Goal: Transaction & Acquisition: Purchase product/service

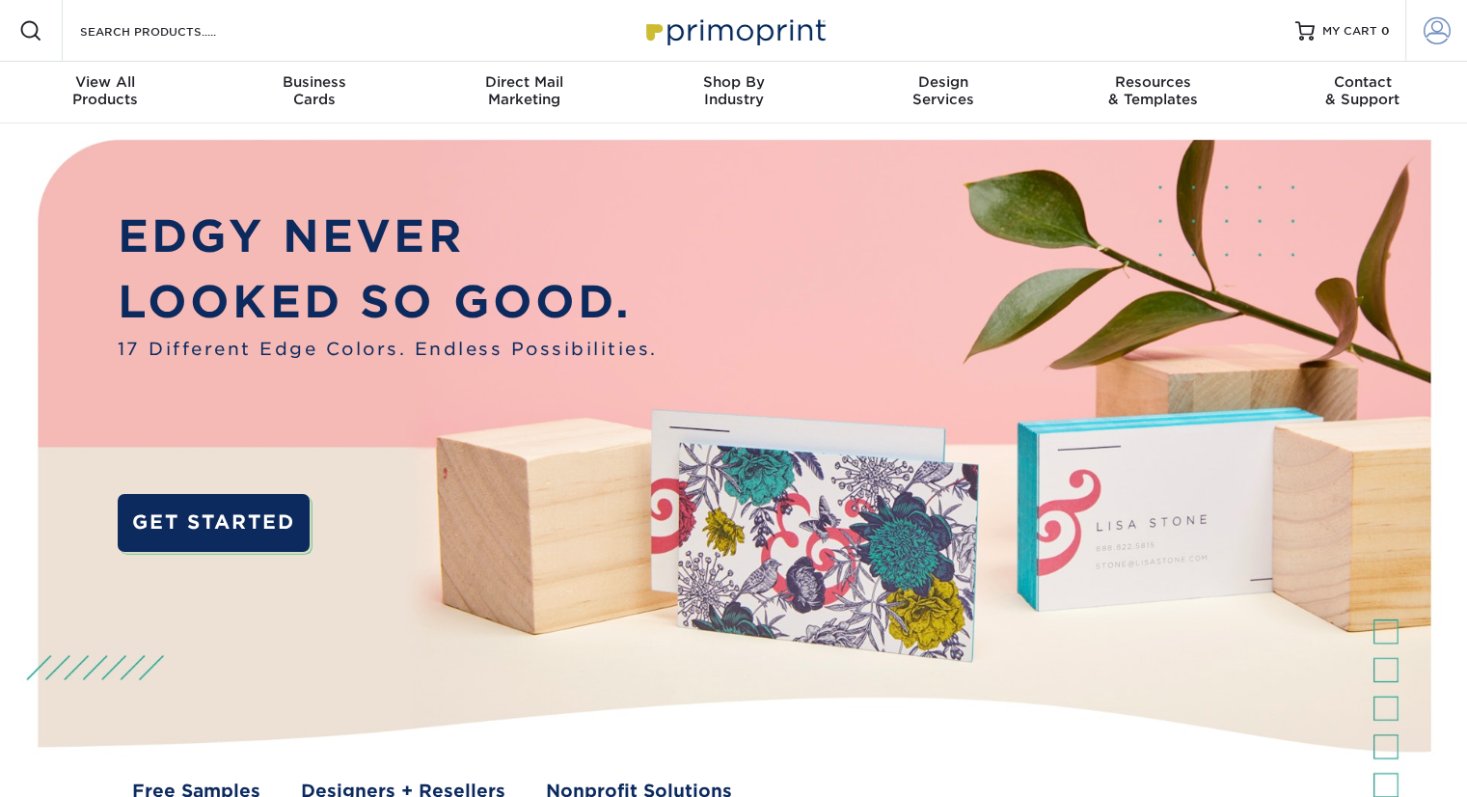
click at [1428, 42] on span at bounding box center [1437, 30] width 27 height 27
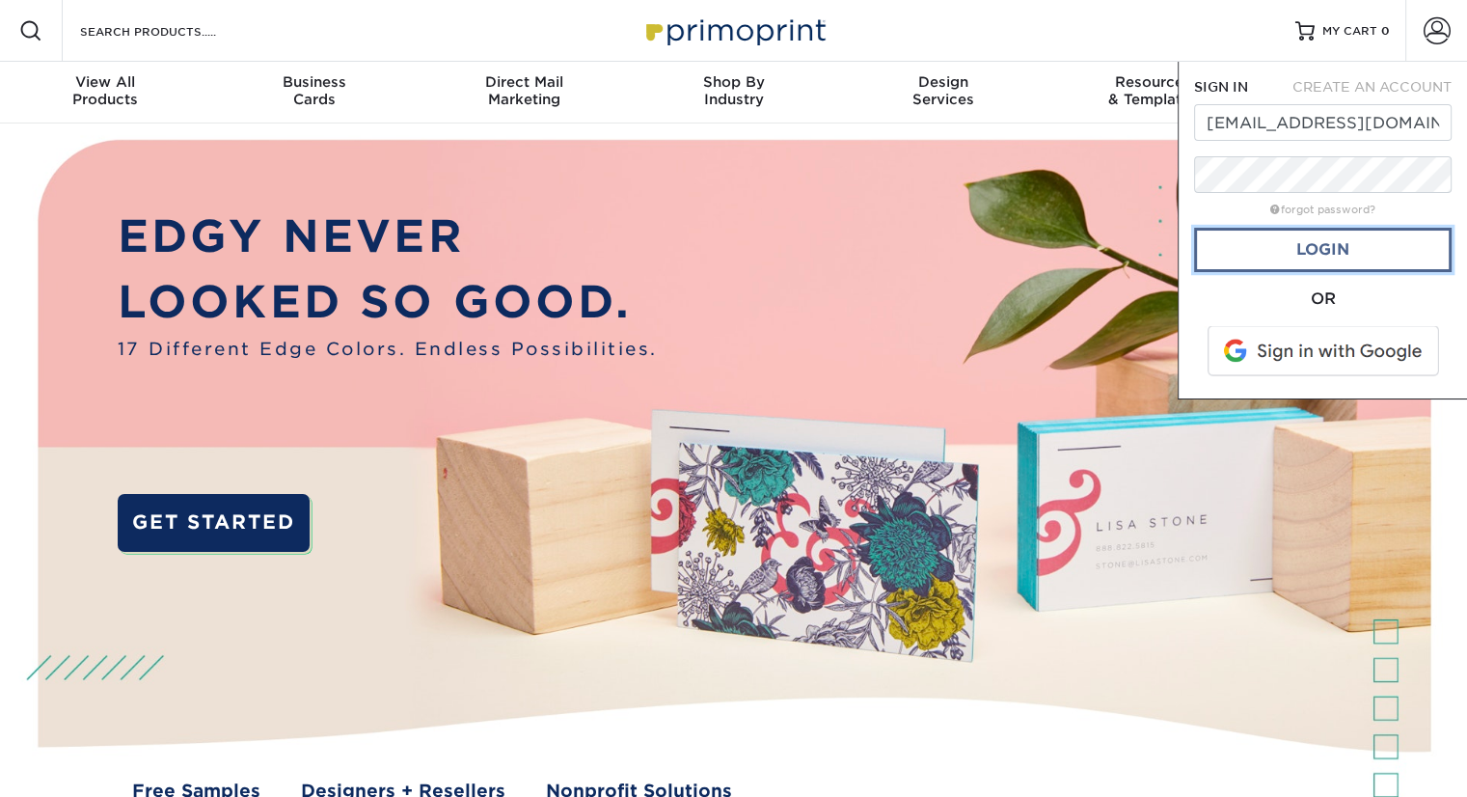
click at [1316, 247] on link "Login" at bounding box center [1323, 250] width 258 height 44
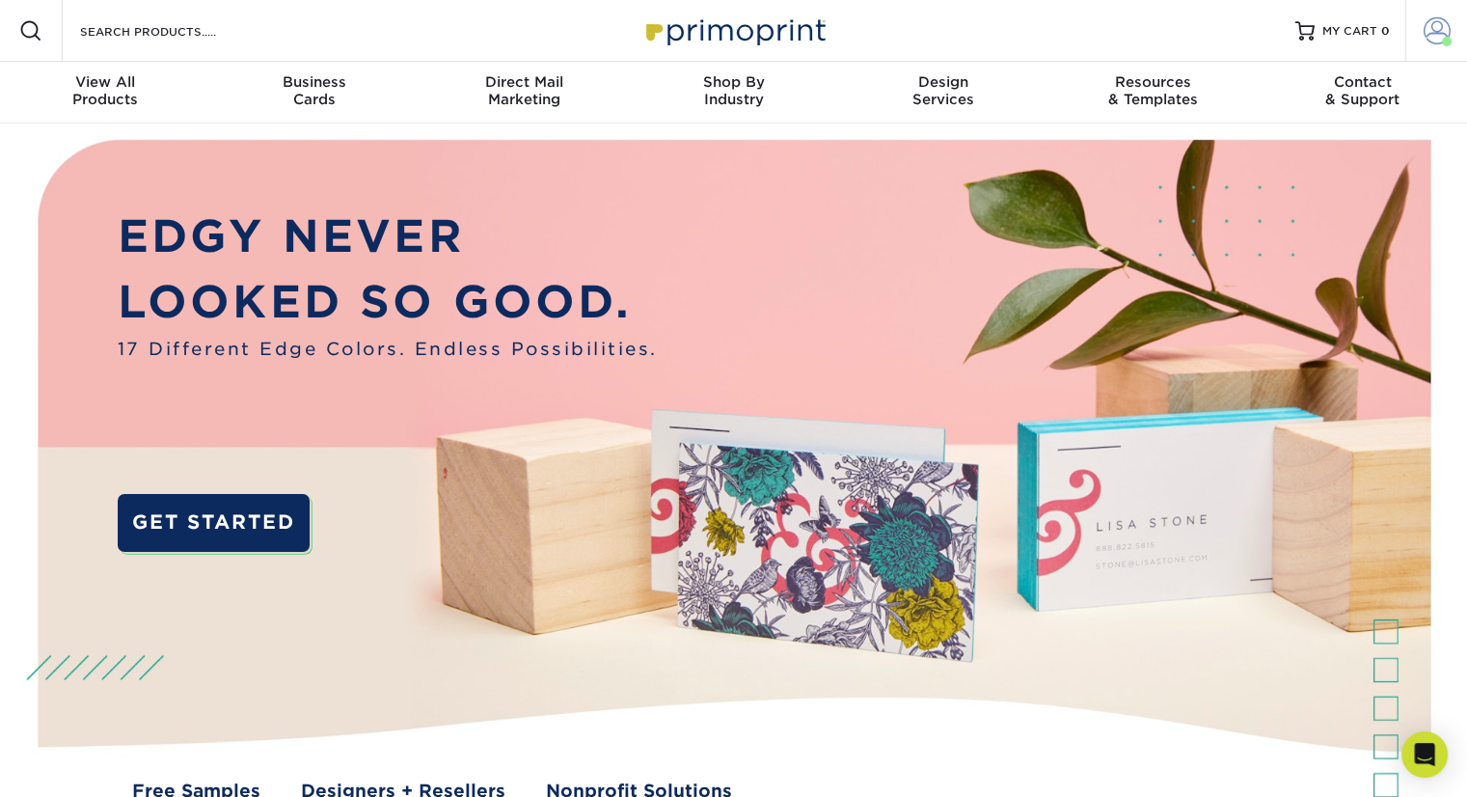
click at [1440, 41] on span at bounding box center [1437, 30] width 27 height 27
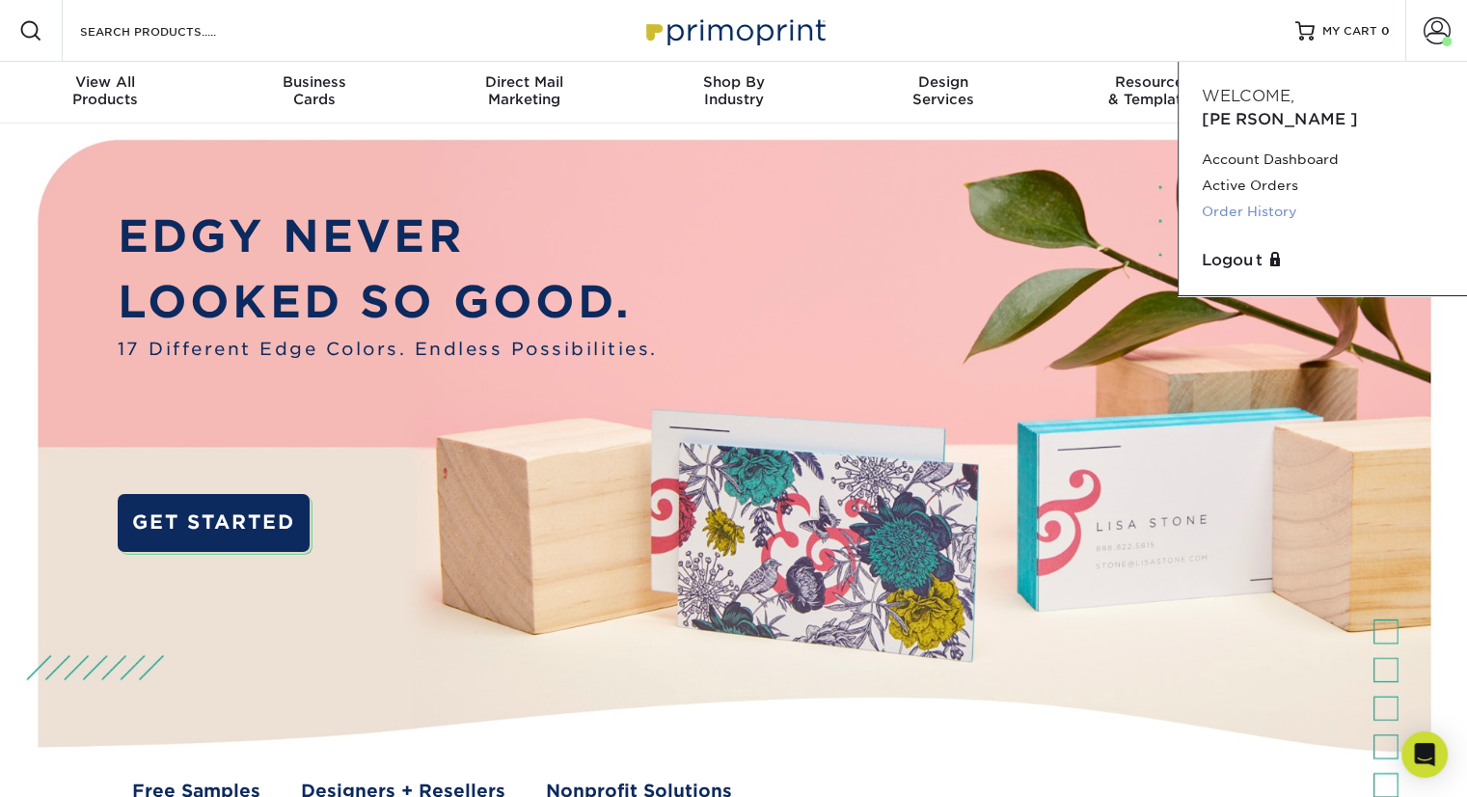
click at [1250, 199] on link "Order History" at bounding box center [1323, 212] width 242 height 26
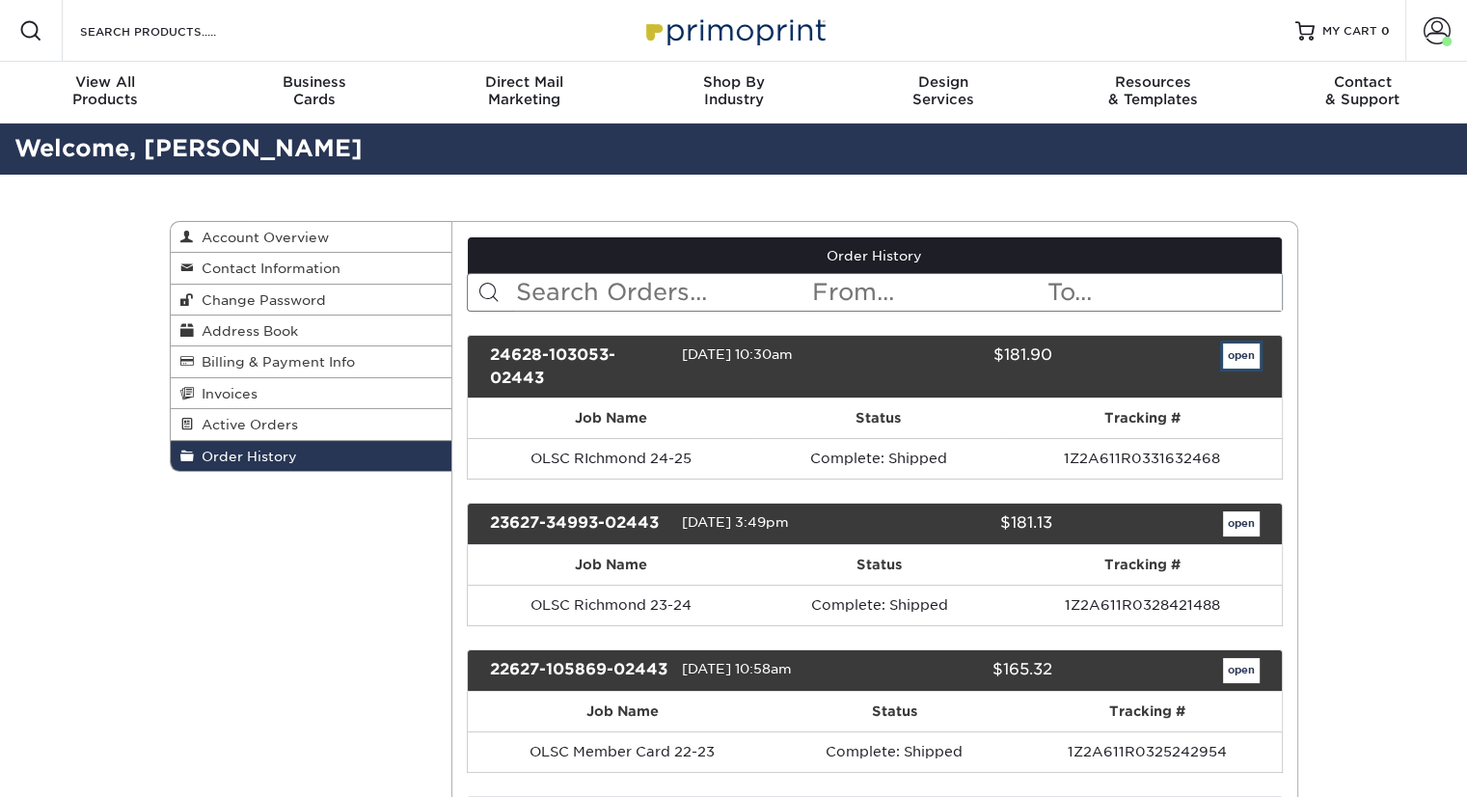
click at [1235, 352] on link "open" at bounding box center [1241, 355] width 37 height 25
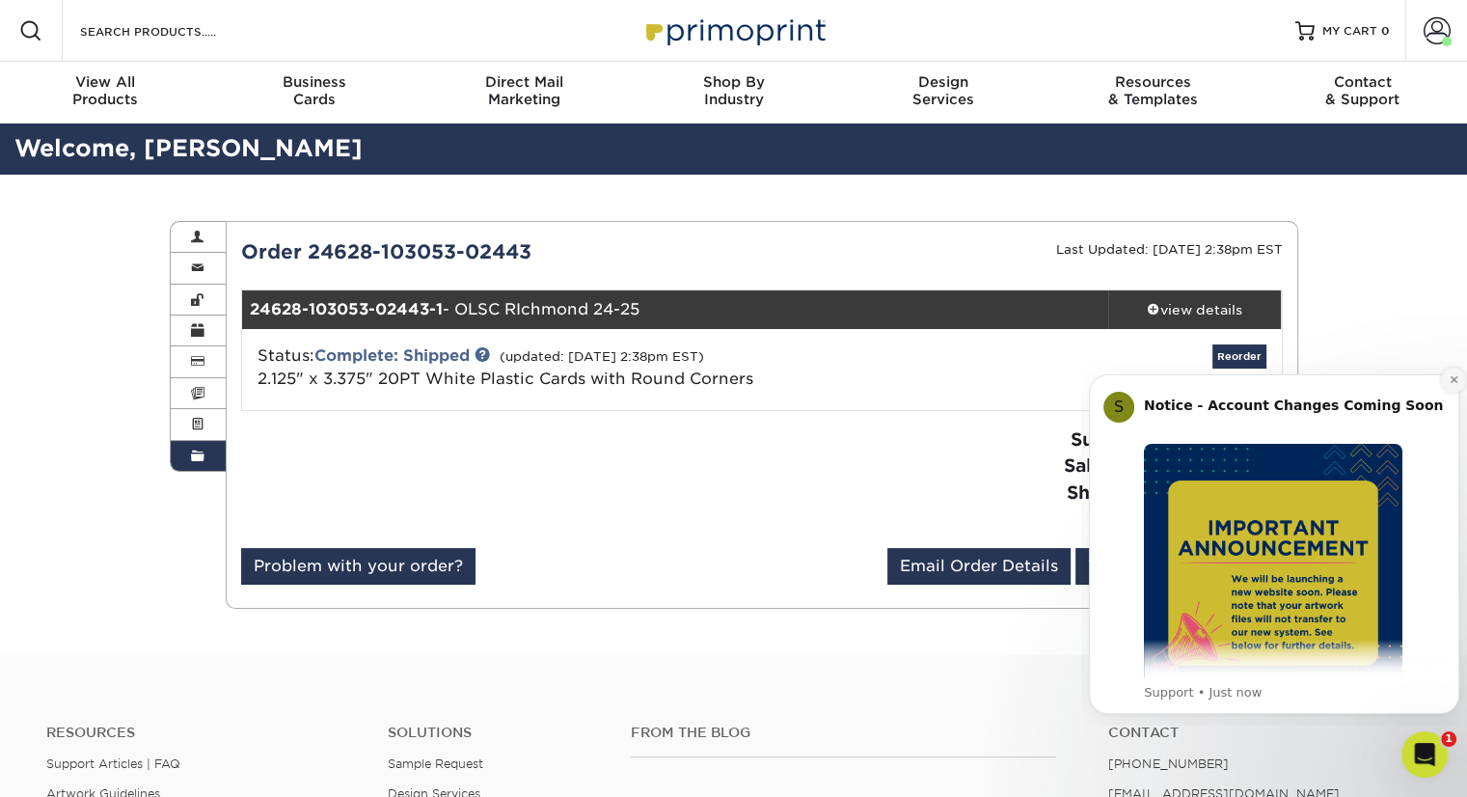
click at [1447, 377] on button "Dismiss notification" at bounding box center [1453, 379] width 25 height 25
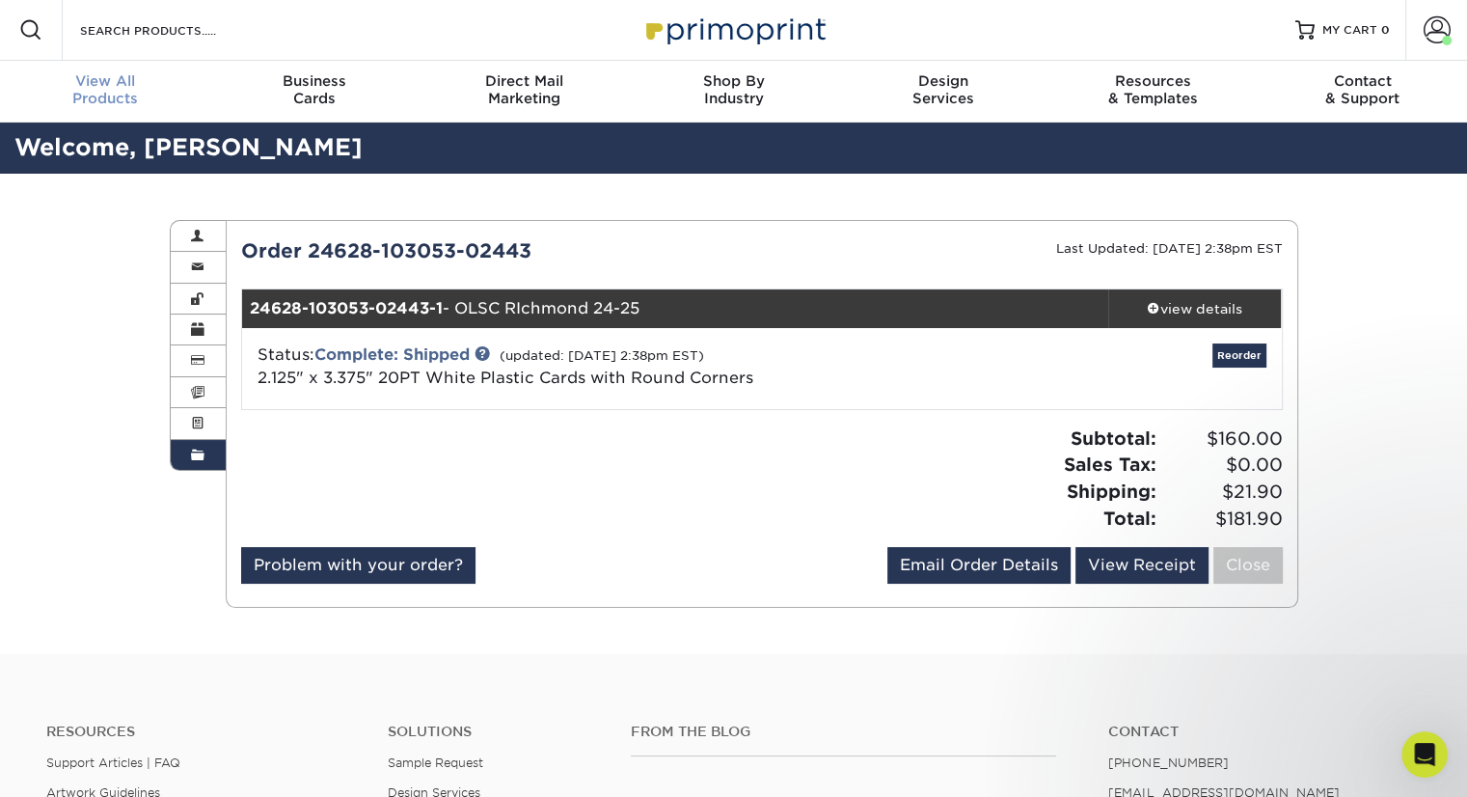
scroll to position [2, 0]
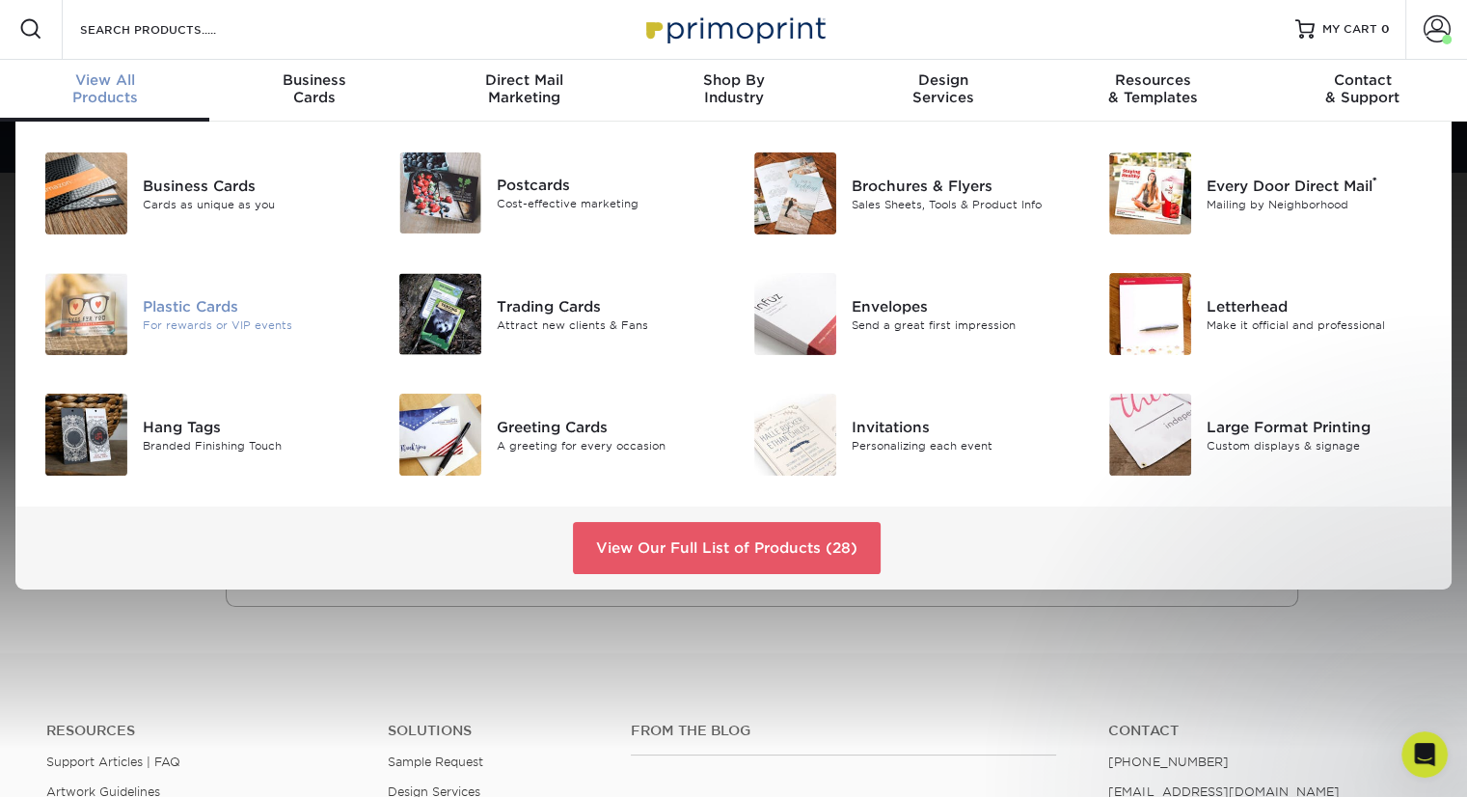
click at [188, 304] on div "Plastic Cards" at bounding box center [254, 305] width 222 height 21
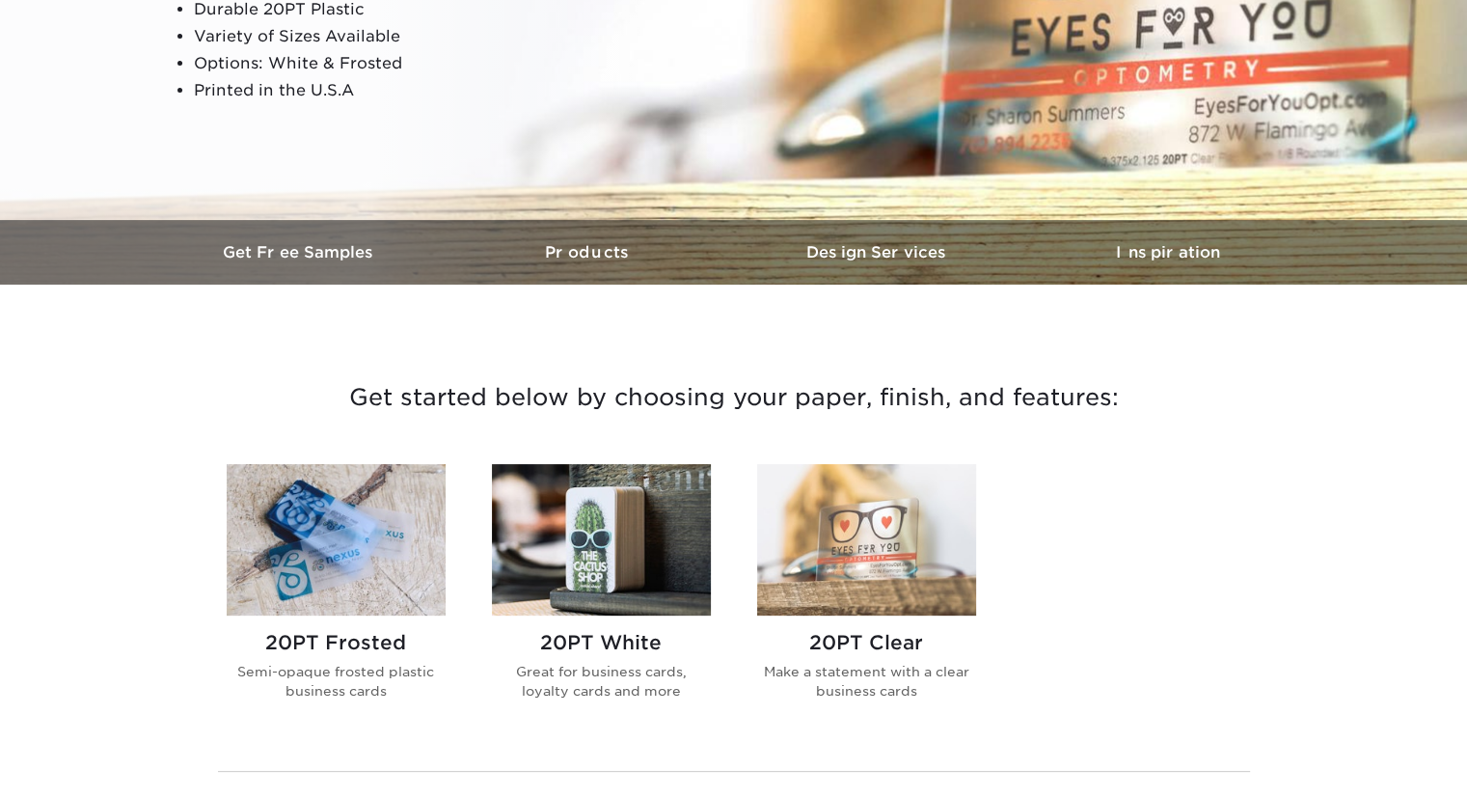
scroll to position [675, 0]
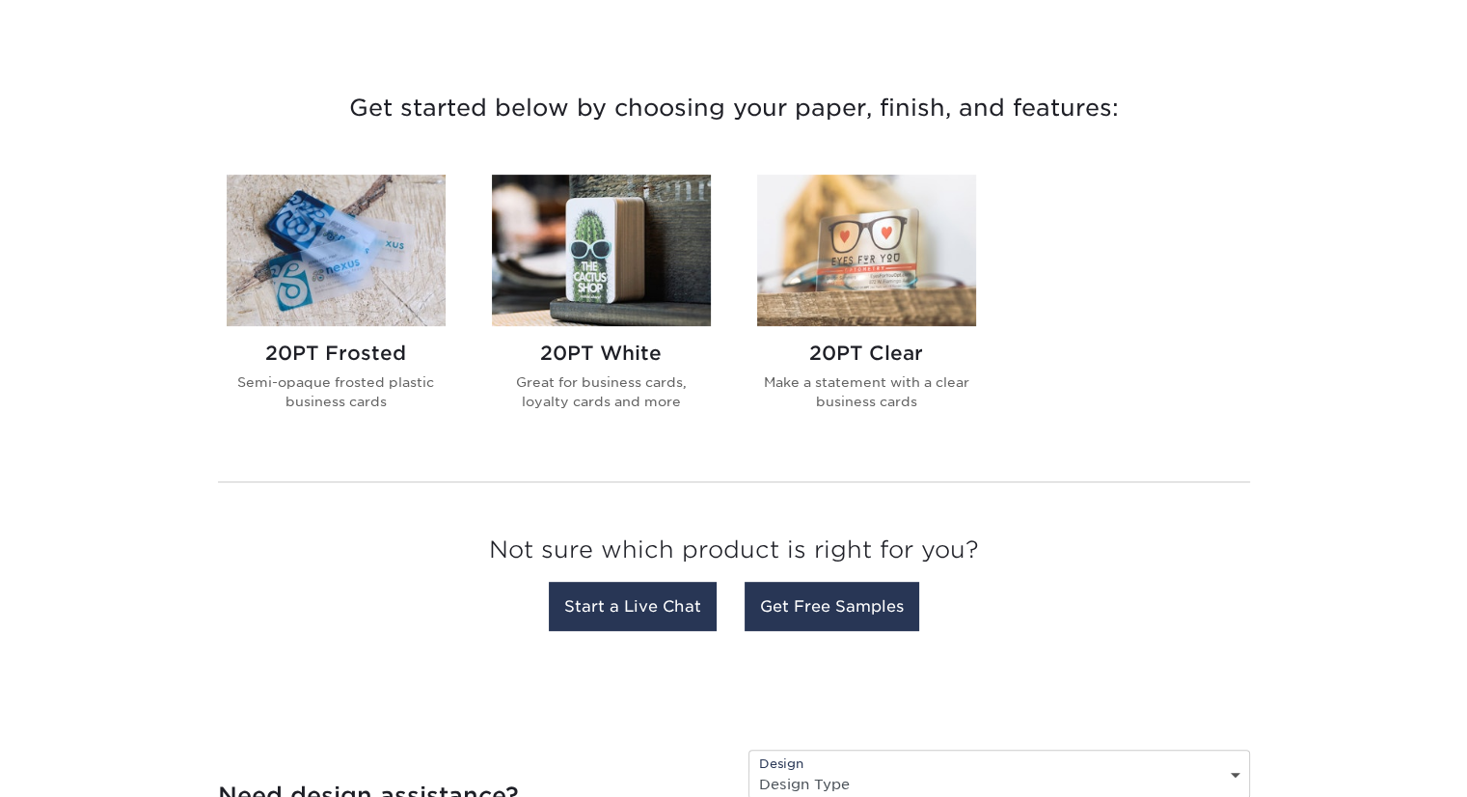
click at [591, 275] on img at bounding box center [601, 250] width 219 height 151
click at [559, 281] on img at bounding box center [601, 250] width 219 height 151
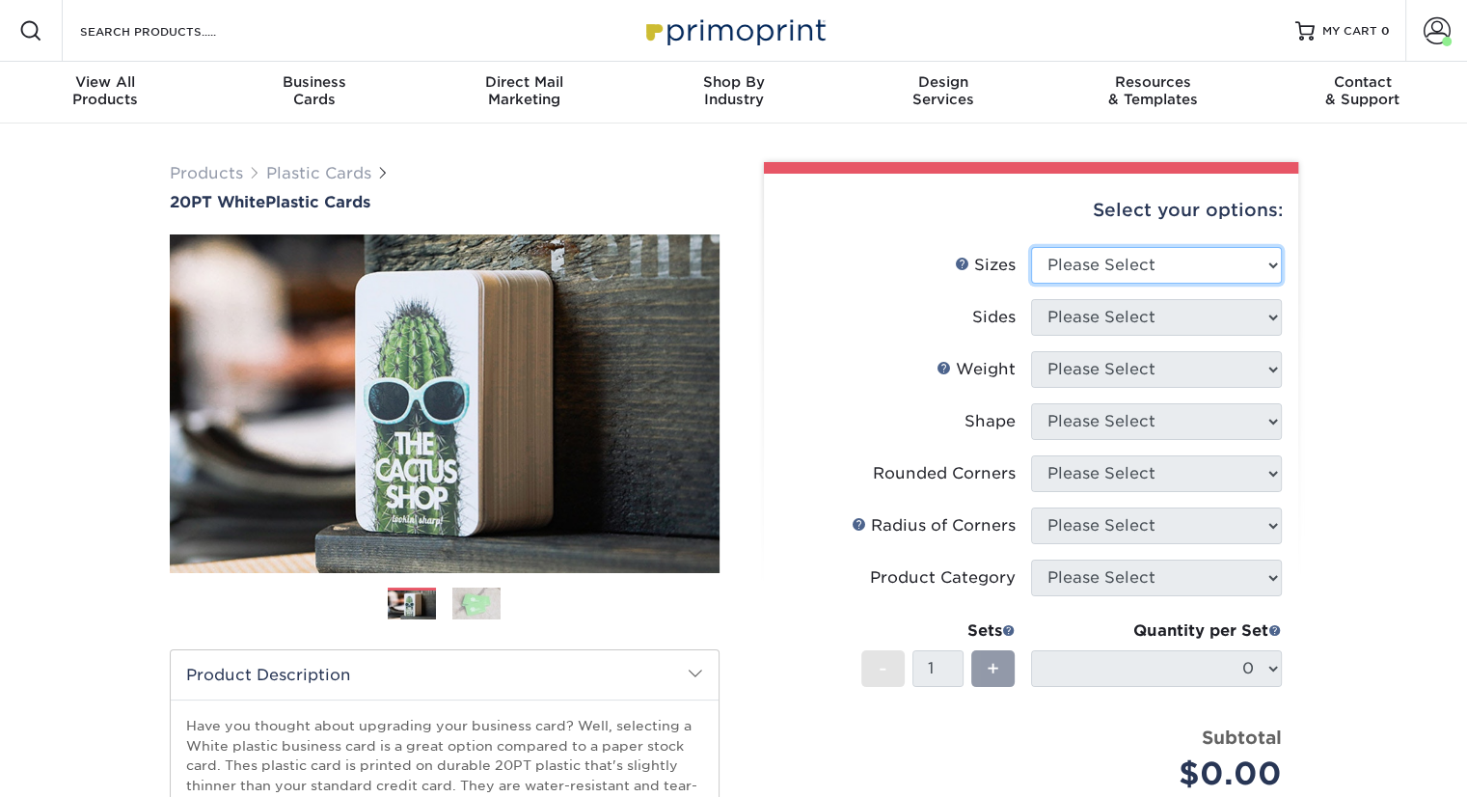
click at [1272, 262] on select "Please Select 2" x 3.5" 2" x 8" 2.12" x 3.375" 2.5" x 2.5" 4.25" x 6"" at bounding box center [1156, 265] width 251 height 37
select select "2.12x3.38"
click at [1031, 247] on select "Please Select 2" x 3.5" 2" x 8" 2.12" x 3.375" 2.5" x 2.5" 4.25" x 6"" at bounding box center [1156, 265] width 251 height 37
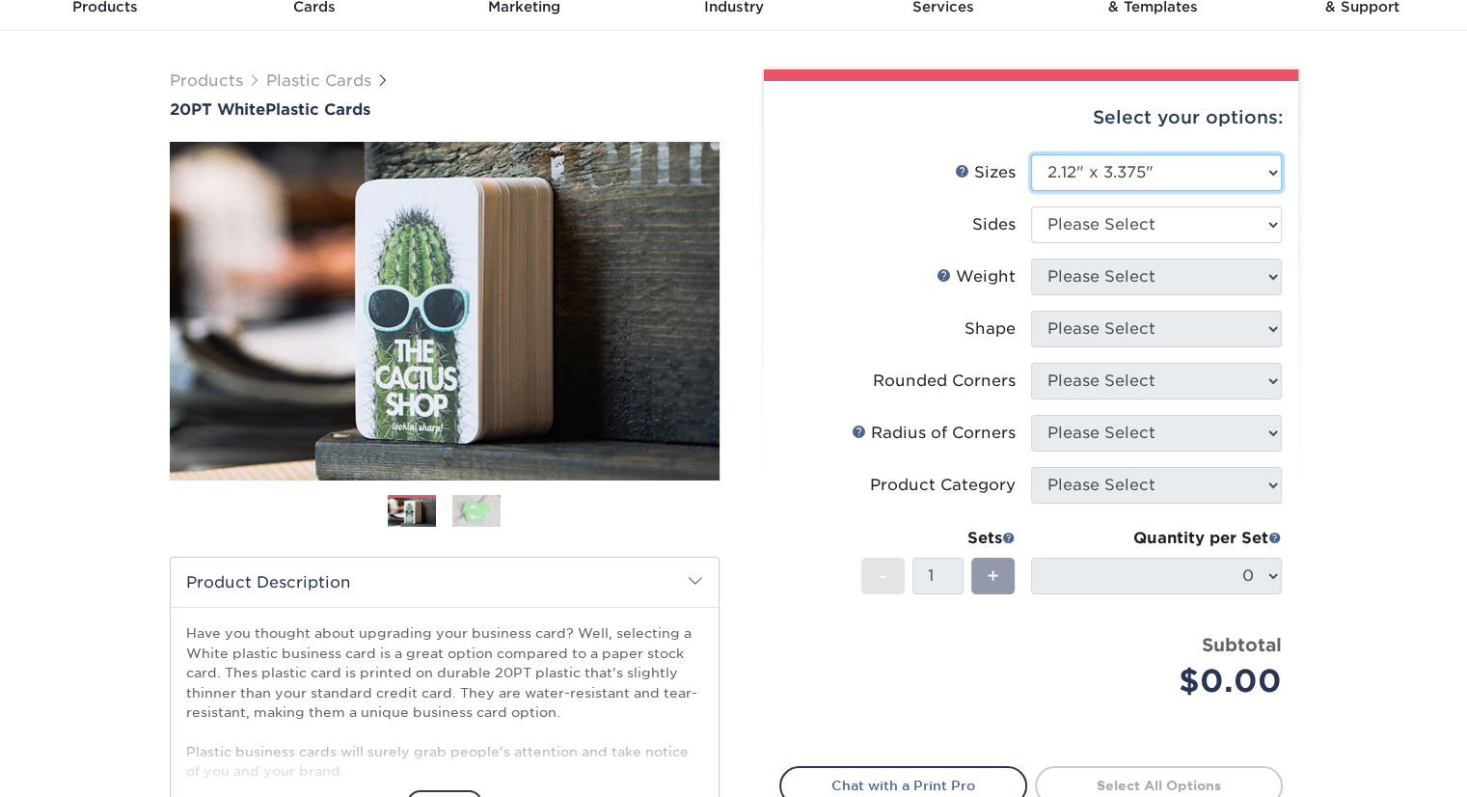
scroll to position [96, 0]
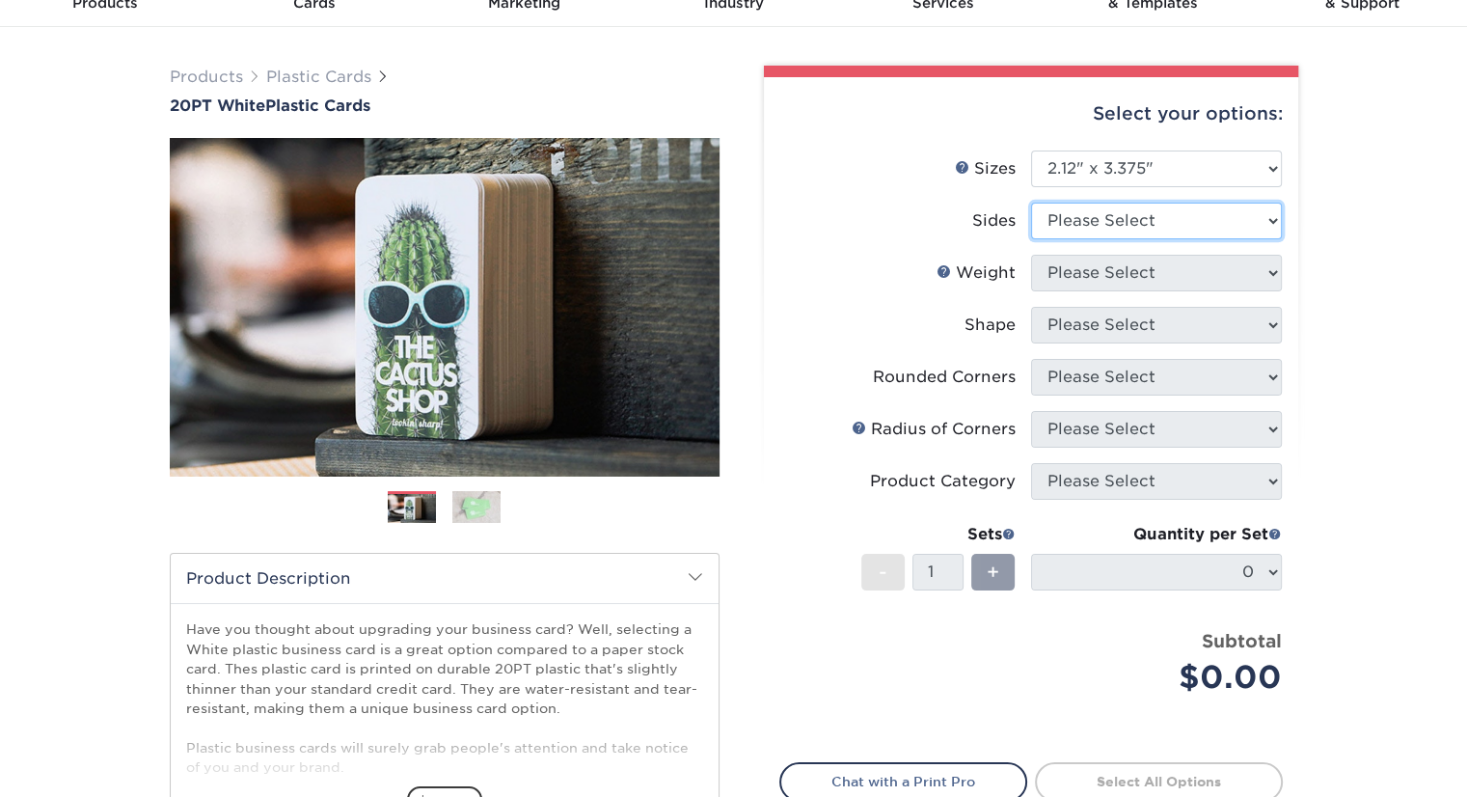
click at [1272, 217] on select "Please Select Print Both Sides Print Front Only" at bounding box center [1156, 221] width 251 height 37
select select "13abbda7-1d64-4f25-8bb2-c179b224825d"
click at [1031, 203] on select "Please Select Print Both Sides Print Front Only" at bounding box center [1156, 221] width 251 height 37
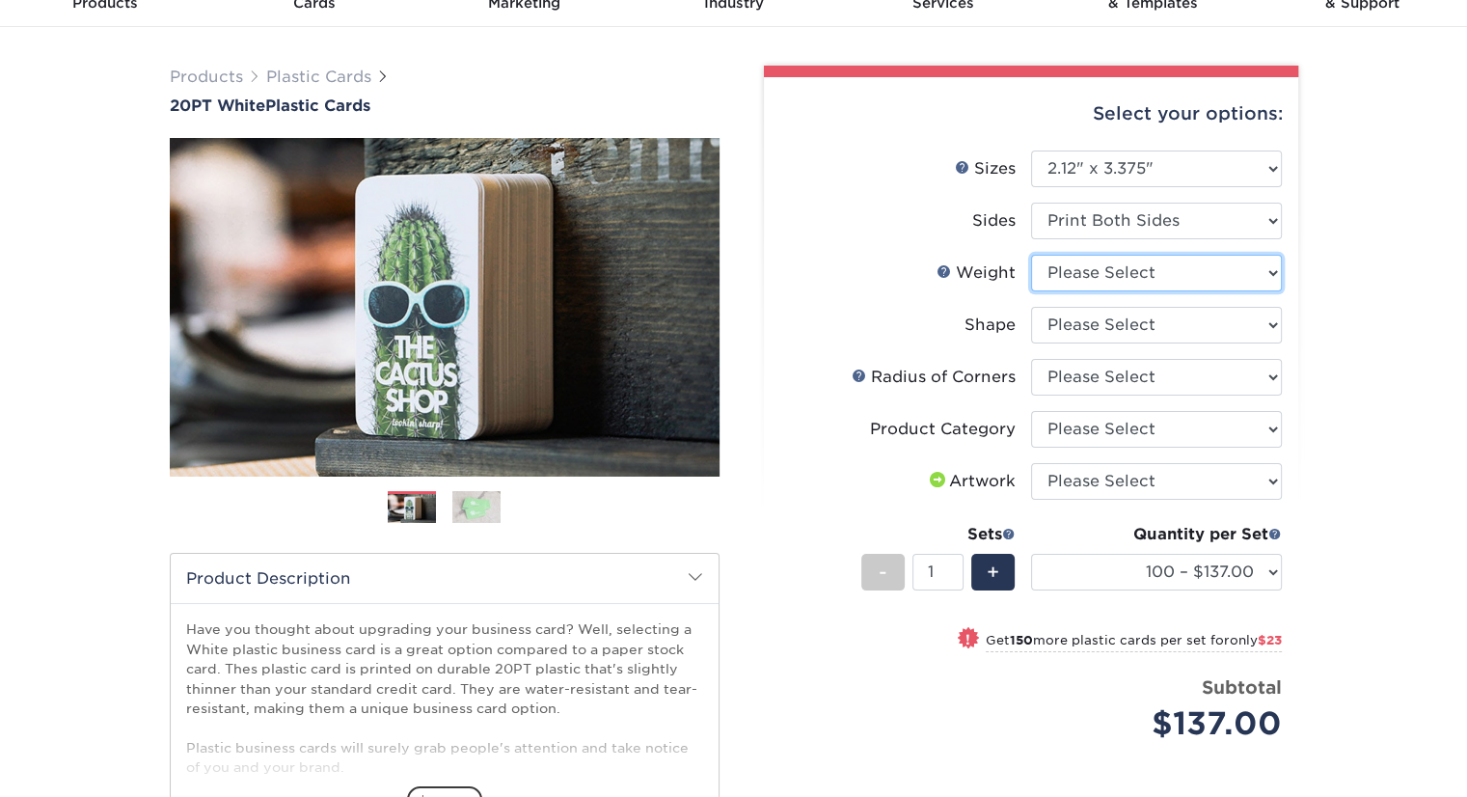
click at [1269, 271] on select "Please Select 20PT White Plastic" at bounding box center [1156, 273] width 251 height 37
select select "20PT White Plastic"
click at [1031, 255] on select "Please Select 20PT White Plastic" at bounding box center [1156, 273] width 251 height 37
select select "-1"
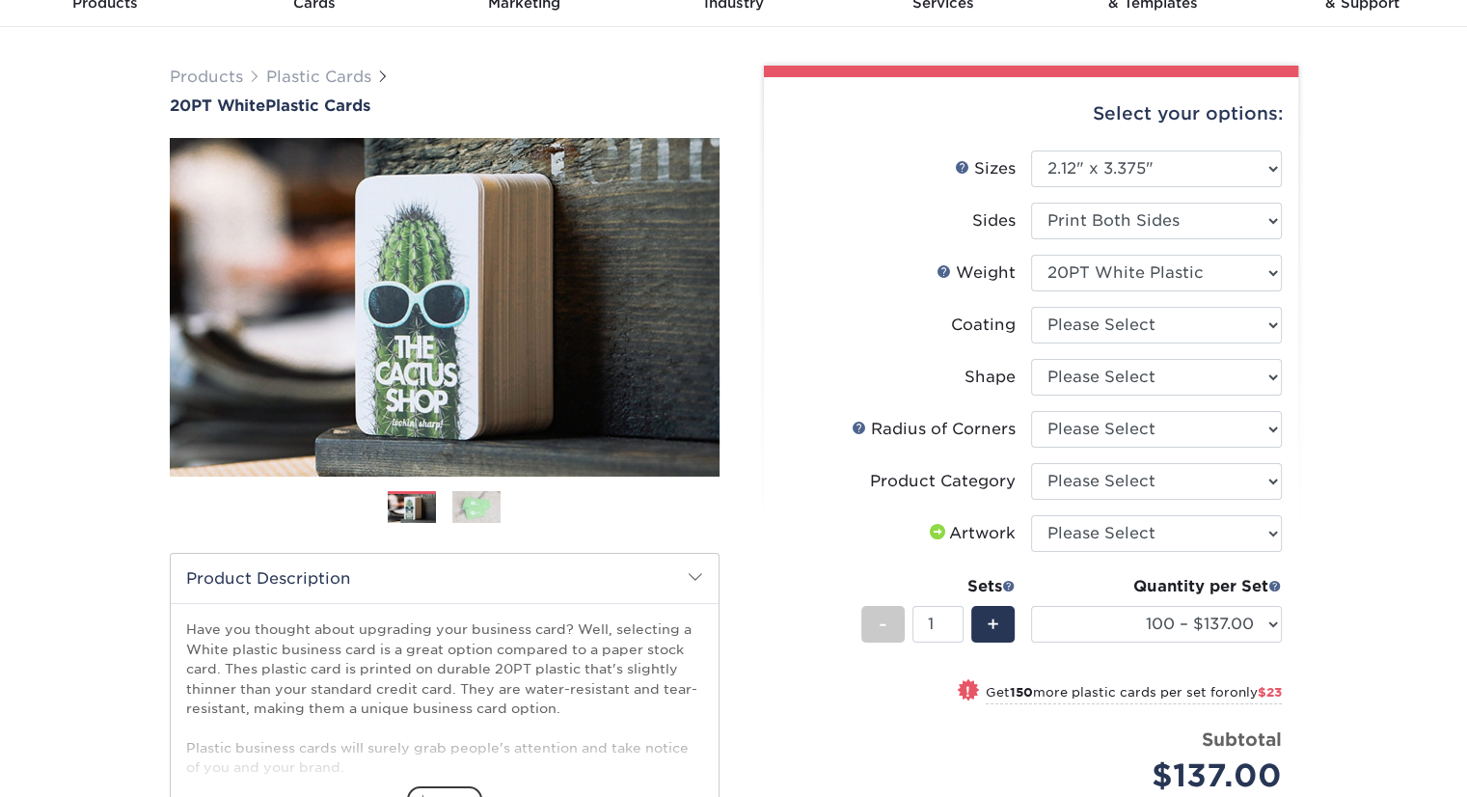
click at [1371, 313] on div "Products Plastic Cards 20PT White Plastic Cards Previous Next and" at bounding box center [733, 556] width 1467 height 1058
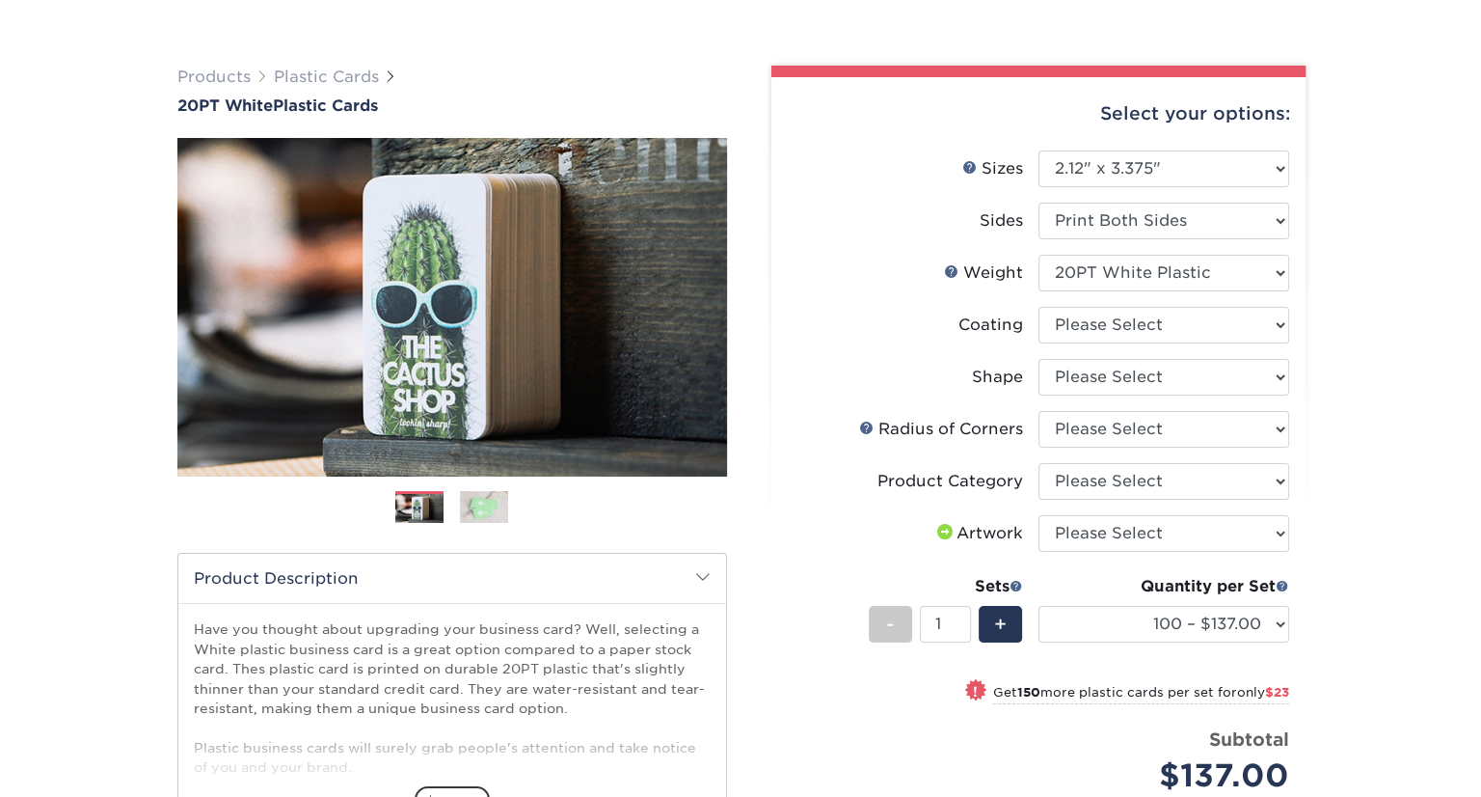
scroll to position [193, 0]
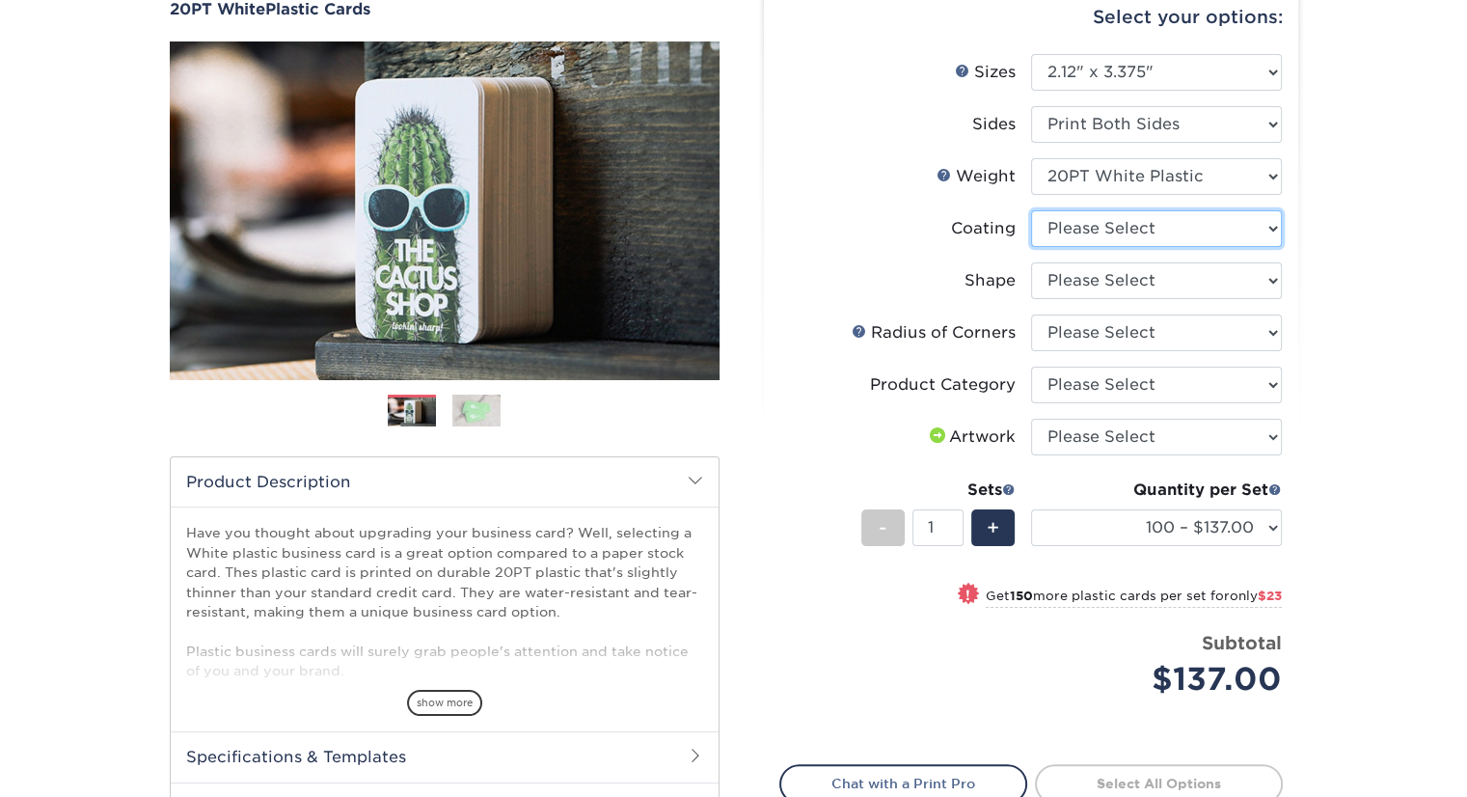
click at [1275, 229] on select at bounding box center [1156, 228] width 251 height 37
select select "3e7618de-abca-4bda-9f97-8b9129e913d8"
click at [1031, 210] on select at bounding box center [1156, 228] width 251 height 37
select select "-1"
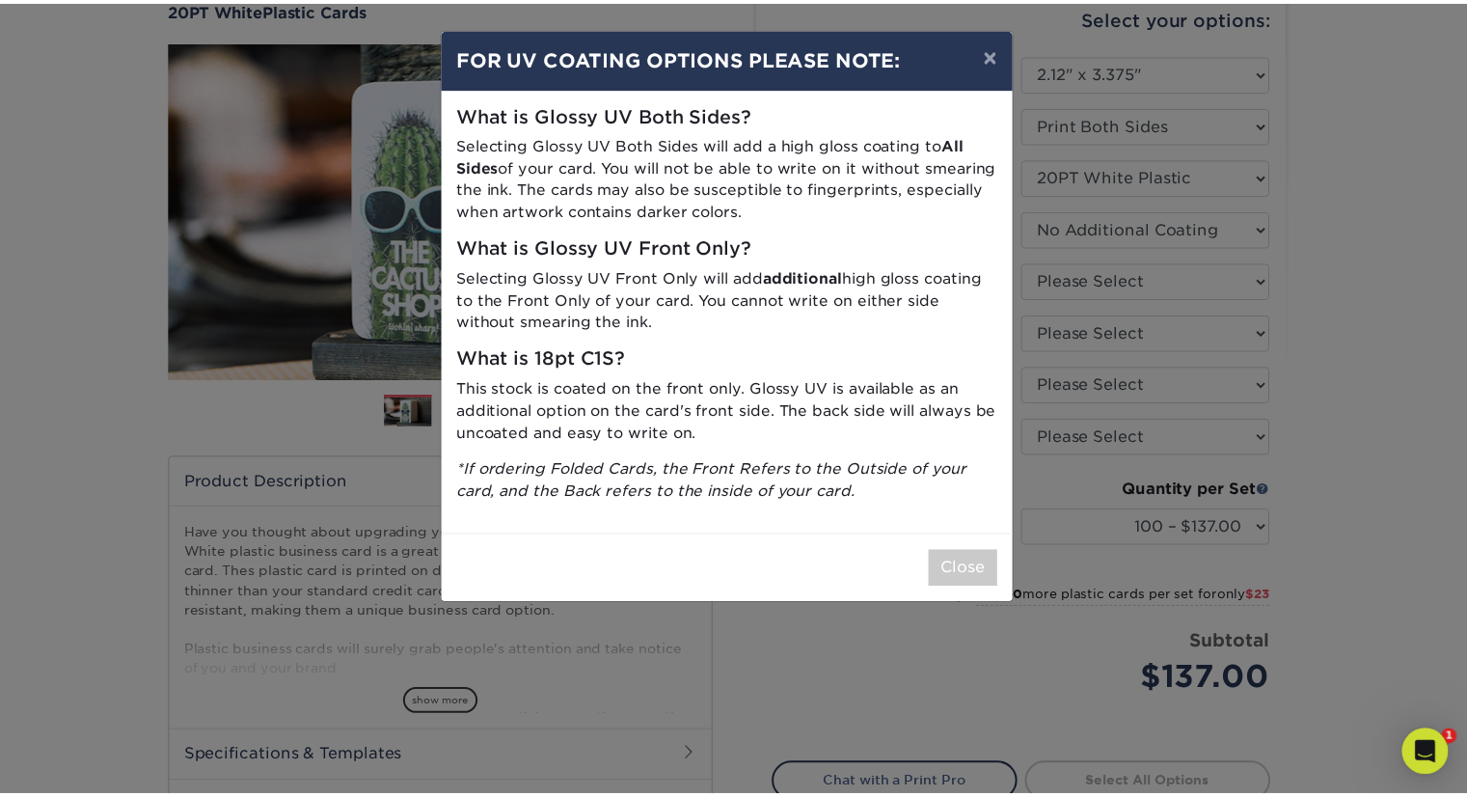
scroll to position [0, 0]
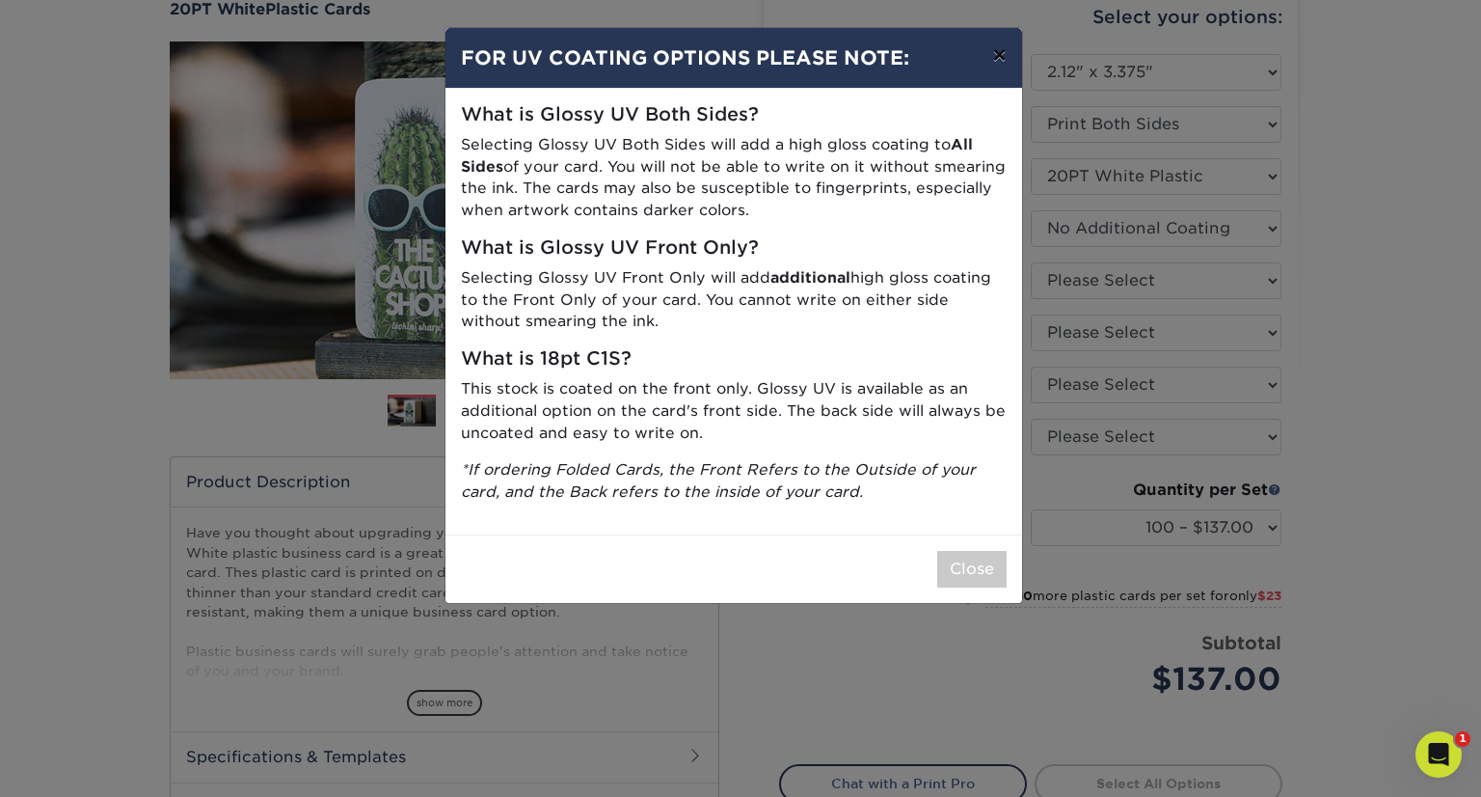
click at [995, 52] on button "×" at bounding box center [999, 55] width 44 height 54
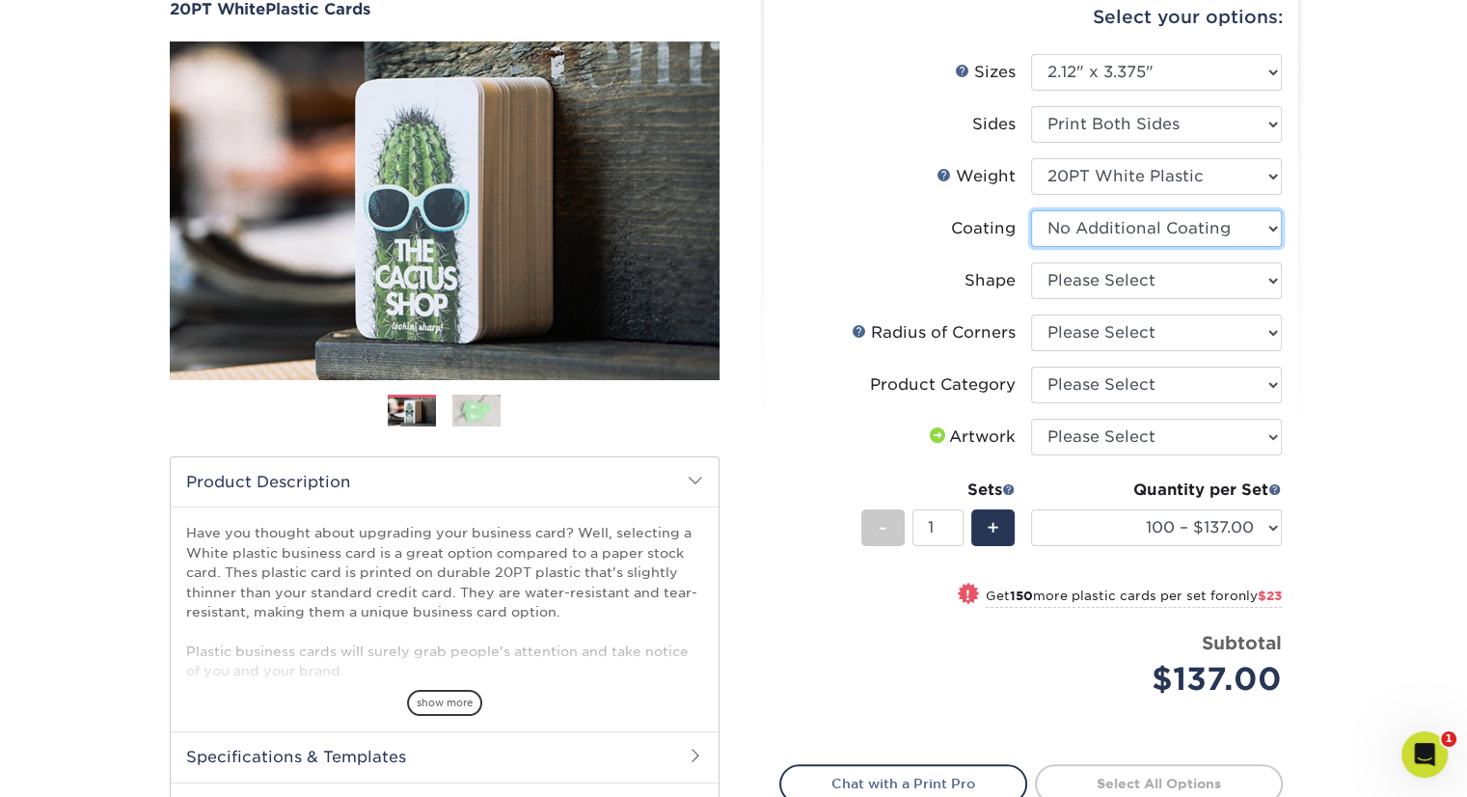
click at [1275, 228] on select at bounding box center [1156, 228] width 251 height 37
select select "-1"
click at [1031, 210] on select at bounding box center [1156, 228] width 251 height 37
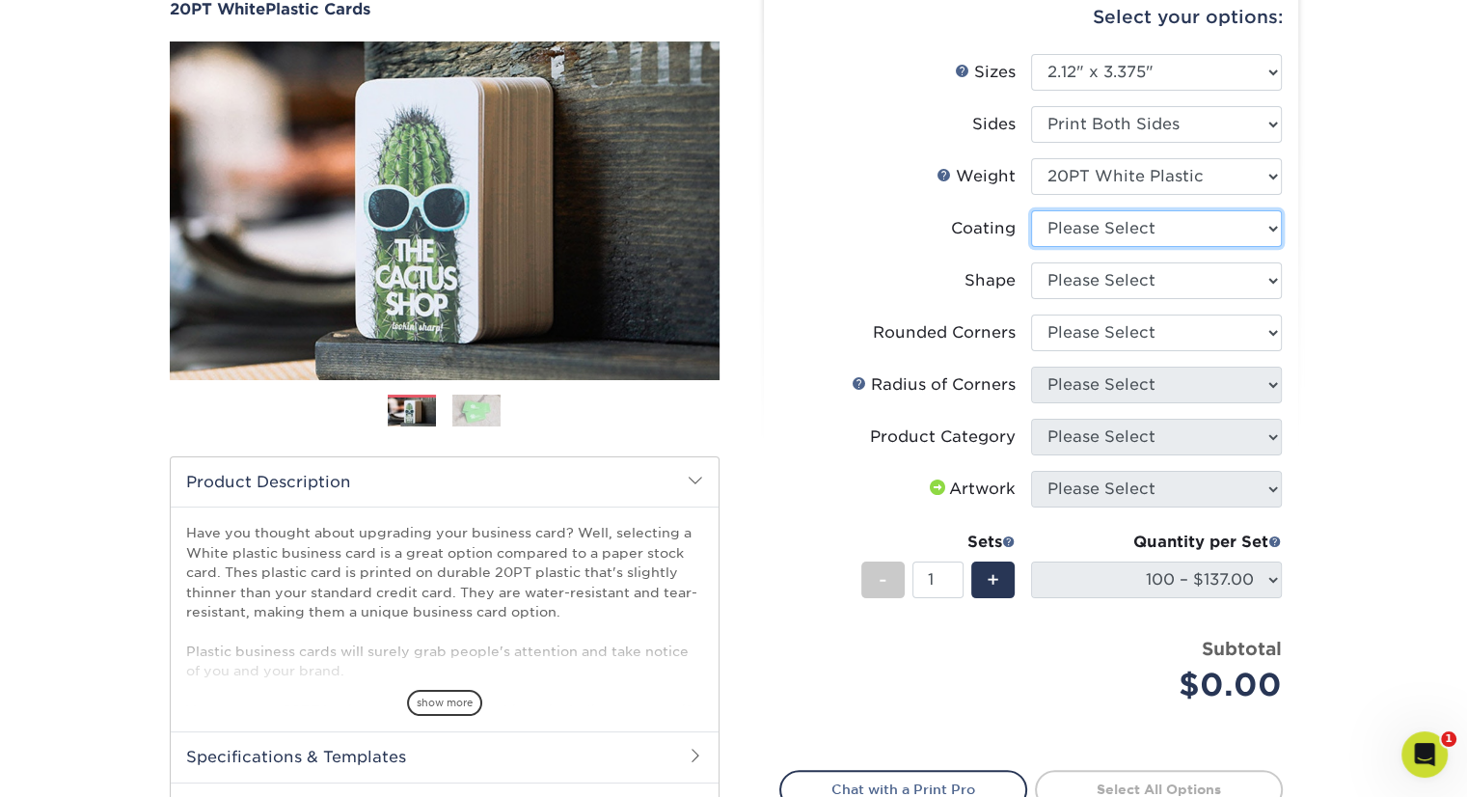
select select
click at [1268, 231] on select at bounding box center [1156, 228] width 251 height 37
select select "3e7618de-abca-4bda-9f97-8b9129e913d8"
click at [1031, 210] on select at bounding box center [1156, 228] width 251 height 37
select select "-1"
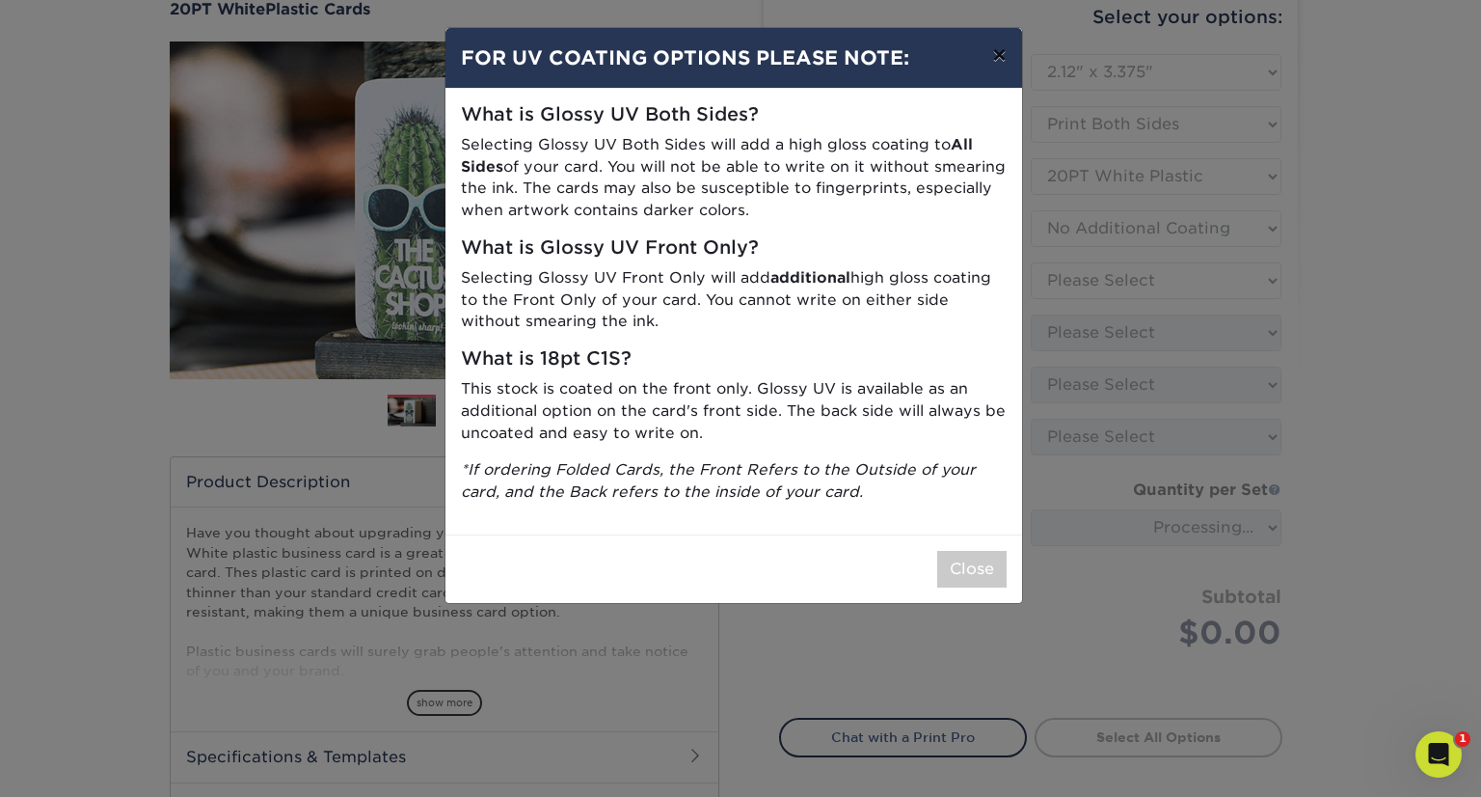
click at [999, 56] on button "×" at bounding box center [999, 55] width 44 height 54
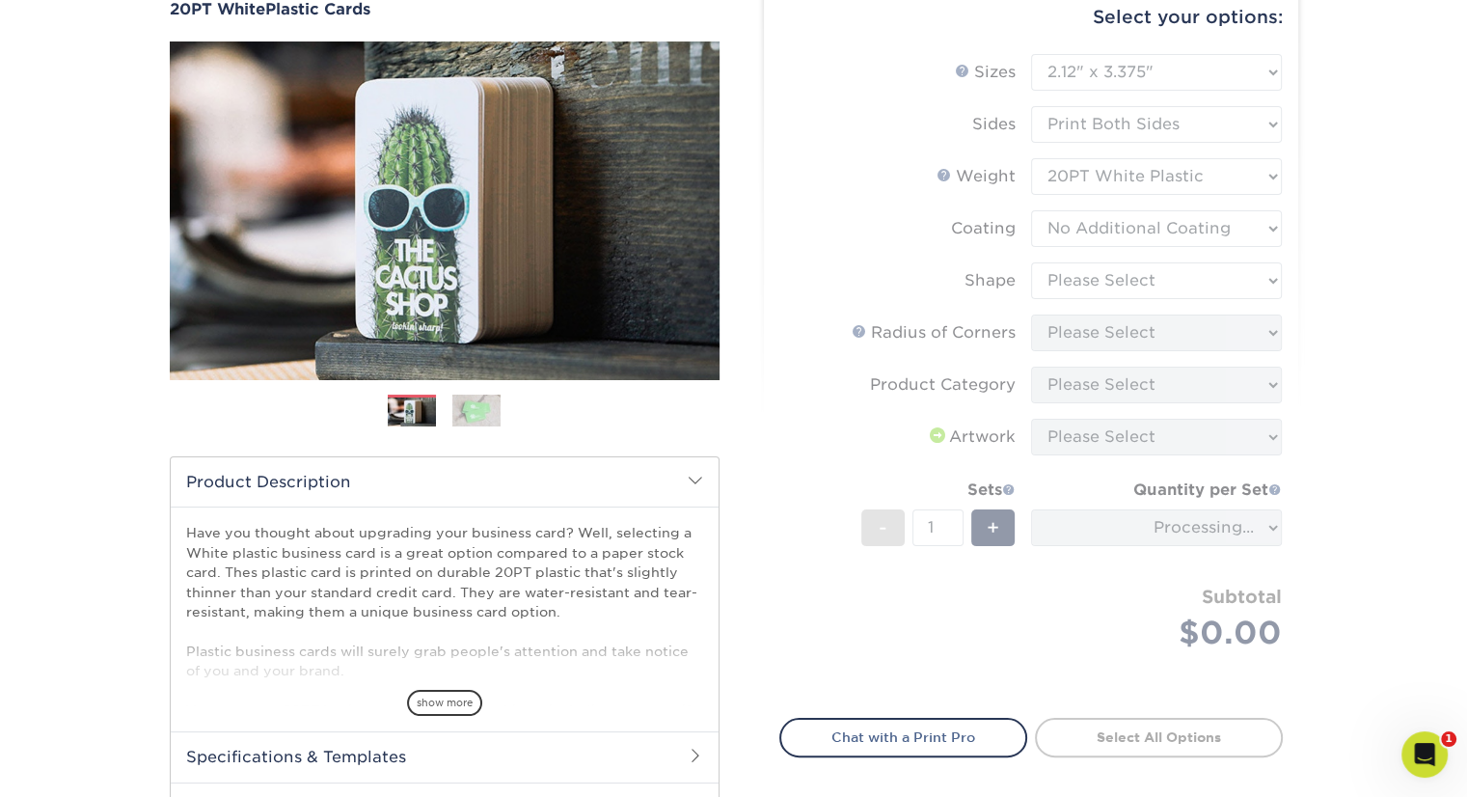
click at [1374, 312] on div "Products Plastic Cards 20PT White Plastic Cards Previous Next and" at bounding box center [733, 446] width 1467 height 1030
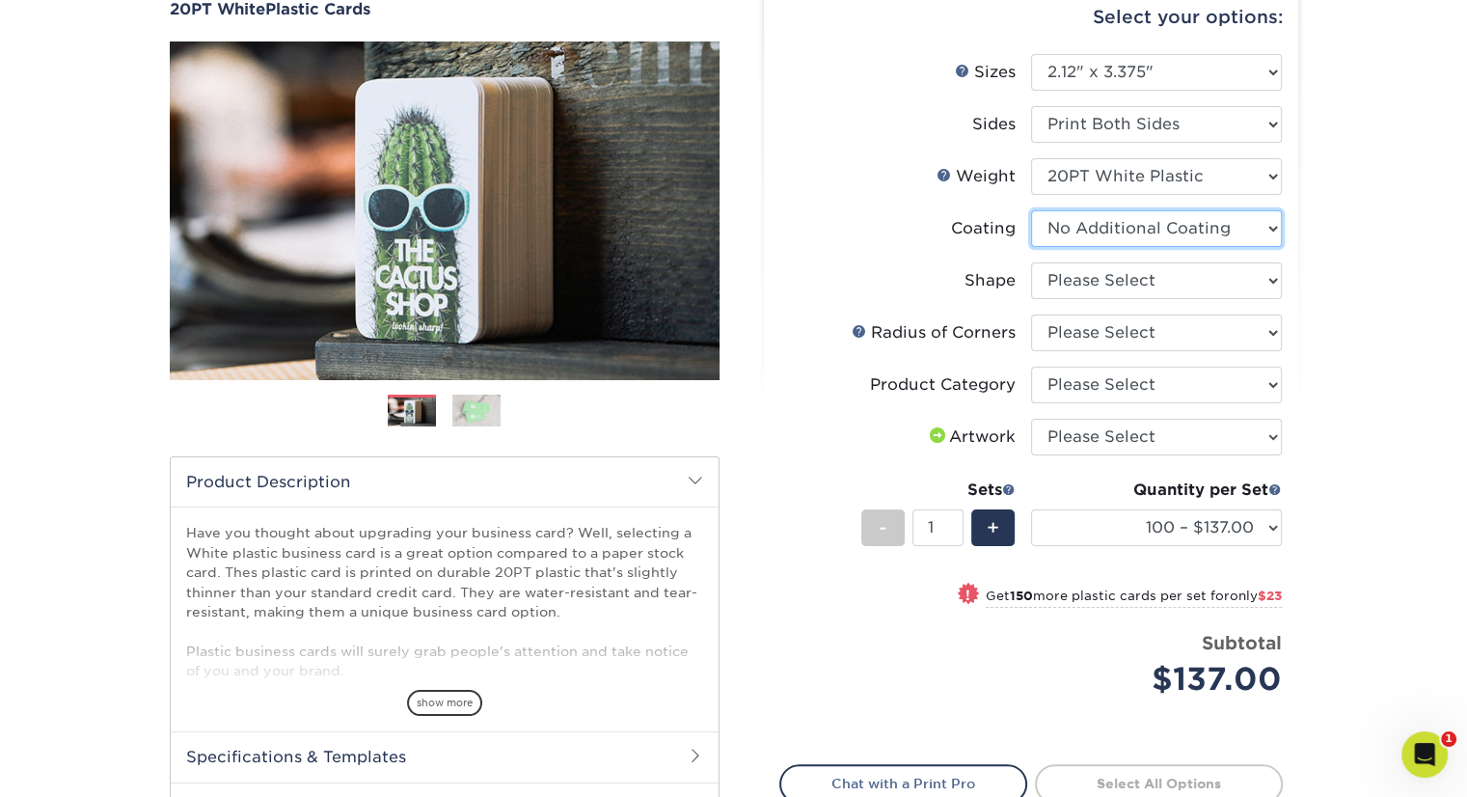
click at [1269, 220] on select at bounding box center [1156, 228] width 251 height 37
select select "-1"
click at [1031, 210] on select at bounding box center [1156, 228] width 251 height 37
select select
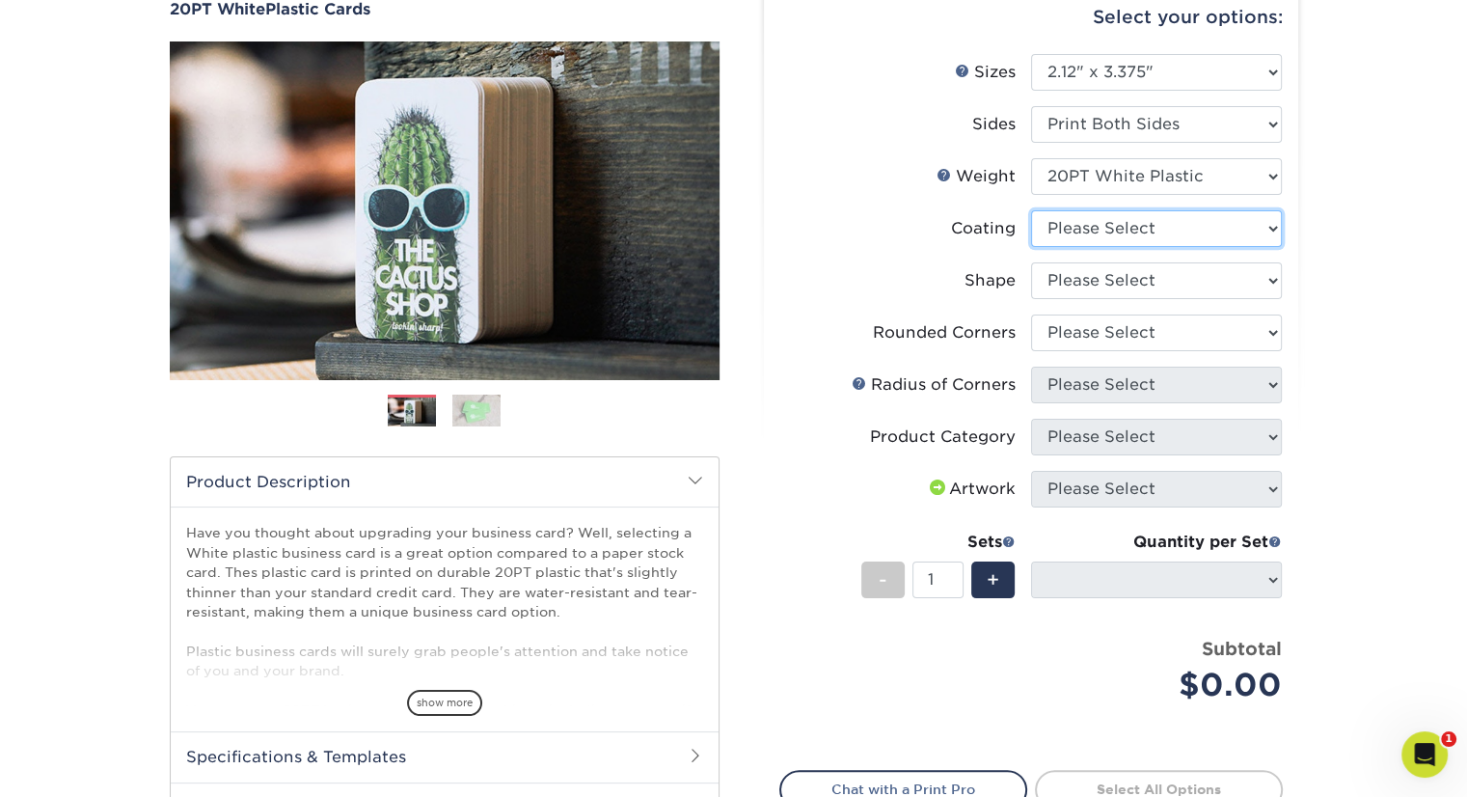
click at [1270, 223] on select at bounding box center [1156, 228] width 251 height 37
click at [1031, 210] on select at bounding box center [1156, 228] width 251 height 37
click at [1269, 281] on select "Please Select Standard" at bounding box center [1156, 280] width 251 height 37
select select "standard"
click at [1031, 262] on select "Please Select Standard" at bounding box center [1156, 280] width 251 height 37
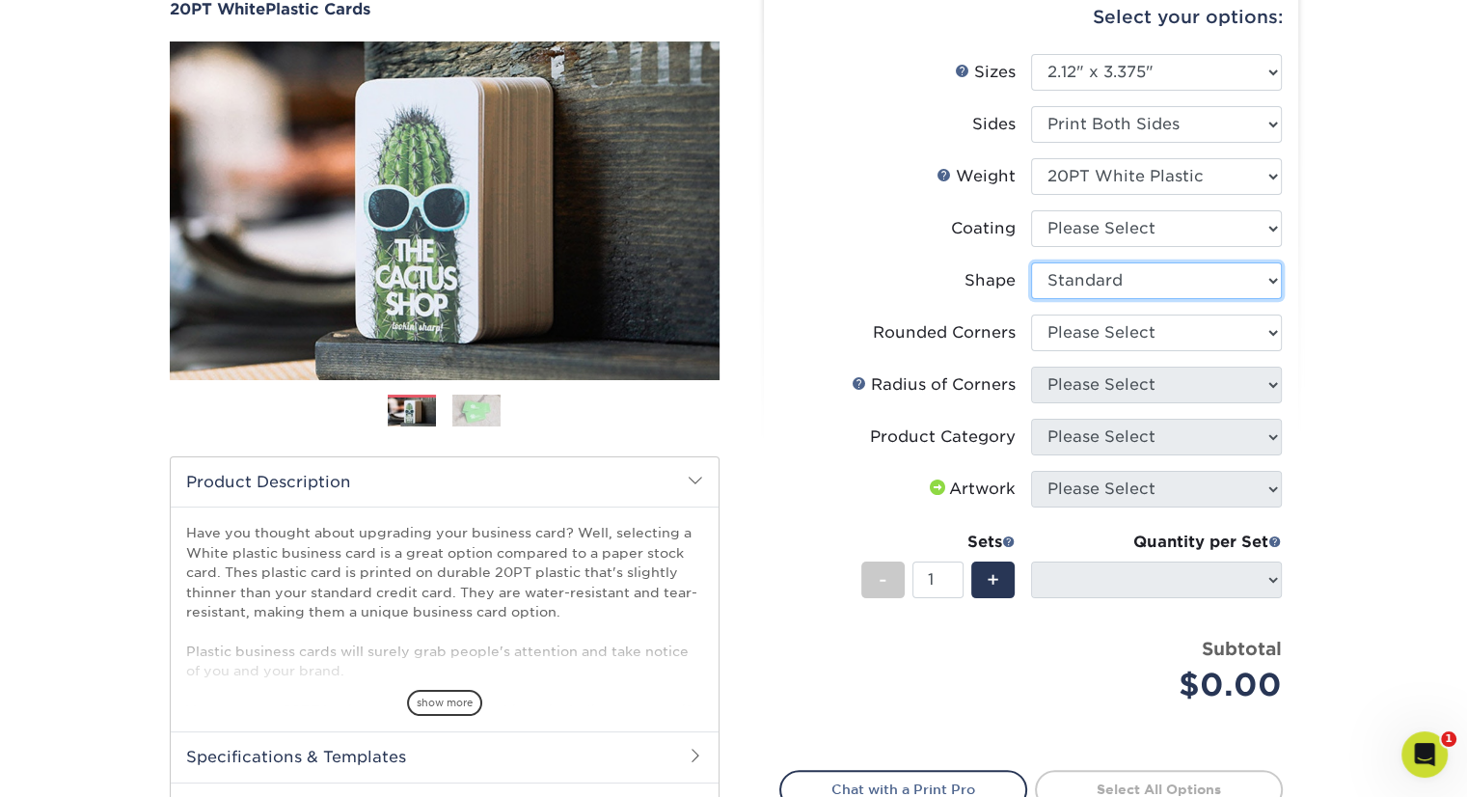
select select "-1"
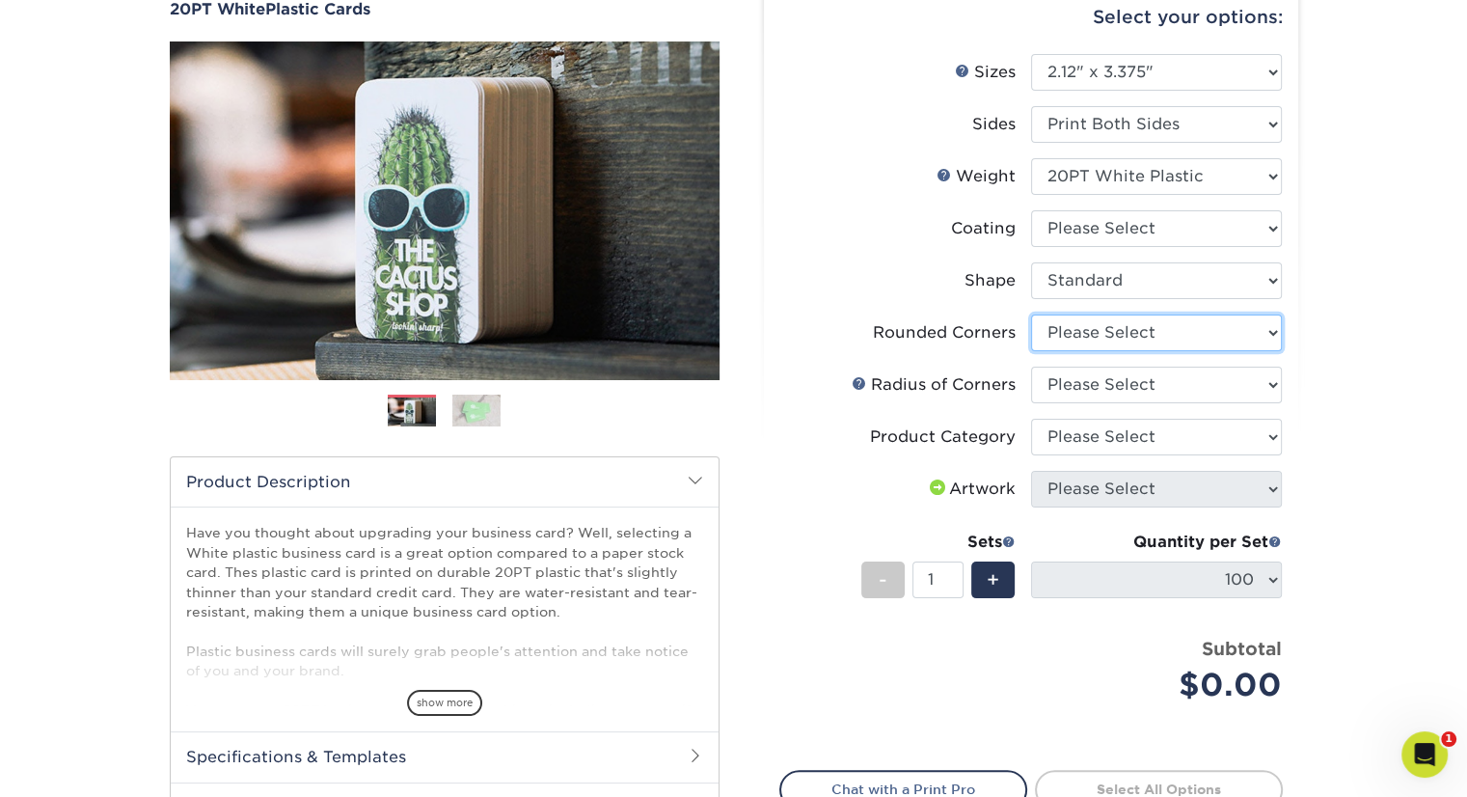
click at [1264, 331] on select "Please Select Yes - Round 4 Corners" at bounding box center [1156, 332] width 251 height 37
click at [1031, 314] on select "Please Select Yes - Round 4 Corners" at bounding box center [1156, 332] width 251 height 37
select select "-1"
select select
click at [1273, 329] on select "Please Select Yes - Round 4 Corners" at bounding box center [1156, 332] width 251 height 37
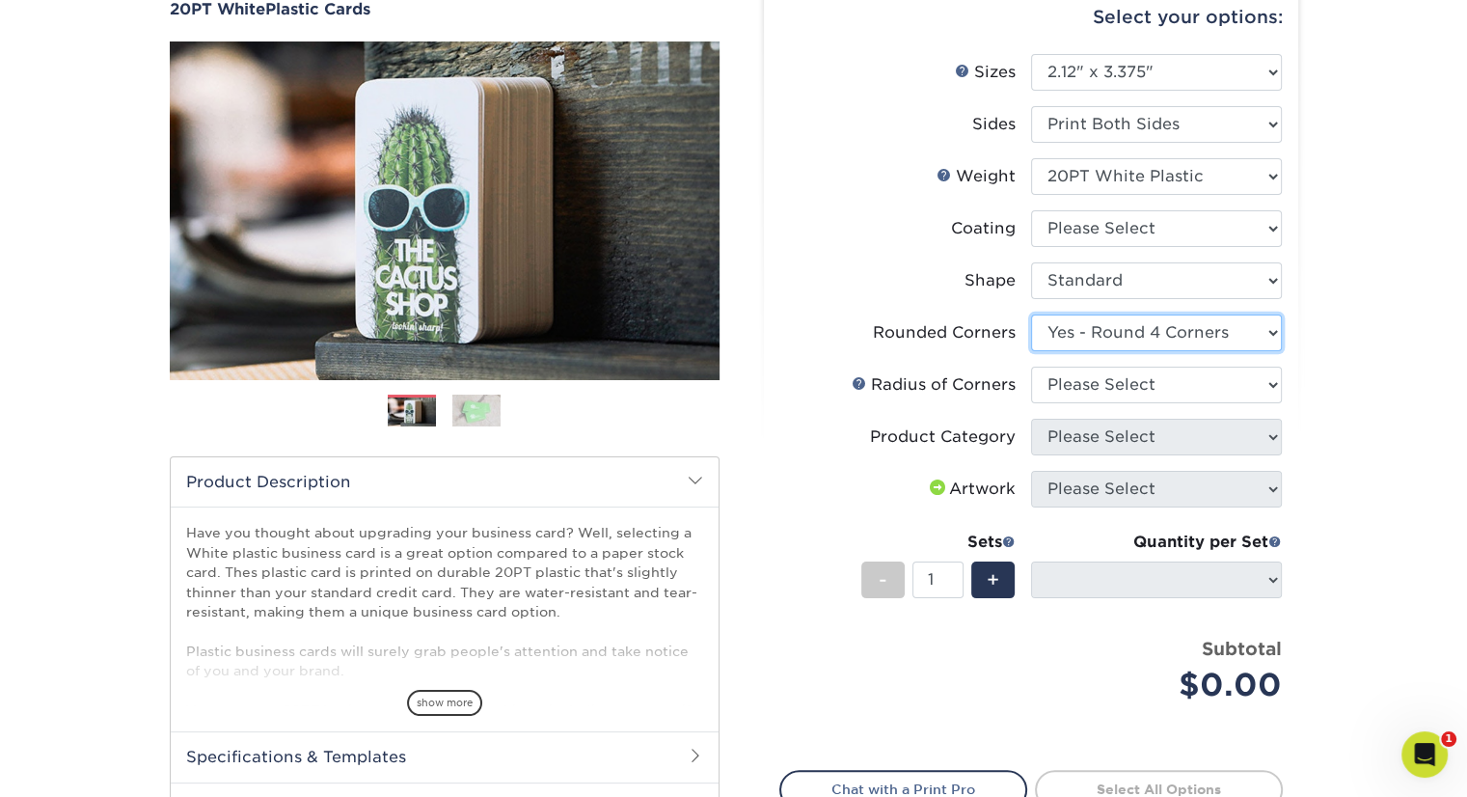
click at [1031, 314] on select "Please Select Yes - Round 4 Corners" at bounding box center [1156, 332] width 251 height 37
select select "-1"
select select
click at [1268, 385] on select "Please Select Rounded 1/8" Rounded 1/4"" at bounding box center [1156, 385] width 251 height 37
click at [1379, 347] on div "Products Plastic Cards 20PT White Plastic Cards Previous Next and" at bounding box center [733, 463] width 1467 height 1064
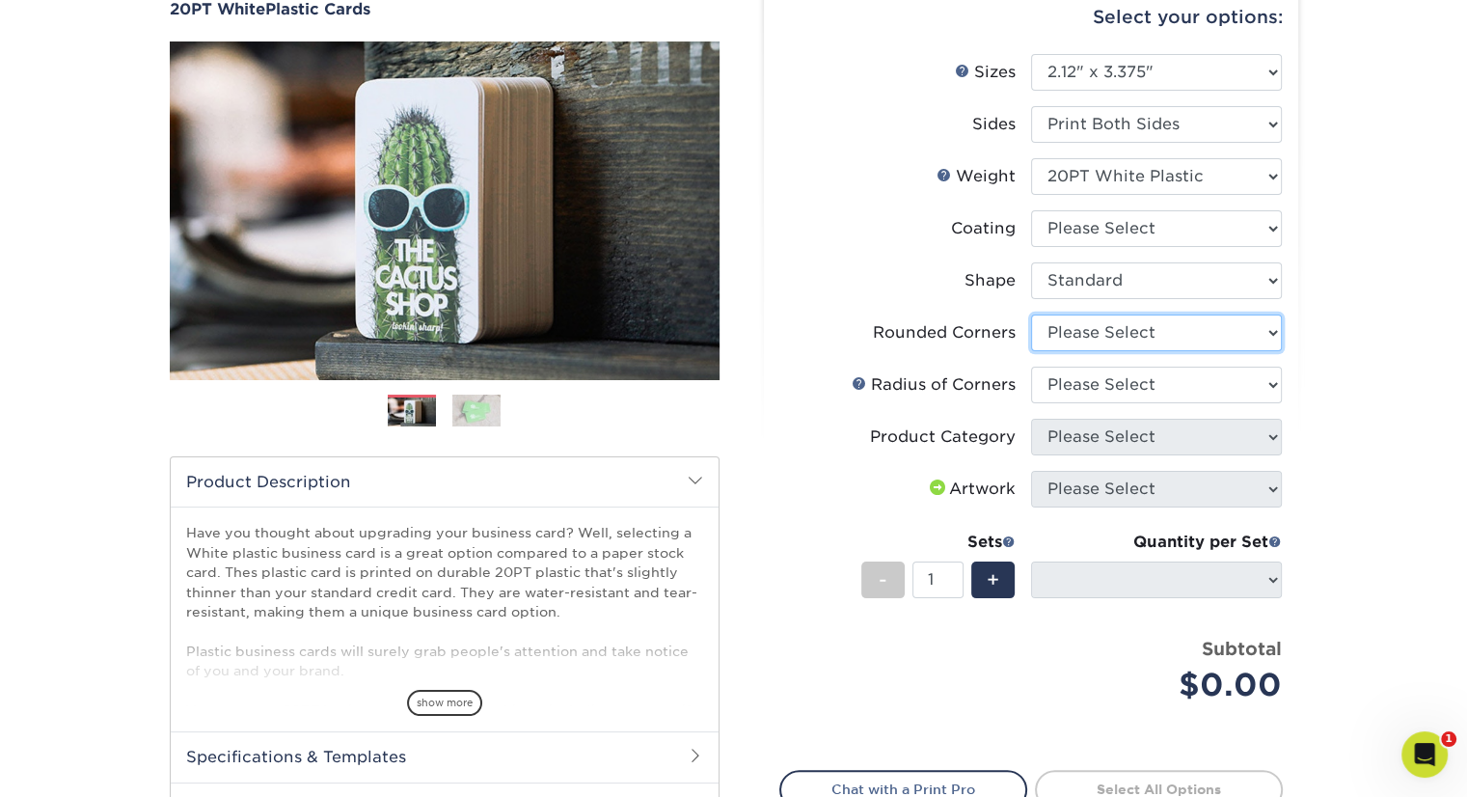
click at [1269, 333] on select "Please Select Yes - Round 4 Corners" at bounding box center [1156, 332] width 251 height 37
click at [1317, 414] on div "Products Plastic Cards 20PT White Plastic Cards Previous Next and" at bounding box center [733, 463] width 1467 height 1064
click at [1259, 383] on select "Please Select Rounded 1/8" Rounded 1/4"" at bounding box center [1156, 385] width 251 height 37
select select "589680c7-ee9a-431b-9d12-d7aeb1386a97"
click at [1031, 367] on select "Please Select Rounded 1/8" Rounded 1/4"" at bounding box center [1156, 385] width 251 height 37
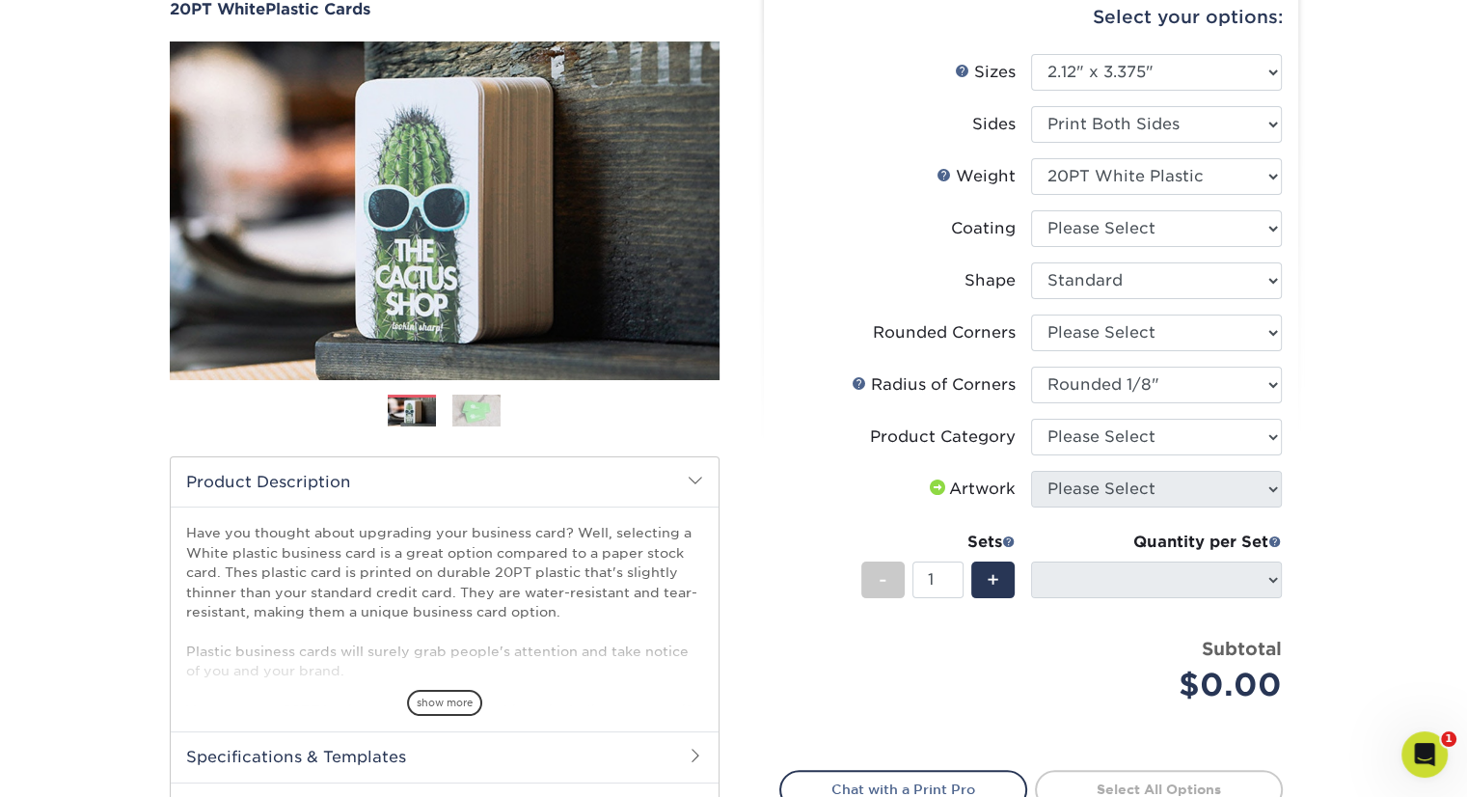
click at [1381, 375] on div "Products Plastic Cards 20PT White Plastic Cards Previous Next and" at bounding box center [733, 463] width 1467 height 1064
click at [1274, 228] on select at bounding box center [1156, 228] width 251 height 37
select select "3e7618de-abca-4bda-9f97-8b9129e913d8"
click at [1031, 210] on select at bounding box center [1156, 228] width 251 height 37
select select
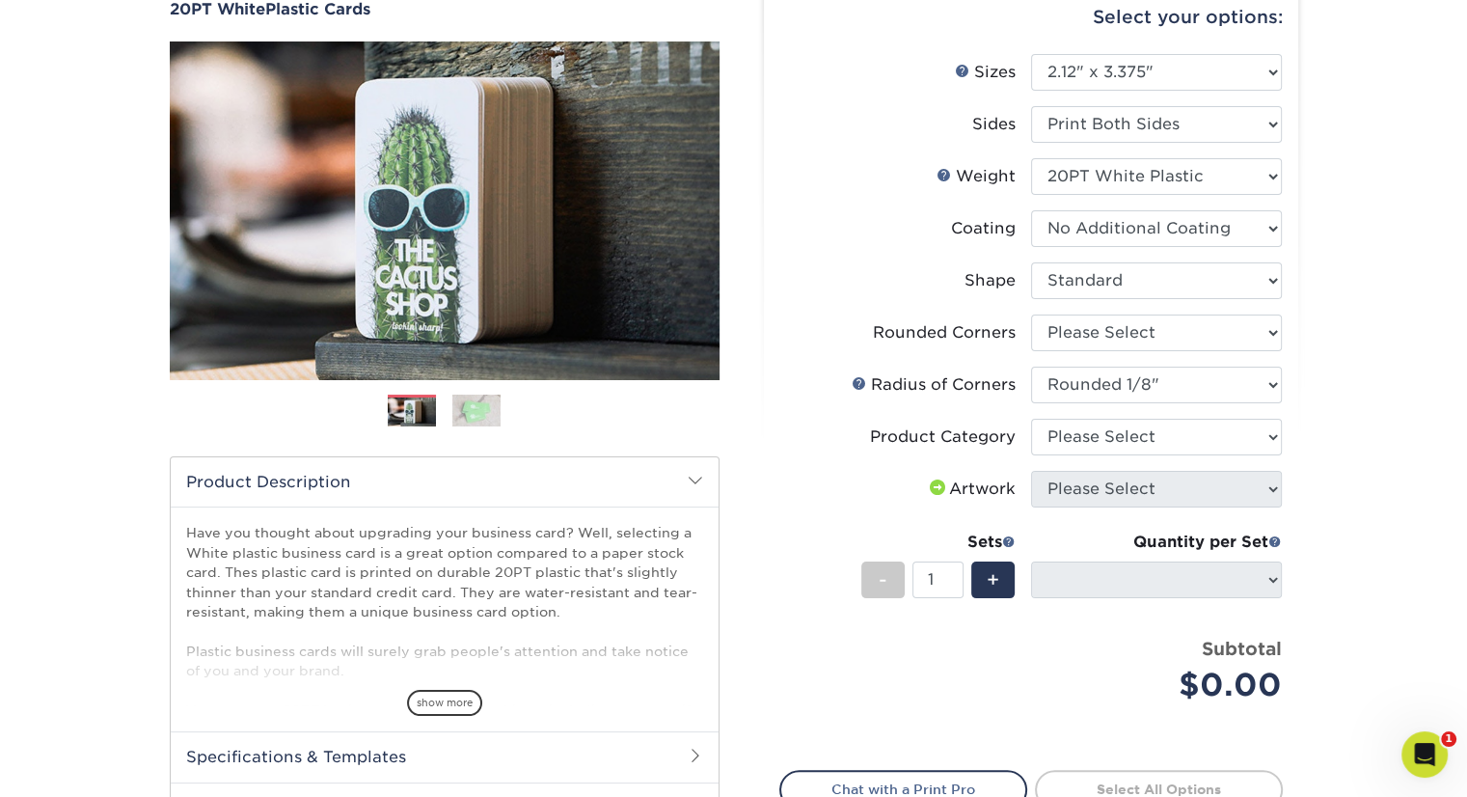
select select "-1"
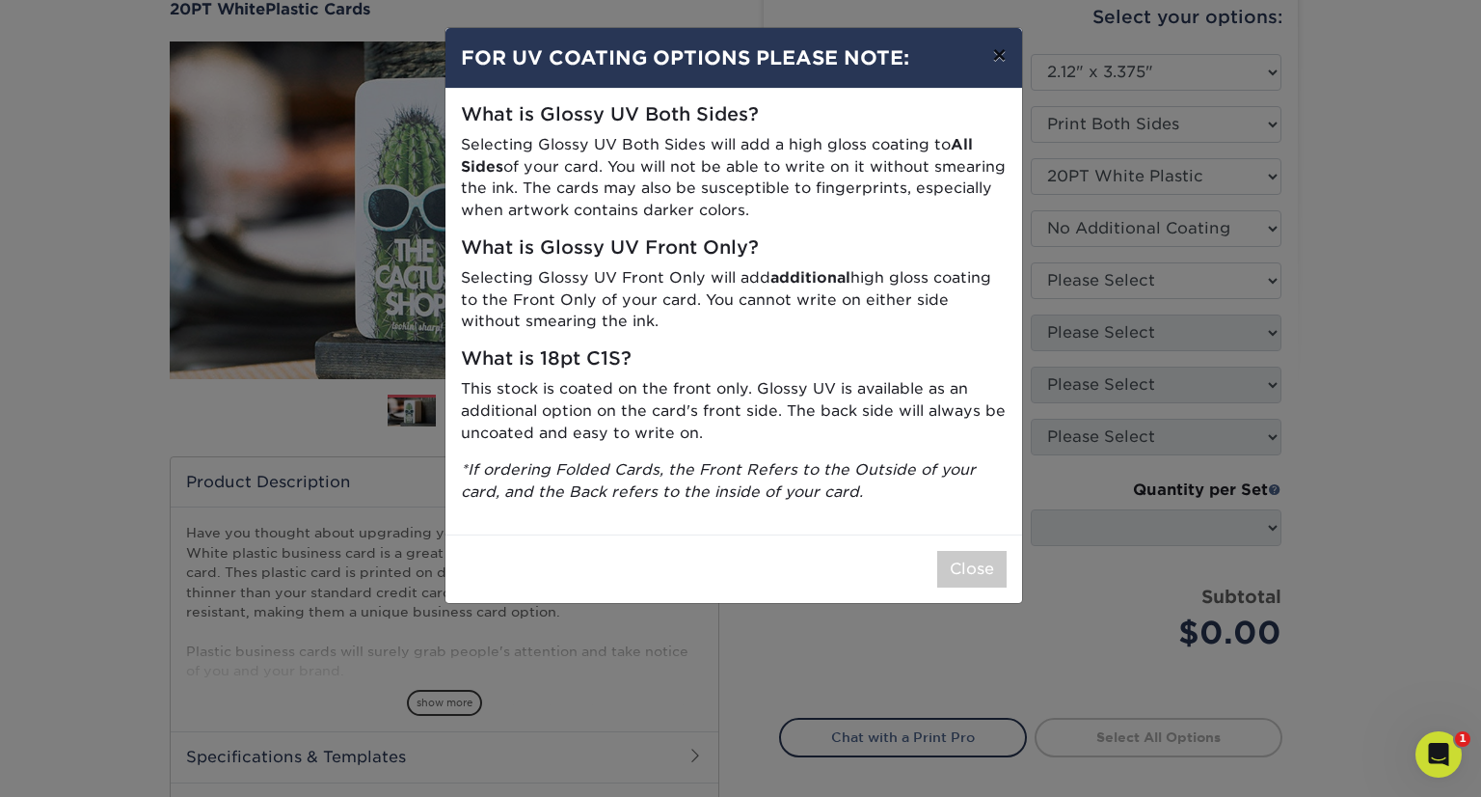
click at [1003, 46] on button "×" at bounding box center [999, 55] width 44 height 54
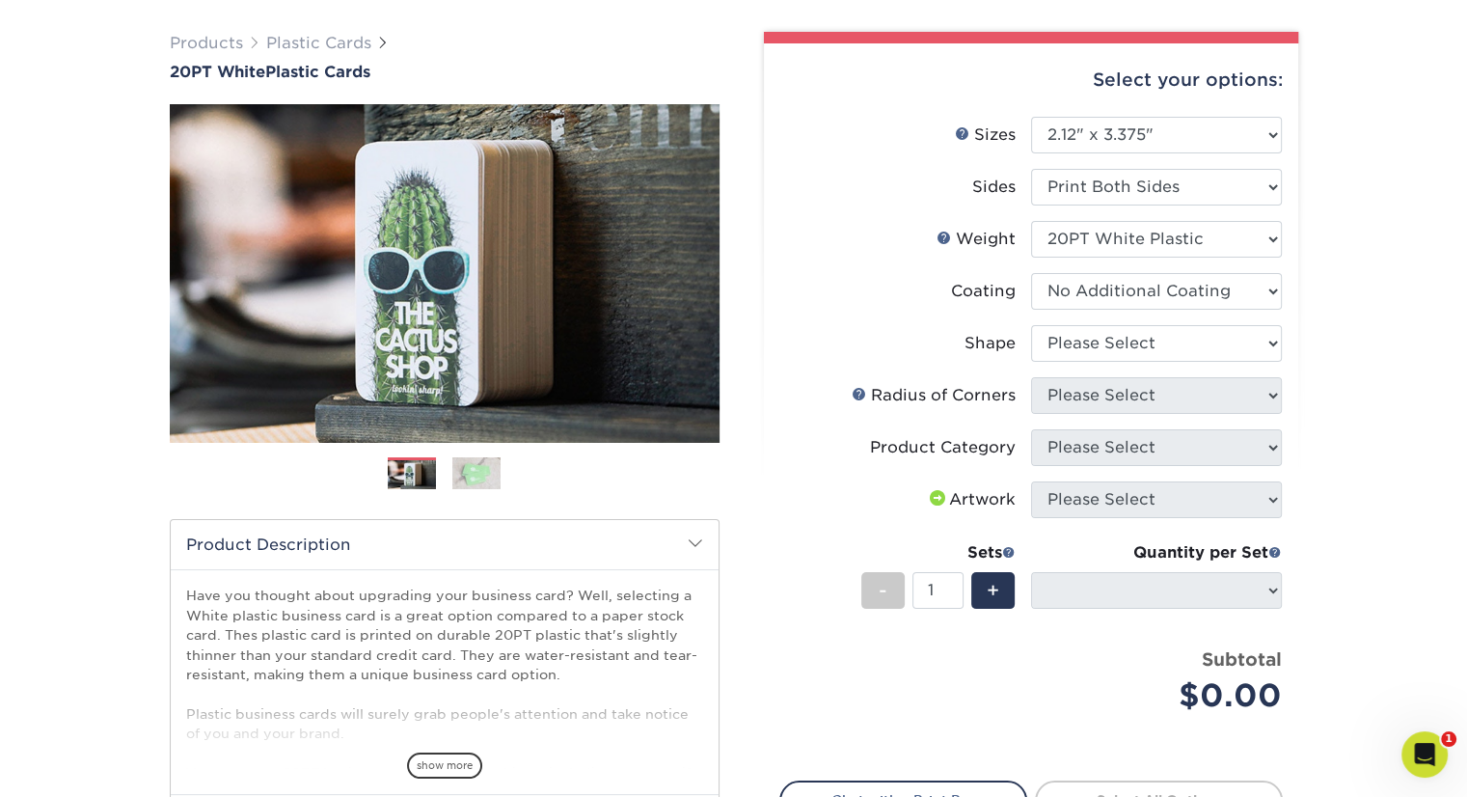
scroll to position [96, 0]
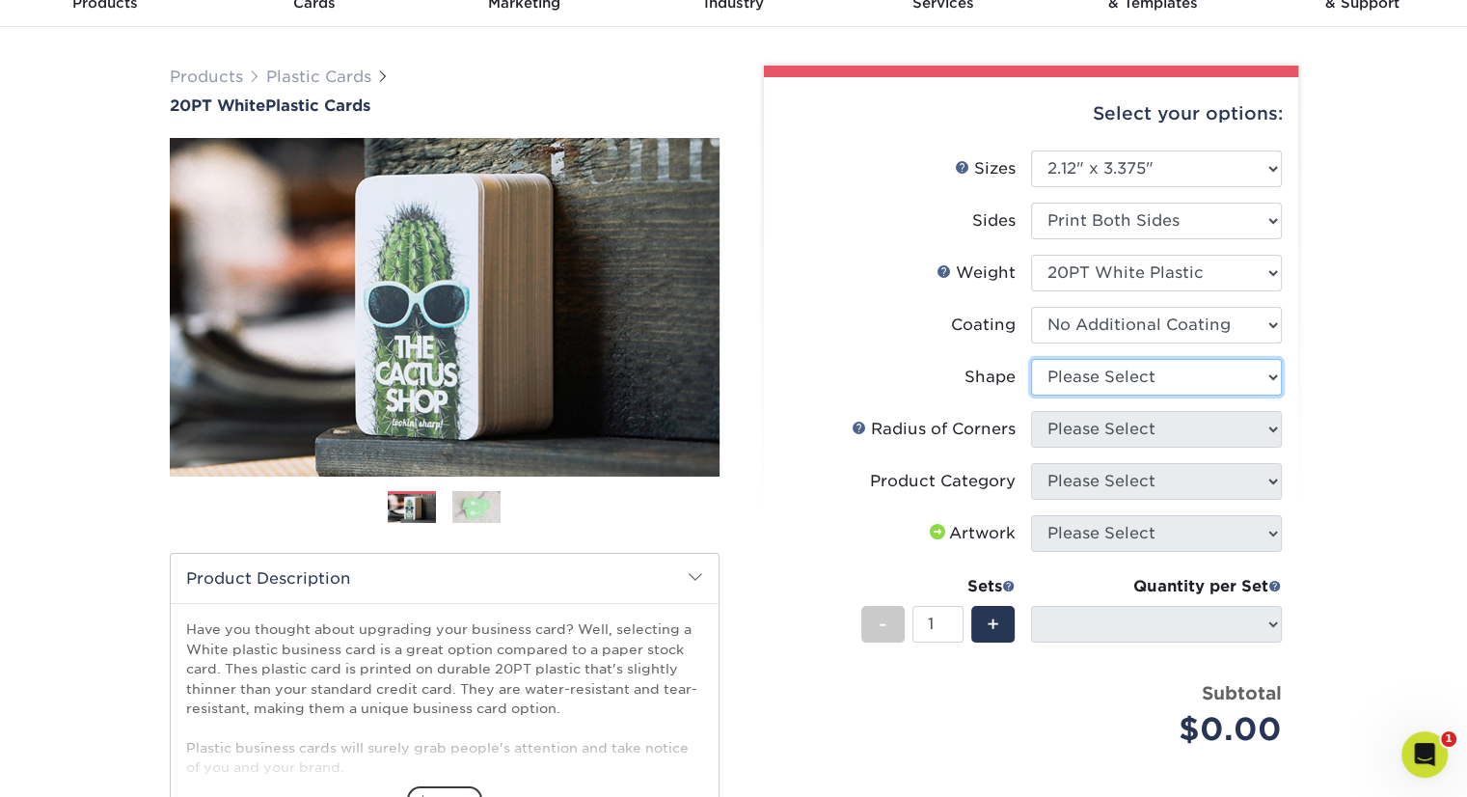
click at [1269, 381] on select "Please Select Standard" at bounding box center [1156, 377] width 251 height 37
select select "standard"
click at [1031, 359] on select "Please Select Standard" at bounding box center [1156, 377] width 251 height 37
select select
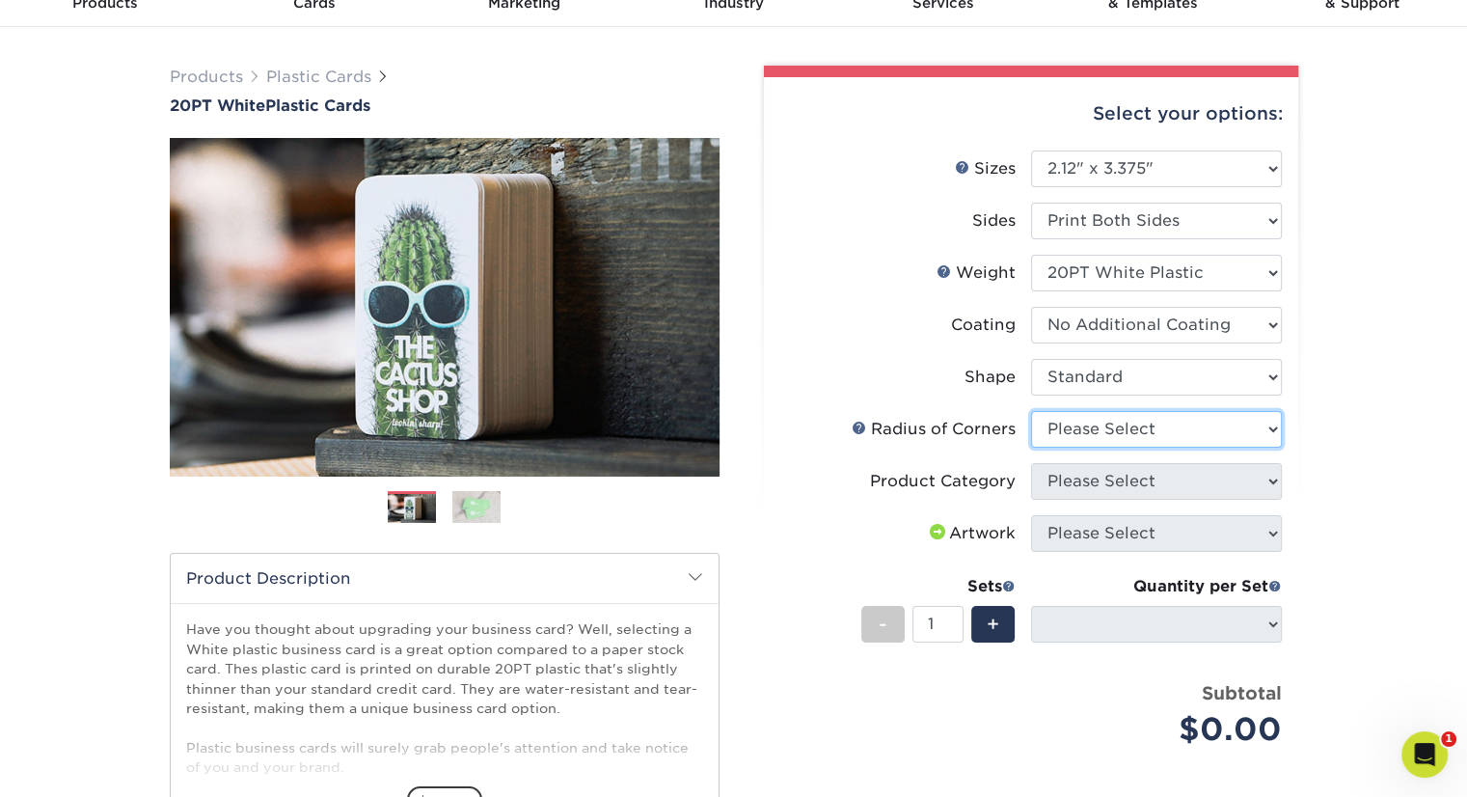
click at [1277, 432] on select "Please Select Rounded 1/8" Rounded 1/4"" at bounding box center [1156, 429] width 251 height 37
select select "589680c7-ee9a-431b-9d12-d7aeb1386a97"
click at [1031, 411] on select "Please Select Rounded 1/8" Rounded 1/4"" at bounding box center [1156, 429] width 251 height 37
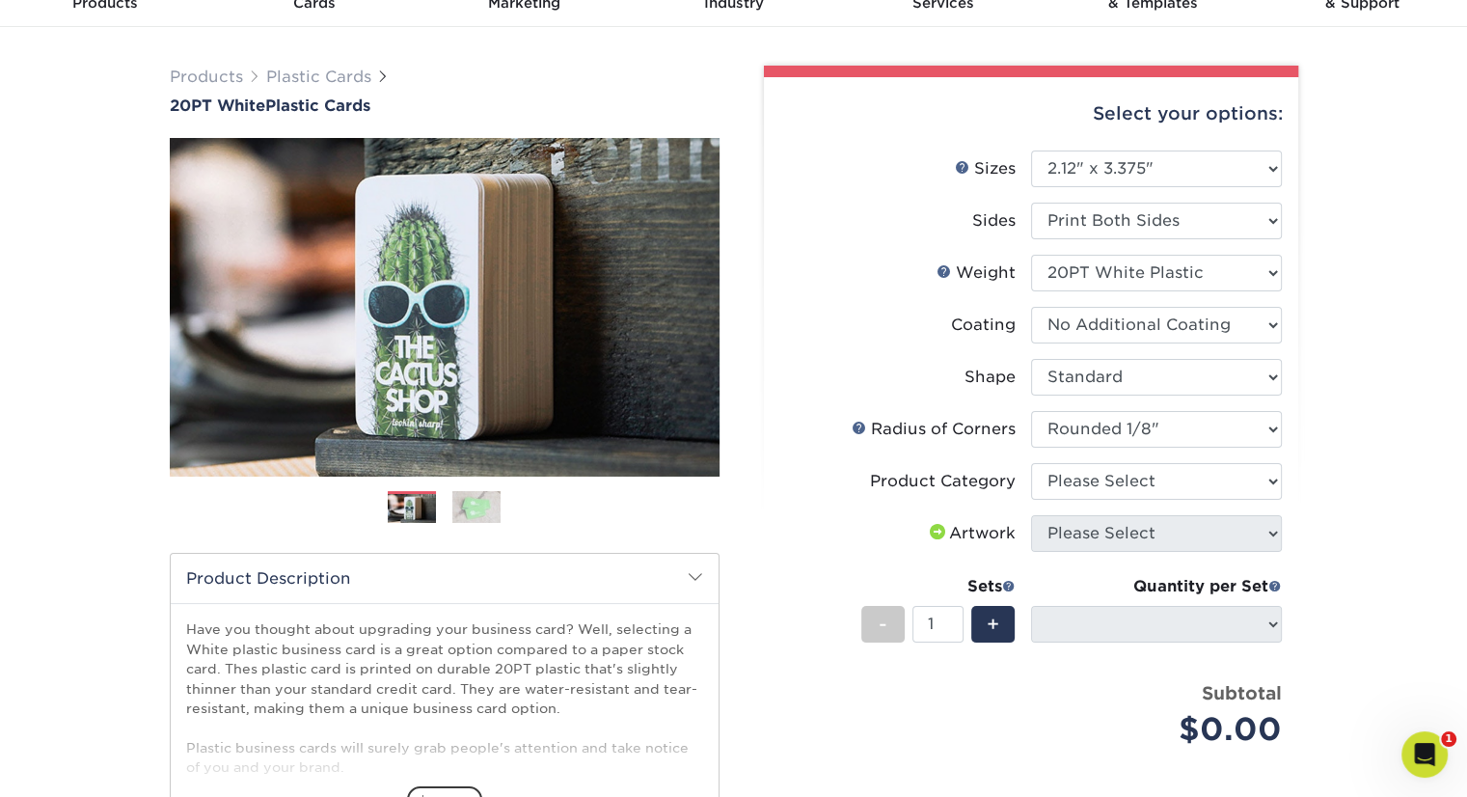
click at [1373, 442] on div "Products Plastic Cards 20PT White Plastic Cards Previous Next and" at bounding box center [733, 542] width 1467 height 1030
click at [1273, 321] on select at bounding box center [1156, 325] width 251 height 37
select select "-1"
click at [1031, 307] on select at bounding box center [1156, 325] width 251 height 37
select select "-1"
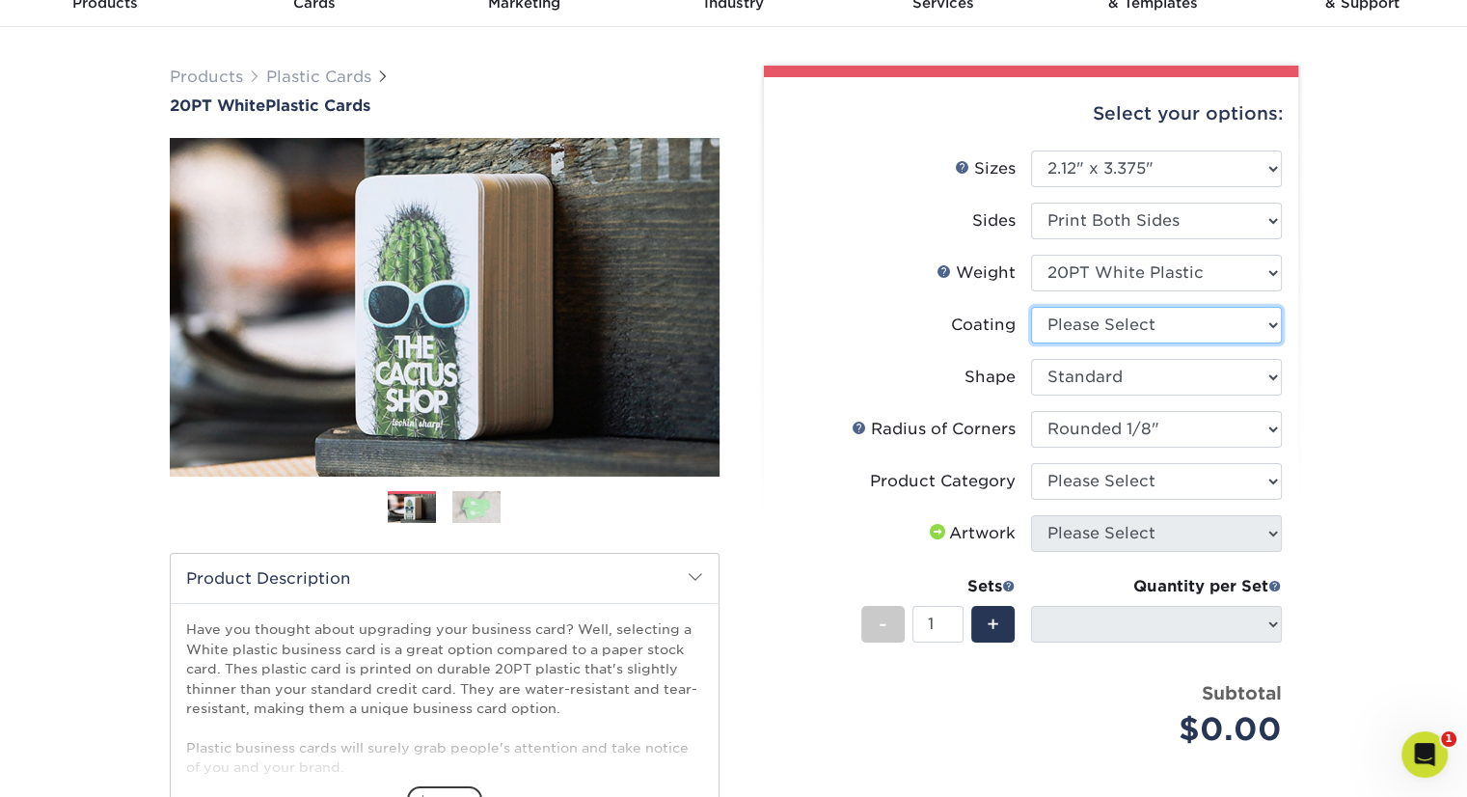
select select
select select "-1"
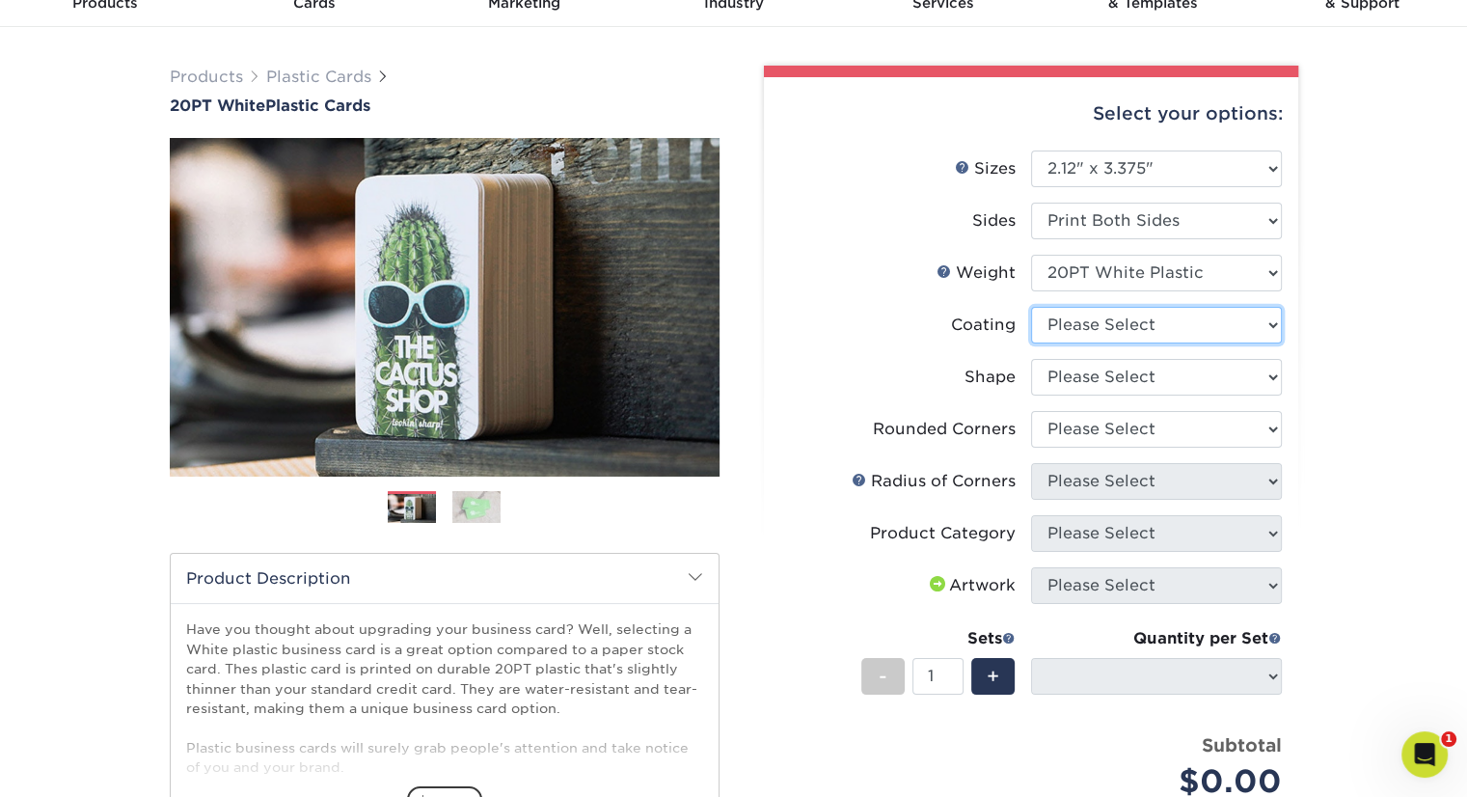
click at [1273, 321] on select at bounding box center [1156, 325] width 251 height 37
click at [1323, 379] on div "Products Plastic Cards 20PT White Plastic Cards Previous Next and" at bounding box center [733, 559] width 1467 height 1064
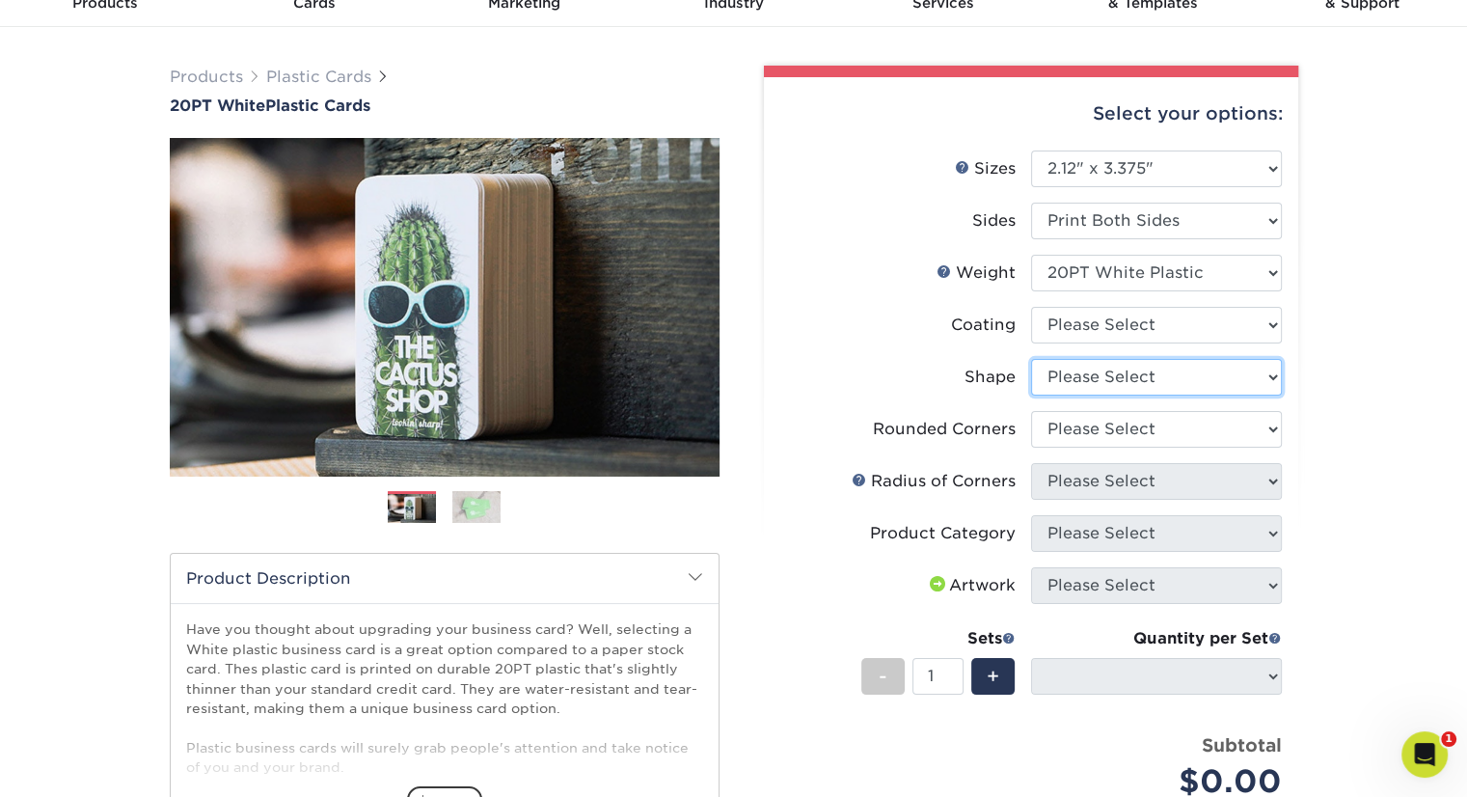
click at [1273, 370] on select "Please Select Standard" at bounding box center [1156, 377] width 251 height 37
click at [1330, 380] on div "Products Plastic Cards 20PT White Plastic Cards Previous Next and" at bounding box center [733, 559] width 1467 height 1064
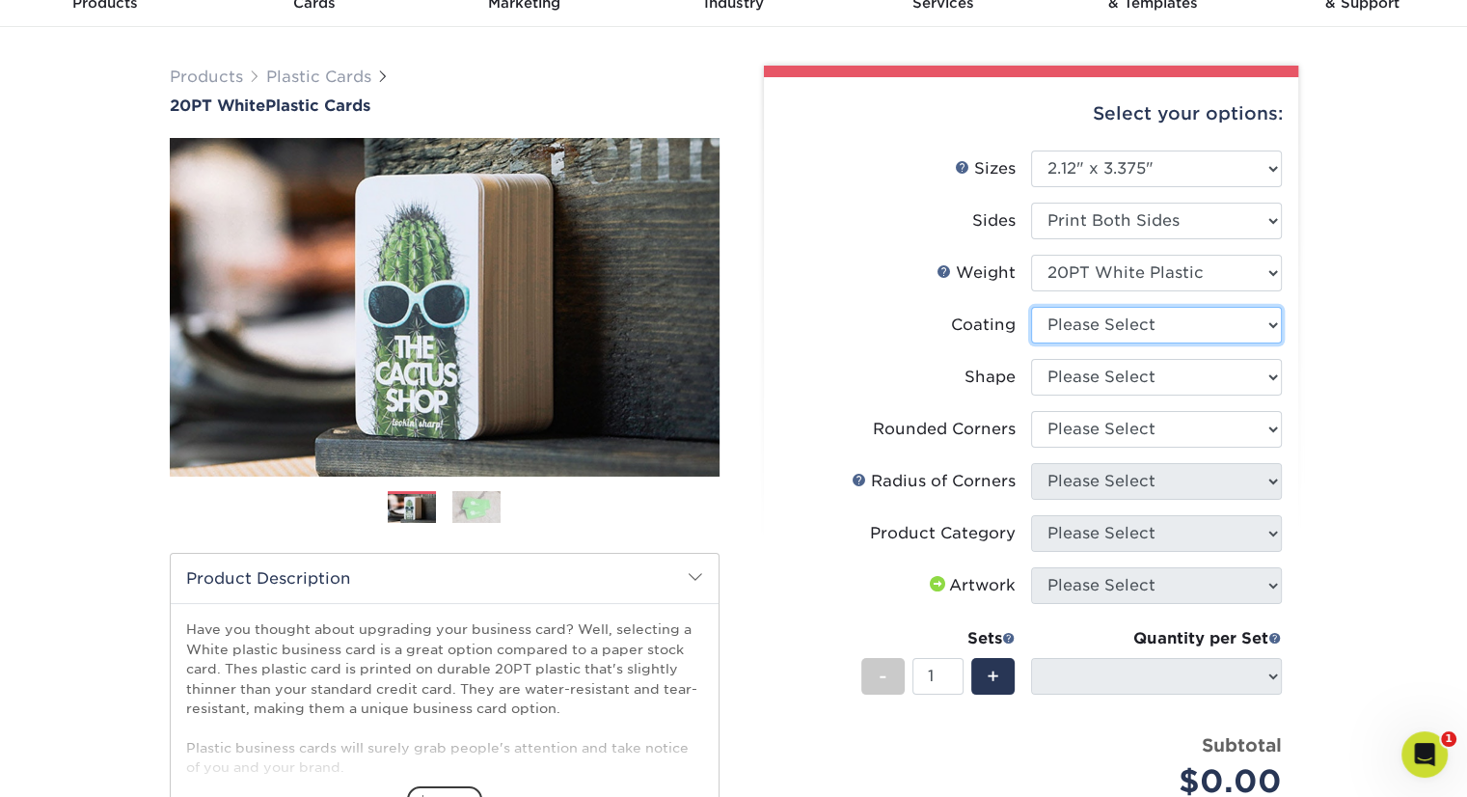
click at [1272, 325] on select at bounding box center [1156, 325] width 251 height 37
click at [1318, 353] on div "Products Plastic Cards 20PT White Plastic Cards Previous Next and" at bounding box center [733, 559] width 1467 height 1064
click at [1273, 326] on select at bounding box center [1156, 325] width 251 height 37
click at [1363, 336] on div "Products Plastic Cards 20PT White Plastic Cards Previous Next and" at bounding box center [733, 559] width 1467 height 1064
click at [1272, 325] on select at bounding box center [1156, 325] width 251 height 37
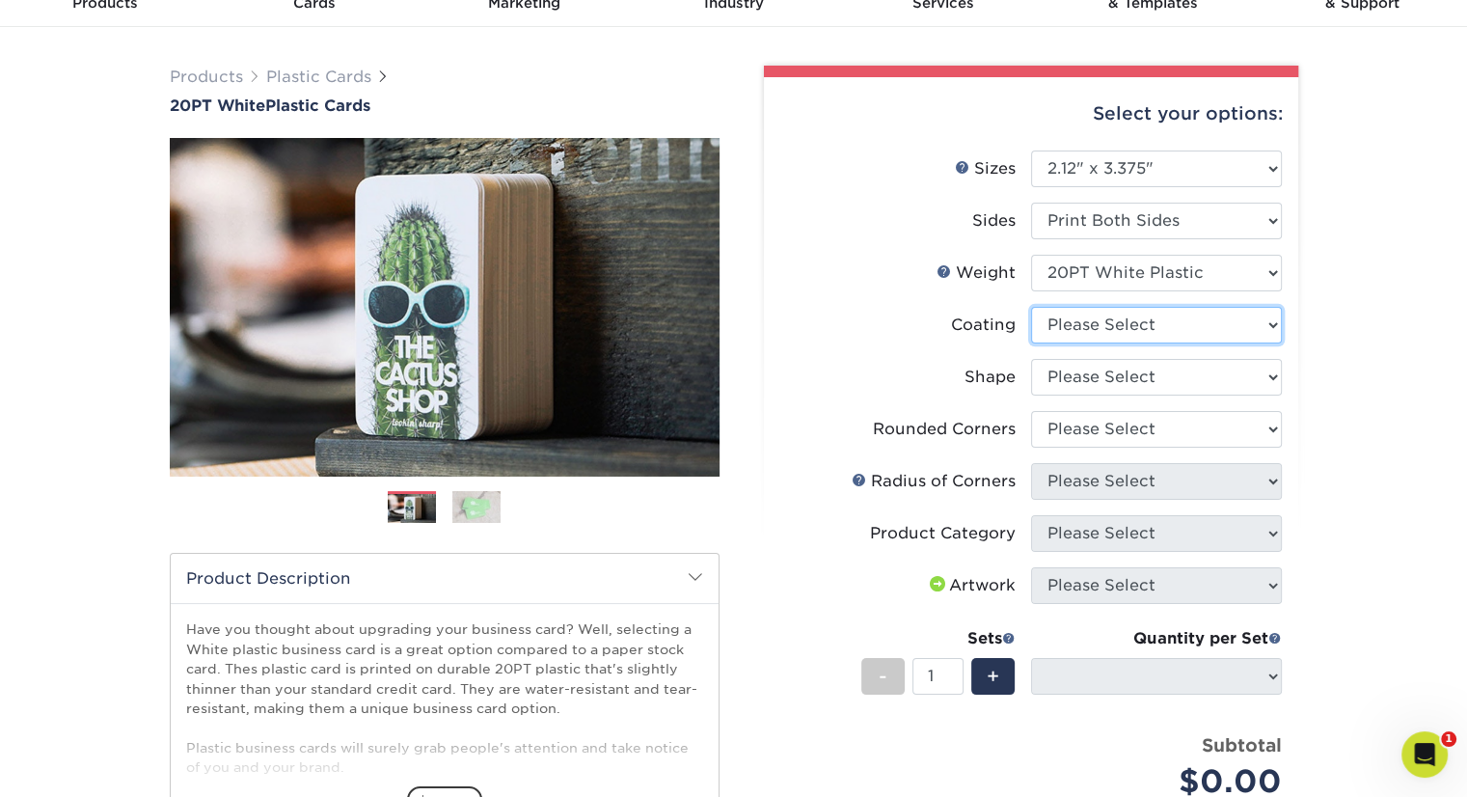
select select "3e7618de-abca-4bda-9f97-8b9129e913d8"
click at [1031, 307] on select at bounding box center [1156, 325] width 251 height 37
select select
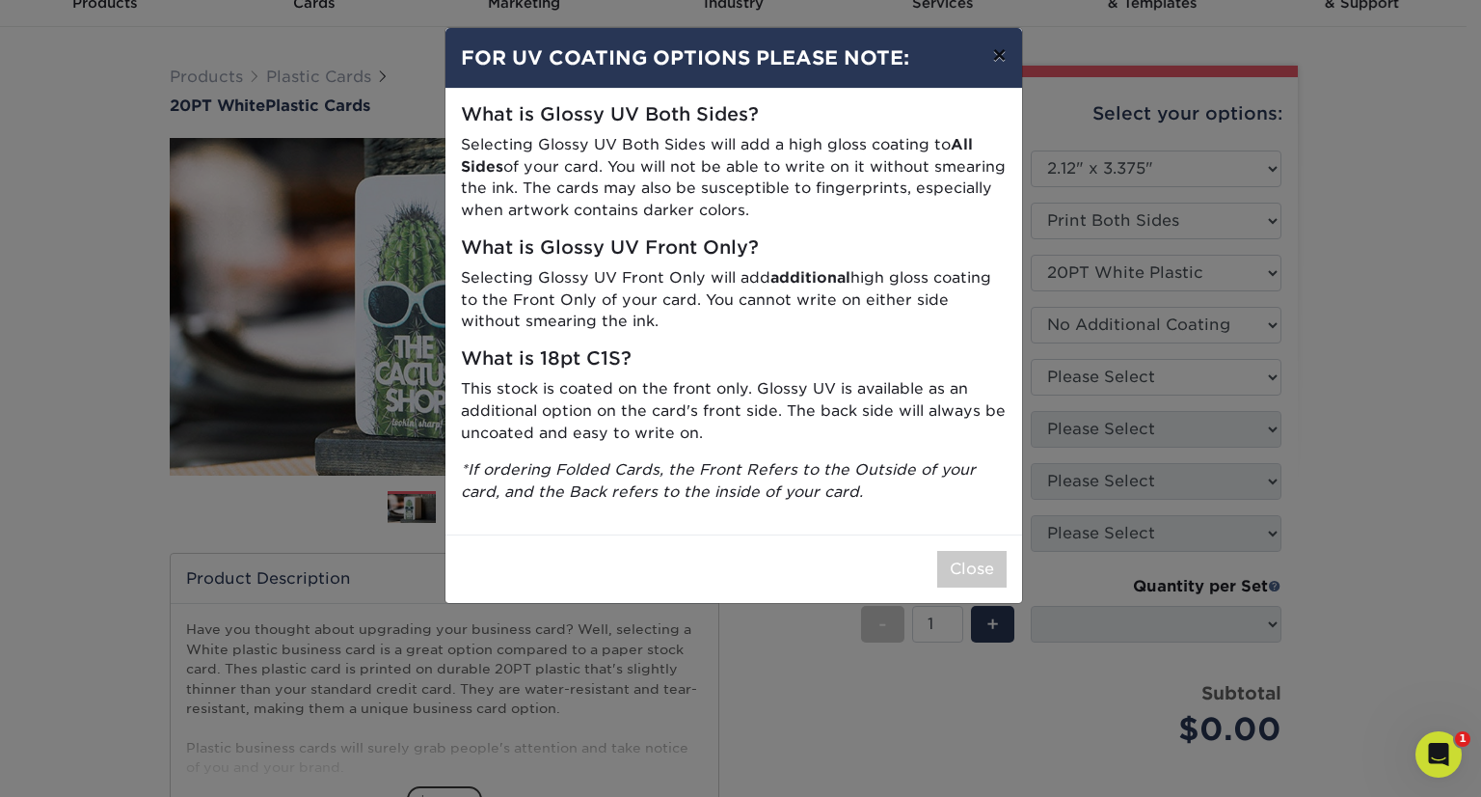
click at [995, 54] on button "×" at bounding box center [999, 55] width 44 height 54
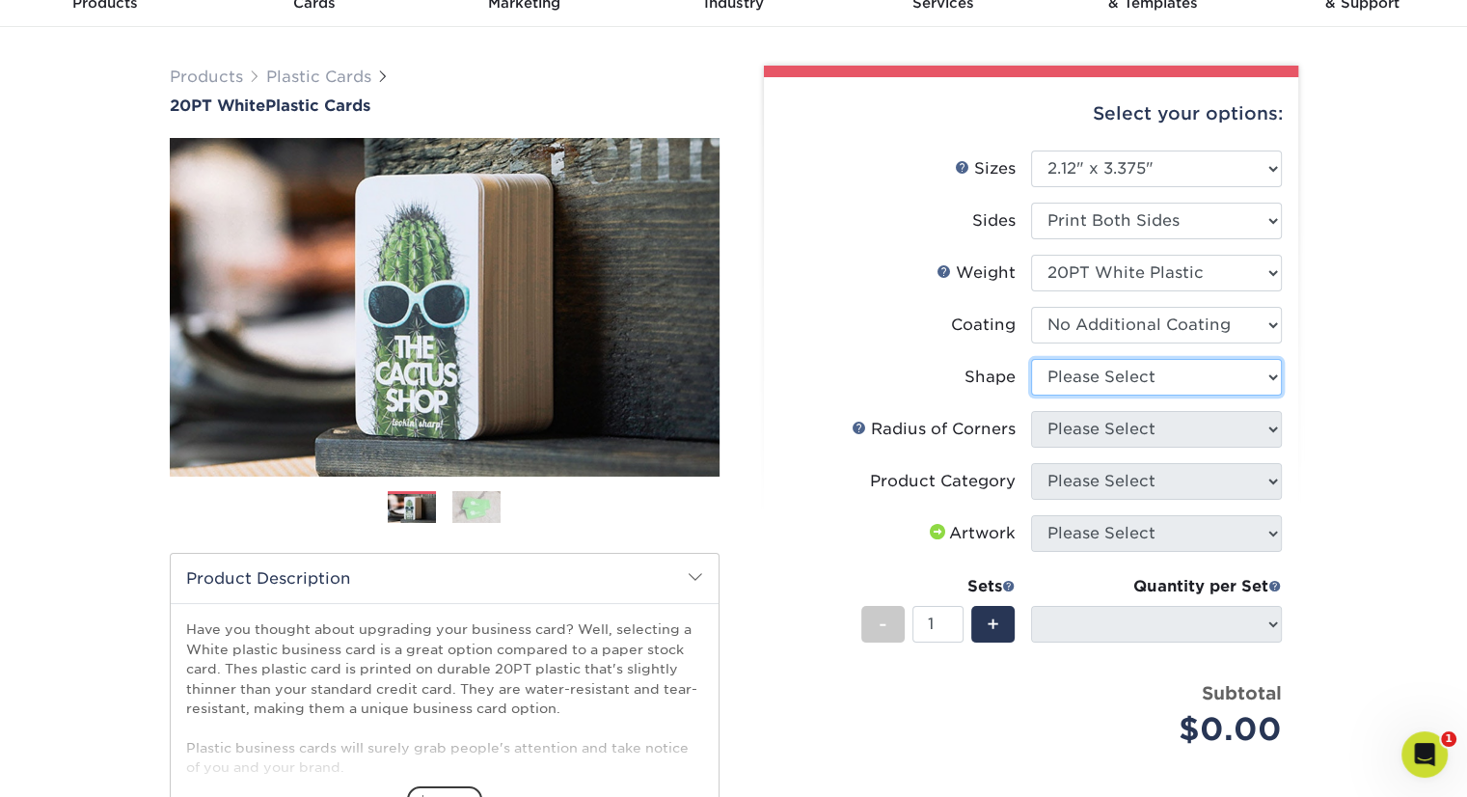
click at [1274, 377] on select "Please Select Standard" at bounding box center [1156, 377] width 251 height 37
select select "standard"
click at [1031, 359] on select "Please Select Standard" at bounding box center [1156, 377] width 251 height 37
select select
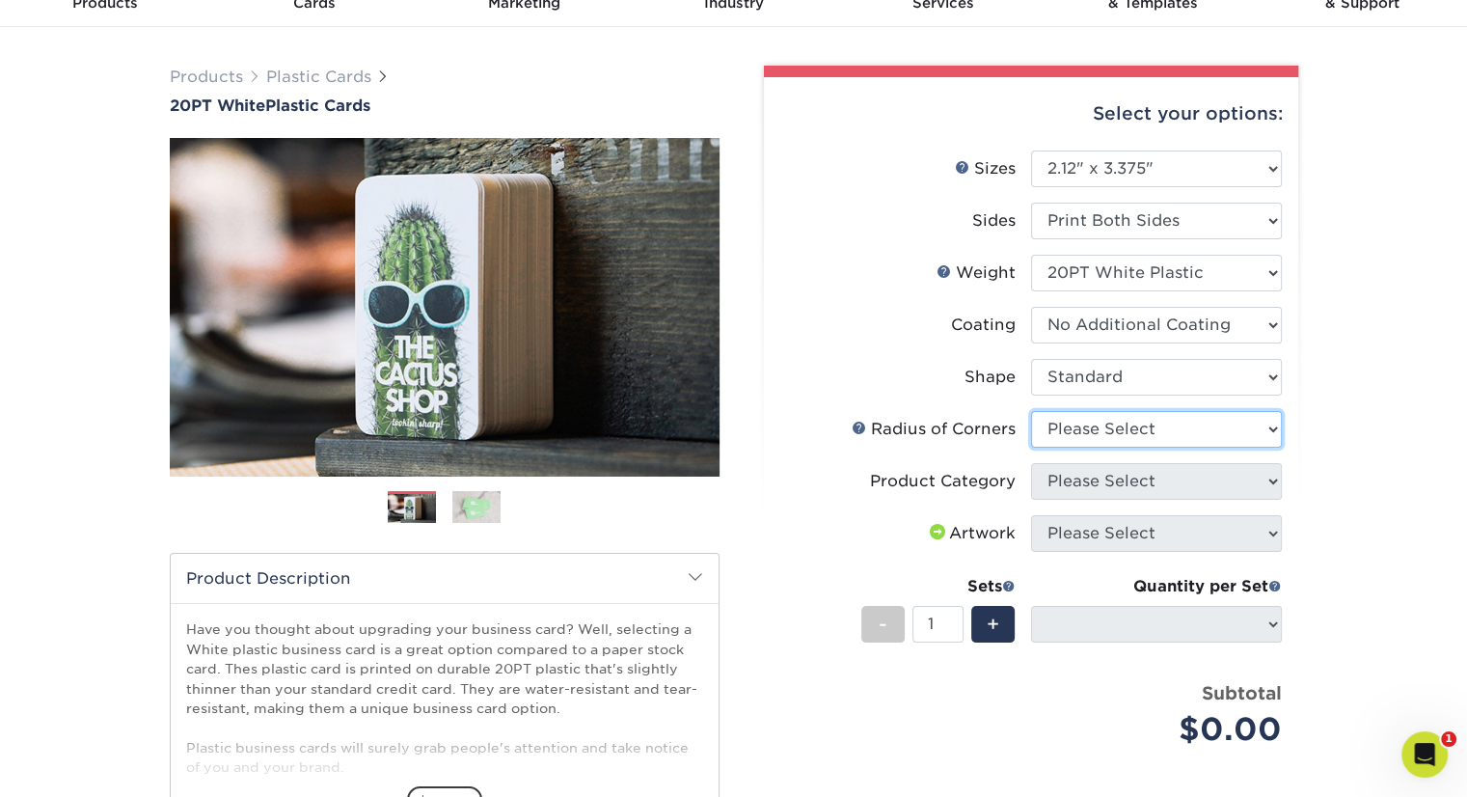
click at [1269, 429] on select "Please Select Rounded 1/8" Rounded 1/4"" at bounding box center [1156, 429] width 251 height 37
select select "589680c7-ee9a-431b-9d12-d7aeb1386a97"
click at [1031, 411] on select "Please Select Rounded 1/8" Rounded 1/4"" at bounding box center [1156, 429] width 251 height 37
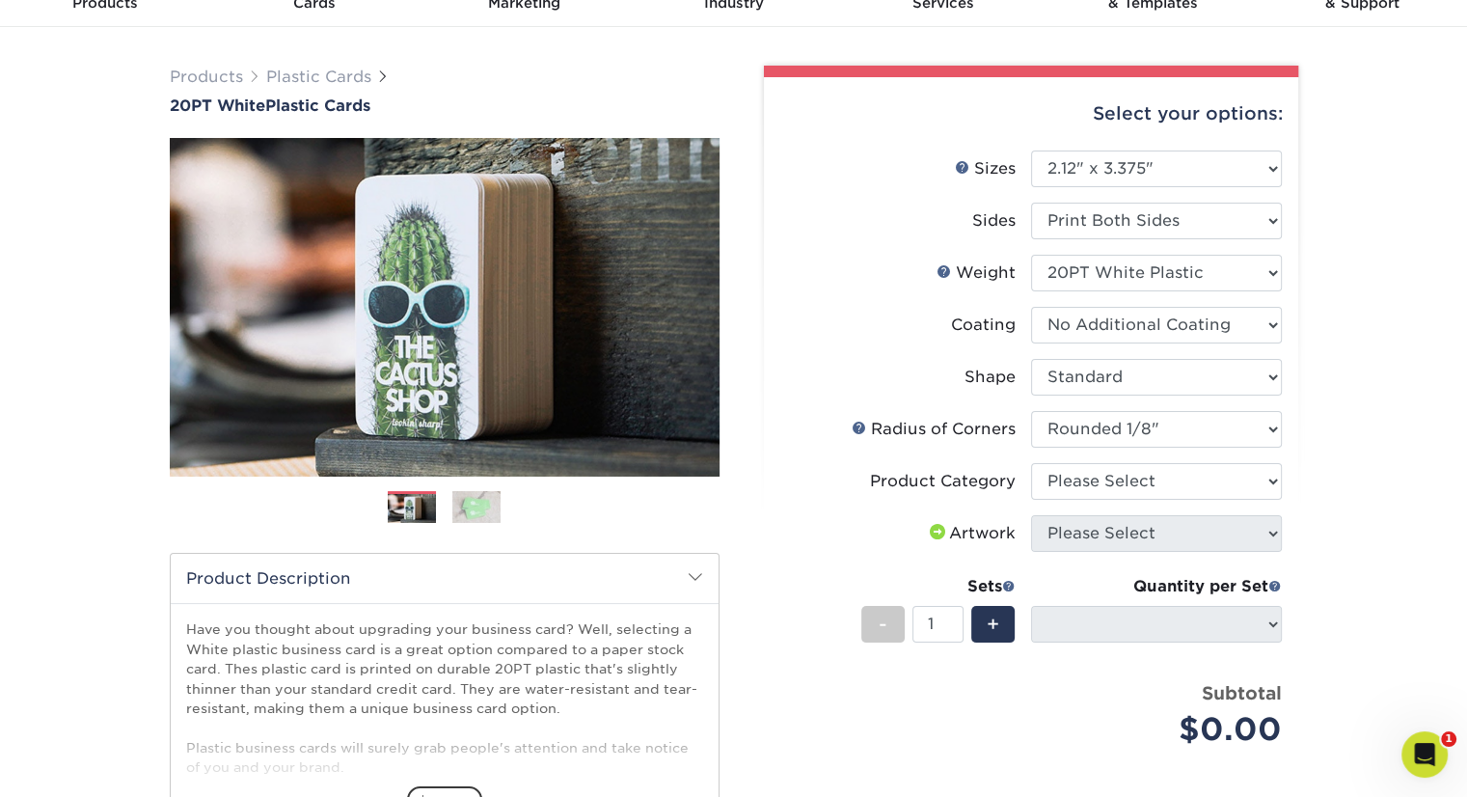
click at [1350, 448] on div "Products Plastic Cards 20PT White Plastic Cards Previous Next and" at bounding box center [733, 542] width 1467 height 1030
click at [1267, 476] on select "Please Select Business Cards" at bounding box center [1156, 481] width 251 height 37
select select "3b5148f1-0588-4f88-a218-97bcfdce65c1"
click at [1031, 463] on select "Please Select Business Cards" at bounding box center [1156, 481] width 251 height 37
click at [1339, 463] on div "Products Plastic Cards 20PT White Plastic Cards Previous Next and" at bounding box center [733, 542] width 1467 height 1030
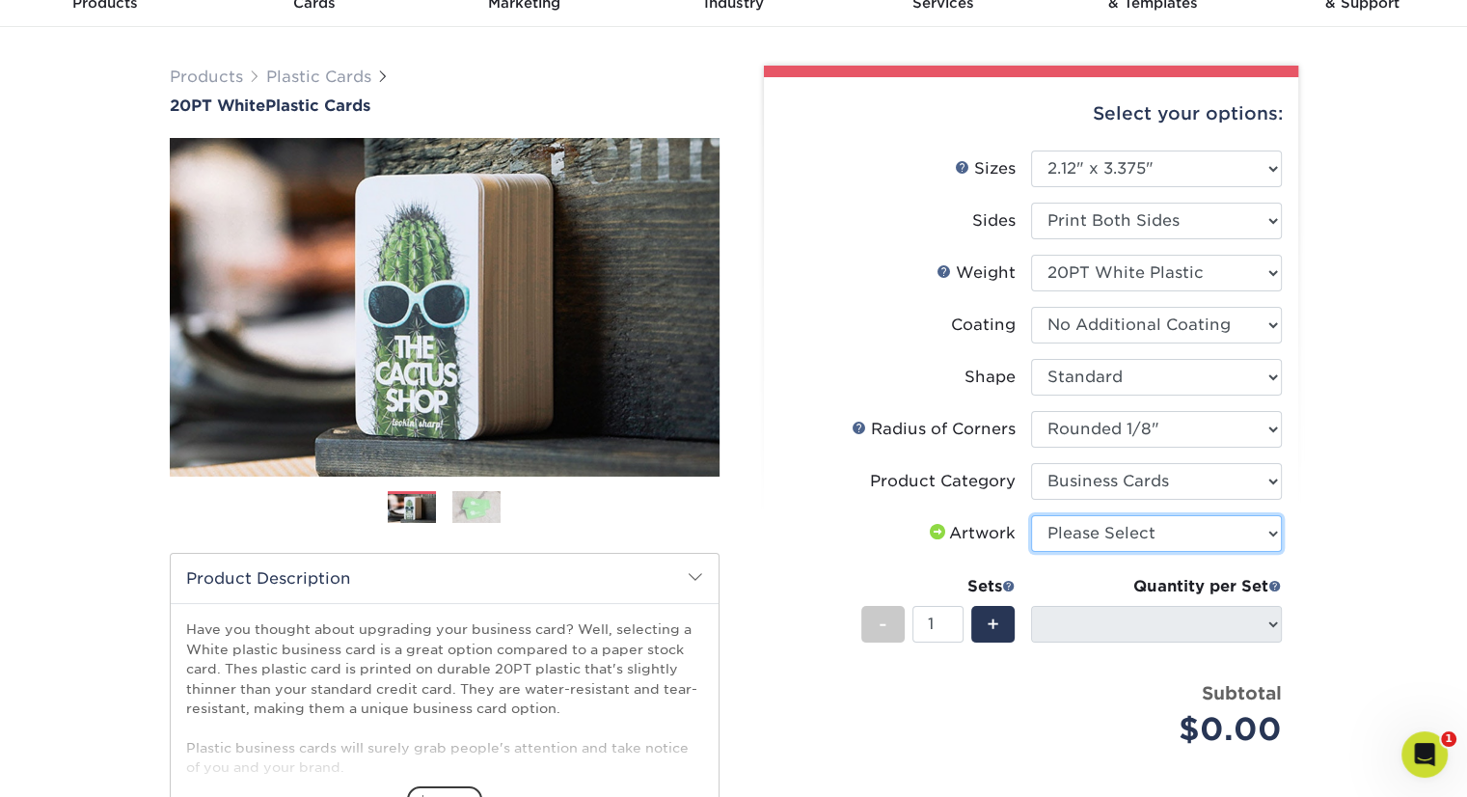
click at [1268, 529] on select "Please Select I will upload files I need a design - $100" at bounding box center [1156, 533] width 251 height 37
select select "upload"
click at [1031, 515] on select "Please Select I will upload files I need a design - $100" at bounding box center [1156, 533] width 251 height 37
click at [1373, 451] on div "Products Plastic Cards 20PT White Plastic Cards Previous Next and" at bounding box center [733, 542] width 1467 height 1030
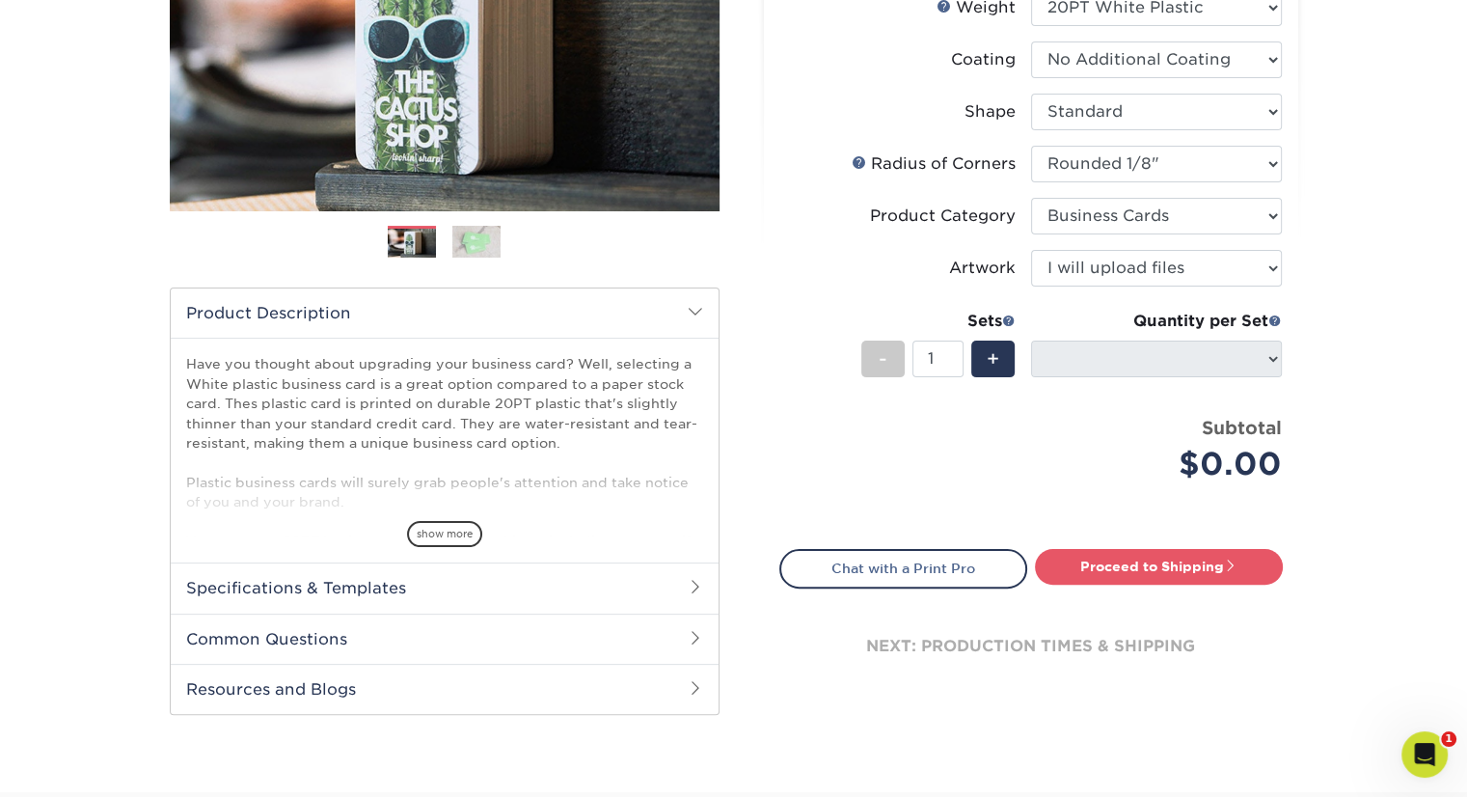
scroll to position [386, 0]
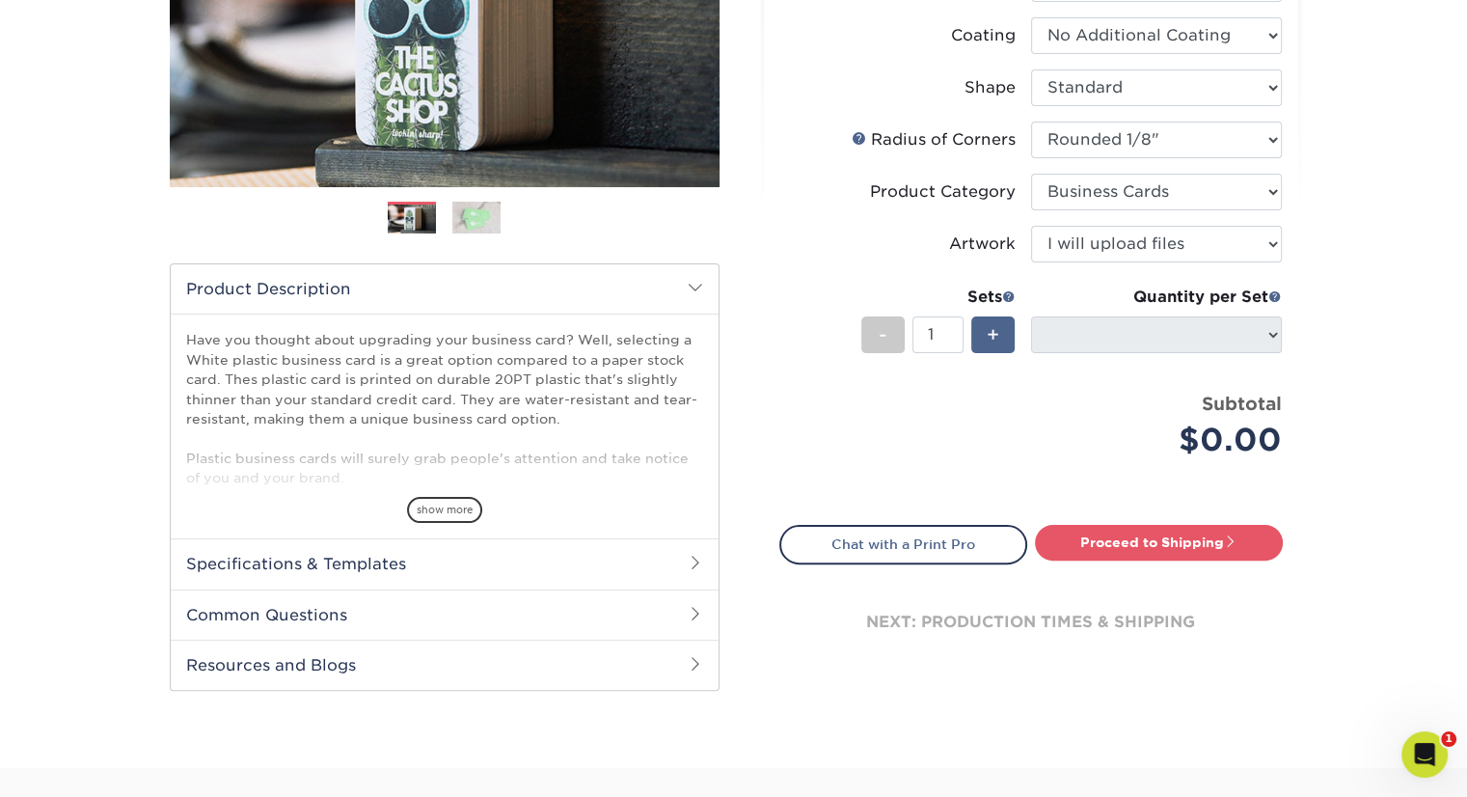
click at [992, 335] on span "+" at bounding box center [993, 334] width 13 height 29
click at [875, 333] on div "-" at bounding box center [882, 334] width 43 height 37
click at [877, 333] on div "-" at bounding box center [882, 334] width 43 height 37
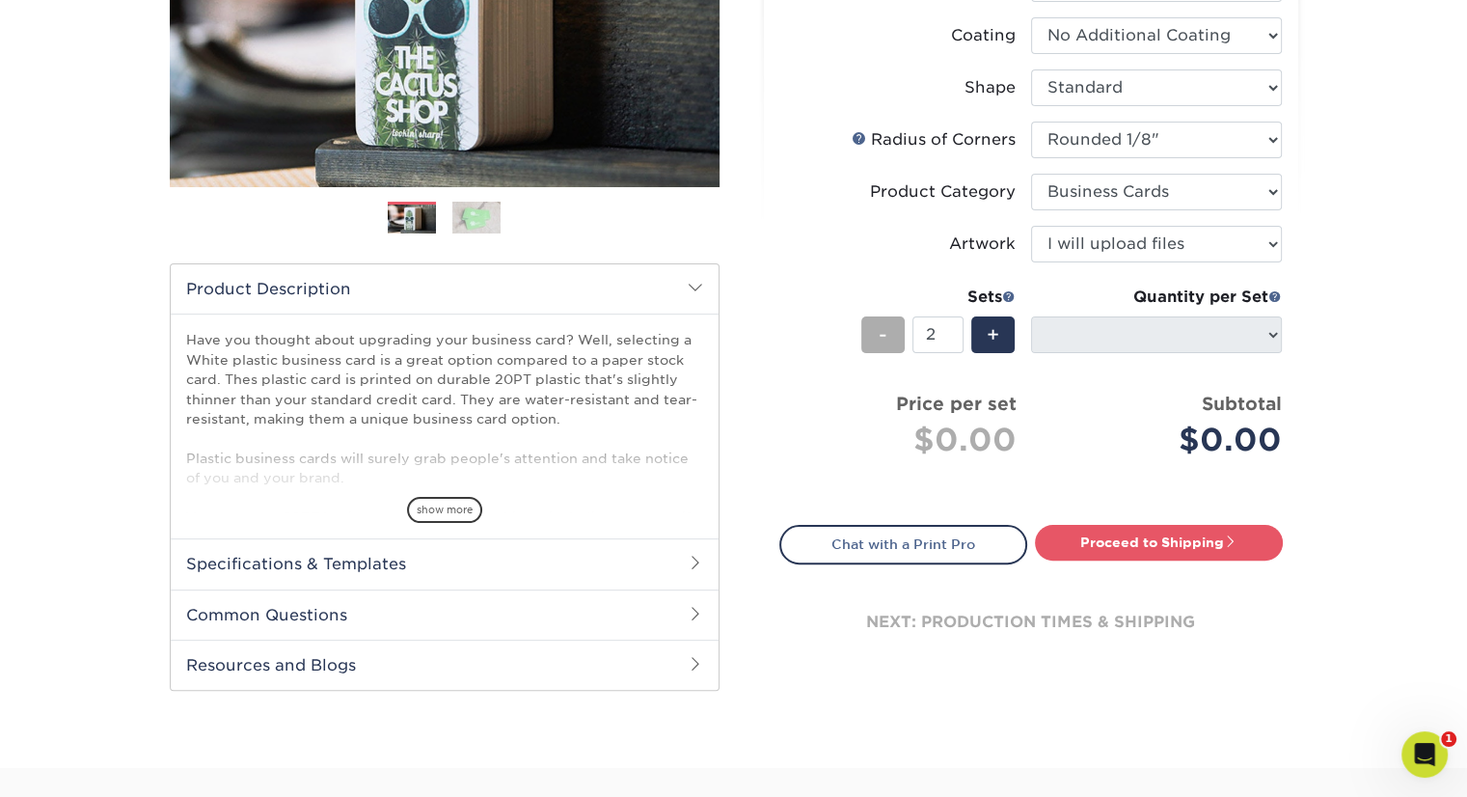
click at [879, 333] on span "-" at bounding box center [883, 334] width 9 height 29
type input "1"
click at [879, 333] on span "-" at bounding box center [883, 334] width 9 height 29
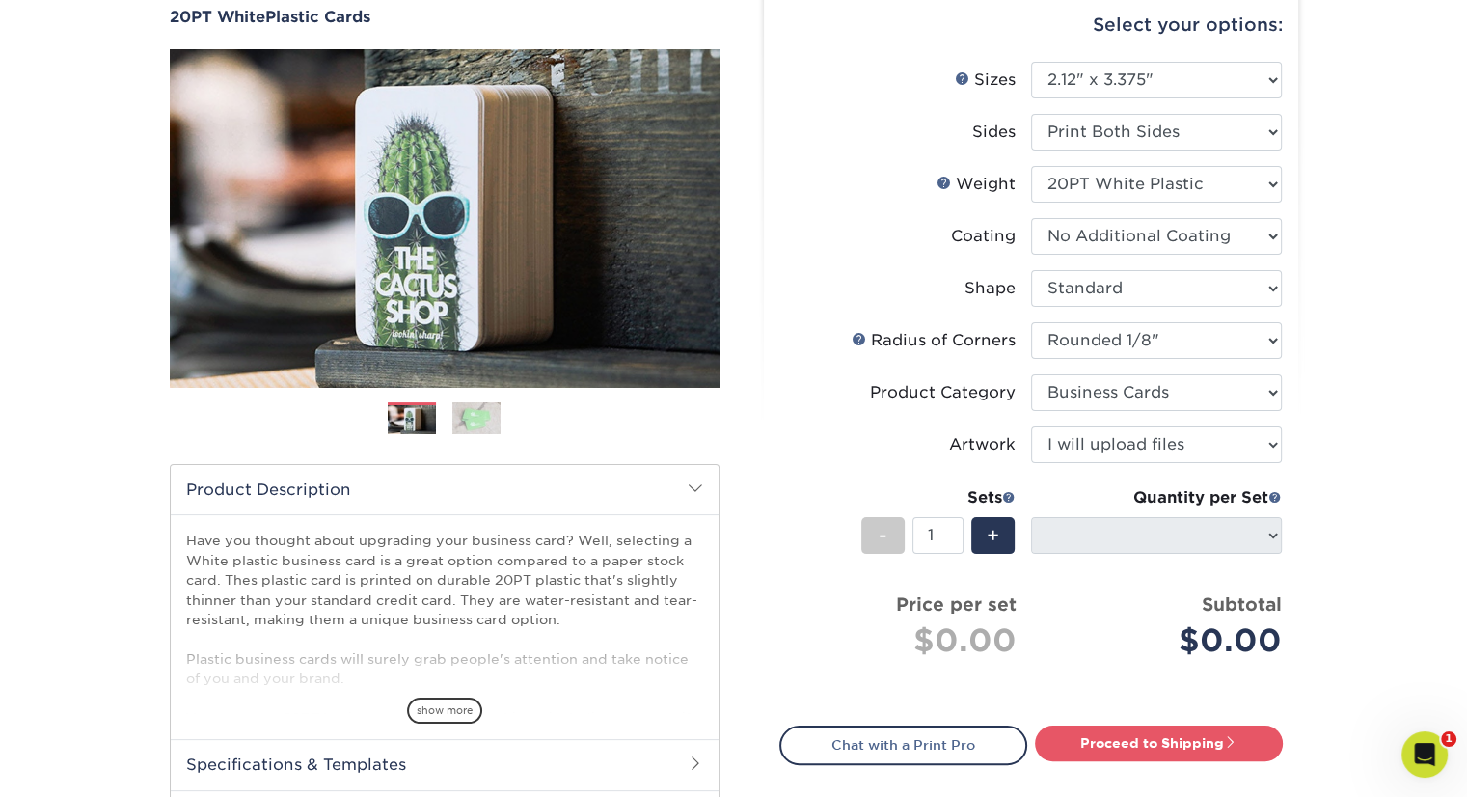
scroll to position [193, 0]
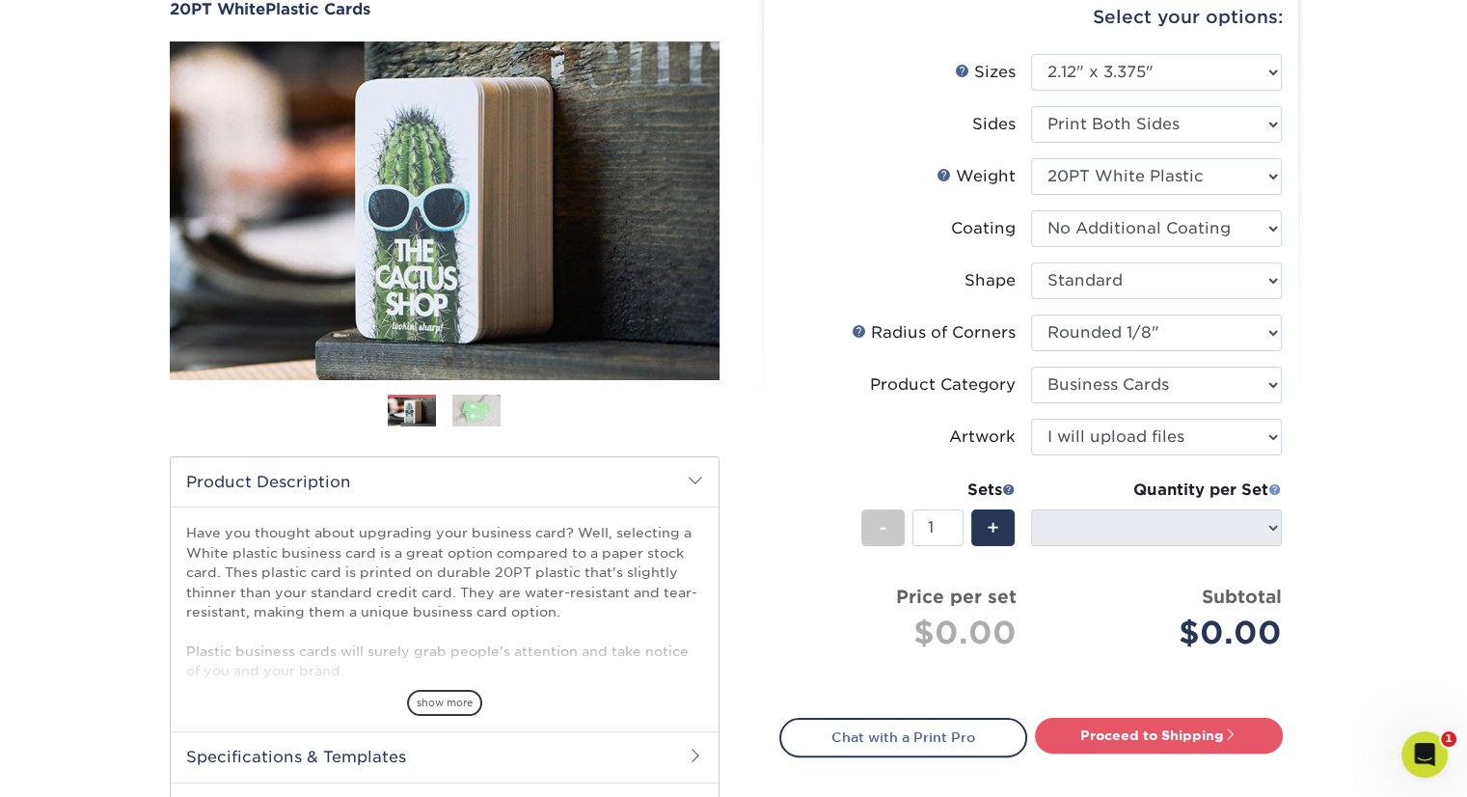
click at [1273, 487] on span at bounding box center [1275, 489] width 14 height 14
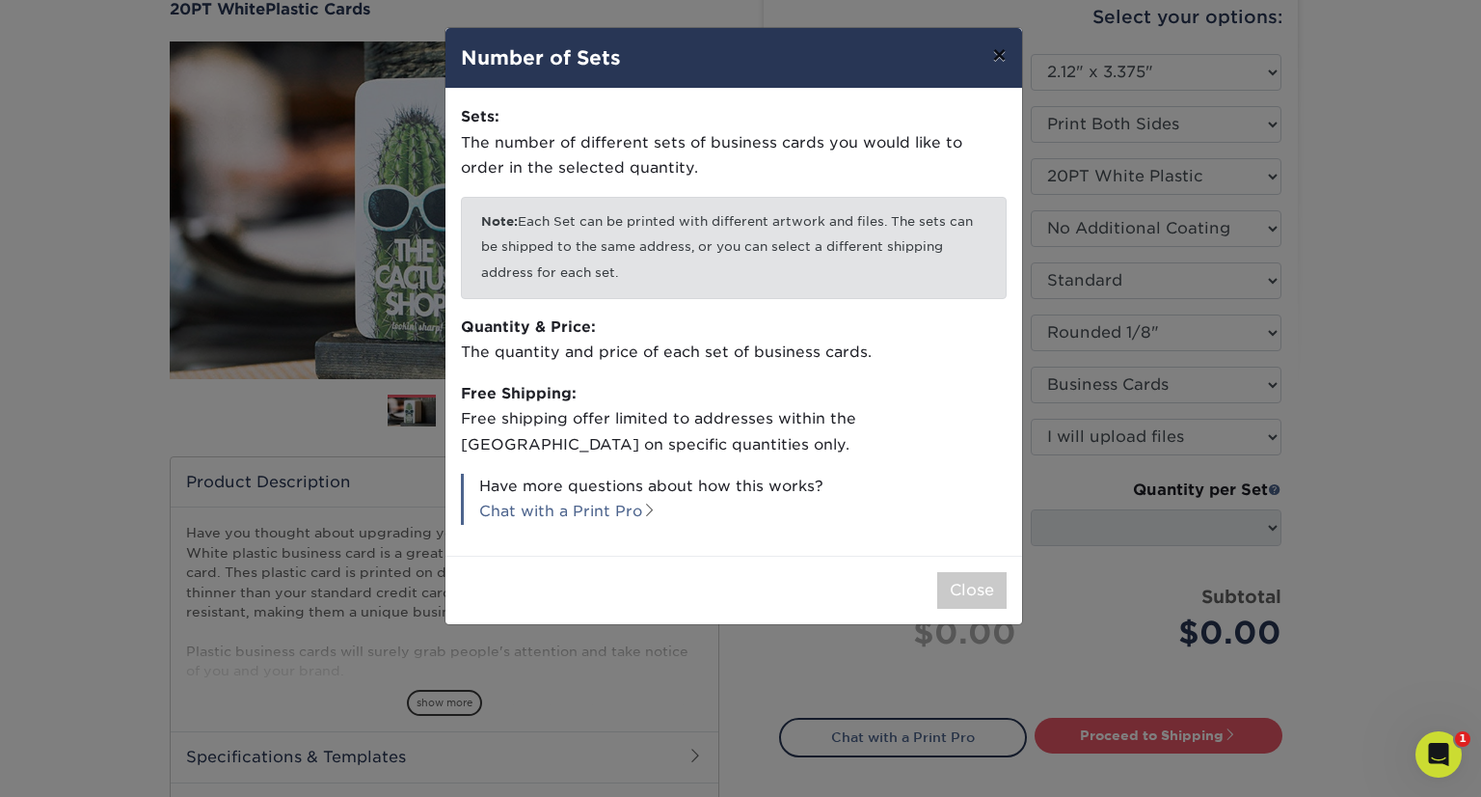
click at [992, 58] on button "×" at bounding box center [999, 55] width 44 height 54
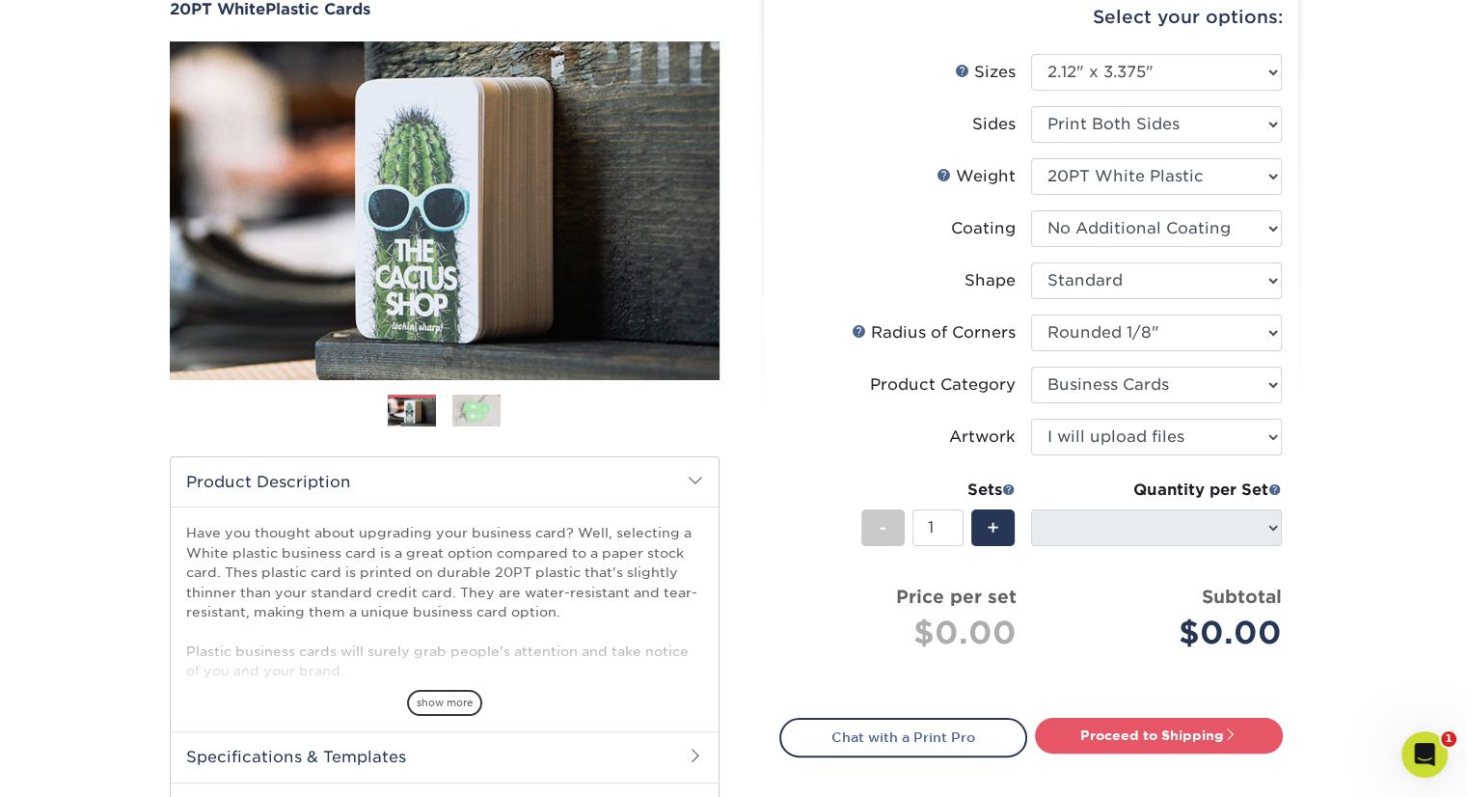
drag, startPoint x: 1395, startPoint y: 633, endPoint x: 1393, endPoint y: 623, distance: 9.8
click at [1395, 632] on div "Products Plastic Cards 20PT White Plastic Cards Previous Next and" at bounding box center [733, 446] width 1467 height 1030
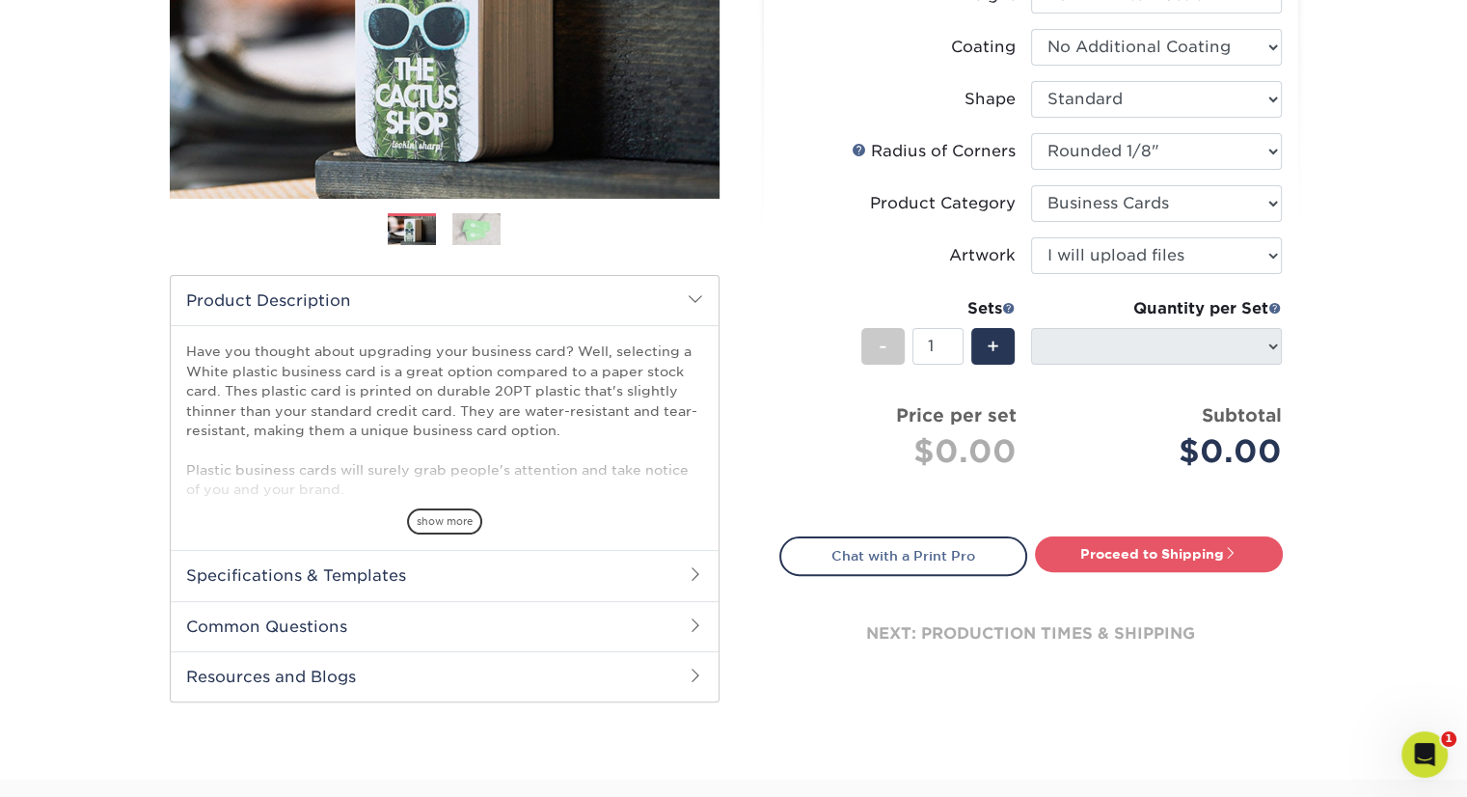
scroll to position [244, 0]
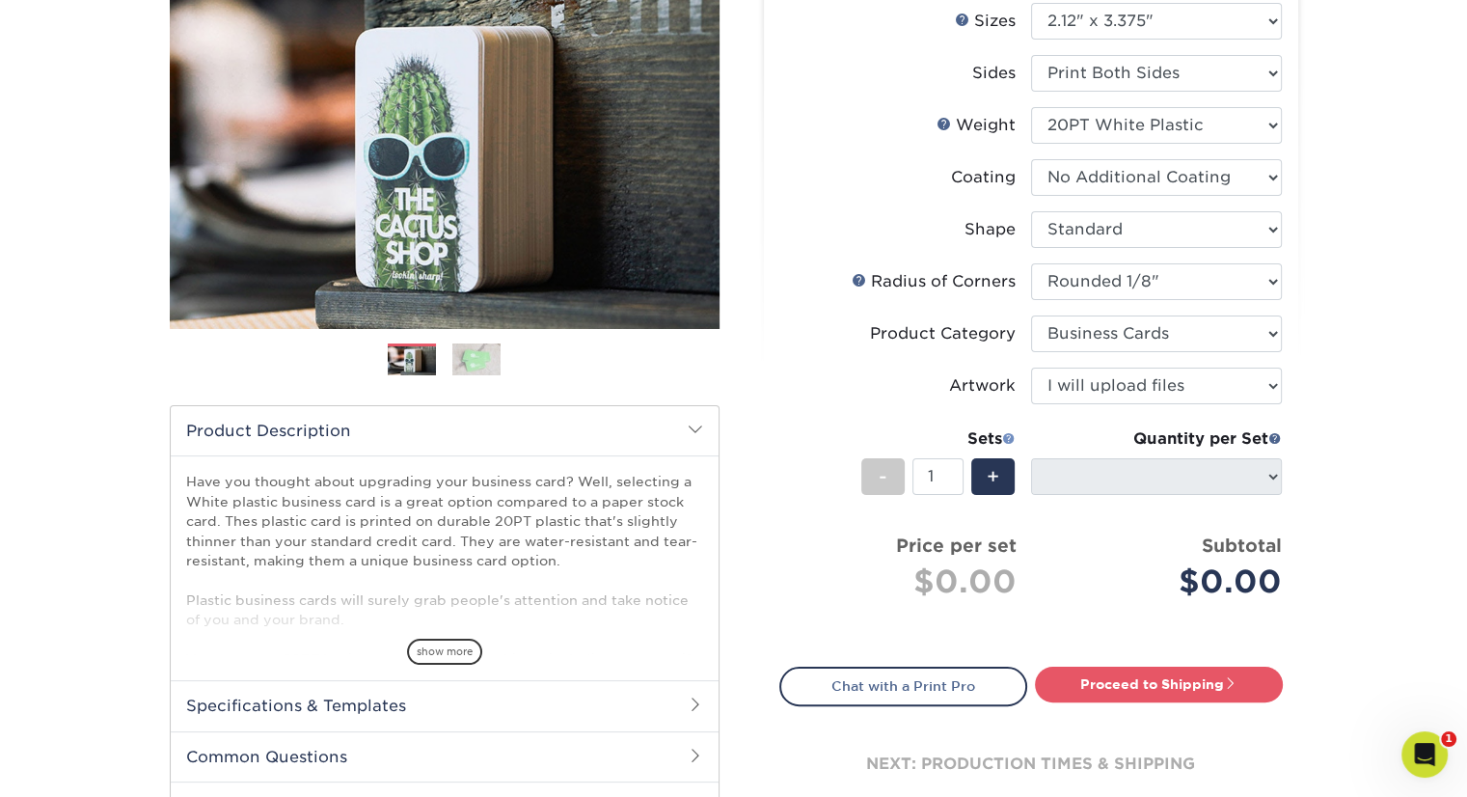
click at [1007, 434] on span at bounding box center [1009, 438] width 14 height 14
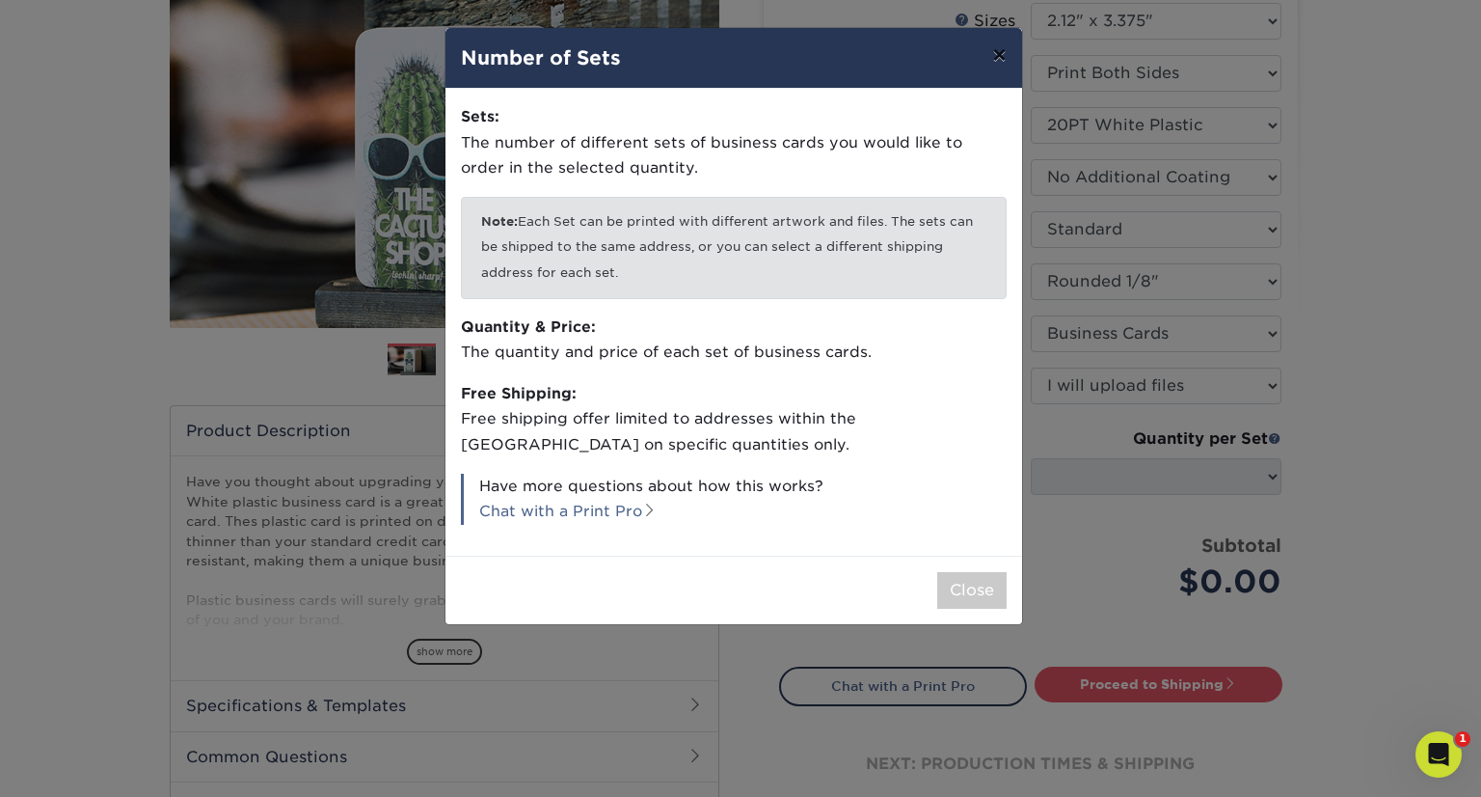
click at [992, 55] on button "×" at bounding box center [999, 55] width 44 height 54
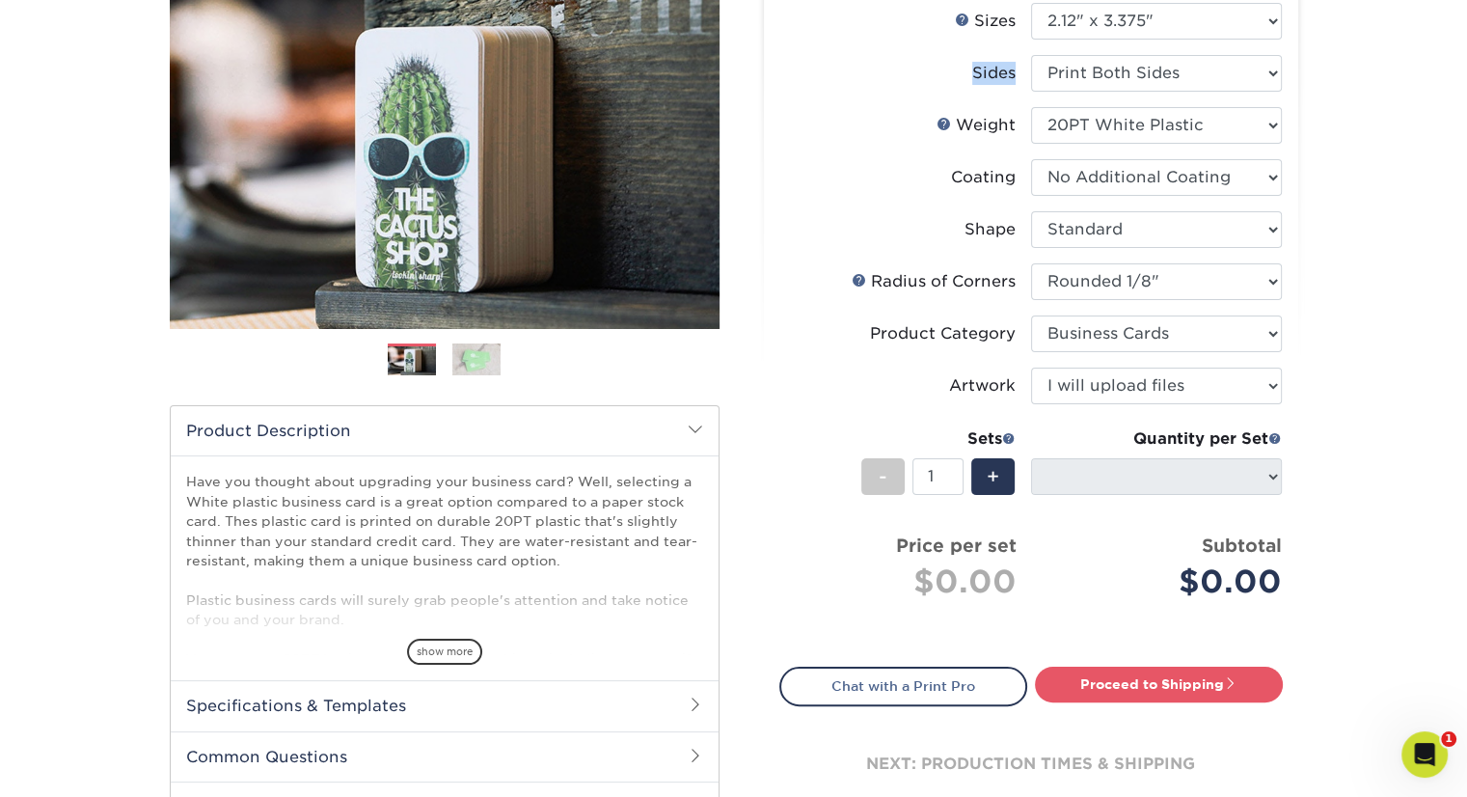
click at [992, 55] on label "Sides" at bounding box center [905, 73] width 251 height 37
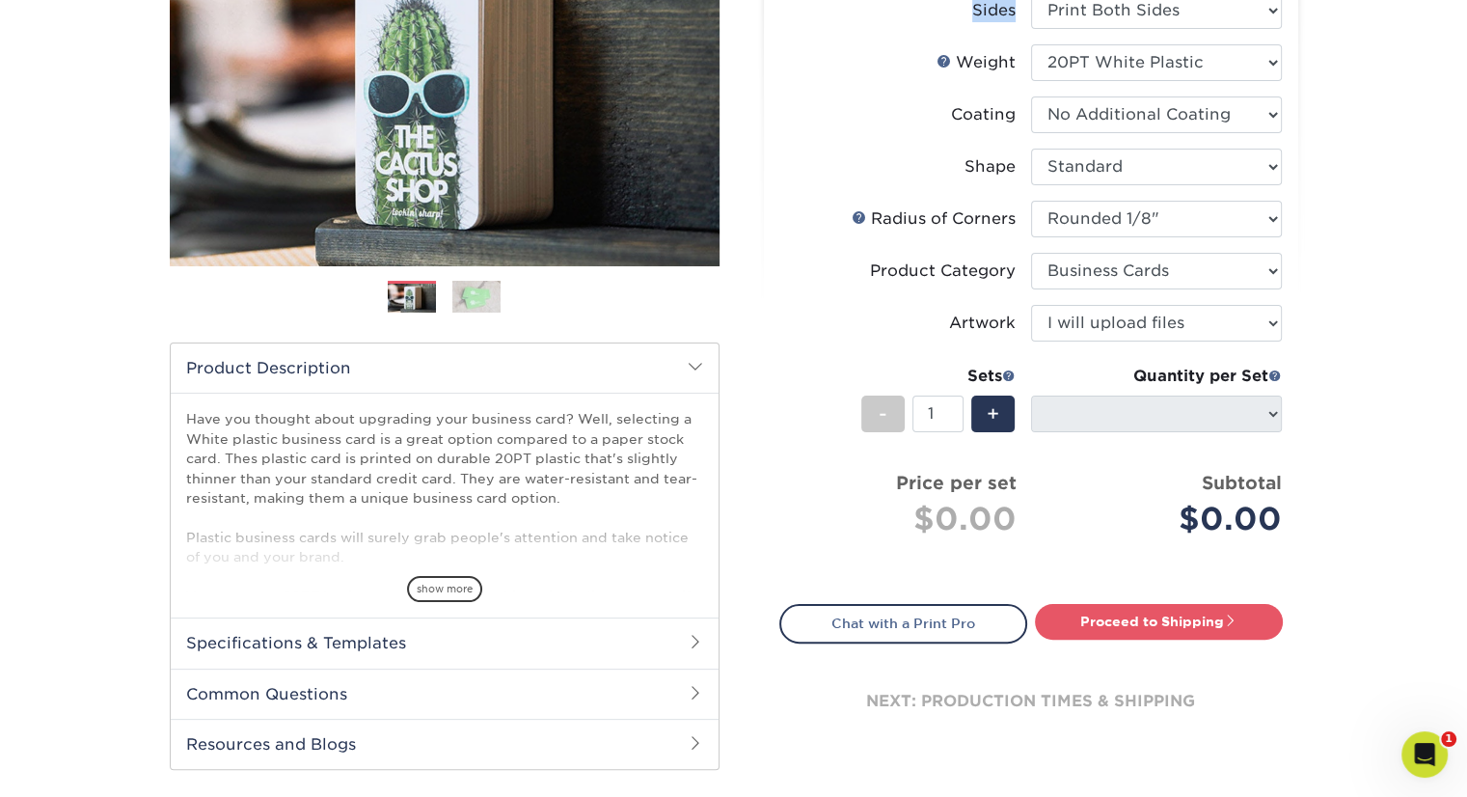
scroll to position [340, 0]
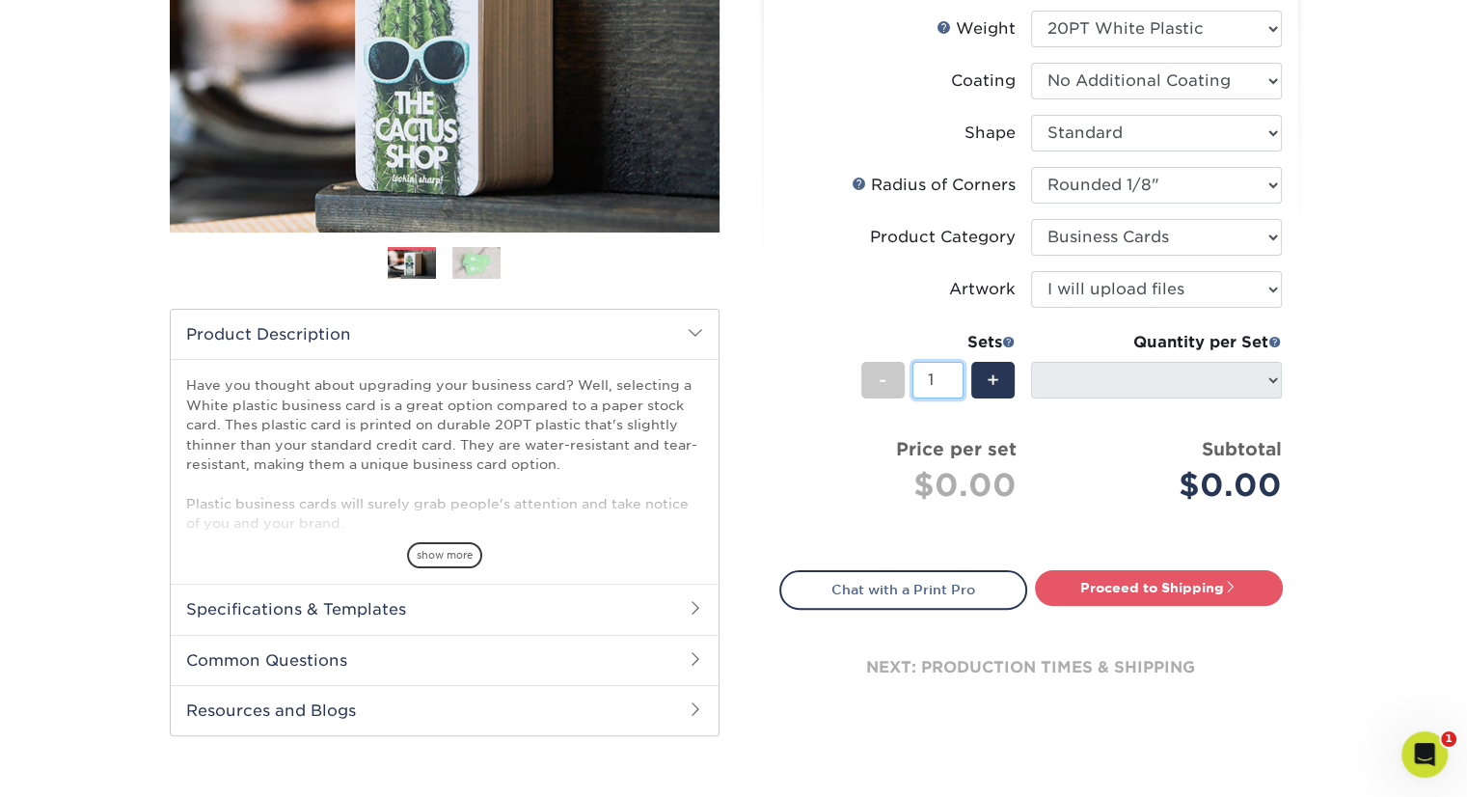
click at [947, 376] on input "1" at bounding box center [937, 380] width 51 height 37
click at [955, 387] on input "1" at bounding box center [937, 380] width 51 height 37
click at [958, 366] on input "1" at bounding box center [937, 380] width 51 height 37
click at [936, 379] on input "1" at bounding box center [937, 380] width 51 height 37
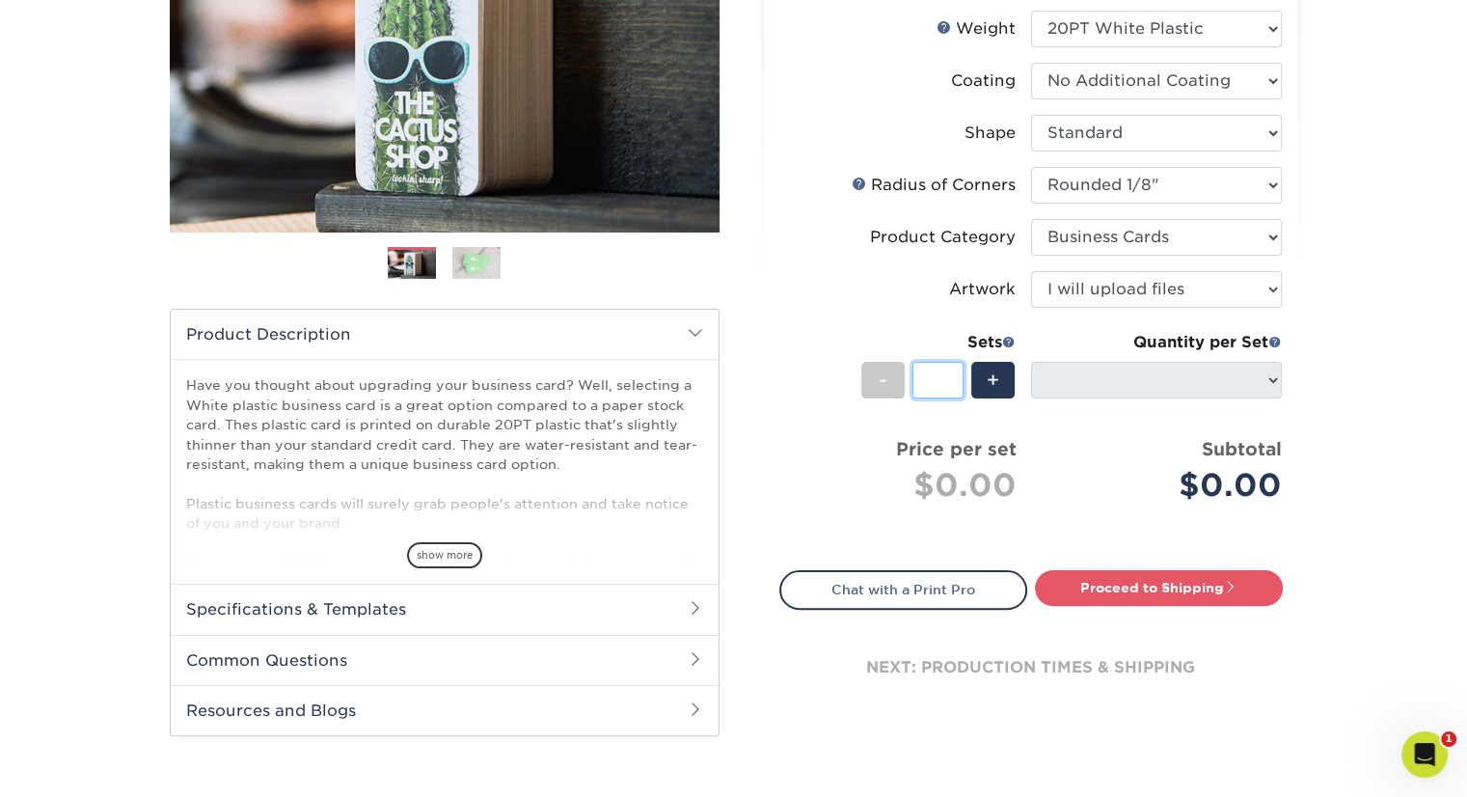
type input "1"
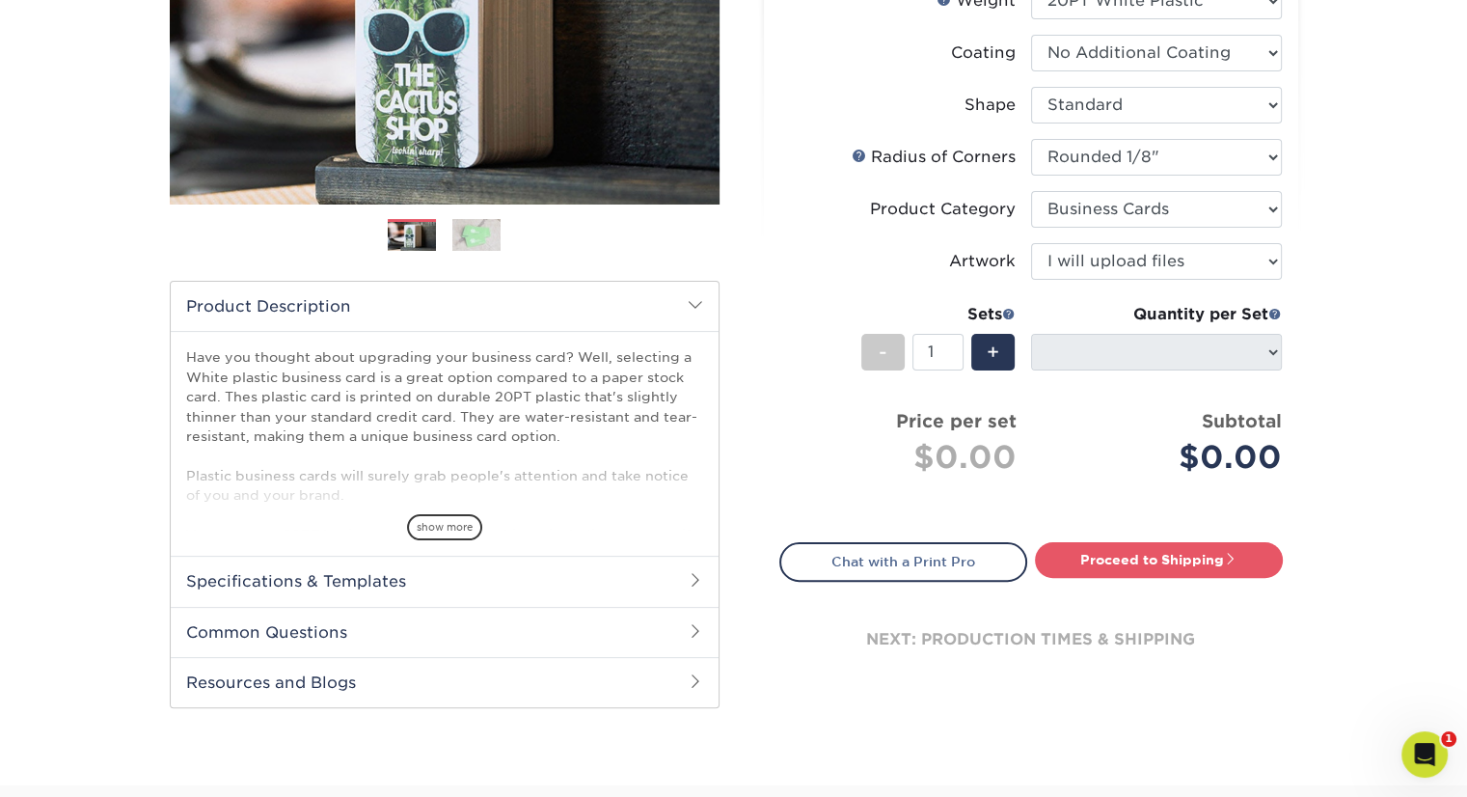
scroll to position [378, 0]
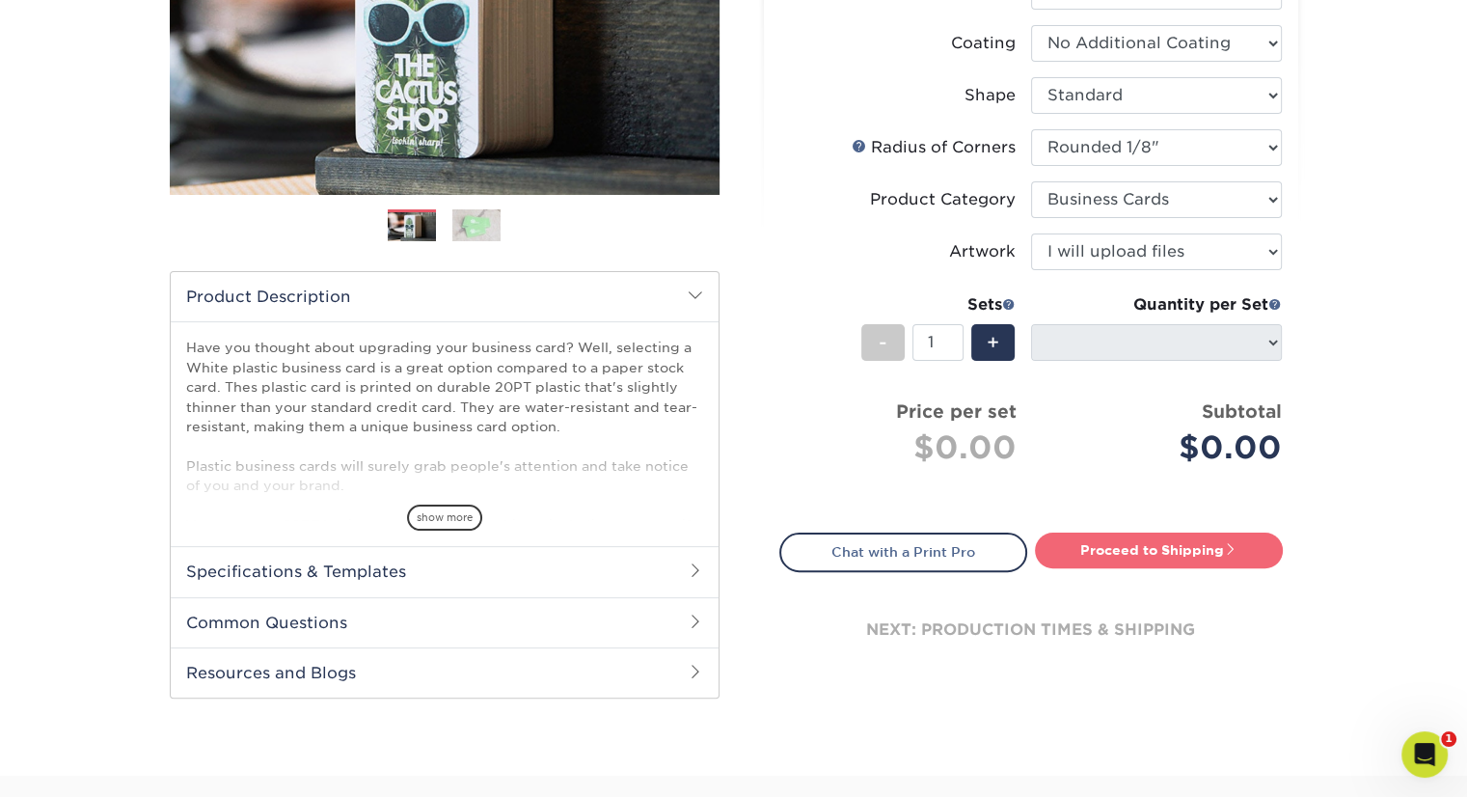
click at [1134, 550] on link "Proceed to Shipping" at bounding box center [1159, 549] width 248 height 35
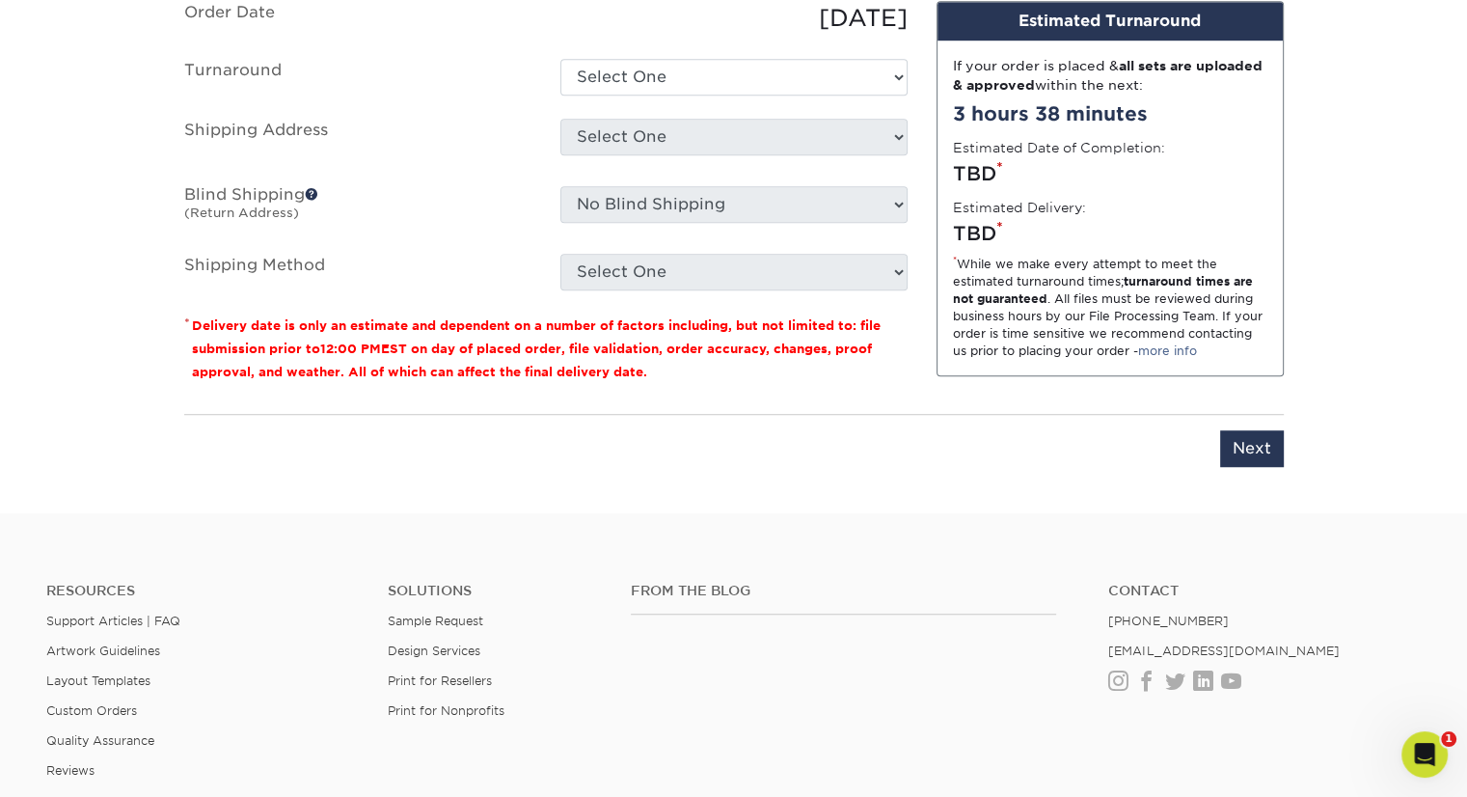
scroll to position [883, 0]
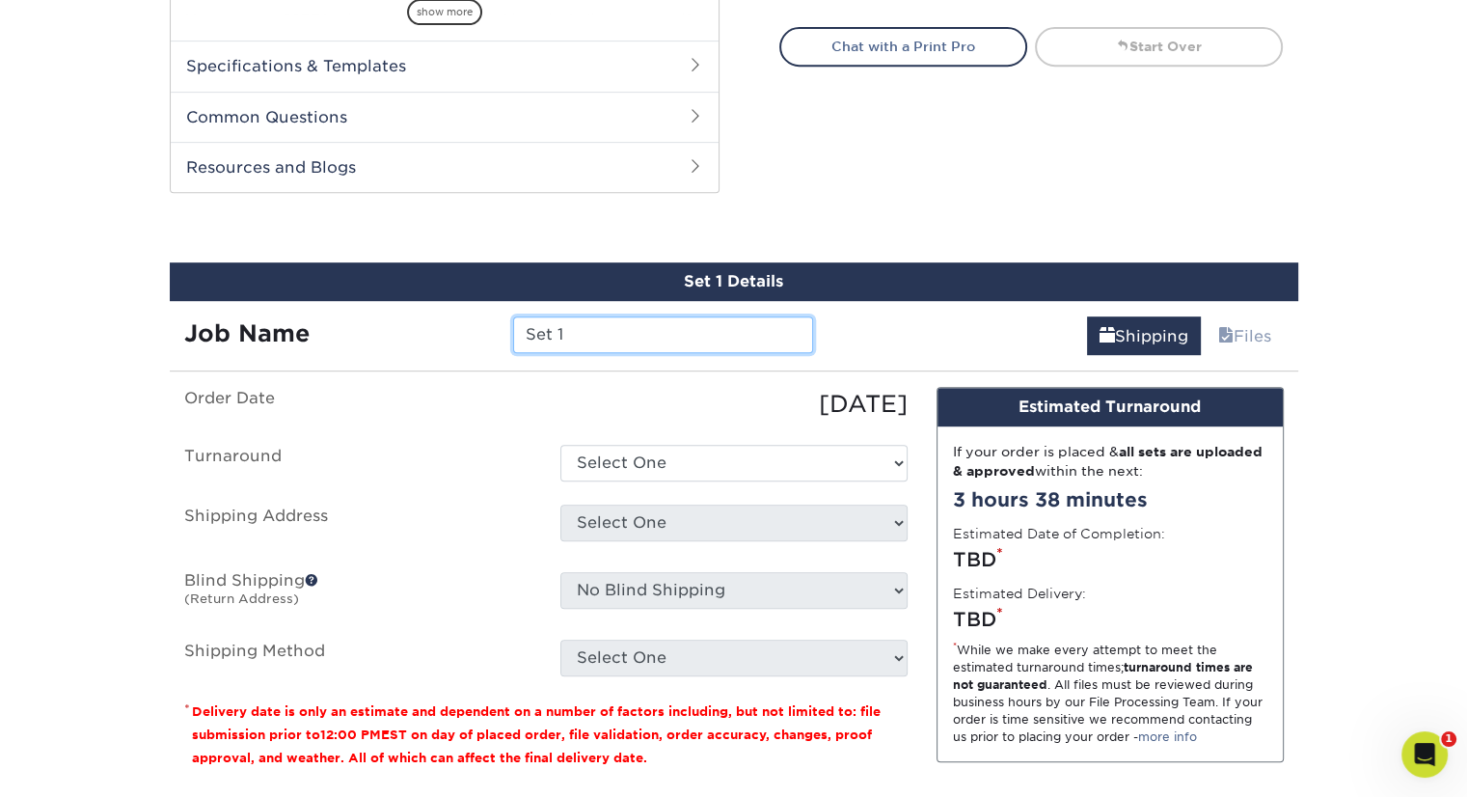
click at [710, 334] on input "Set 1" at bounding box center [663, 334] width 300 height 37
type input "OLSC Richmond 25-26"
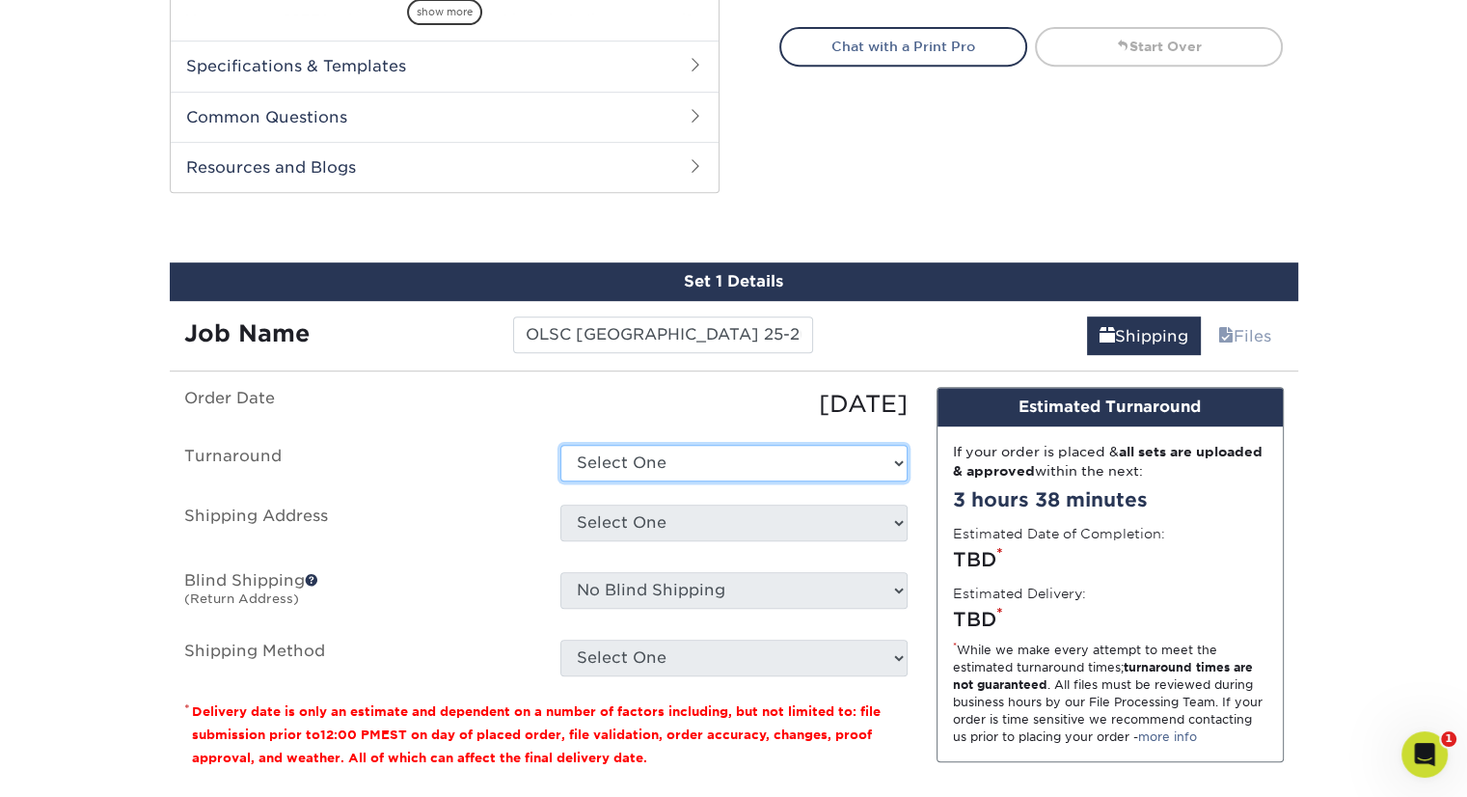
click at [897, 466] on select "Select One" at bounding box center [733, 463] width 347 height 37
click at [902, 459] on select "Select One" at bounding box center [733, 463] width 347 height 37
click at [901, 458] on select "Select One" at bounding box center [733, 463] width 347 height 37
click at [810, 466] on select "Select One" at bounding box center [733, 463] width 347 height 37
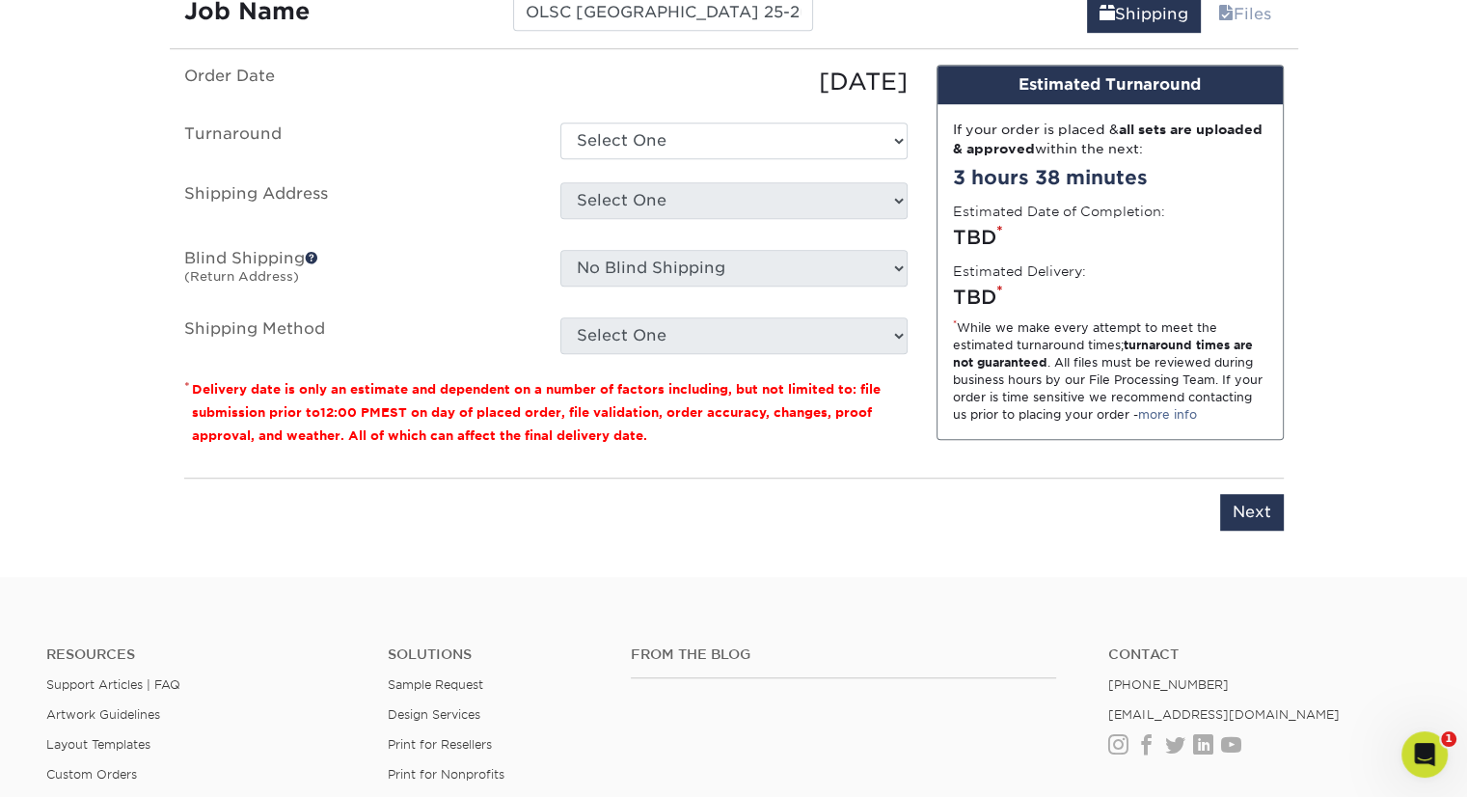
scroll to position [1173, 0]
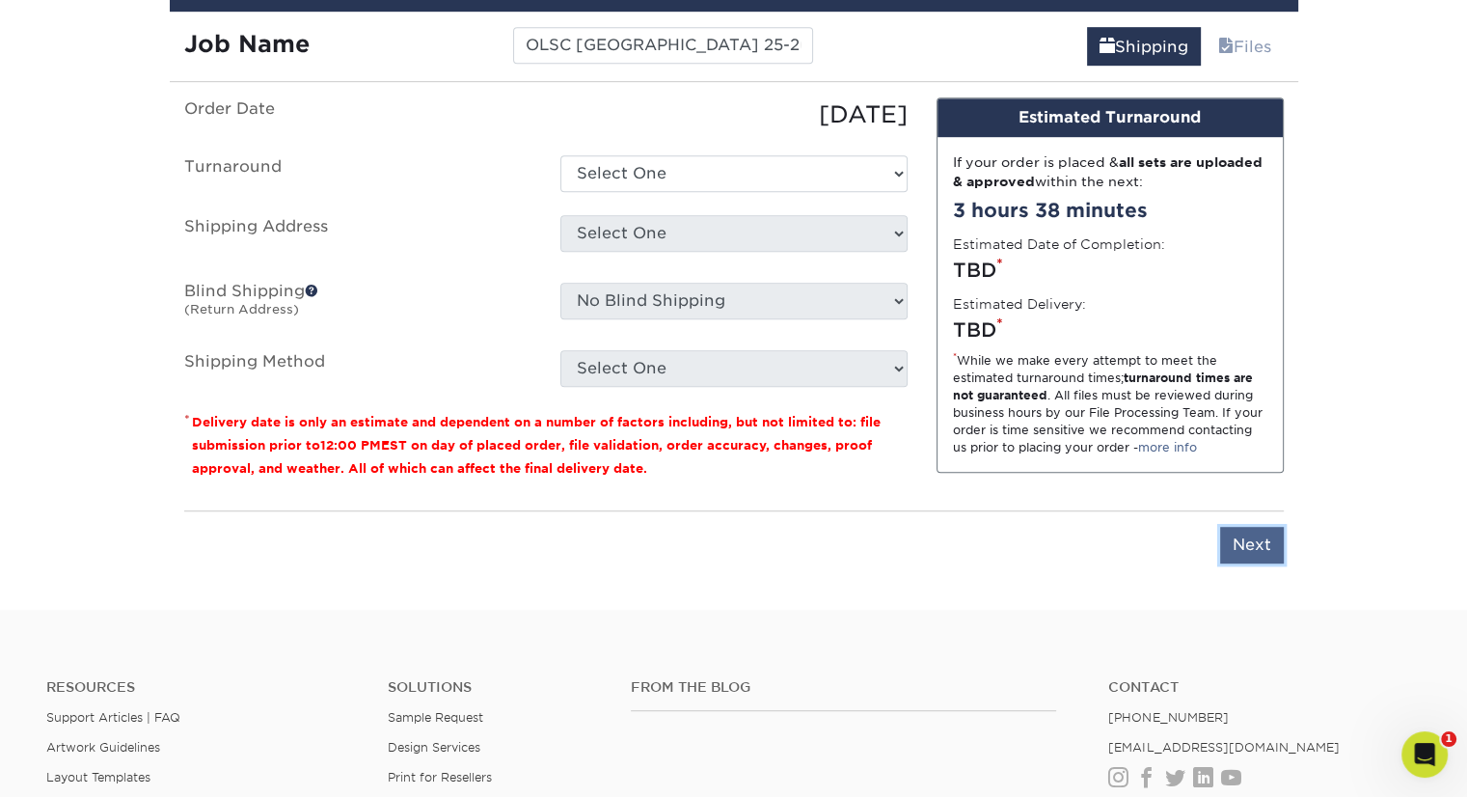
click at [1253, 537] on input "Next" at bounding box center [1252, 545] width 64 height 37
type input "Next"
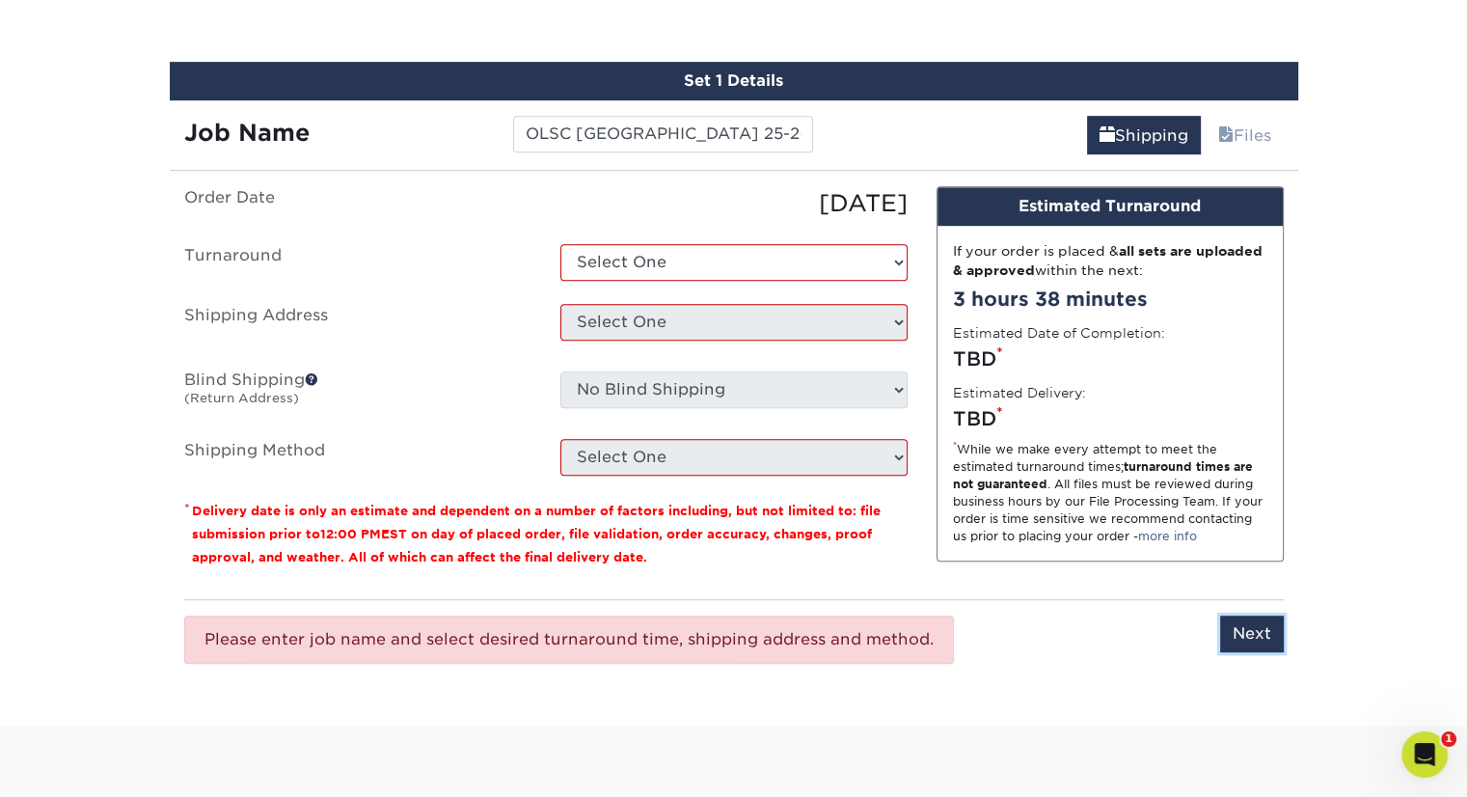
scroll to position [980, 0]
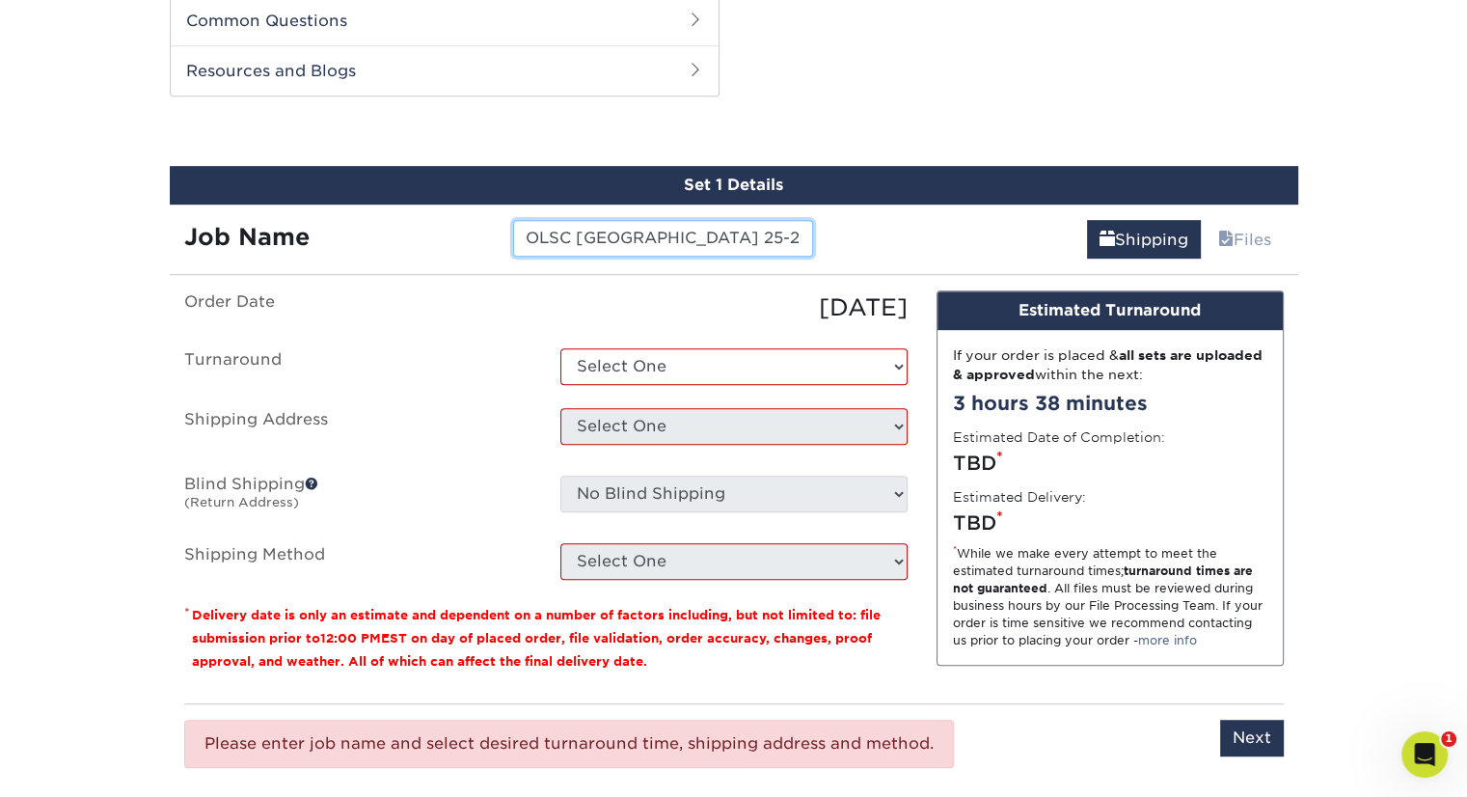
click at [737, 240] on input "OLSC Richmond 25-26" at bounding box center [663, 238] width 300 height 37
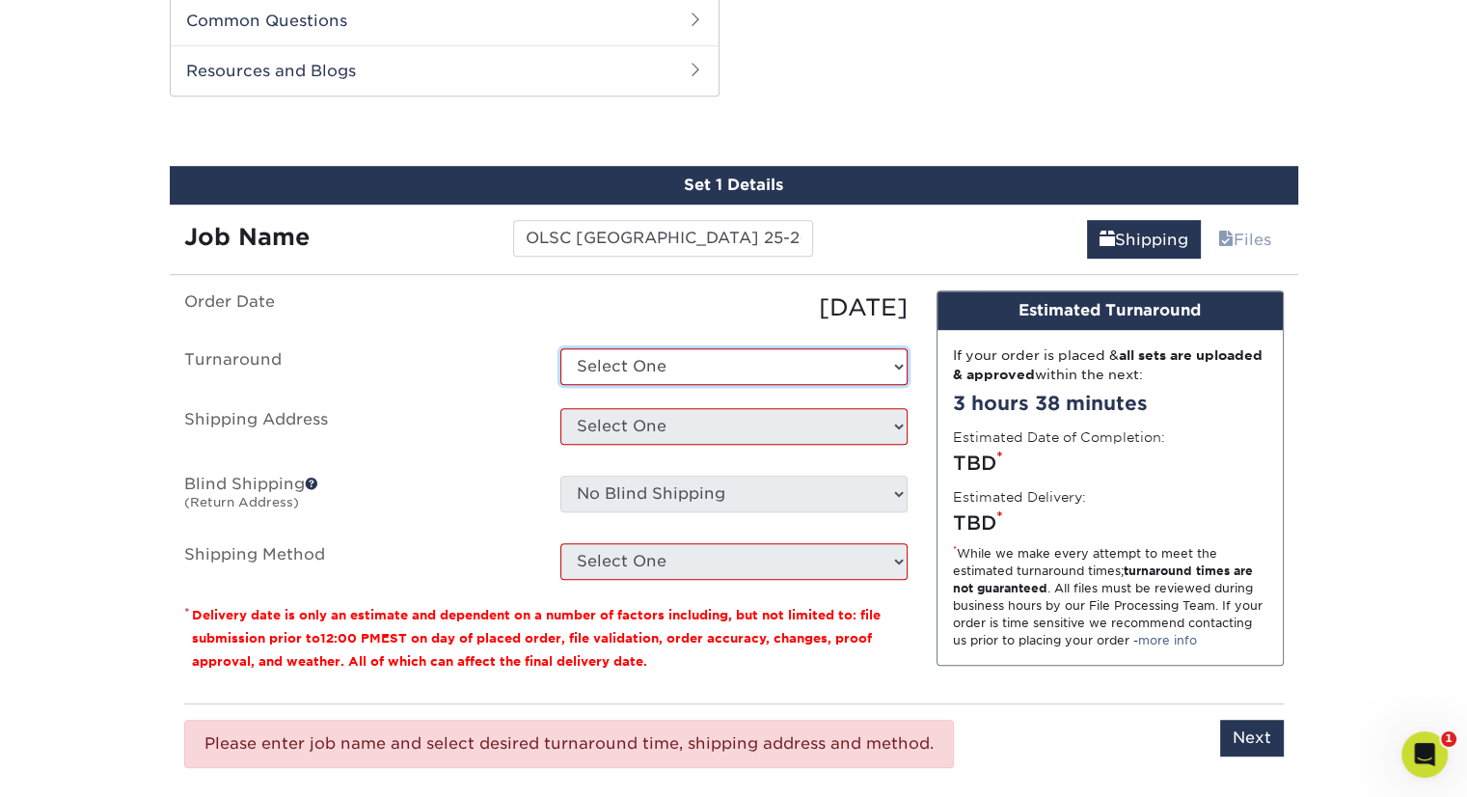
click at [819, 360] on select "Select One" at bounding box center [733, 366] width 347 height 37
click at [560, 348] on select "Select One" at bounding box center [733, 366] width 347 height 37
click at [903, 364] on select "Select One" at bounding box center [733, 366] width 347 height 37
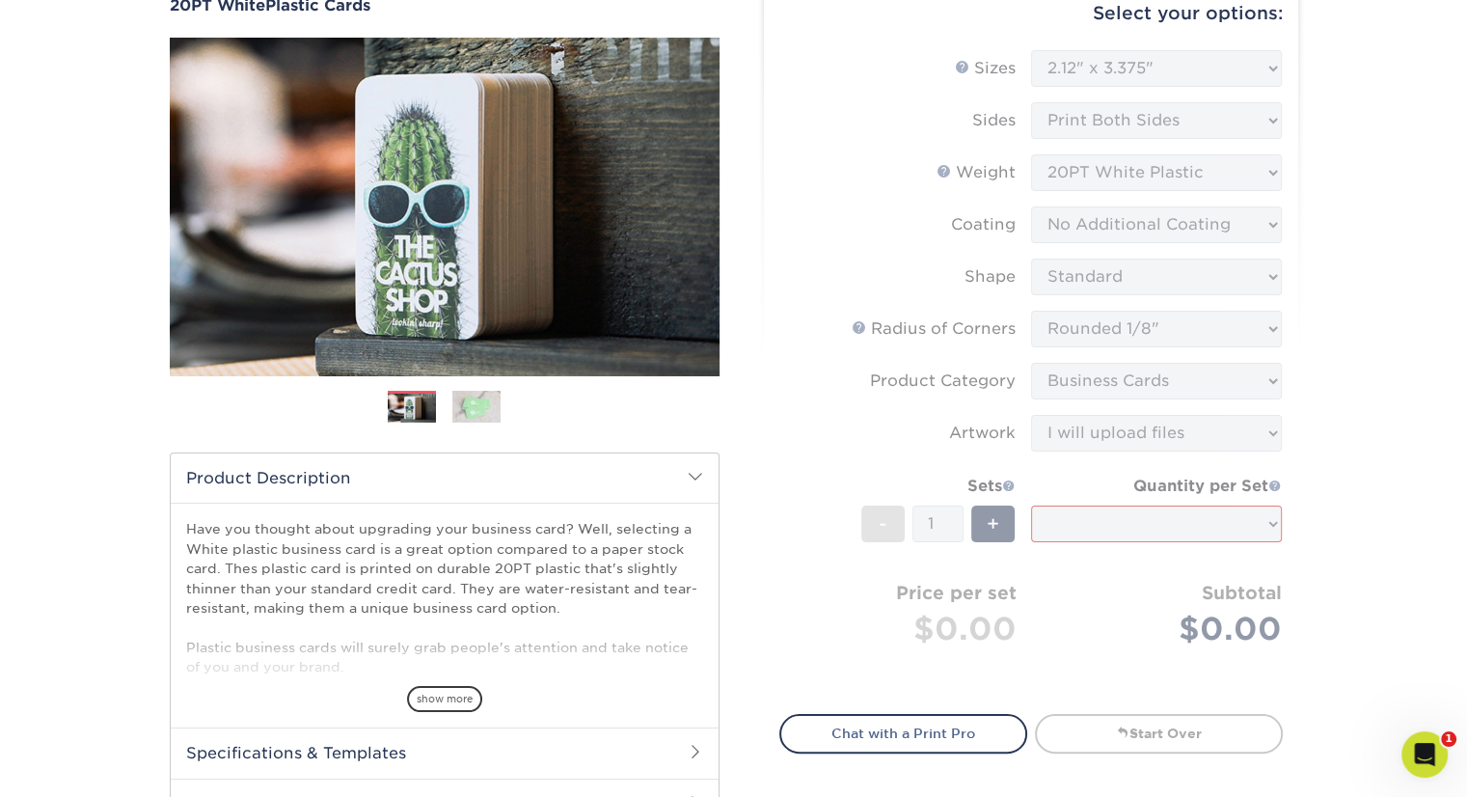
scroll to position [193, 0]
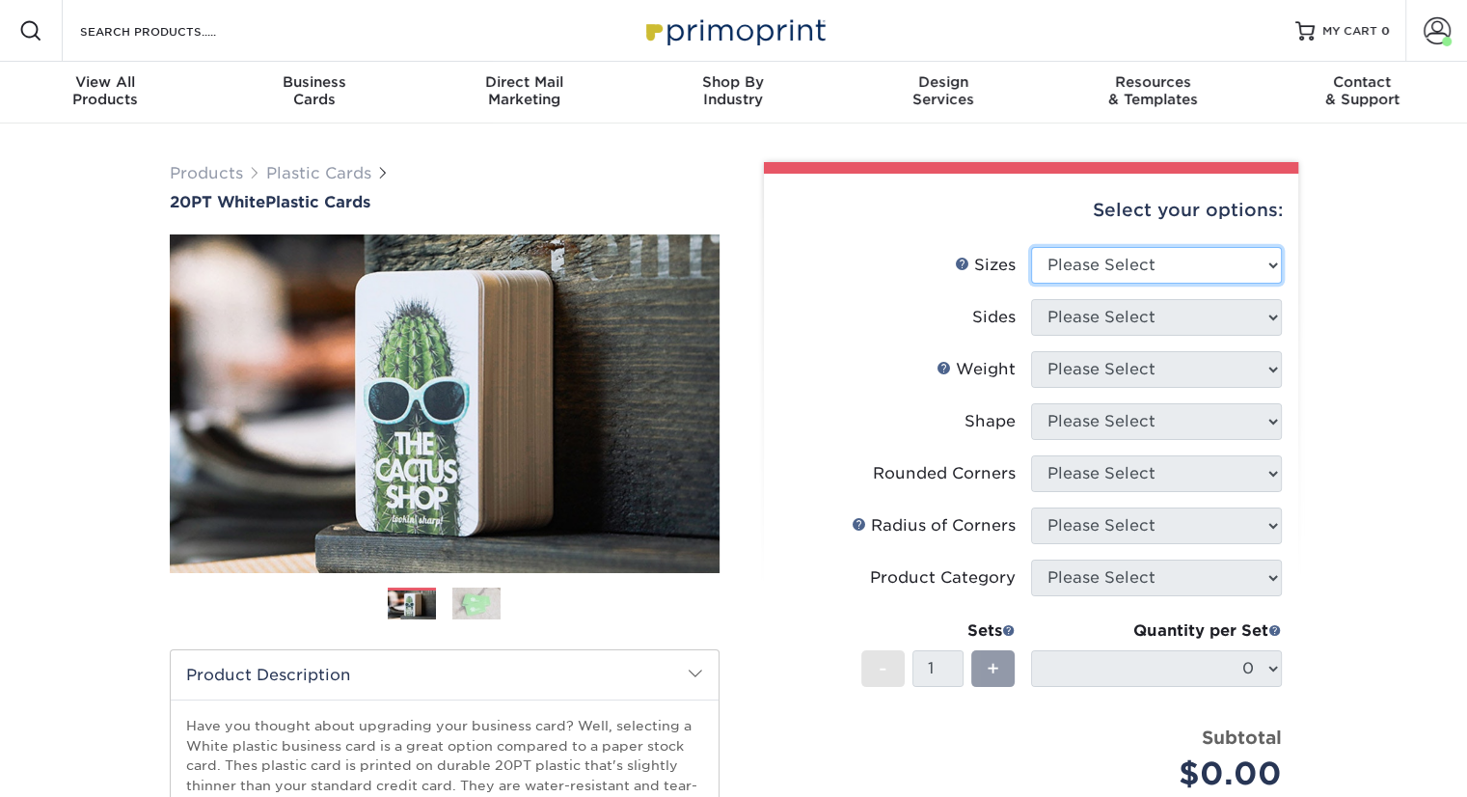
click at [1265, 259] on select "Please Select 2" x 3.5" 2" x 8" 2.12" x 3.375" 2.5" x 2.5" 4.25" x 6"" at bounding box center [1156, 265] width 251 height 37
select select "2.12x3.38"
click at [1031, 247] on select "Please Select 2" x 3.5" 2" x 8" 2.12" x 3.375" 2.5" x 2.5" 4.25" x 6"" at bounding box center [1156, 265] width 251 height 37
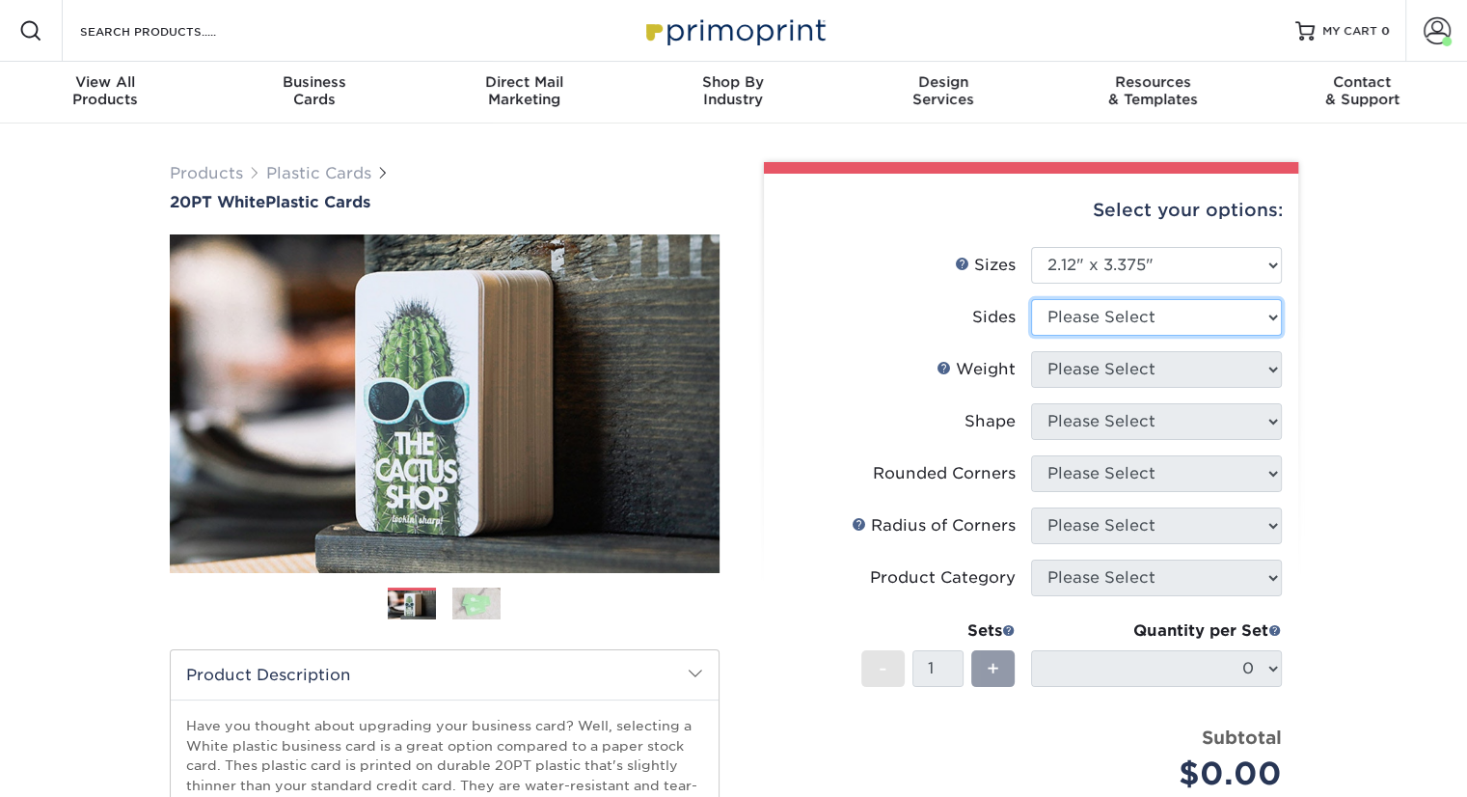
click at [1269, 318] on select "Please Select Print Both Sides Print Front Only" at bounding box center [1156, 317] width 251 height 37
select select "13abbda7-1d64-4f25-8bb2-c179b224825d"
click at [1031, 299] on select "Please Select Print Both Sides Print Front Only" at bounding box center [1156, 317] width 251 height 37
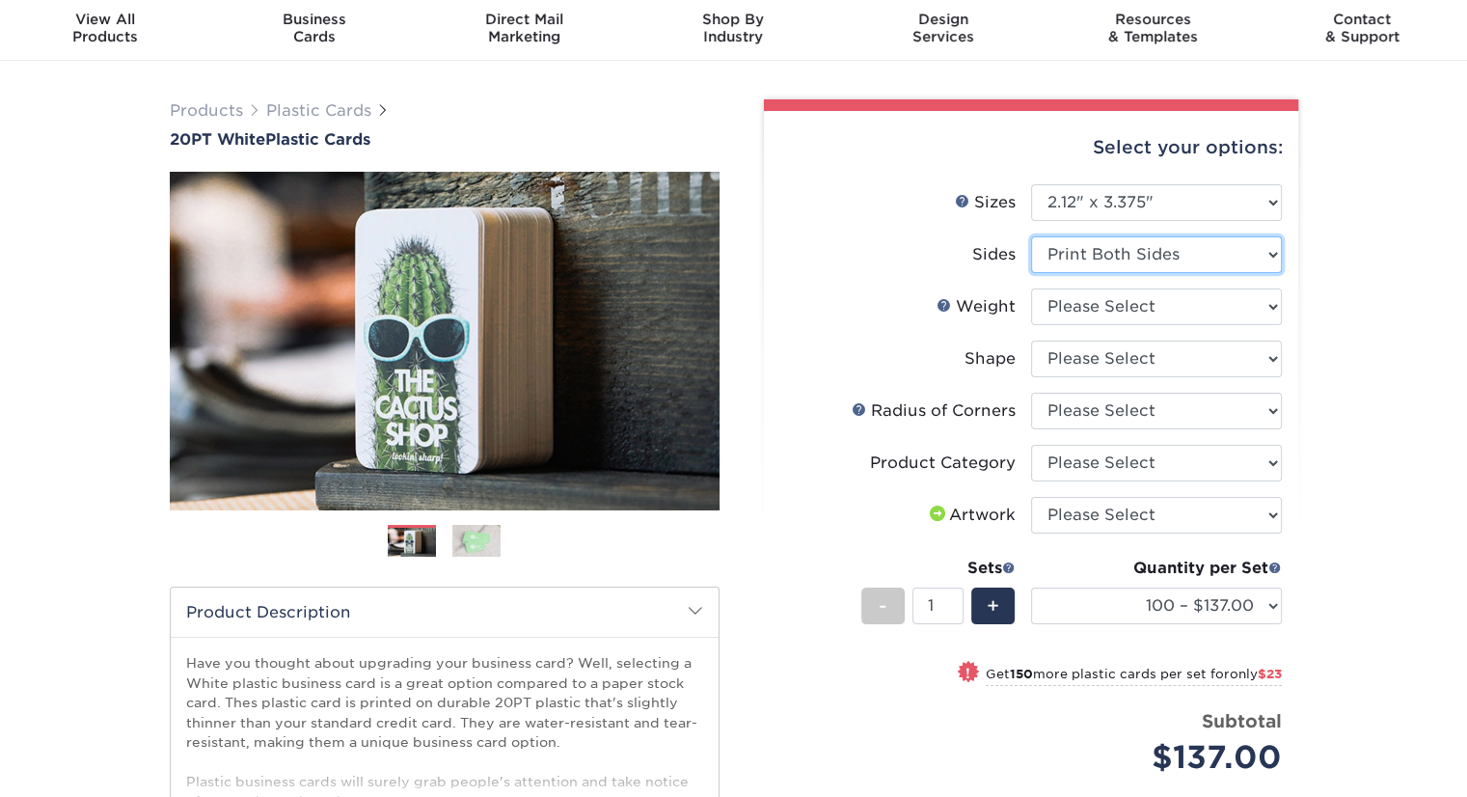
scroll to position [96, 0]
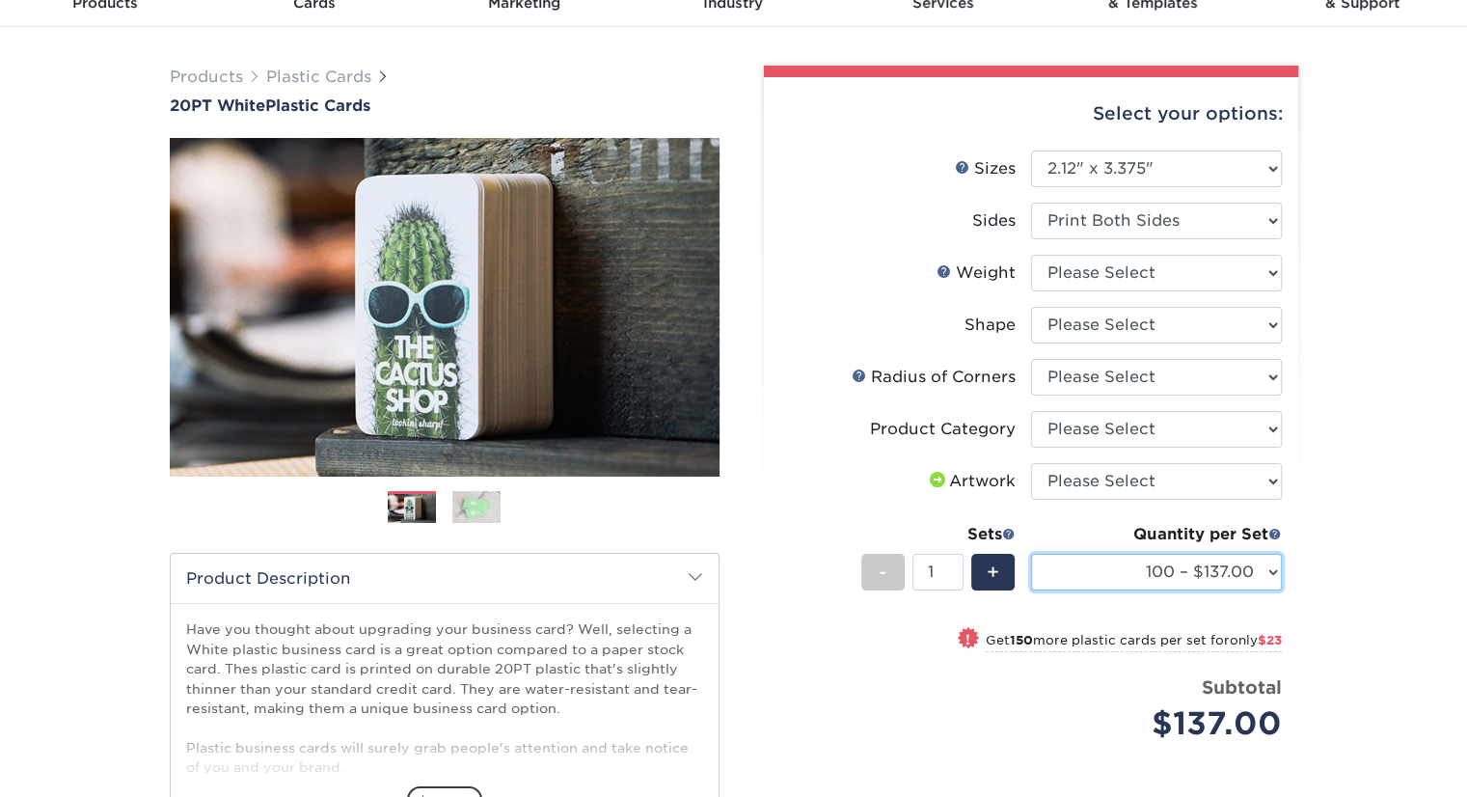
click at [1273, 571] on select "100 – $137.00 250 – $160.00 500 – $195.00 1000 – $226.00 2500 – $540.00 5000 – …" at bounding box center [1156, 572] width 251 height 37
select select "250 – $160.00"
click at [1031, 554] on select "100 – $137.00 250 – $160.00 500 – $195.00 1000 – $226.00 2500 – $540.00 5000 – …" at bounding box center [1156, 572] width 251 height 37
click at [1392, 529] on div "Products Plastic Cards 20PT White Plastic Cards Previous Next and" at bounding box center [733, 542] width 1467 height 1030
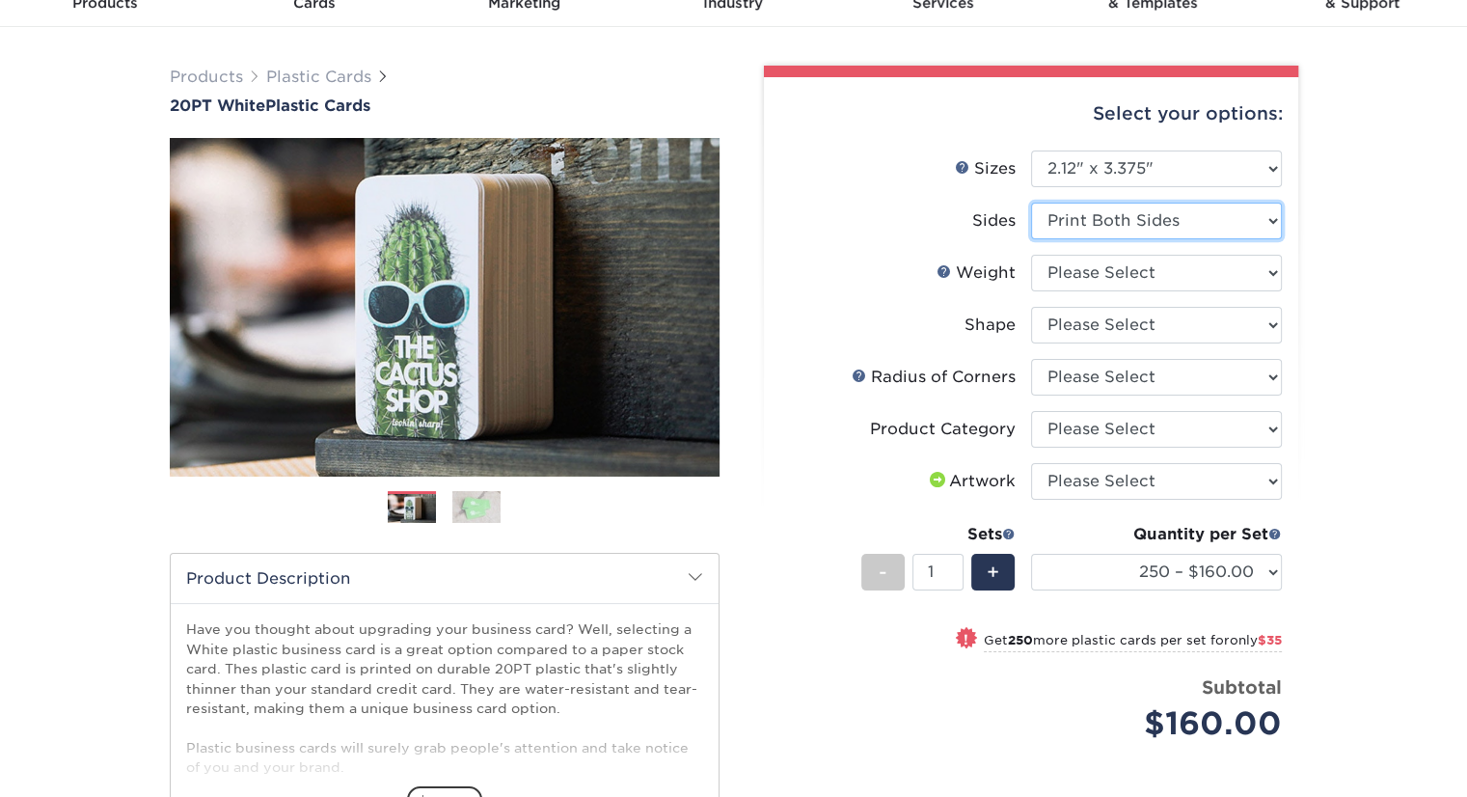
click at [1273, 220] on select "Please Select Print Both Sides Print Front Only" at bounding box center [1156, 221] width 251 height 37
click at [1031, 203] on select "Please Select Print Both Sides Print Front Only" at bounding box center [1156, 221] width 251 height 37
click at [1388, 262] on div "Products Plastic Cards 20PT White Plastic Cards Previous Next and" at bounding box center [733, 542] width 1467 height 1030
click at [1269, 269] on select "Please Select 20PT White Plastic" at bounding box center [1156, 273] width 251 height 37
select select "20PT White Plastic"
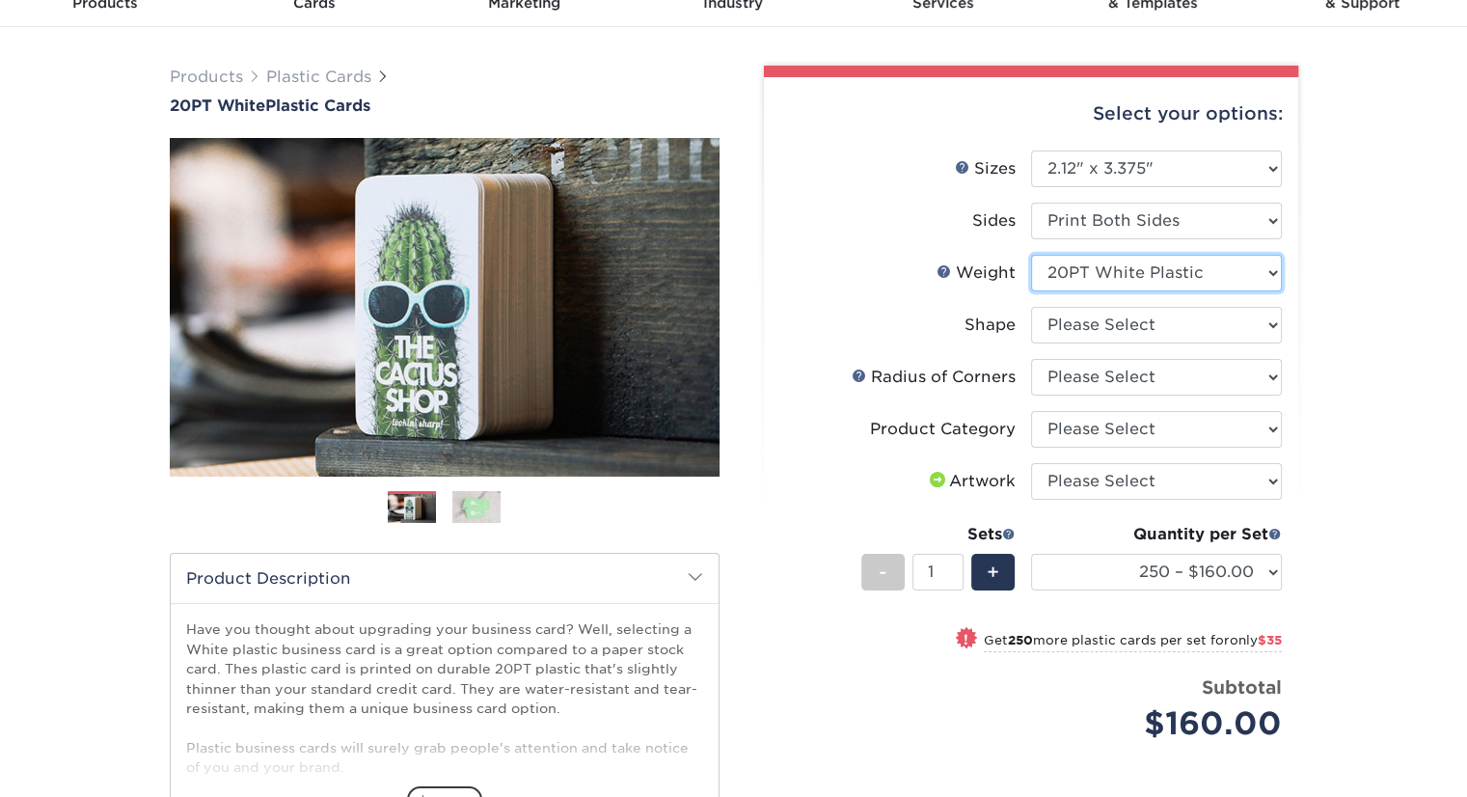
click at [1031, 255] on select "Please Select 20PT White Plastic" at bounding box center [1156, 273] width 251 height 37
select select "-1"
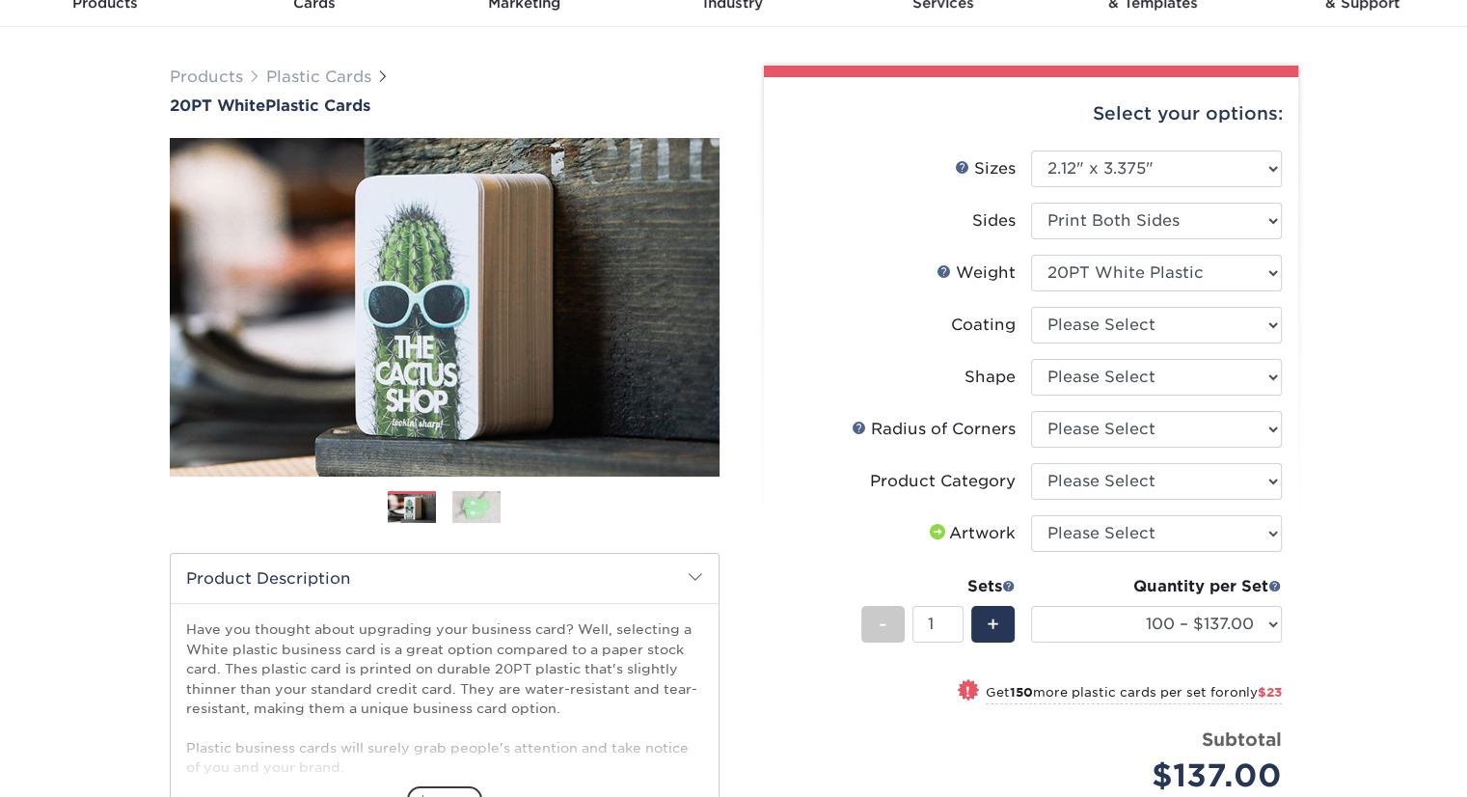
click at [1366, 333] on div "Products Plastic Cards 20PT White Plastic Cards Previous Next and" at bounding box center [733, 556] width 1467 height 1058
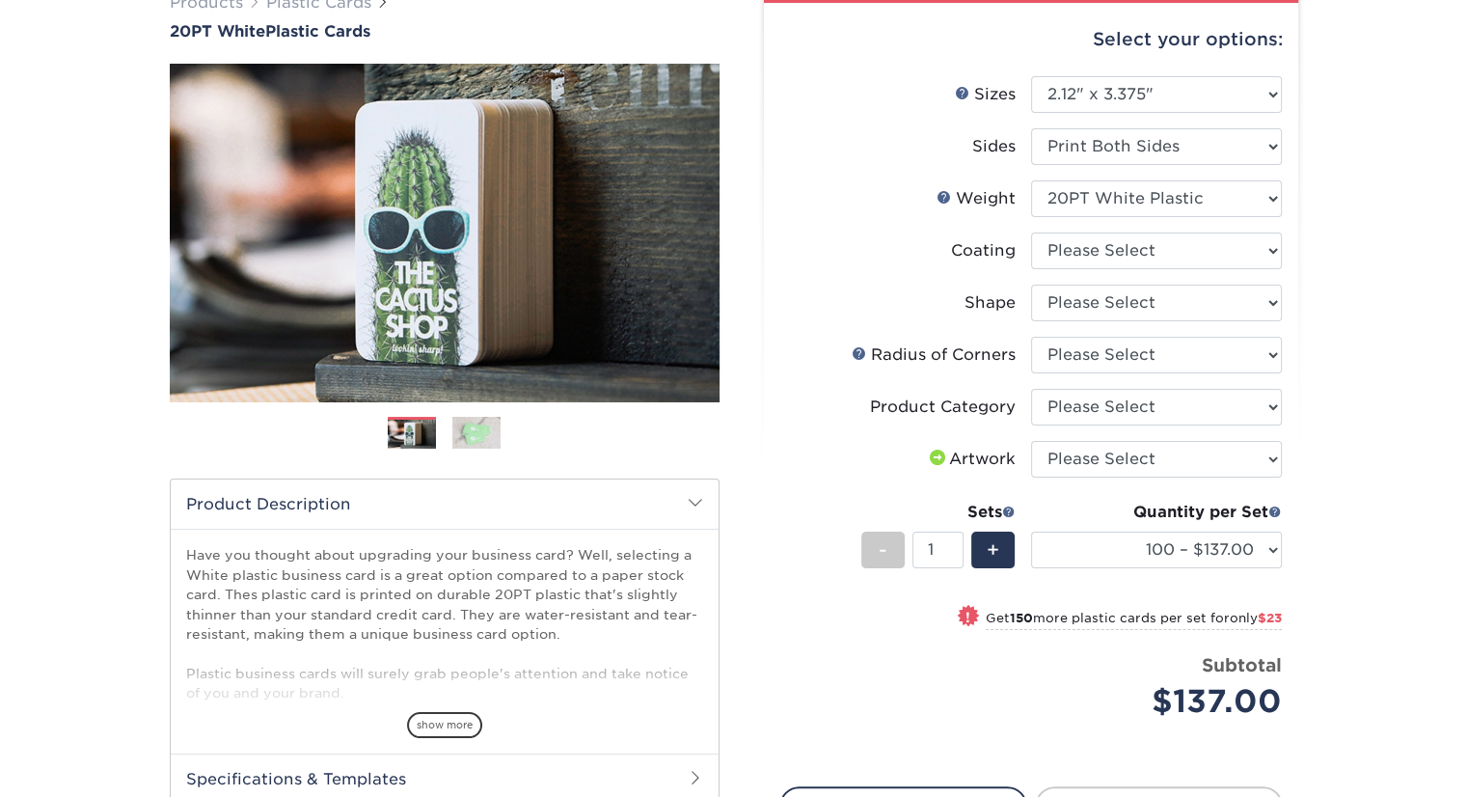
scroll to position [193, 0]
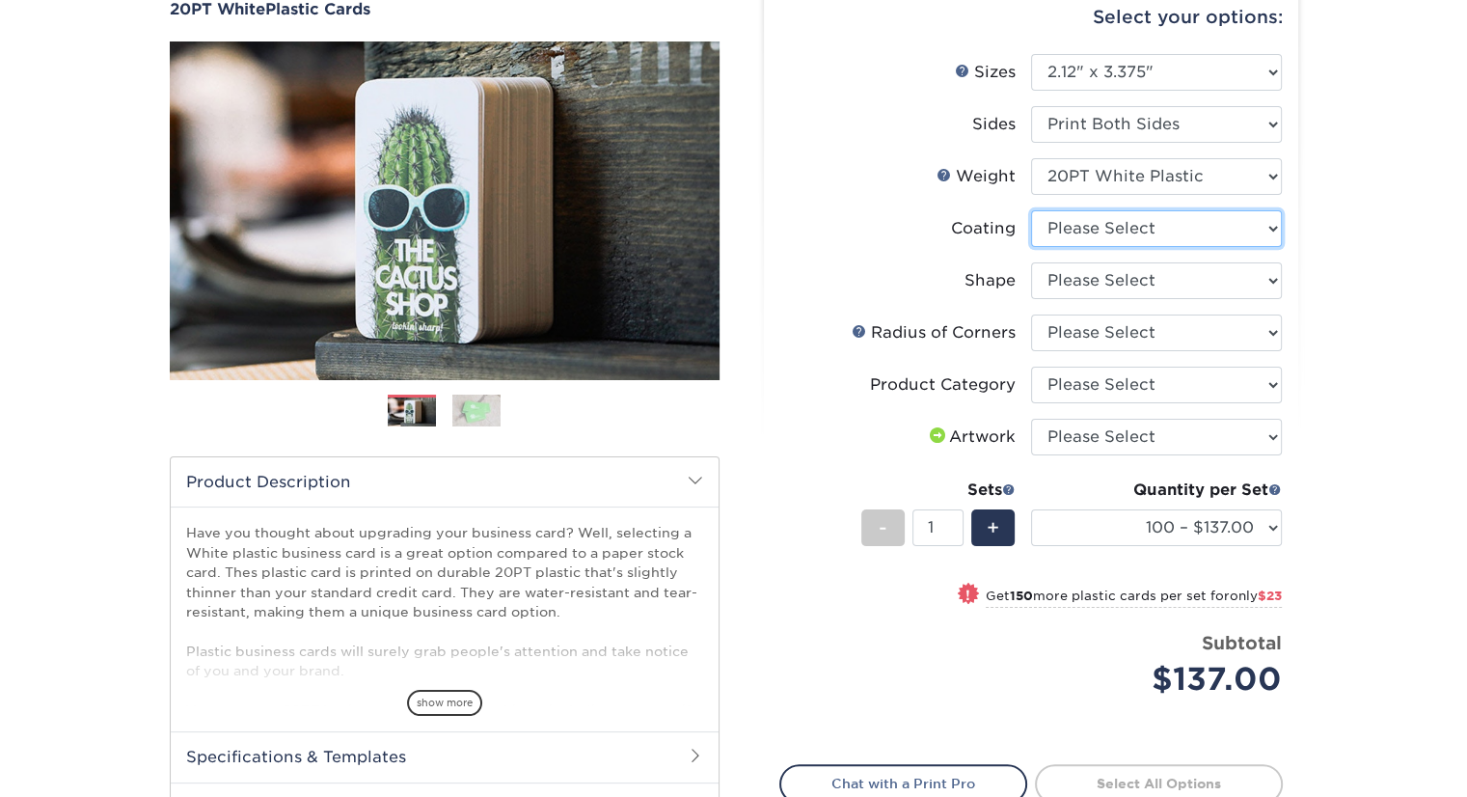
click at [1272, 227] on select at bounding box center [1156, 228] width 251 height 37
select select "3e7618de-abca-4bda-9f97-8b9129e913d8"
click at [1031, 210] on select at bounding box center [1156, 228] width 251 height 37
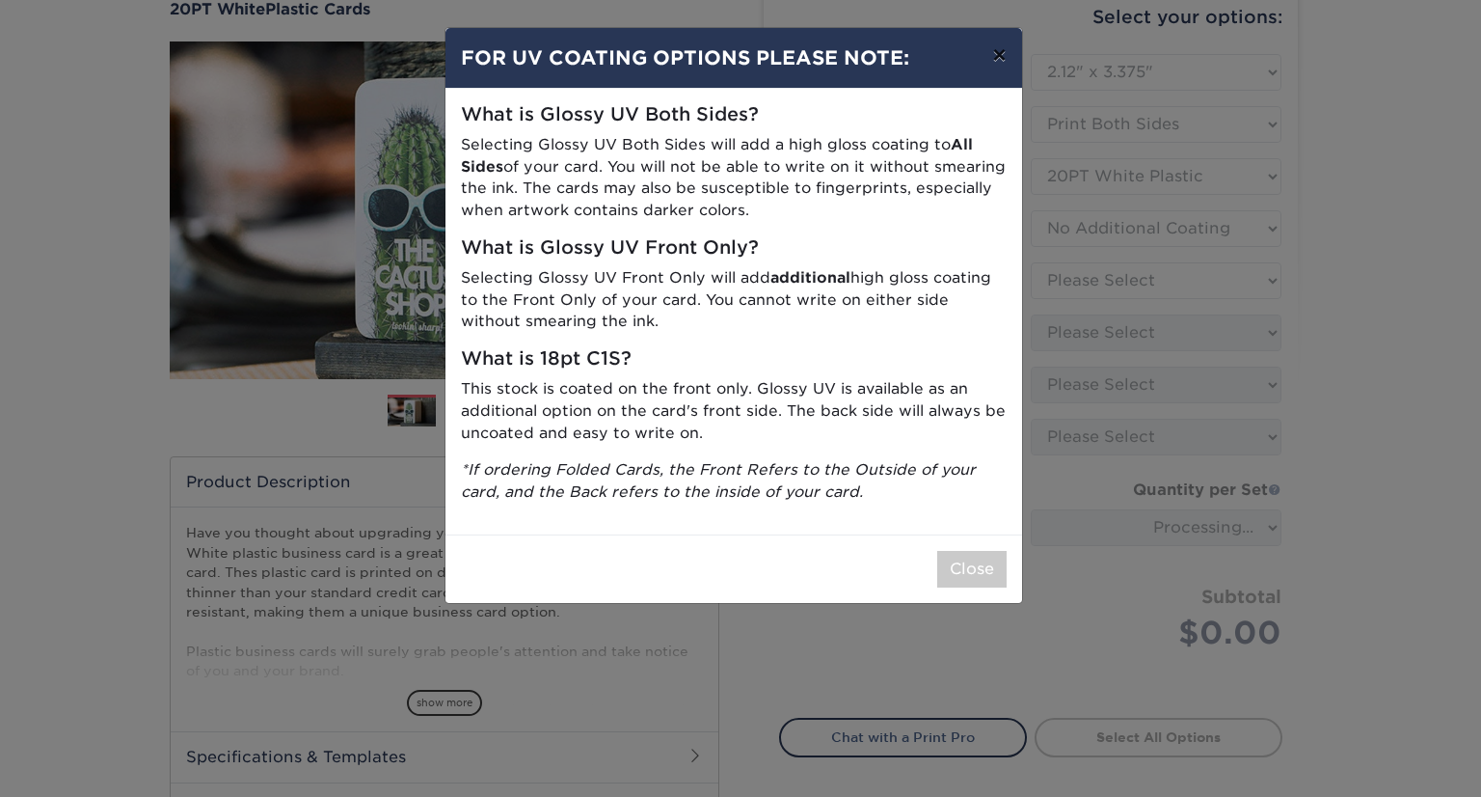
click at [993, 50] on button "×" at bounding box center [999, 55] width 44 height 54
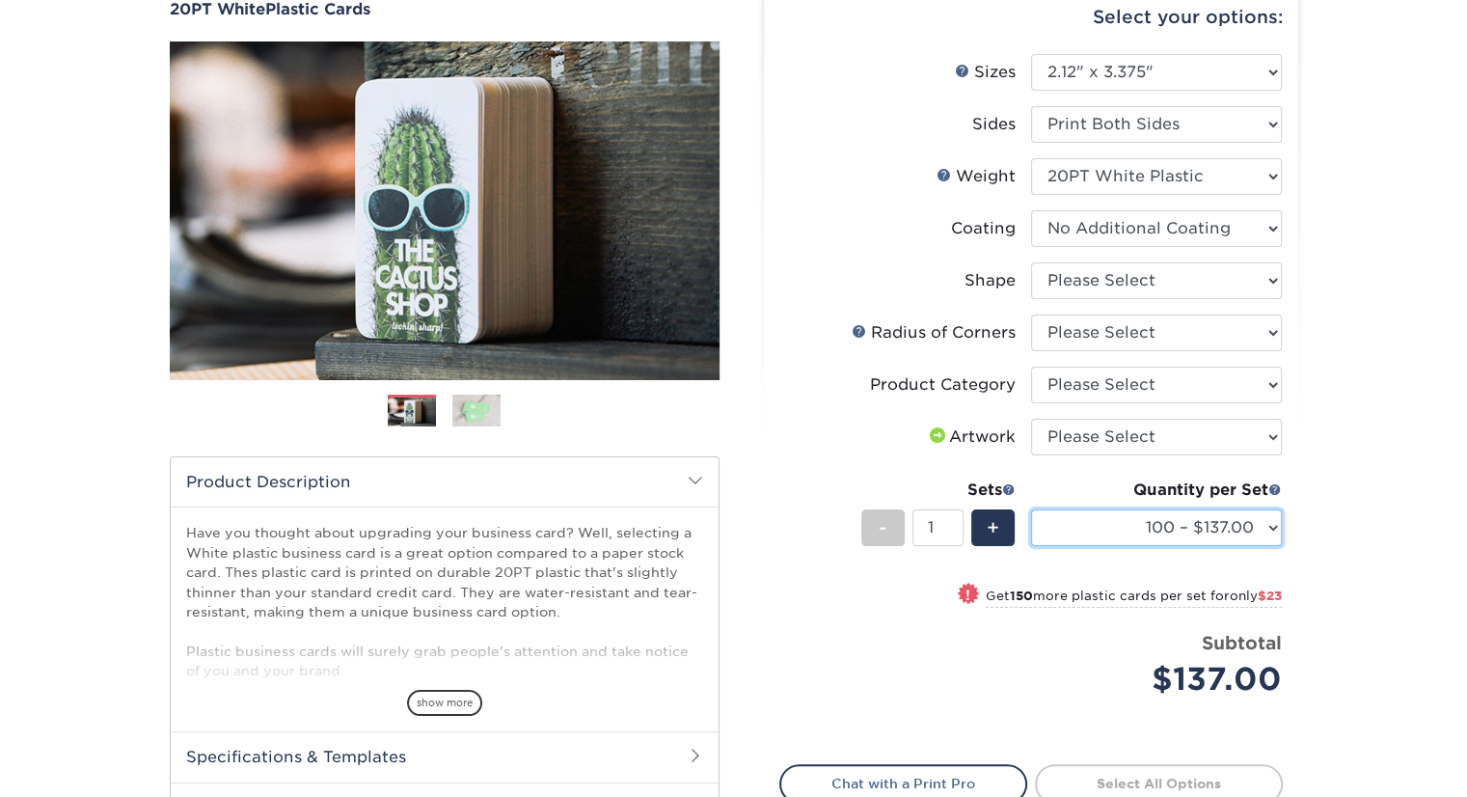
click at [1272, 526] on select "100 – $137.00 250 – $160.00 500 – $195.00 1000 – $226.00 2500 – $540.00 5000 – …" at bounding box center [1156, 527] width 251 height 37
select select "250 – $160.00"
click at [1031, 509] on select "100 – $137.00 250 – $160.00 500 – $195.00 1000 – $226.00 2500 – $540.00 5000 – …" at bounding box center [1156, 527] width 251 height 37
click at [1319, 489] on div "Products Plastic Cards 20PT White Plastic Cards Previous Next and" at bounding box center [733, 460] width 1467 height 1058
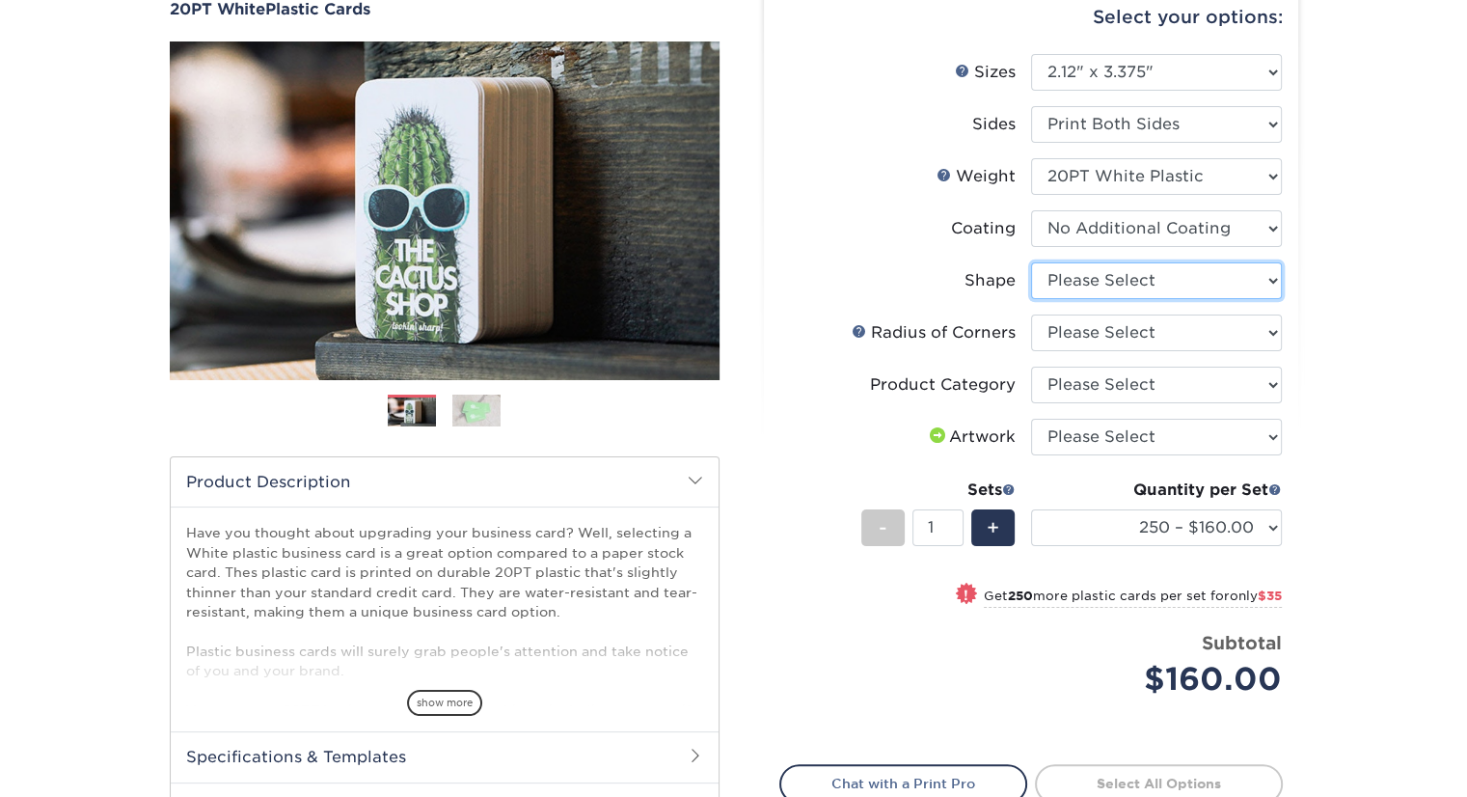
click at [1275, 283] on select "Please Select Standard" at bounding box center [1156, 280] width 251 height 37
select select "standard"
click at [1031, 262] on select "Please Select Standard" at bounding box center [1156, 280] width 251 height 37
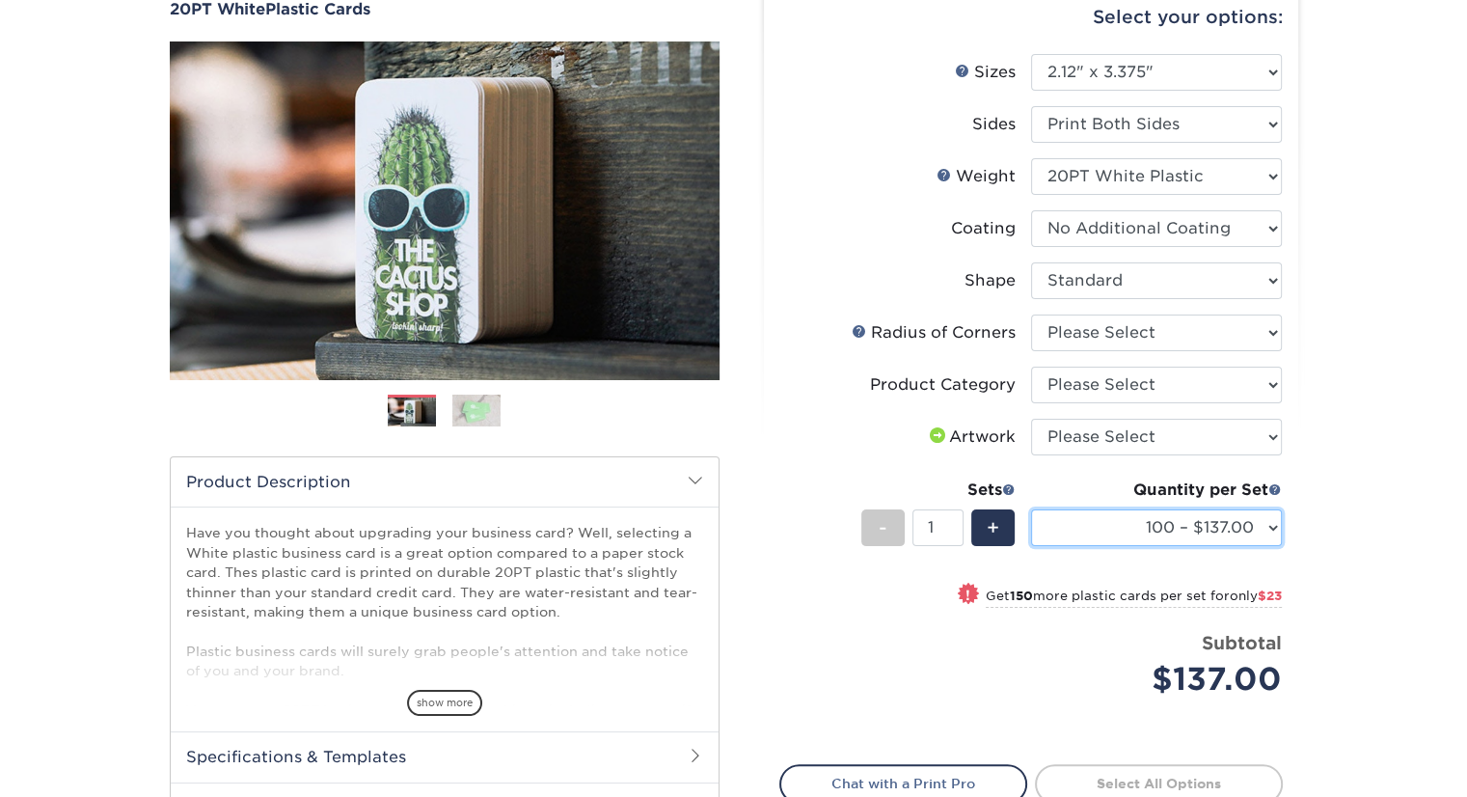
click at [1273, 523] on select "100 – $137.00 250 – $160.00 500 – $195.00 1000 – $226.00 2500 – $540.00 5000 – …" at bounding box center [1156, 527] width 251 height 37
select select "250 – $160.00"
click at [1031, 509] on select "100 – $137.00 250 – $160.00 500 – $195.00 1000 – $226.00 2500 – $540.00 5000 – …" at bounding box center [1156, 527] width 251 height 37
click at [1345, 486] on div "Products Plastic Cards 20PT White Plastic Cards Previous Next and" at bounding box center [733, 460] width 1467 height 1058
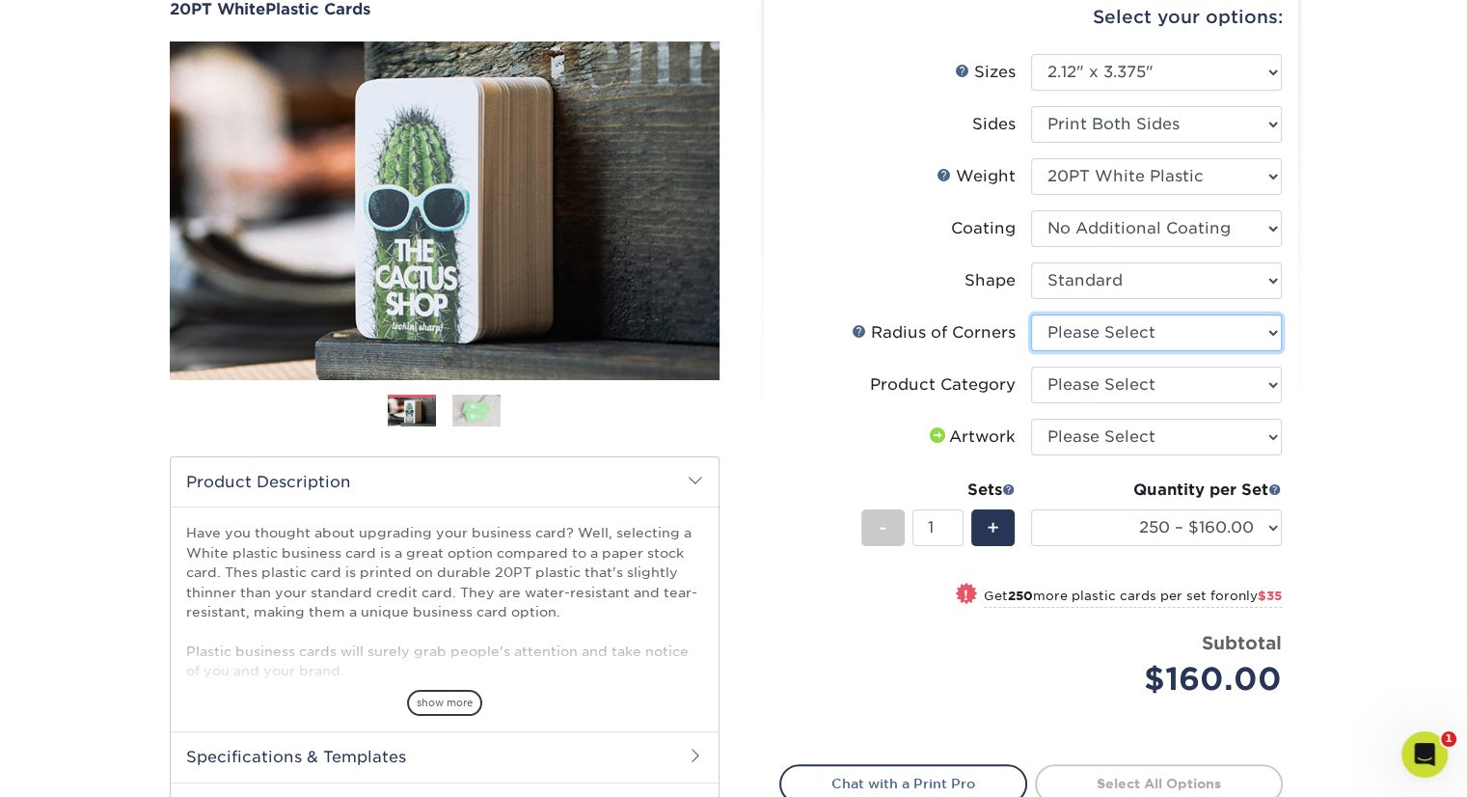
click at [1272, 338] on select "Please Select Rounded 1/8" Rounded 1/4"" at bounding box center [1156, 332] width 251 height 37
select select "589680c7-ee9a-431b-9d12-d7aeb1386a97"
click at [1031, 314] on select "Please Select Rounded 1/8" Rounded 1/4"" at bounding box center [1156, 332] width 251 height 37
click at [1331, 388] on div "Products Plastic Cards 20PT White Plastic Cards Previous Next and" at bounding box center [733, 460] width 1467 height 1058
click at [1273, 381] on select "Please Select Business Cards" at bounding box center [1156, 385] width 251 height 37
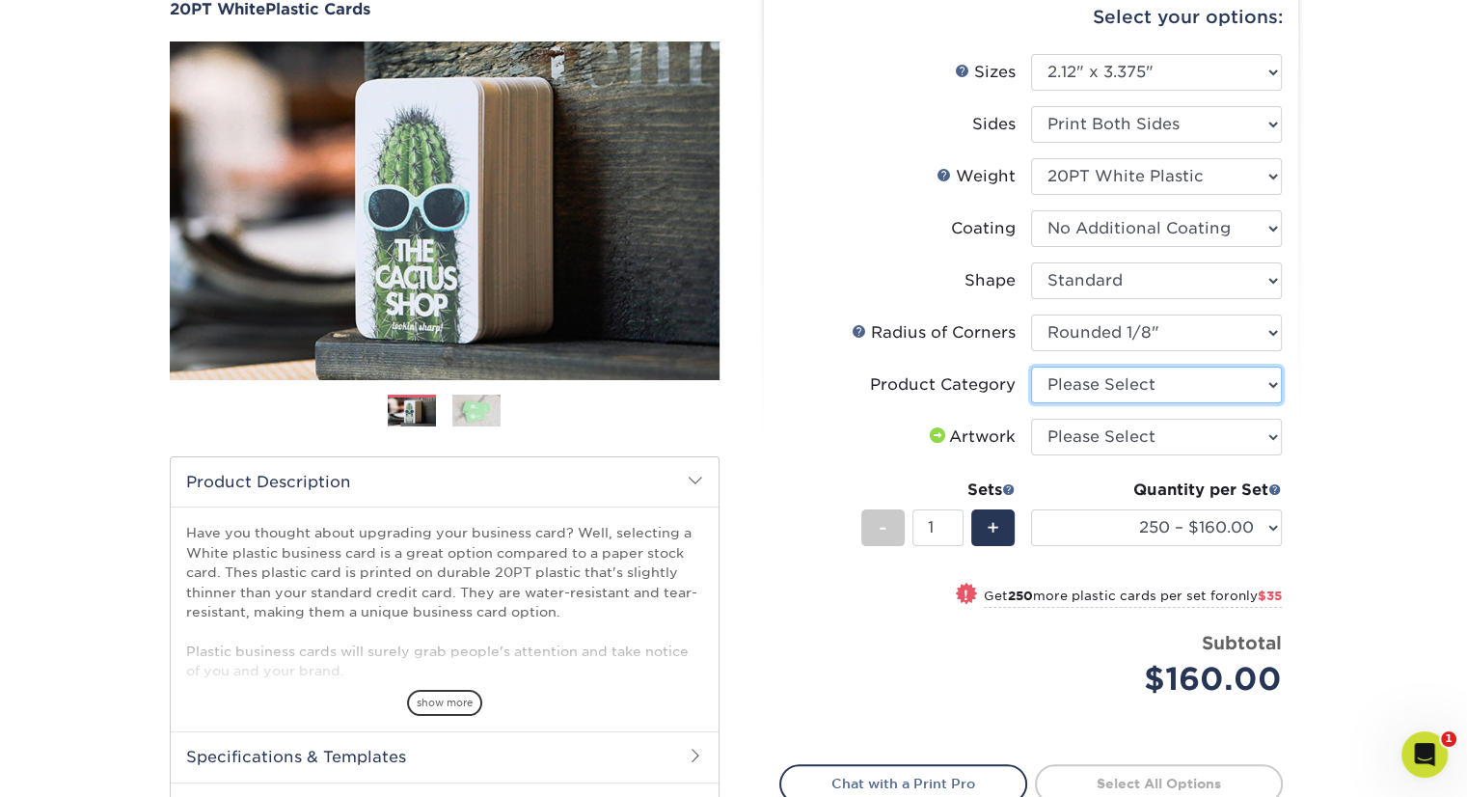
select select "3b5148f1-0588-4f88-a218-97bcfdce65c1"
click at [1031, 367] on select "Please Select Business Cards" at bounding box center [1156, 385] width 251 height 37
click at [1385, 356] on div "Products Plastic Cards 20PT White Plastic Cards Previous Next and" at bounding box center [733, 460] width 1467 height 1058
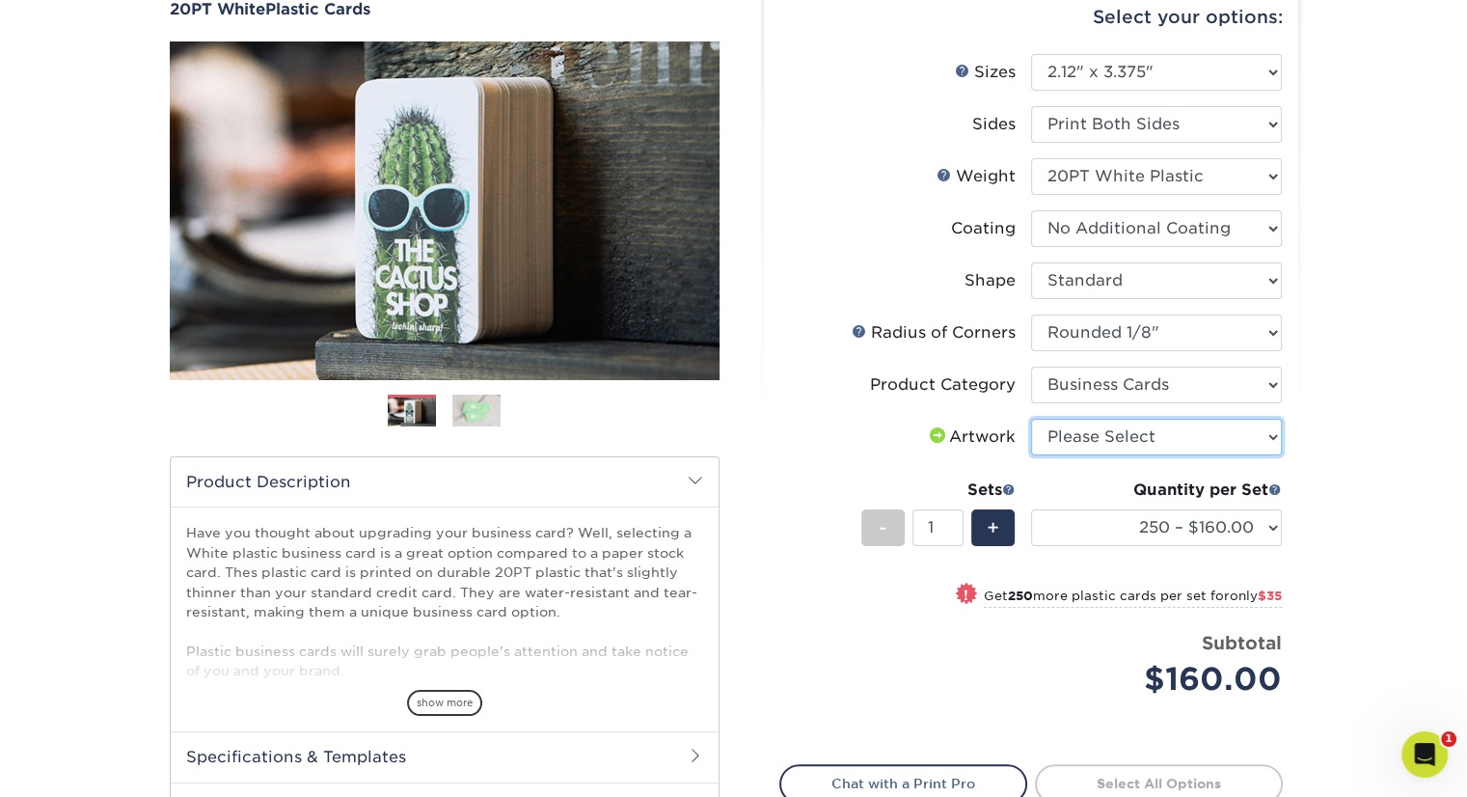
click at [1273, 432] on select "Please Select I will upload files I need a design - $100" at bounding box center [1156, 437] width 251 height 37
select select "upload"
click at [1031, 419] on select "Please Select I will upload files I need a design - $100" at bounding box center [1156, 437] width 251 height 37
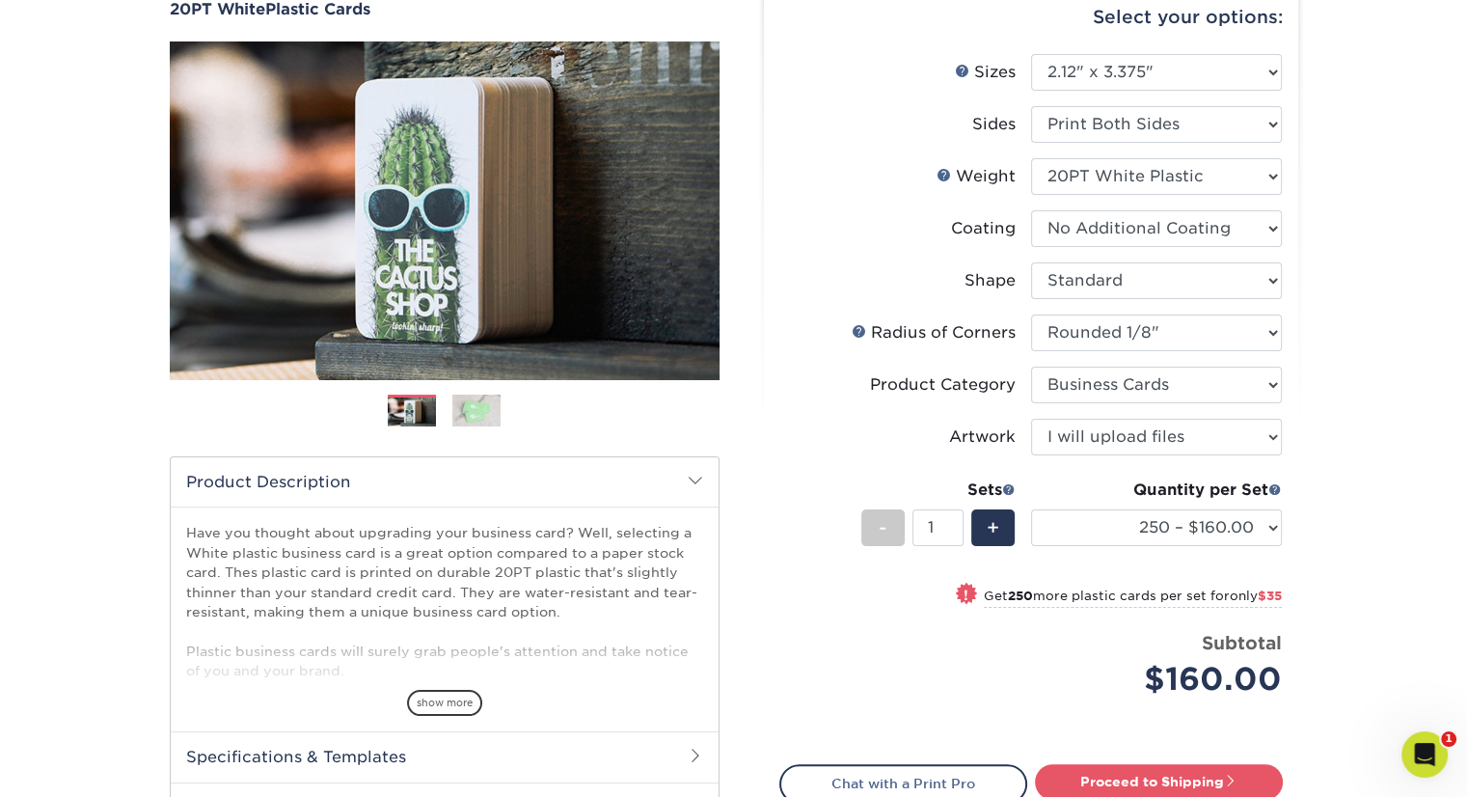
click at [1362, 367] on div "Products Plastic Cards 20PT White Plastic Cards Previous Next and" at bounding box center [733, 460] width 1467 height 1058
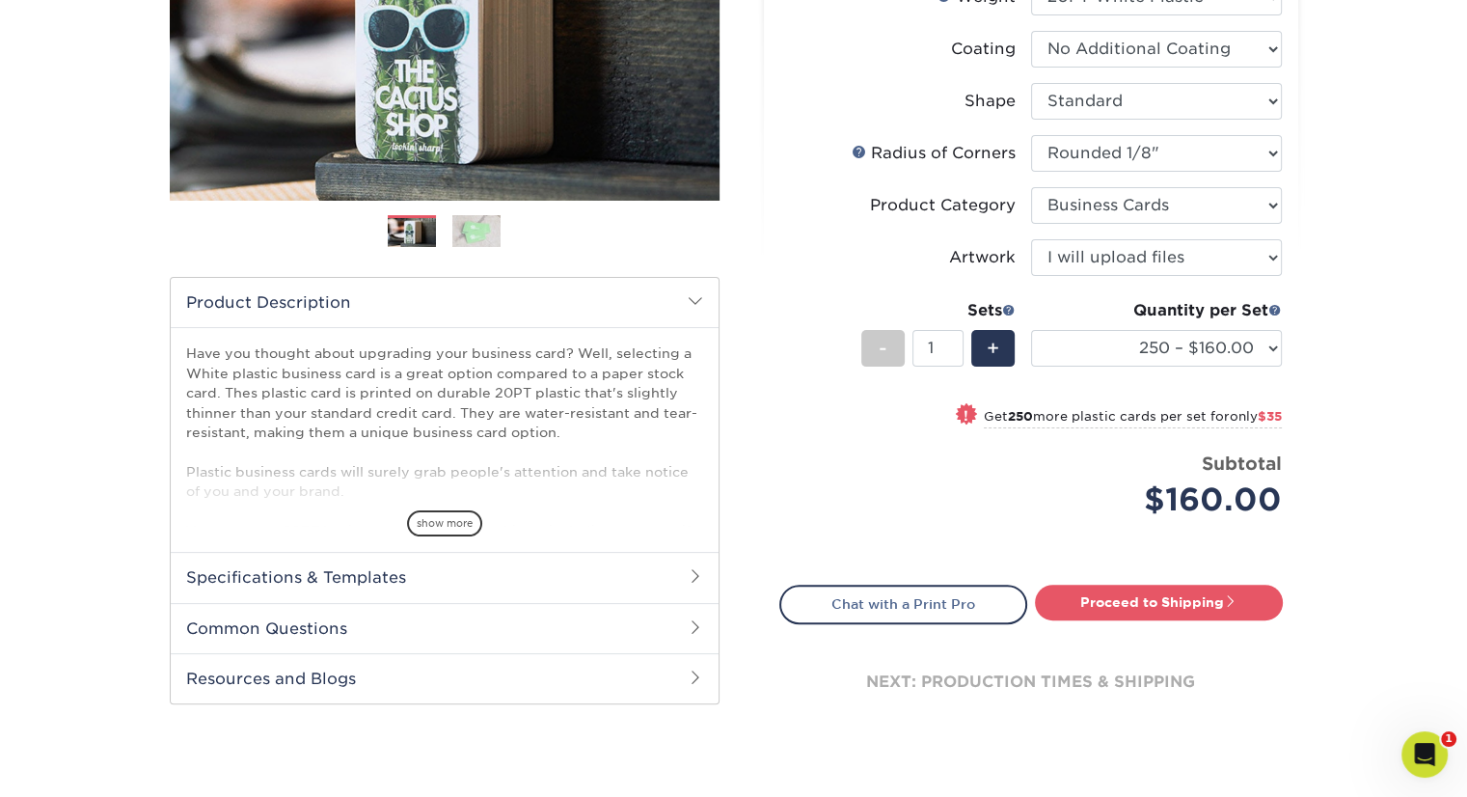
scroll to position [289, 0]
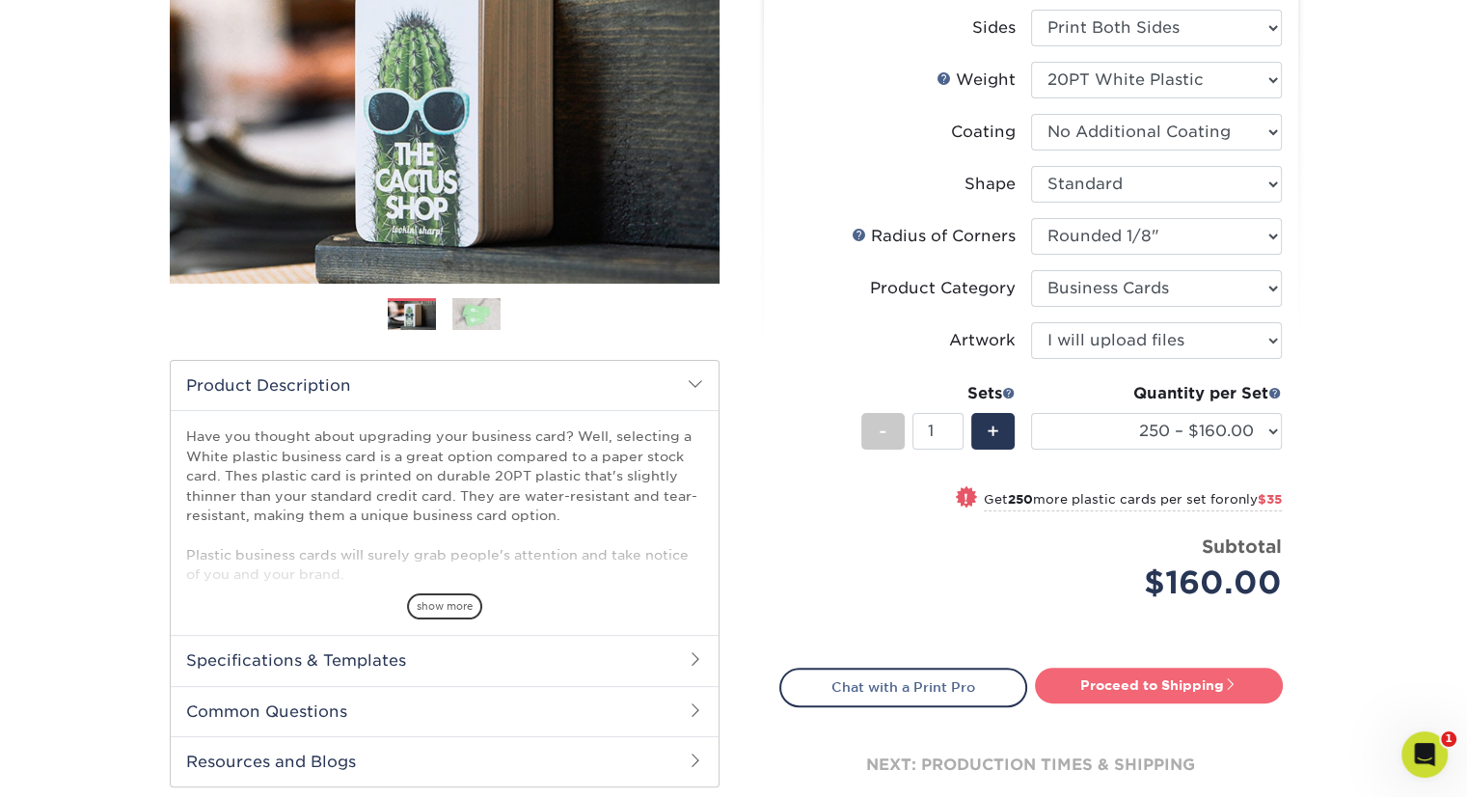
click at [1189, 681] on link "Proceed to Shipping" at bounding box center [1159, 684] width 248 height 35
type input "Set 1"
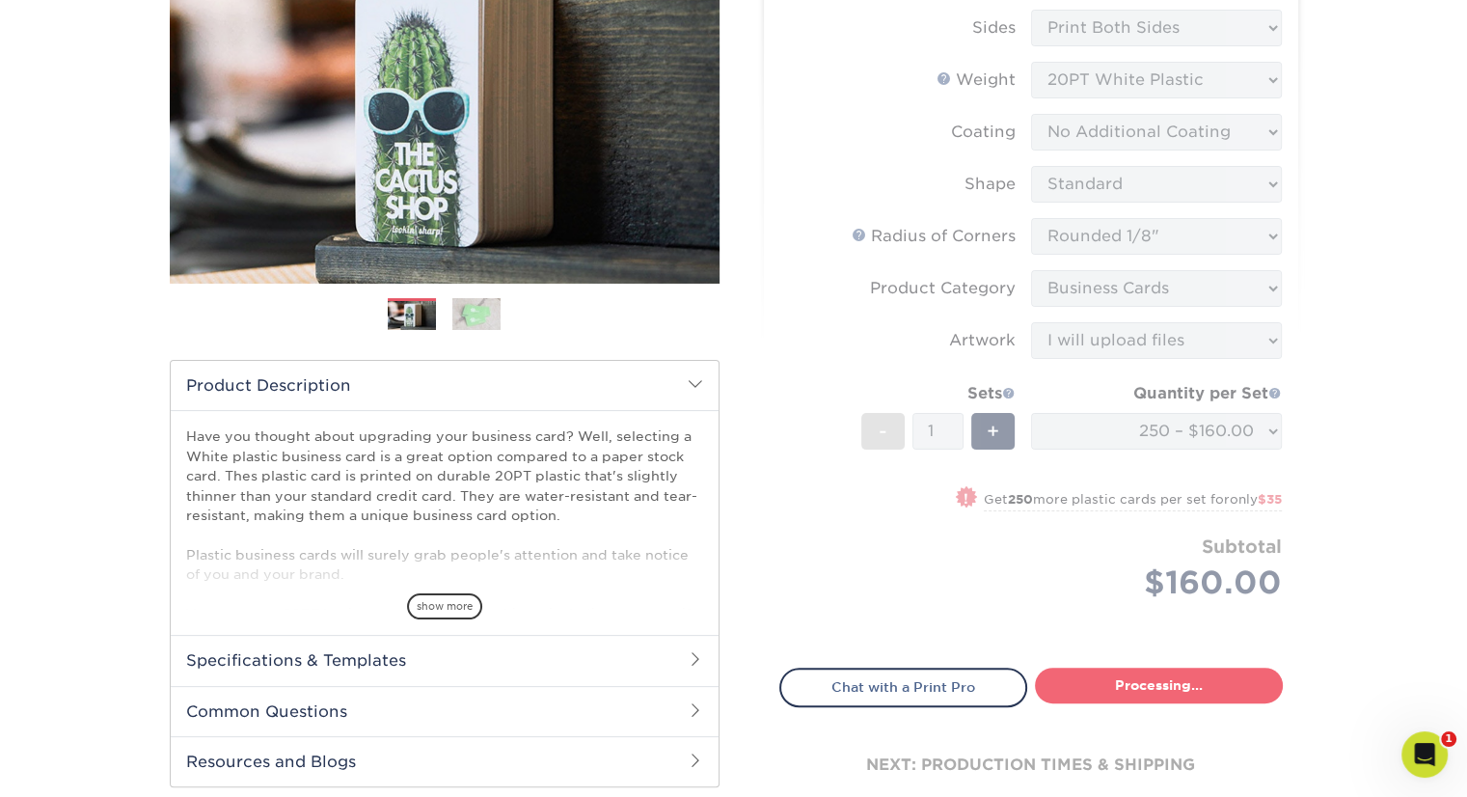
select select "f6de0ebc-43f3-4221-8943-e30ba8698f22"
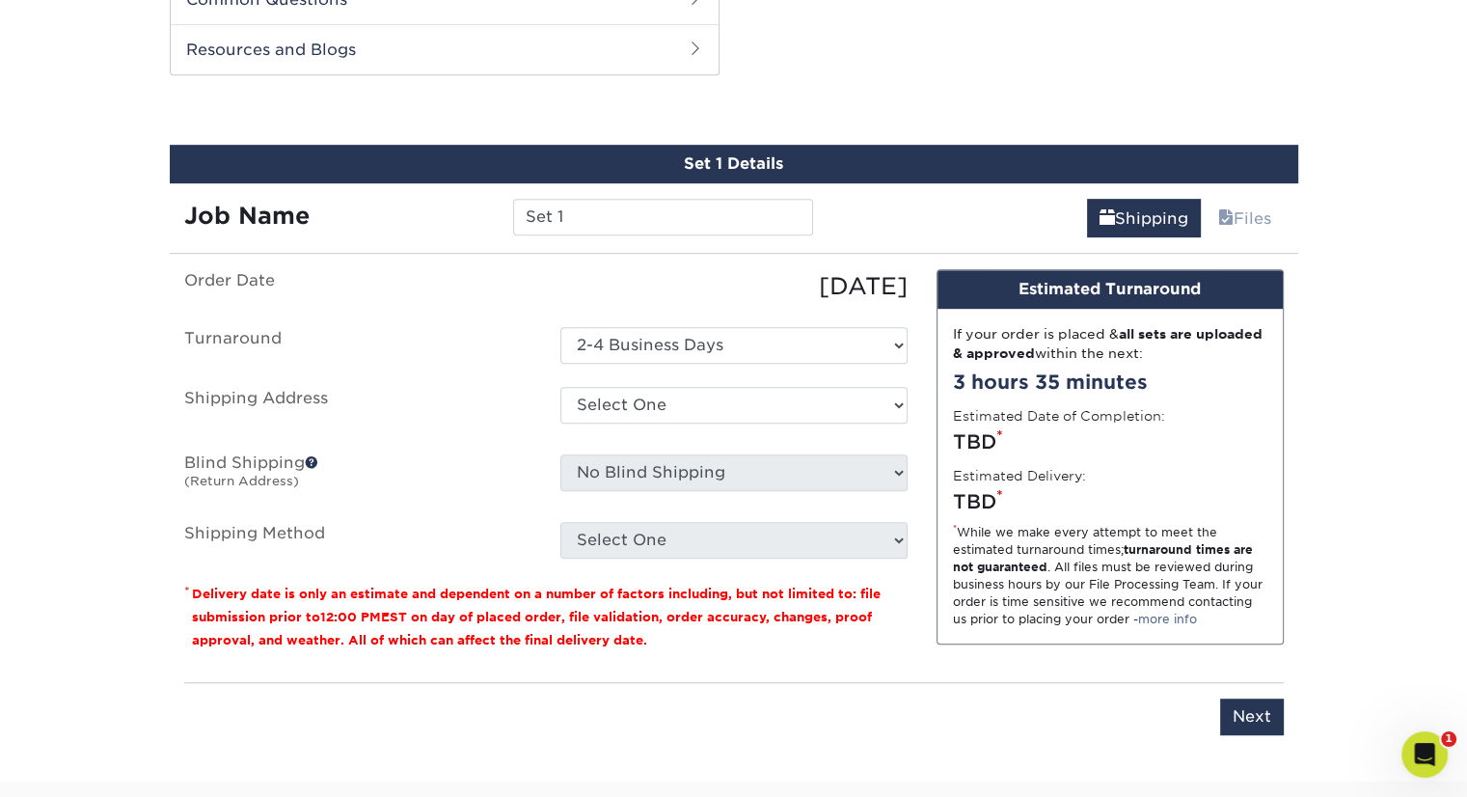
scroll to position [1007, 0]
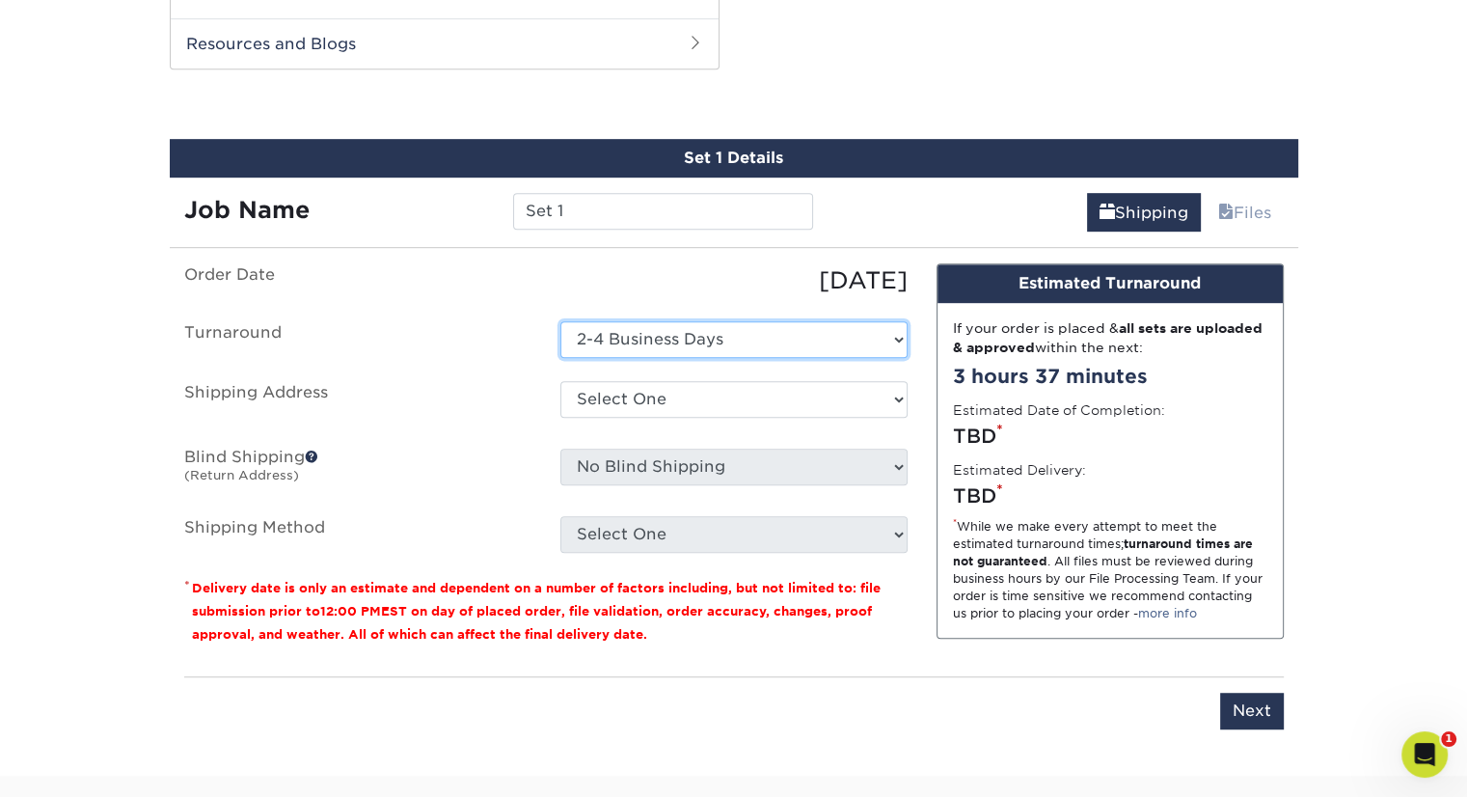
click at [900, 339] on select "Select One 2-4 Business Days" at bounding box center [733, 339] width 347 height 37
click at [560, 321] on select "Select One 2-4 Business Days" at bounding box center [733, 339] width 347 height 37
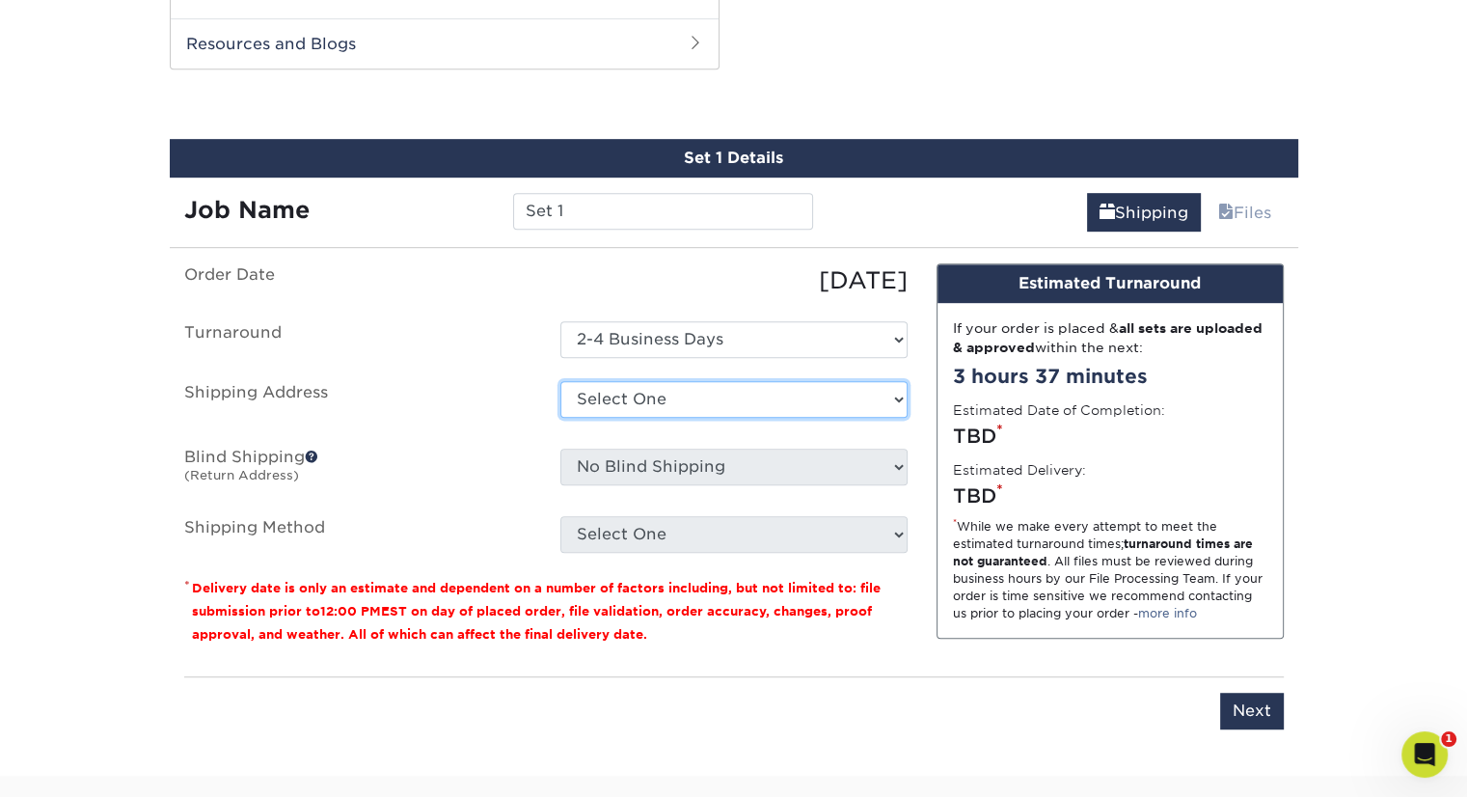
click at [891, 388] on select "Select One Home New Home + Add New Address" at bounding box center [733, 399] width 347 height 37
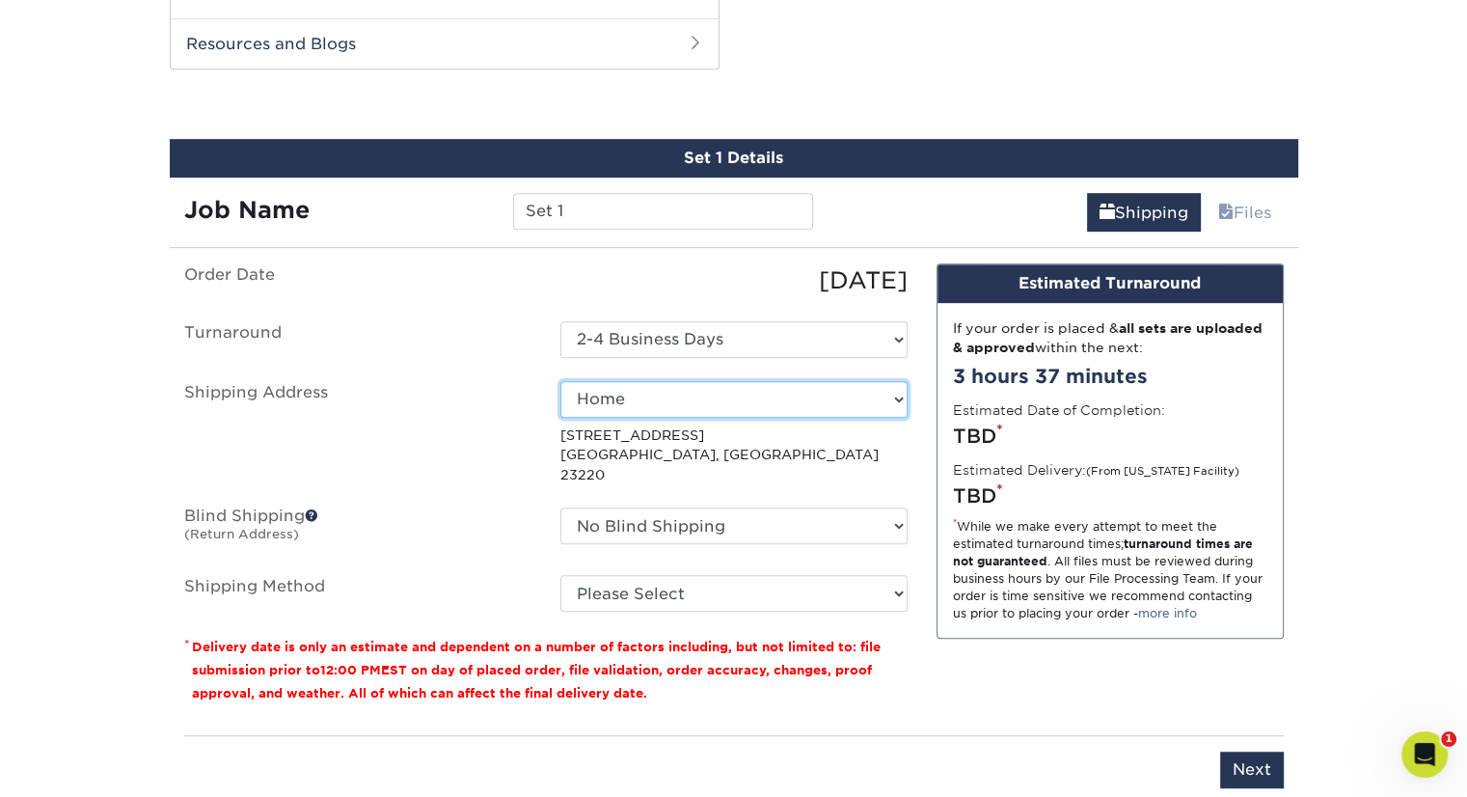
click at [891, 395] on select "Select One Home New Home + Add New Address" at bounding box center [733, 399] width 347 height 37
select select "250965"
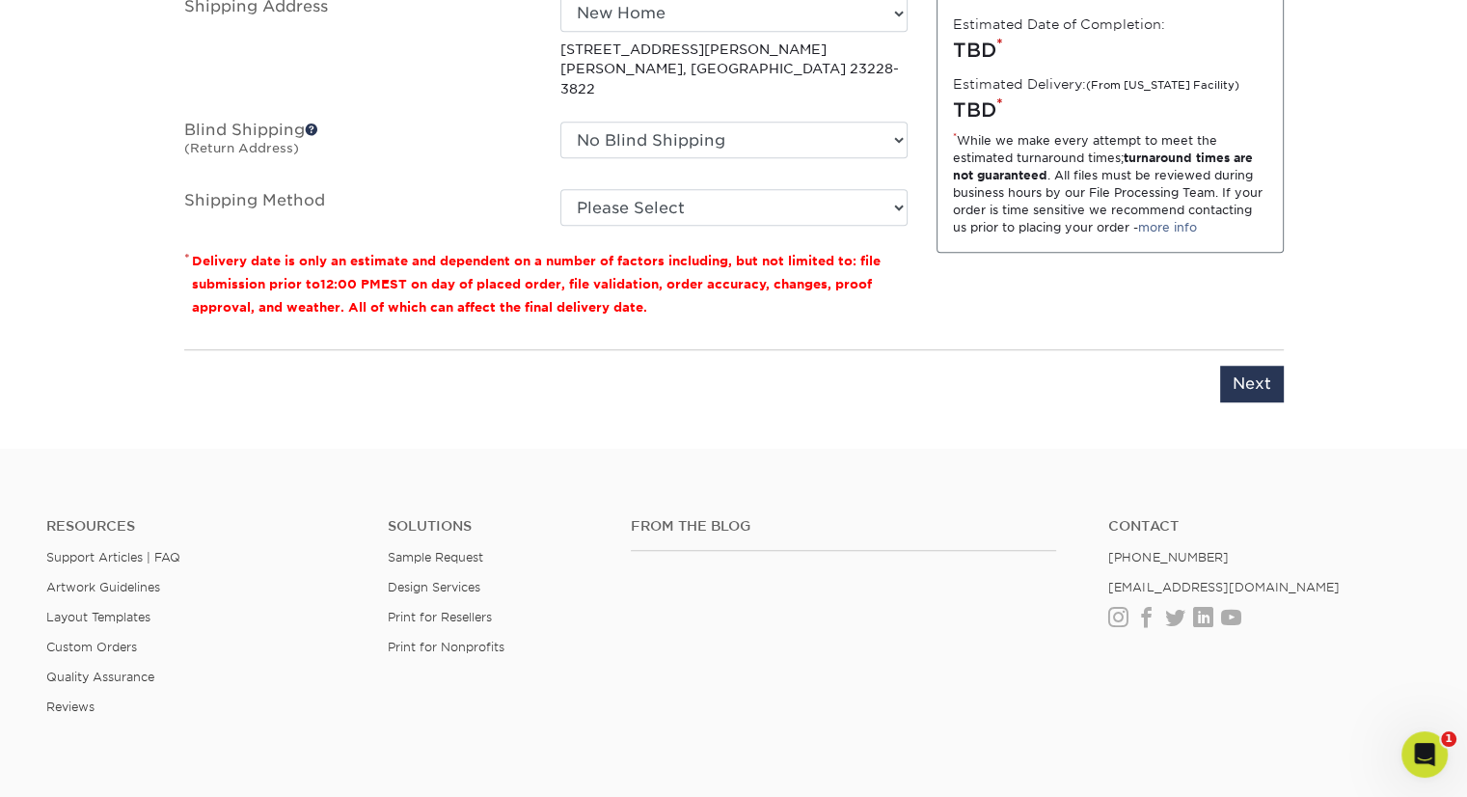
scroll to position [1103, 0]
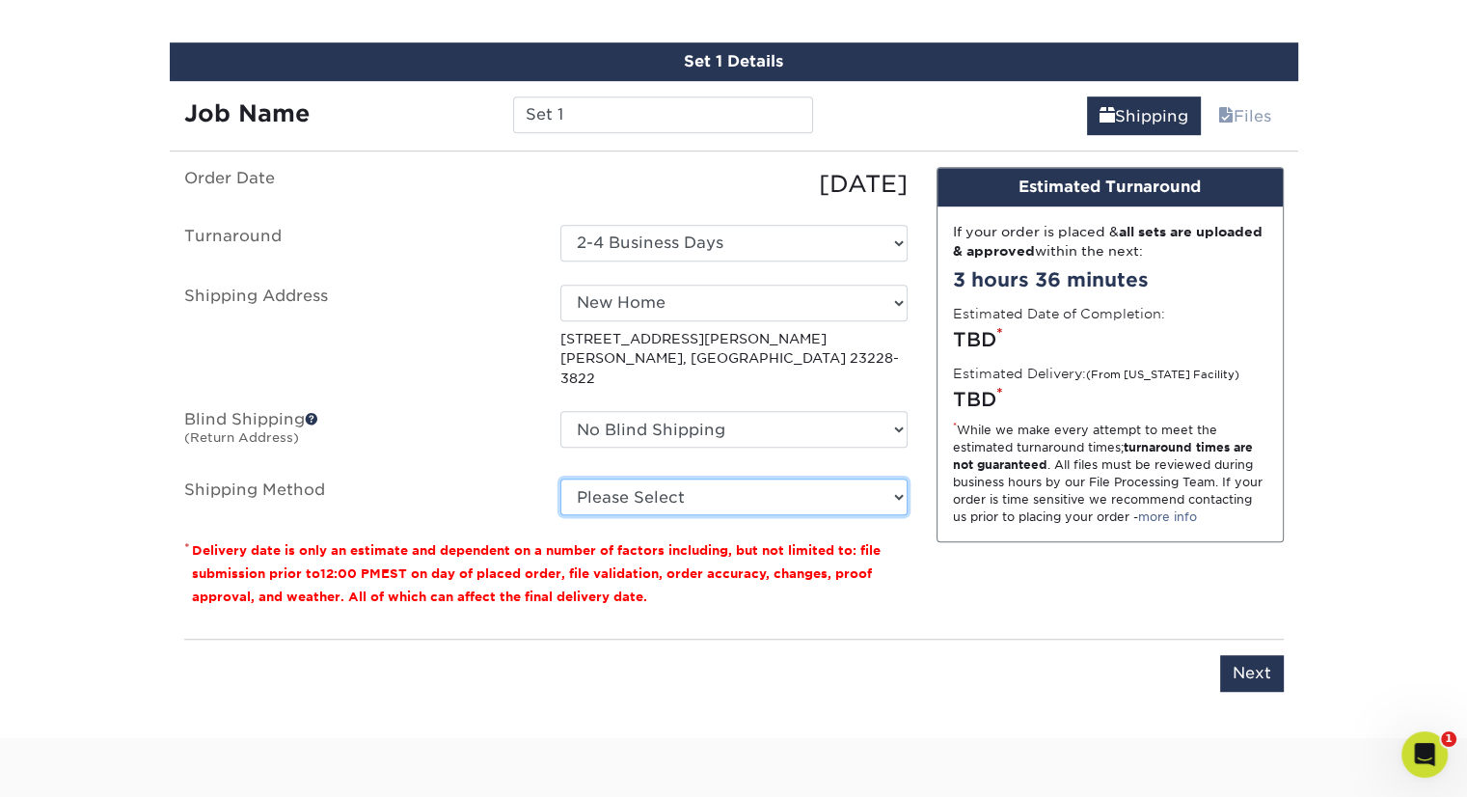
click at [899, 478] on select "Please Select Ground Shipping (+$7.84) 3 Day Shipping Service (+$17.82) 2 Day A…" at bounding box center [733, 496] width 347 height 37
click at [560, 478] on select "Please Select Ground Shipping (+$7.84) 3 Day Shipping Service (+$17.82) 2 Day A…" at bounding box center [733, 496] width 347 height 37
click at [896, 478] on select "Please Select Ground Shipping (+$7.84) 3 Day Shipping Service (+$17.82) 2 Day A…" at bounding box center [733, 496] width 347 height 37
click at [560, 478] on select "Please Select Ground Shipping (+$7.84) 3 Day Shipping Service (+$17.82) 2 Day A…" at bounding box center [733, 496] width 347 height 37
click at [895, 478] on select "Please Select Ground Shipping (+$7.84) 3 Day Shipping Service (+$17.82) 2 Day A…" at bounding box center [733, 496] width 347 height 37
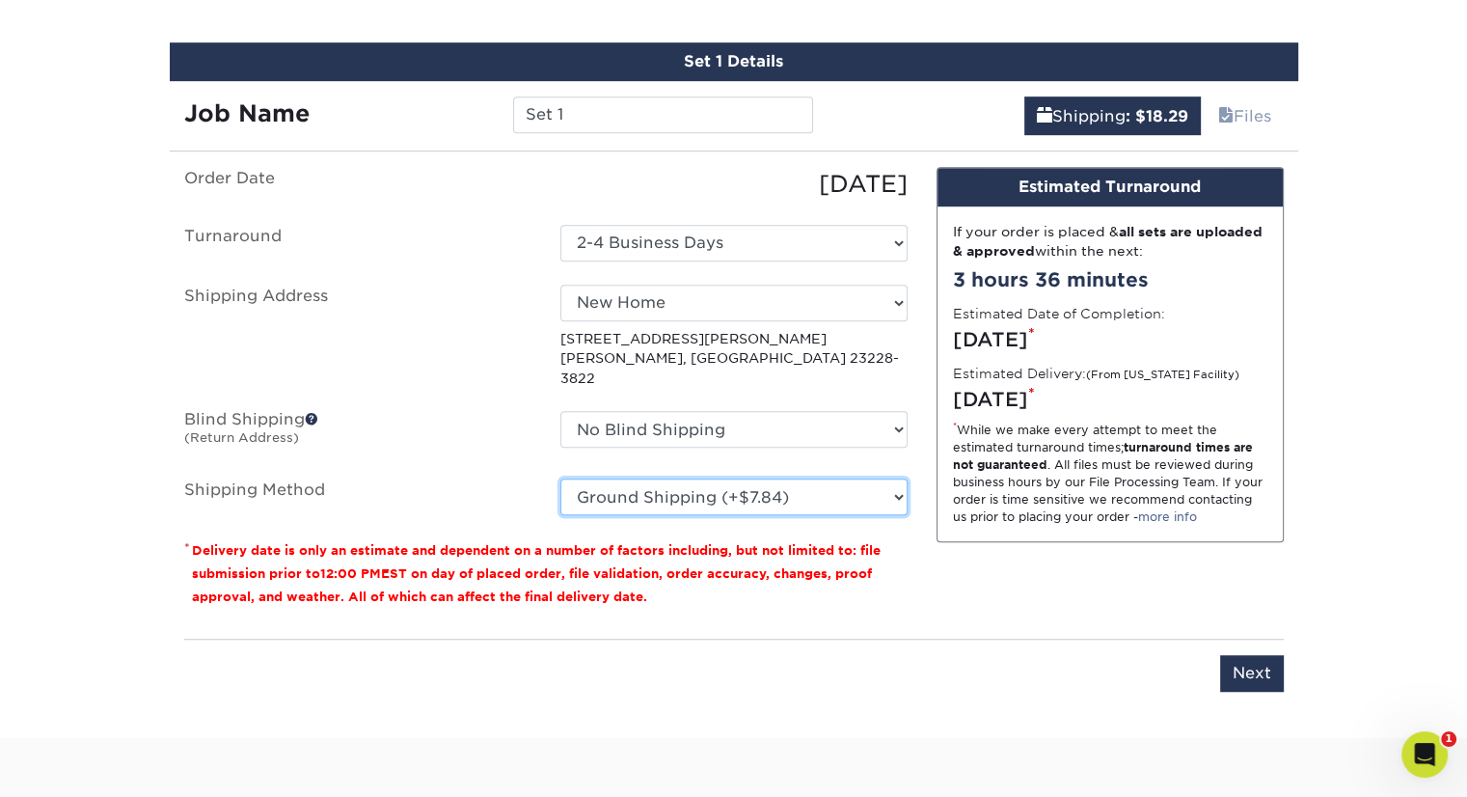
click at [560, 478] on select "Please Select Ground Shipping (+$7.84) 3 Day Shipping Service (+$17.82) 2 Day A…" at bounding box center [733, 496] width 347 height 37
click at [914, 586] on div "Order Date 09/23/2025 Turnaround Select One 2-4 Business Days Shipping Address …" at bounding box center [546, 395] width 752 height 456
click at [897, 478] on select "Please Select Ground Shipping (+$7.84) 3 Day Shipping Service (+$17.82) 2 Day A…" at bounding box center [733, 496] width 347 height 37
click at [560, 478] on select "Please Select Ground Shipping (+$7.84) 3 Day Shipping Service (+$17.82) 2 Day A…" at bounding box center [733, 496] width 347 height 37
click at [901, 478] on select "Please Select Ground Shipping (+$7.84) 3 Day Shipping Service (+$17.82) 2 Day A…" at bounding box center [733, 496] width 347 height 37
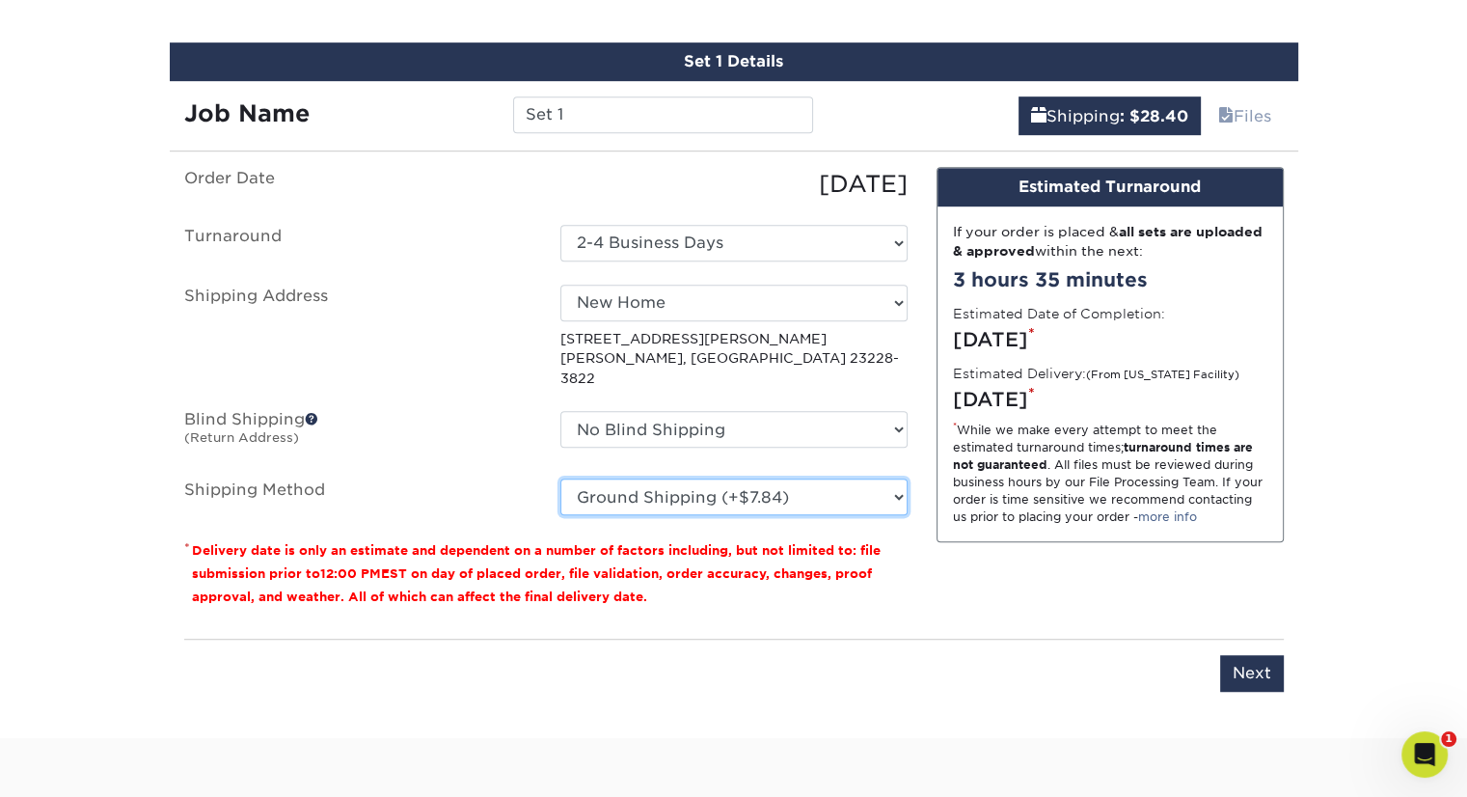
click at [560, 478] on select "Please Select Ground Shipping (+$7.84) 3 Day Shipping Service (+$17.82) 2 Day A…" at bounding box center [733, 496] width 347 height 37
click at [895, 478] on select "Please Select Ground Shipping (+$7.84) 3 Day Shipping Service (+$17.82) 2 Day A…" at bounding box center [733, 496] width 347 height 37
click at [560, 478] on select "Please Select Ground Shipping (+$7.84) 3 Day Shipping Service (+$17.82) 2 Day A…" at bounding box center [733, 496] width 347 height 37
click at [895, 478] on select "Please Select Ground Shipping (+$7.84) 3 Day Shipping Service (+$17.82) 2 Day A…" at bounding box center [733, 496] width 347 height 37
select select "03"
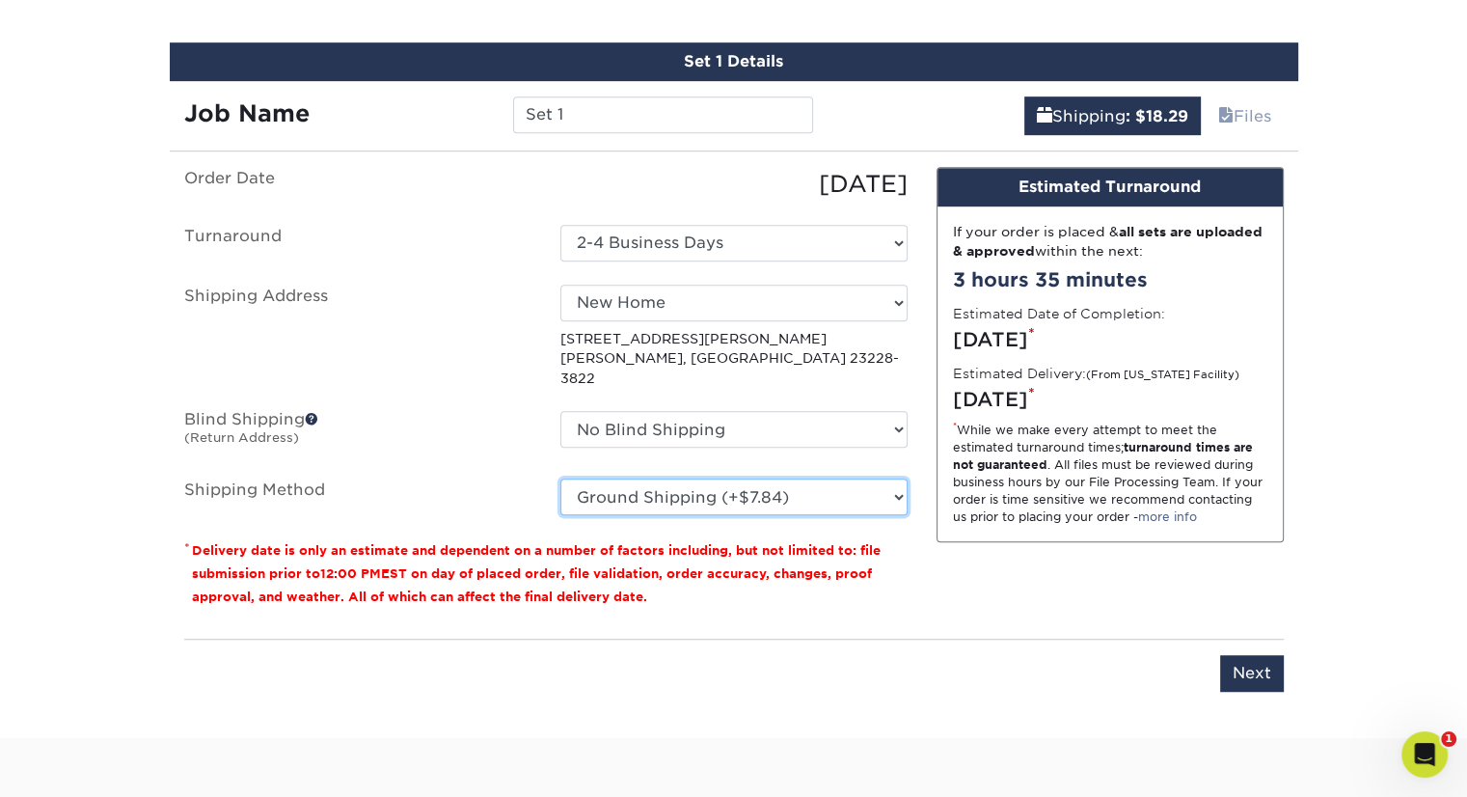
click at [560, 478] on select "Please Select Ground Shipping (+$7.84) 3 Day Shipping Service (+$17.82) 2 Day A…" at bounding box center [733, 496] width 347 height 37
click at [1256, 655] on input "Next" at bounding box center [1252, 673] width 64 height 37
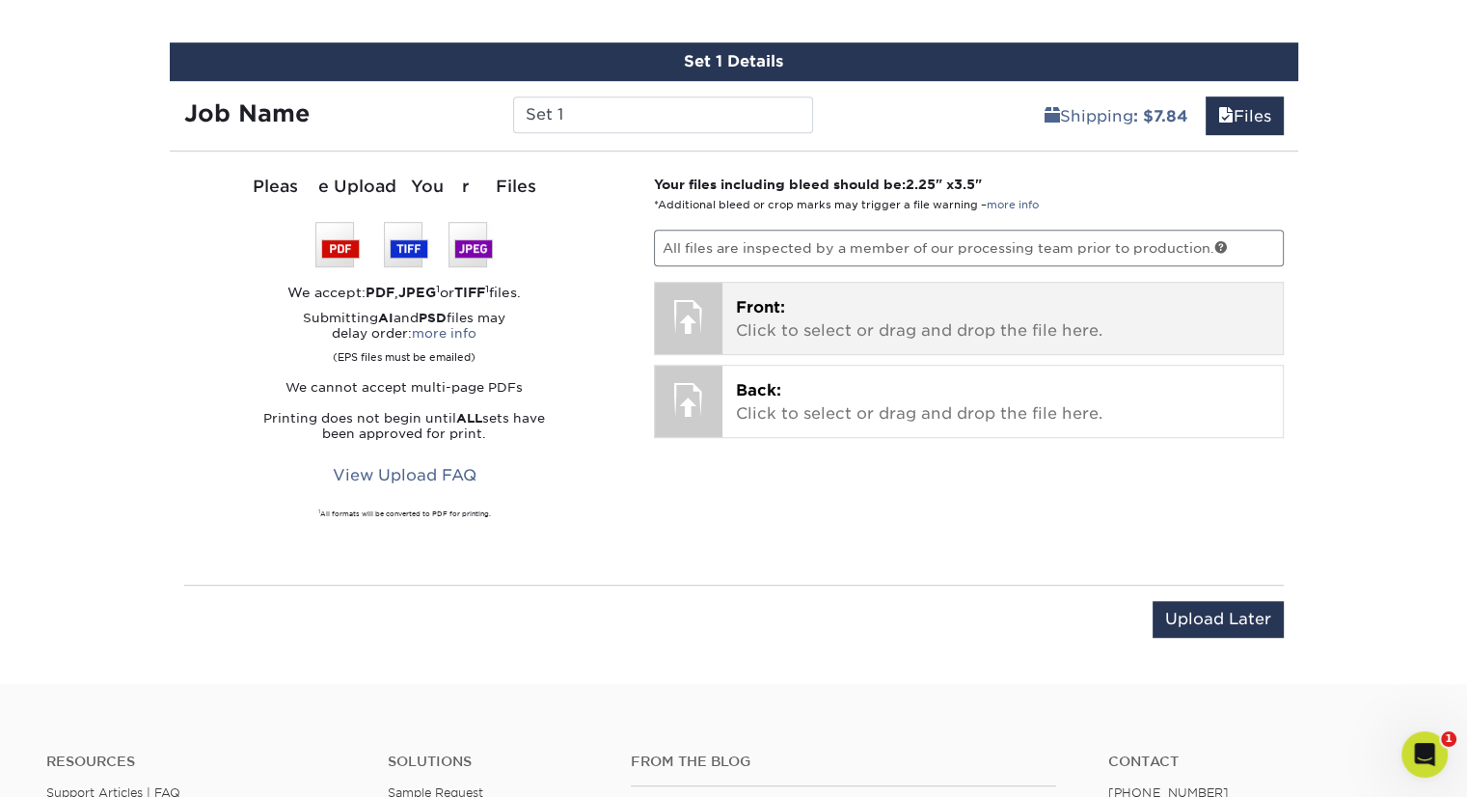
click at [679, 310] on div at bounding box center [689, 317] width 68 height 68
click at [996, 314] on p "Front: Click to select or drag and drop the file here." at bounding box center [1002, 319] width 533 height 46
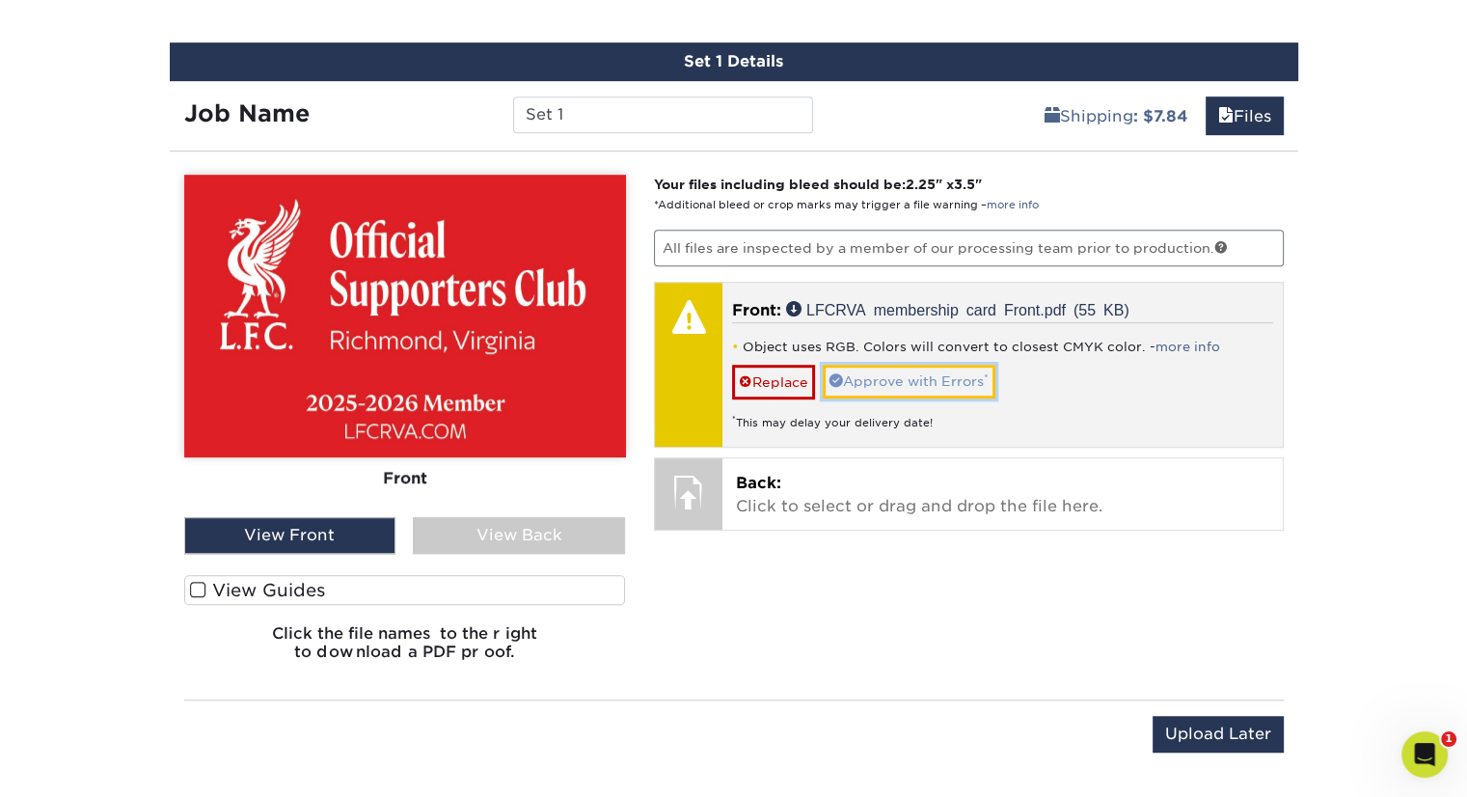
click at [920, 373] on link "Approve with Errors *" at bounding box center [909, 381] width 173 height 33
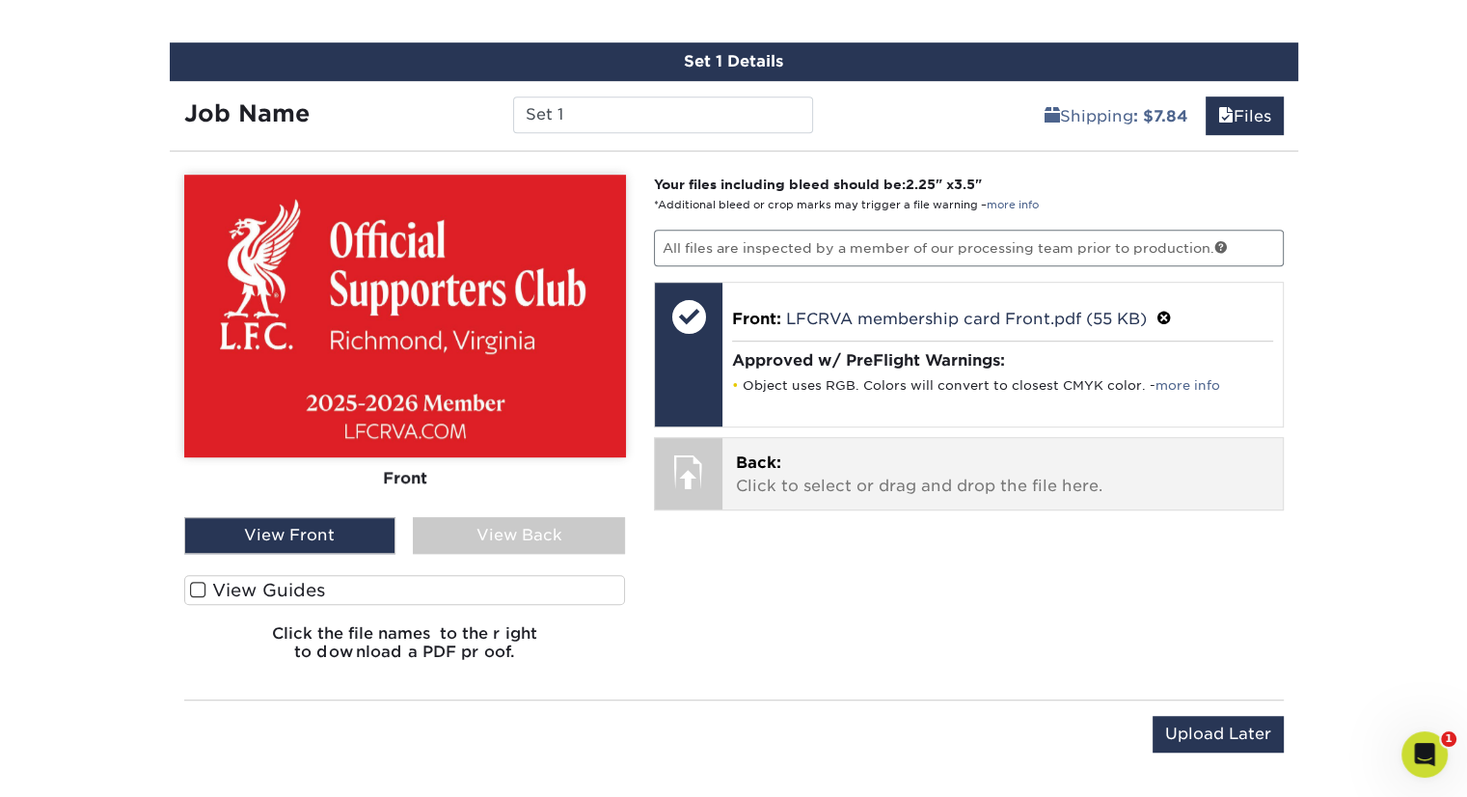
click at [698, 463] on div at bounding box center [689, 472] width 68 height 68
click at [872, 471] on p "Back: Click to select or drag and drop the file here." at bounding box center [1002, 474] width 533 height 46
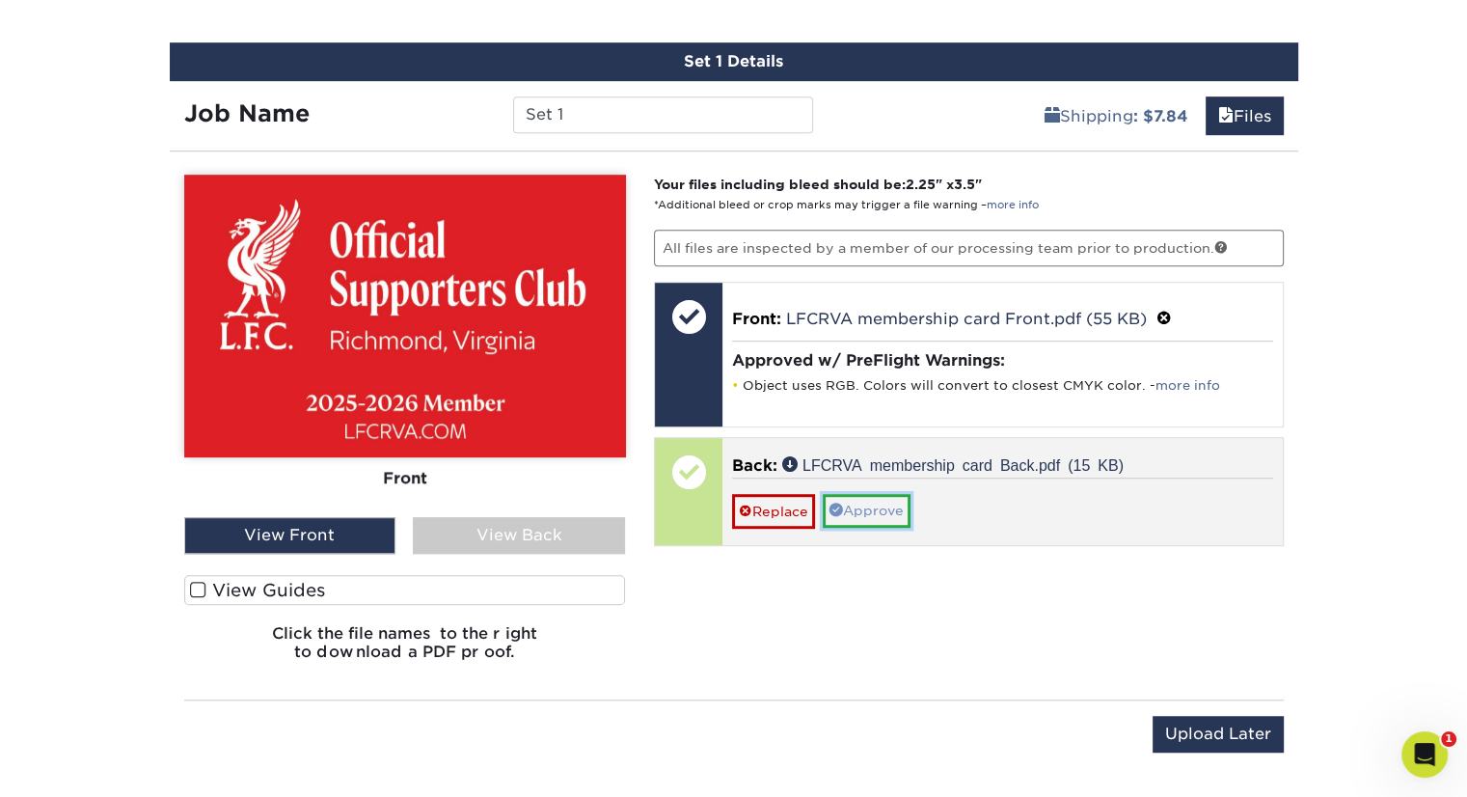
click at [886, 500] on link "Approve" at bounding box center [867, 510] width 88 height 33
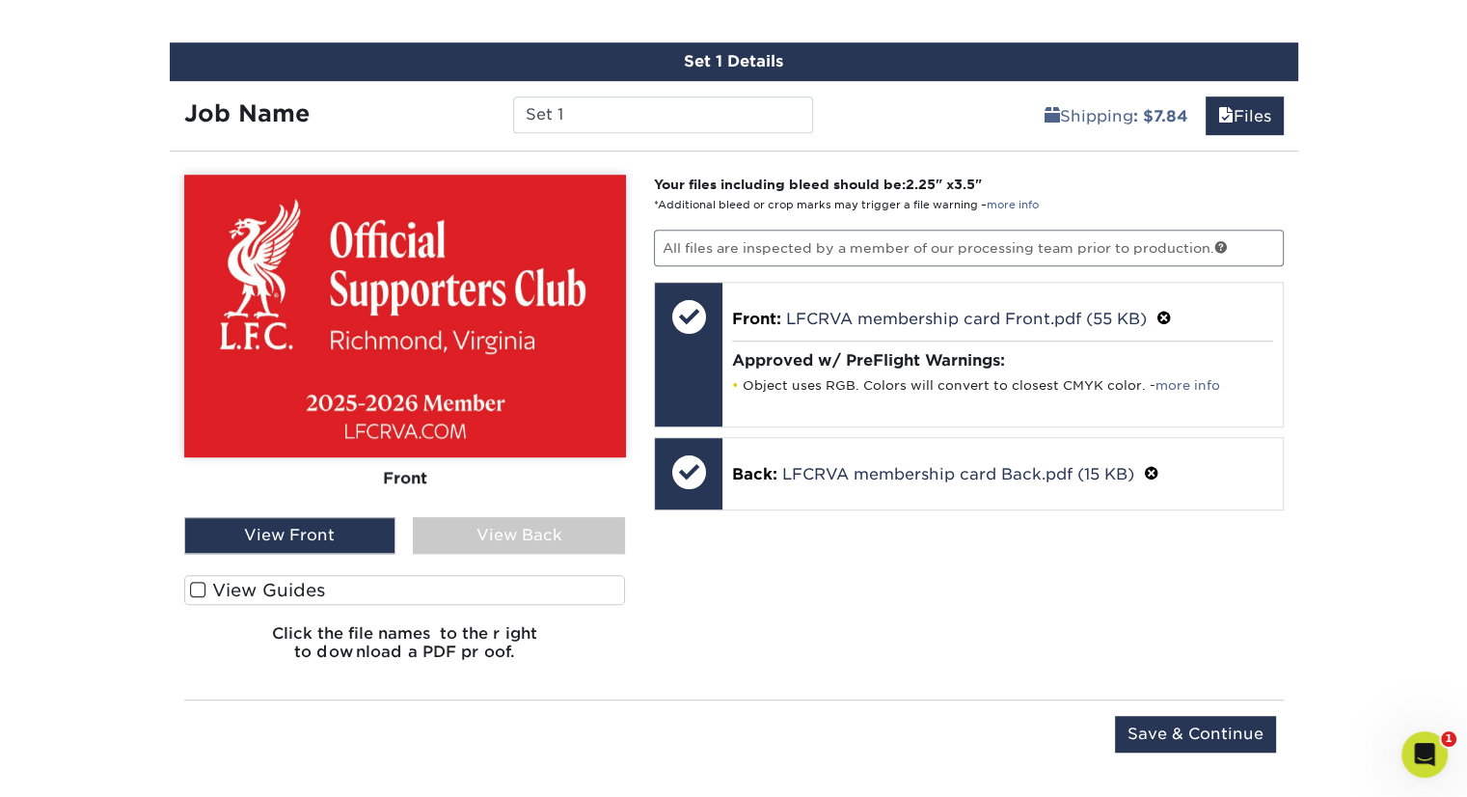
click at [575, 538] on div "View Back" at bounding box center [519, 535] width 212 height 37
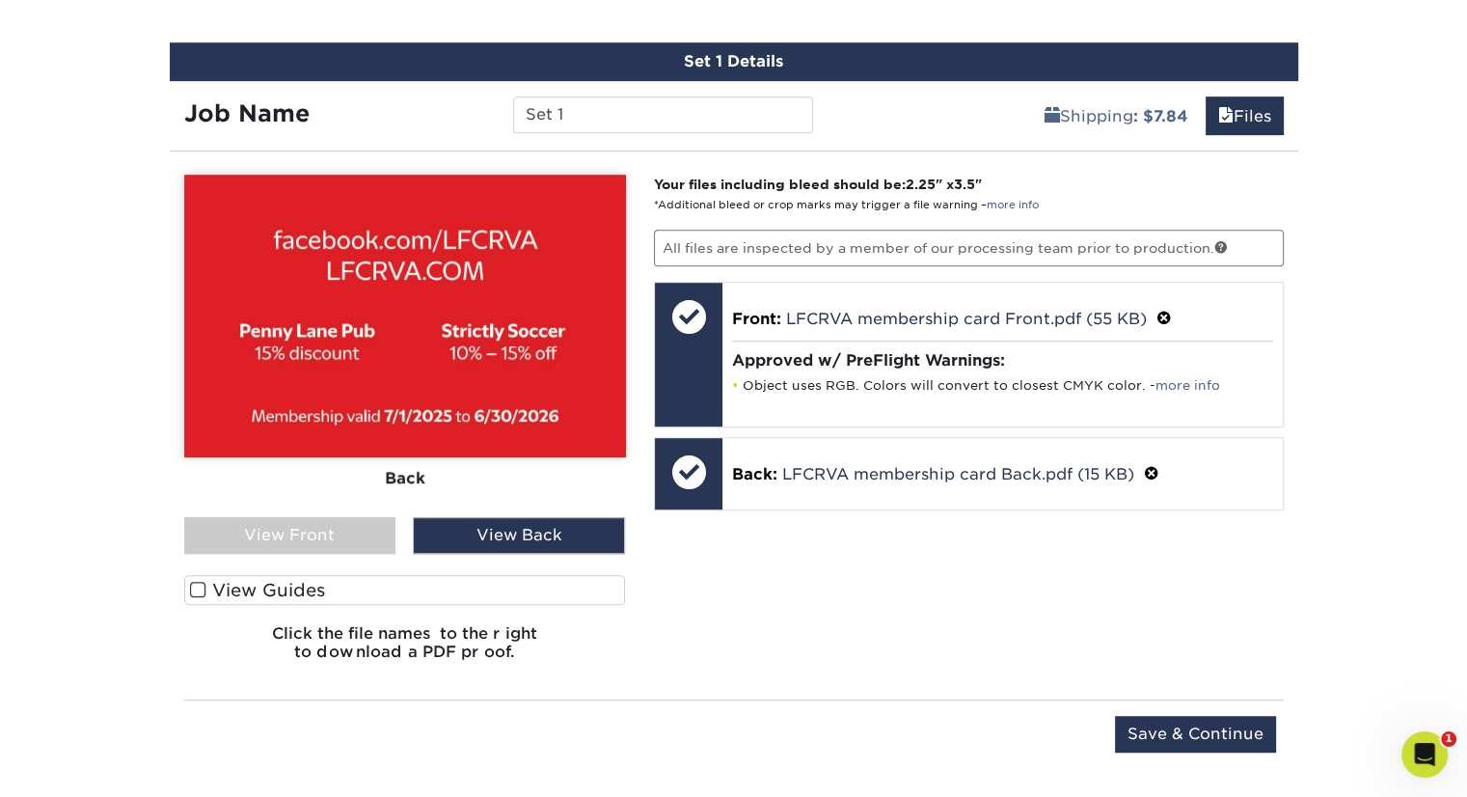
click at [342, 530] on div "View Front" at bounding box center [290, 535] width 212 height 37
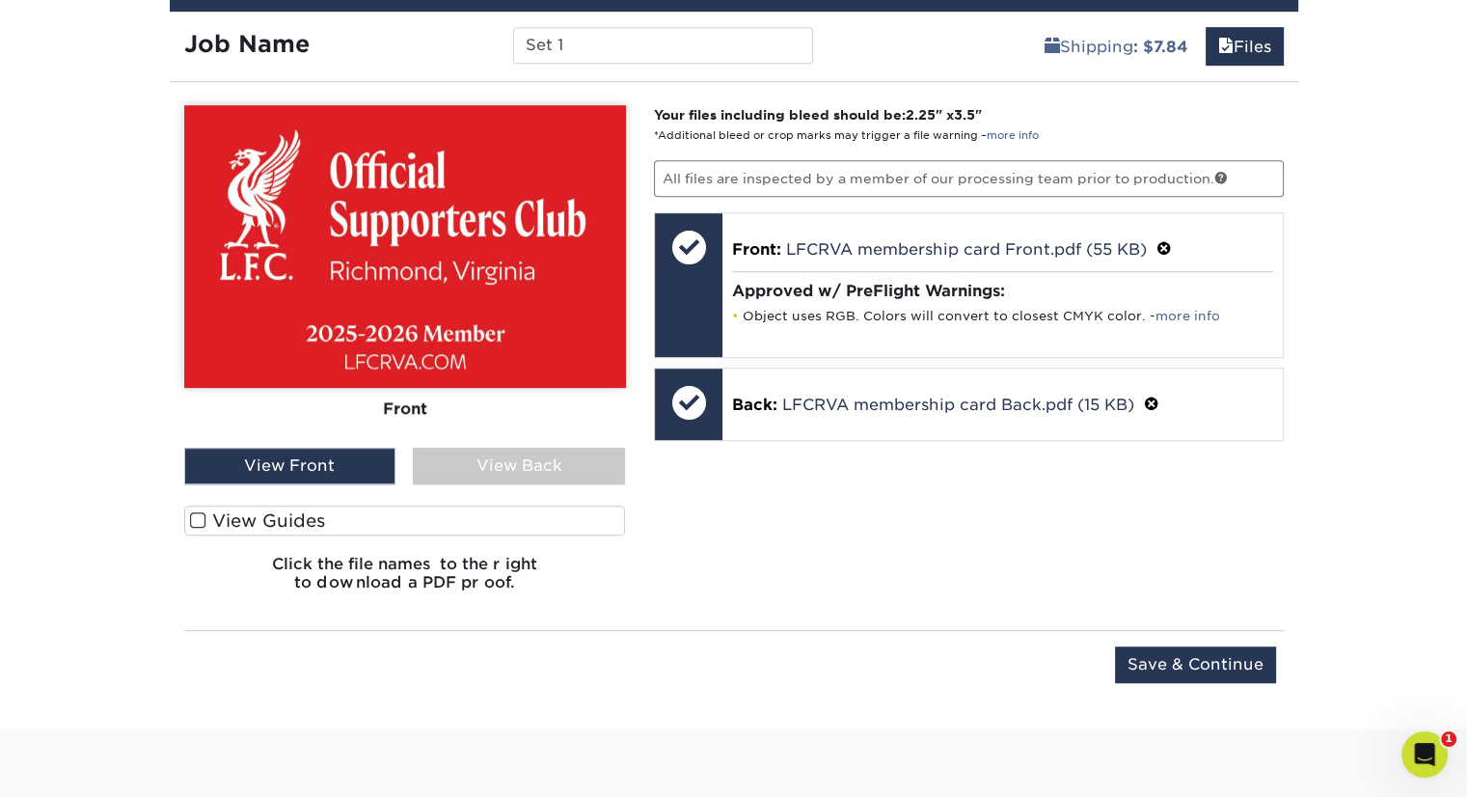
scroll to position [1200, 0]
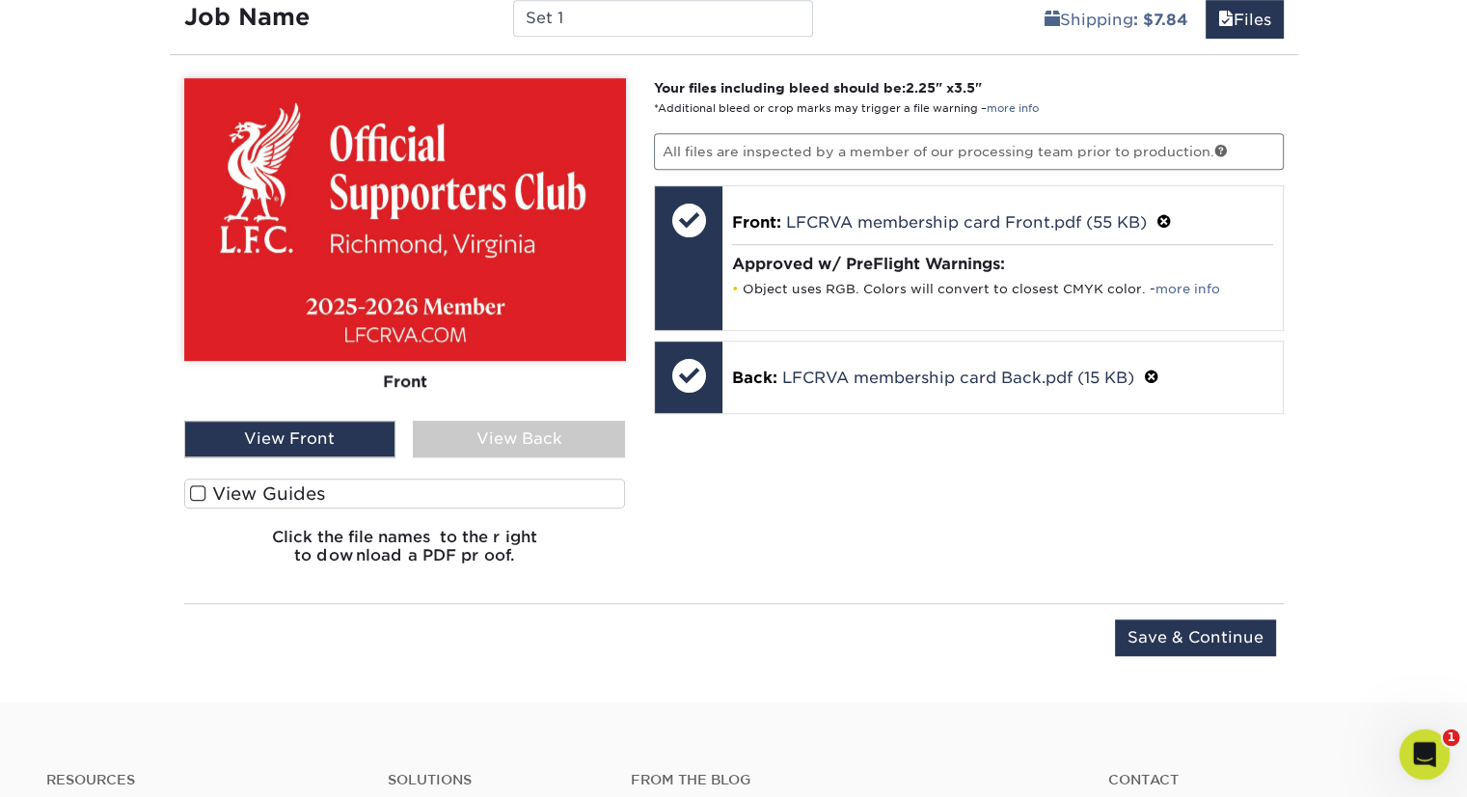
click at [1418, 747] on icon "Open Intercom Messenger" at bounding box center [1422, 752] width 32 height 32
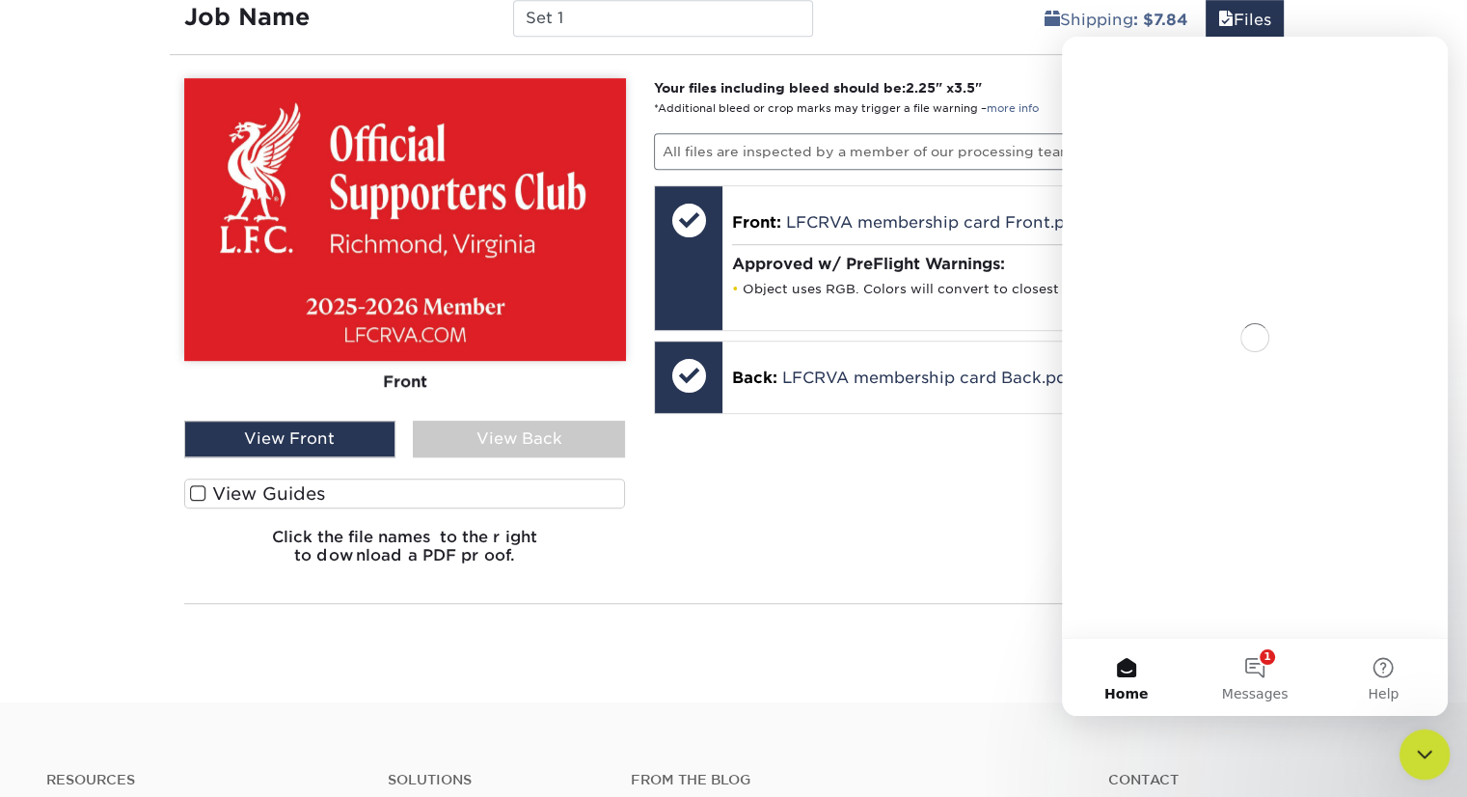
scroll to position [0, 0]
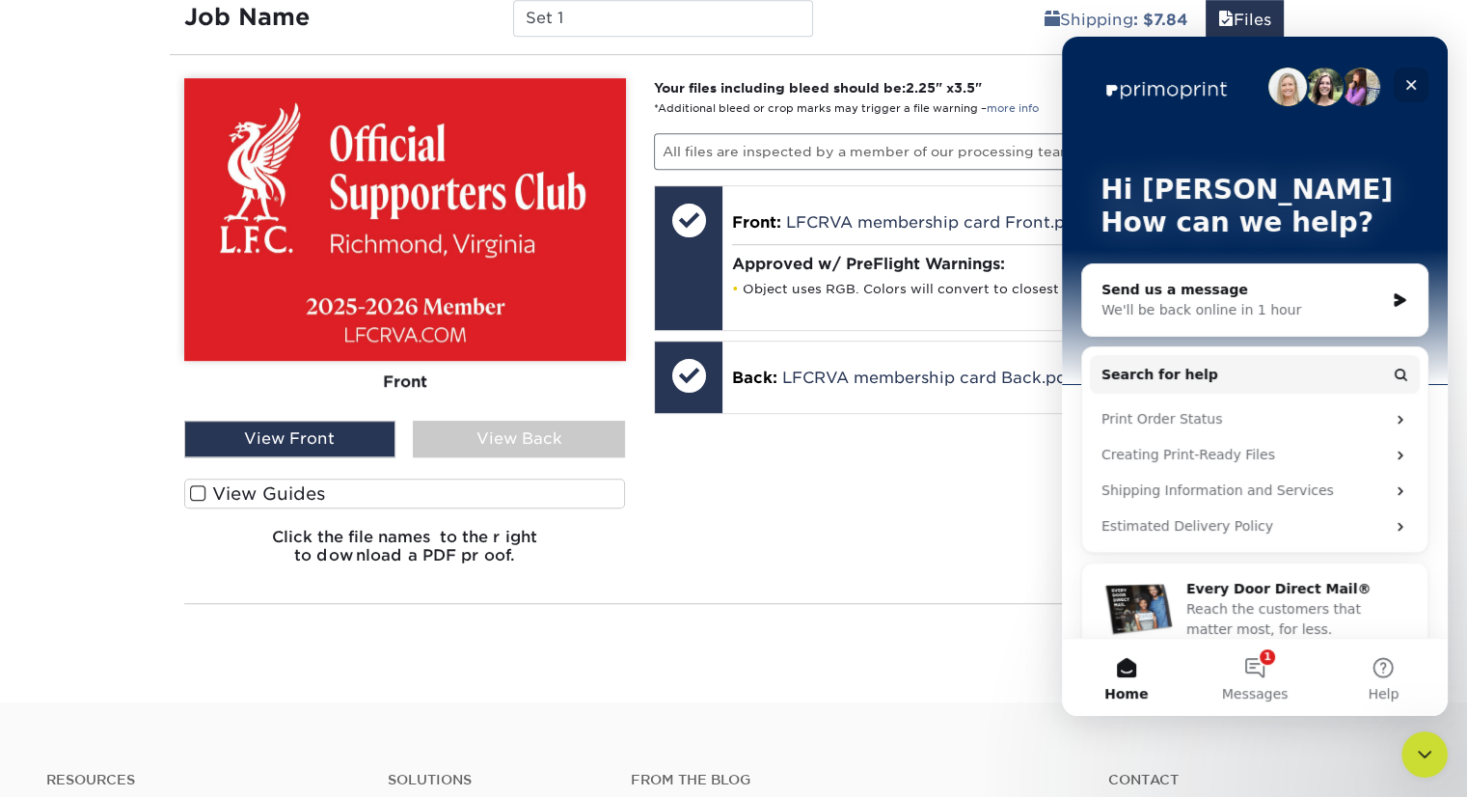
click at [1411, 84] on icon "Close" at bounding box center [1411, 85] width 11 height 11
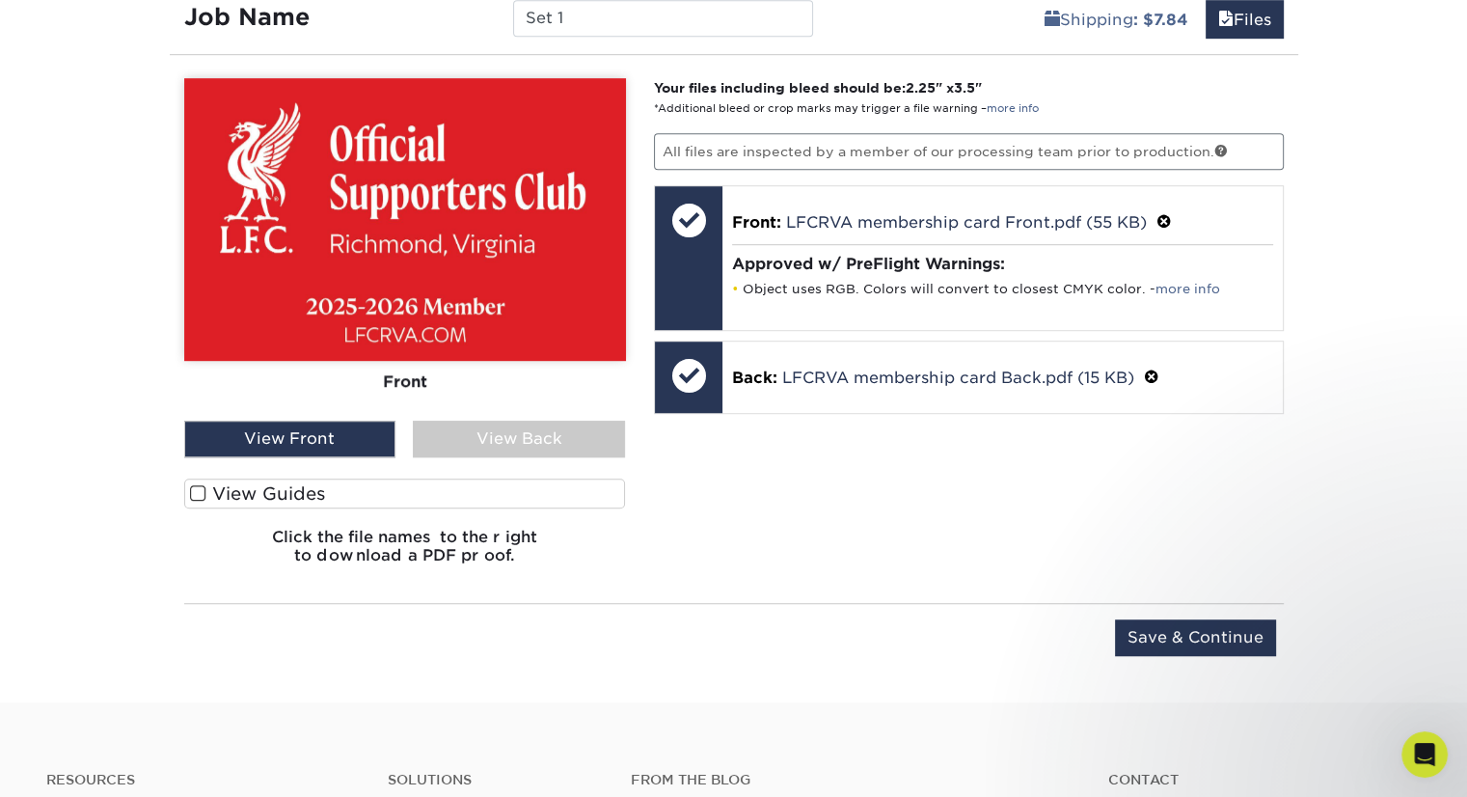
click at [592, 439] on div "View Back" at bounding box center [519, 439] width 212 height 37
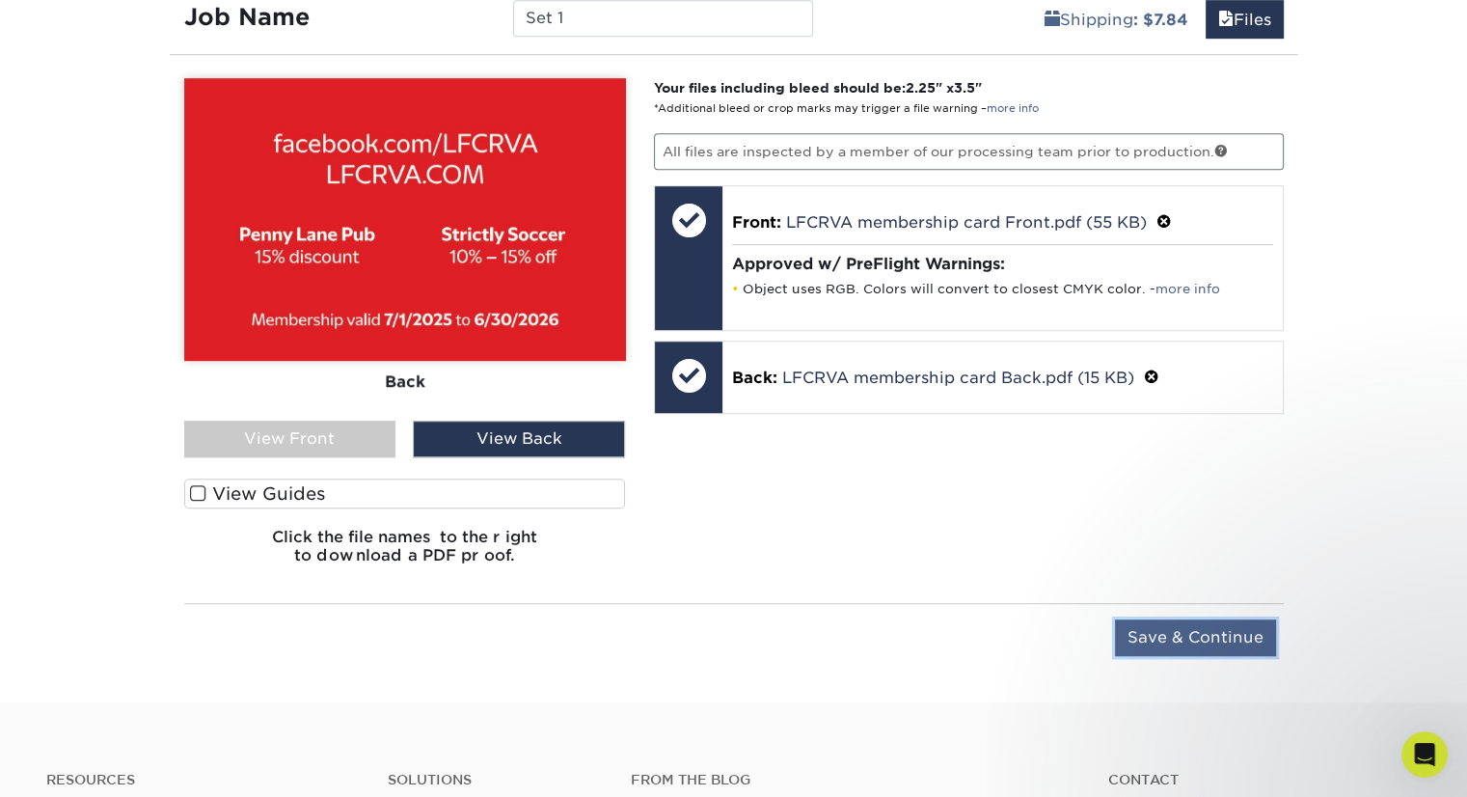
click at [1155, 626] on input "Save & Continue" at bounding box center [1195, 637] width 161 height 37
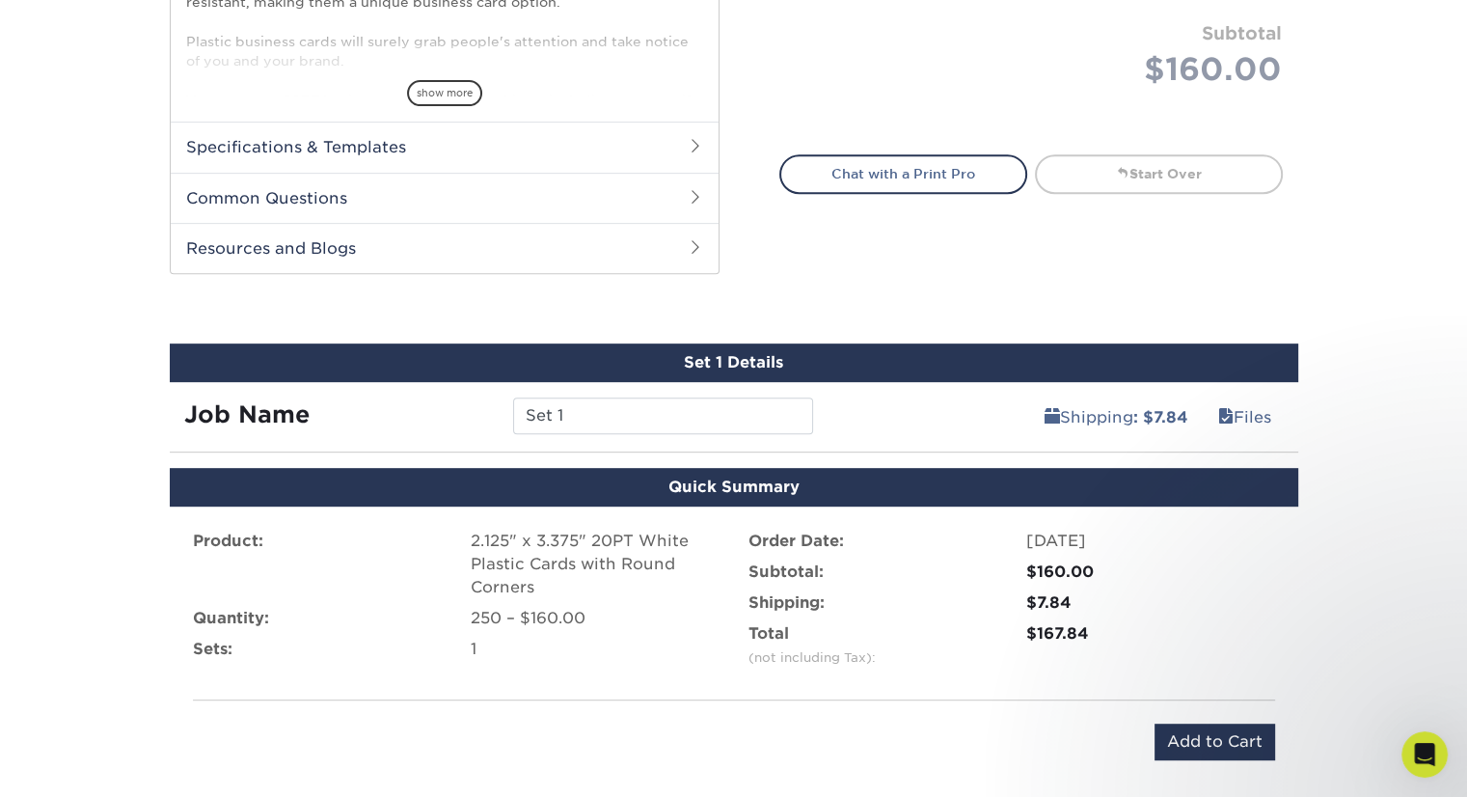
scroll to position [814, 0]
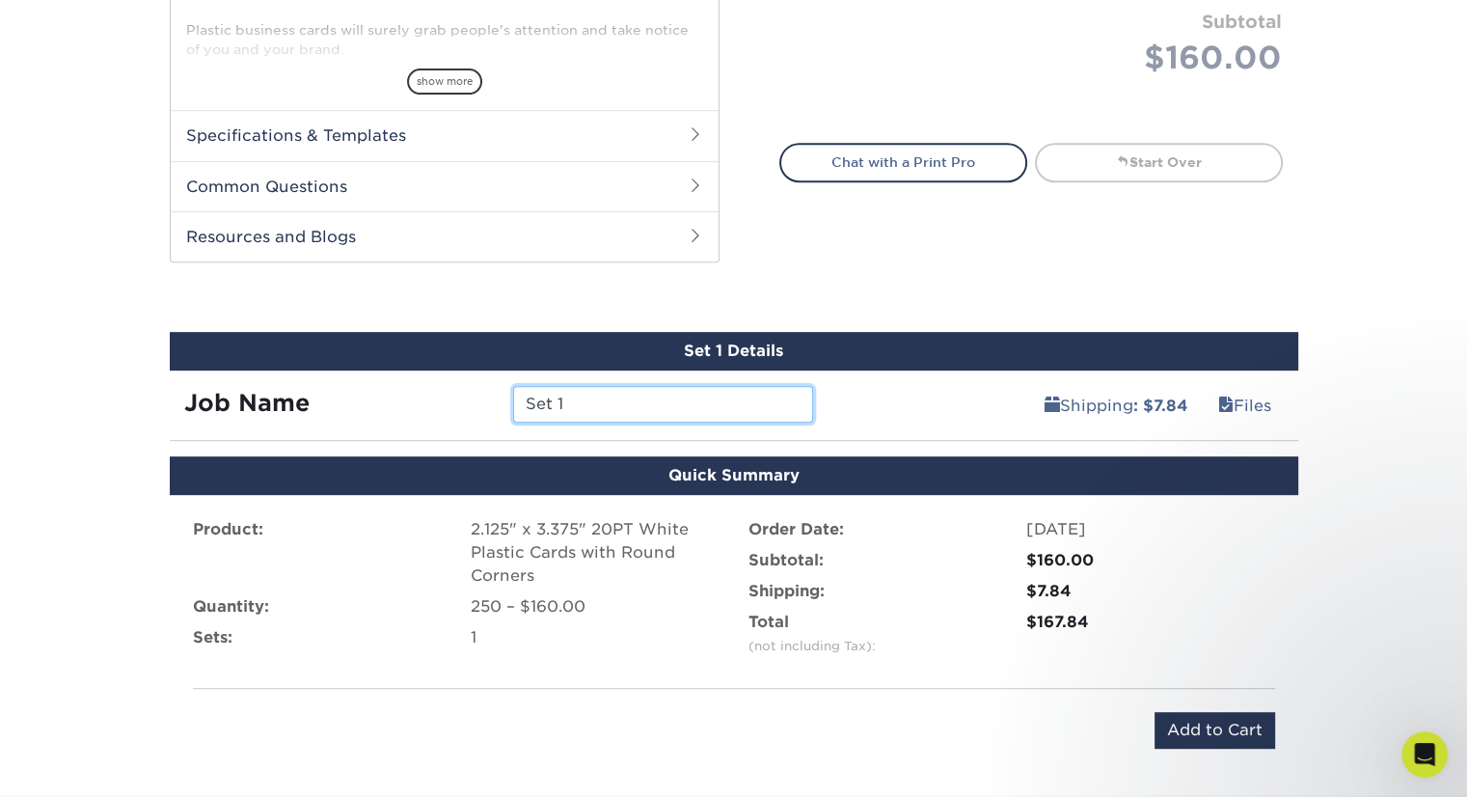
click at [738, 402] on input "Set 1" at bounding box center [663, 404] width 300 height 37
type input "OLSC Richmond 25-26"
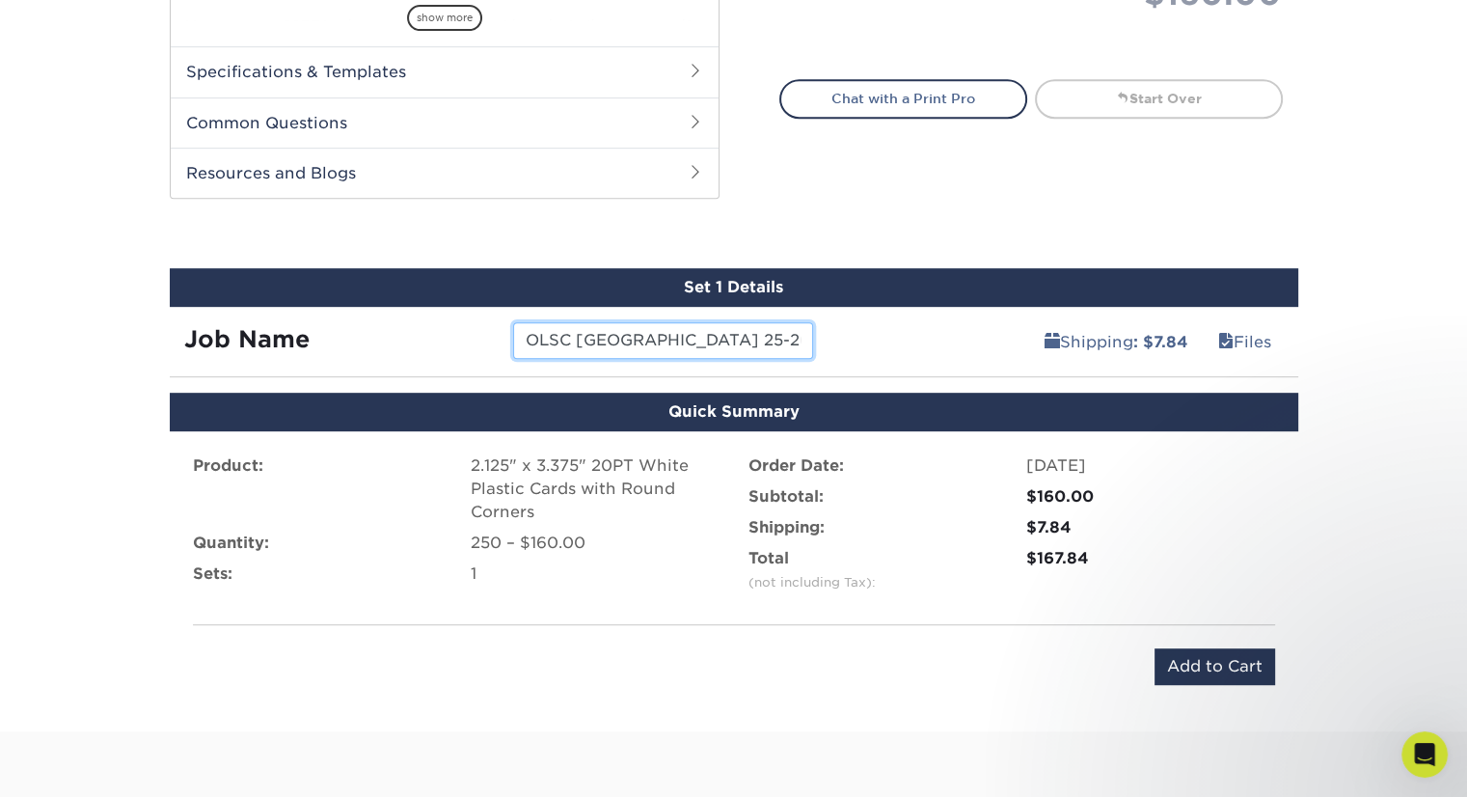
scroll to position [911, 0]
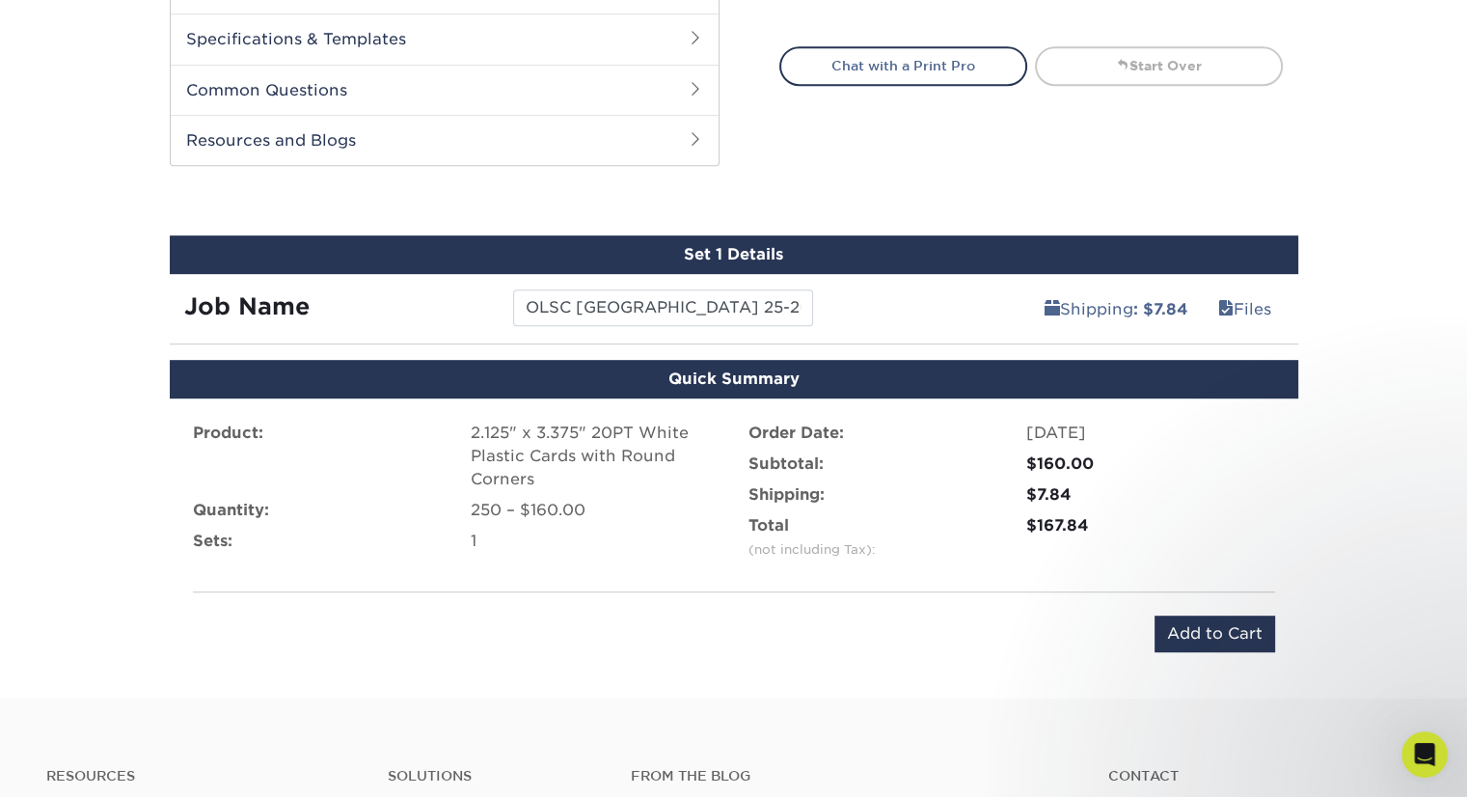
click at [1206, 628] on input "Add to Cart" at bounding box center [1215, 633] width 121 height 37
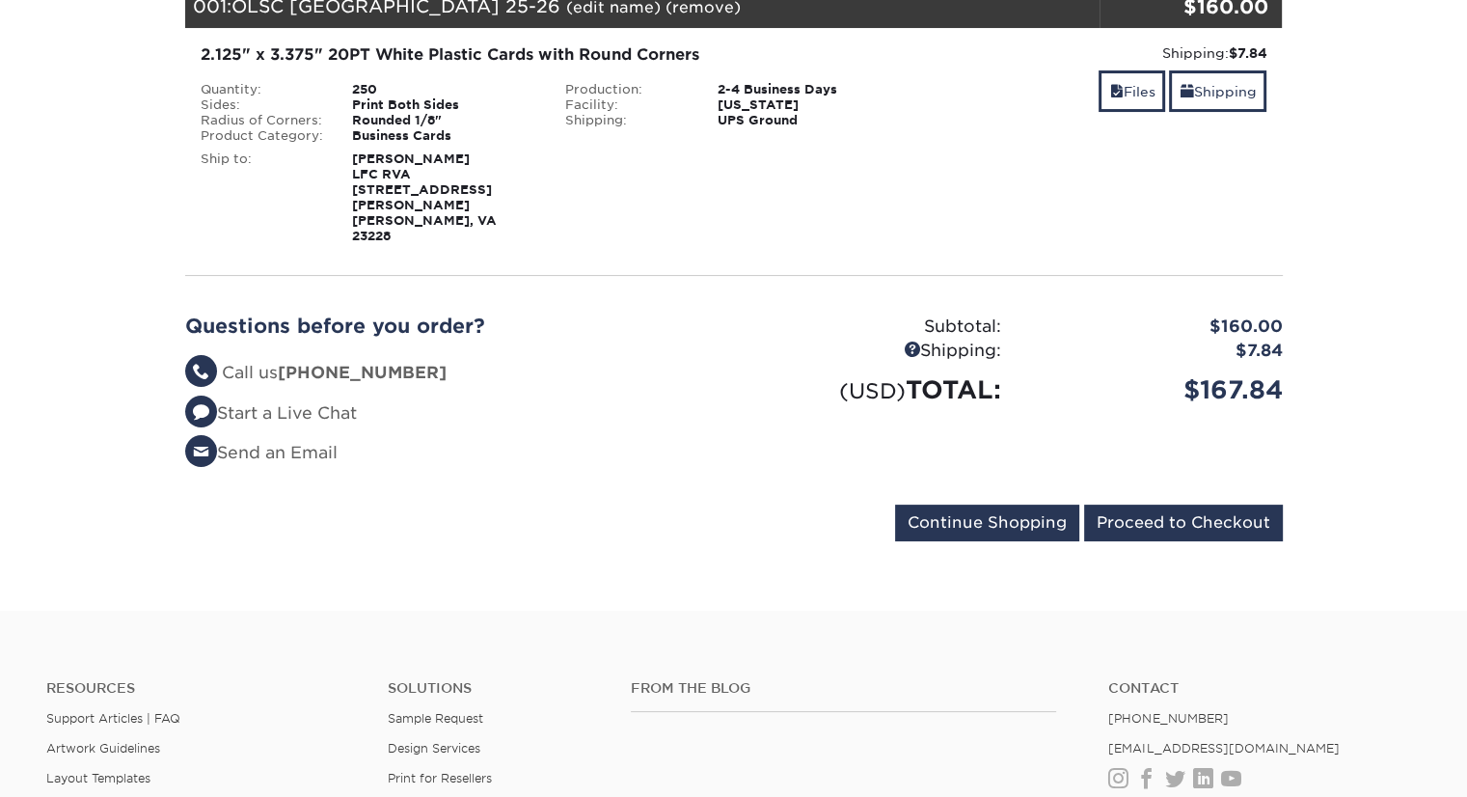
scroll to position [193, 0]
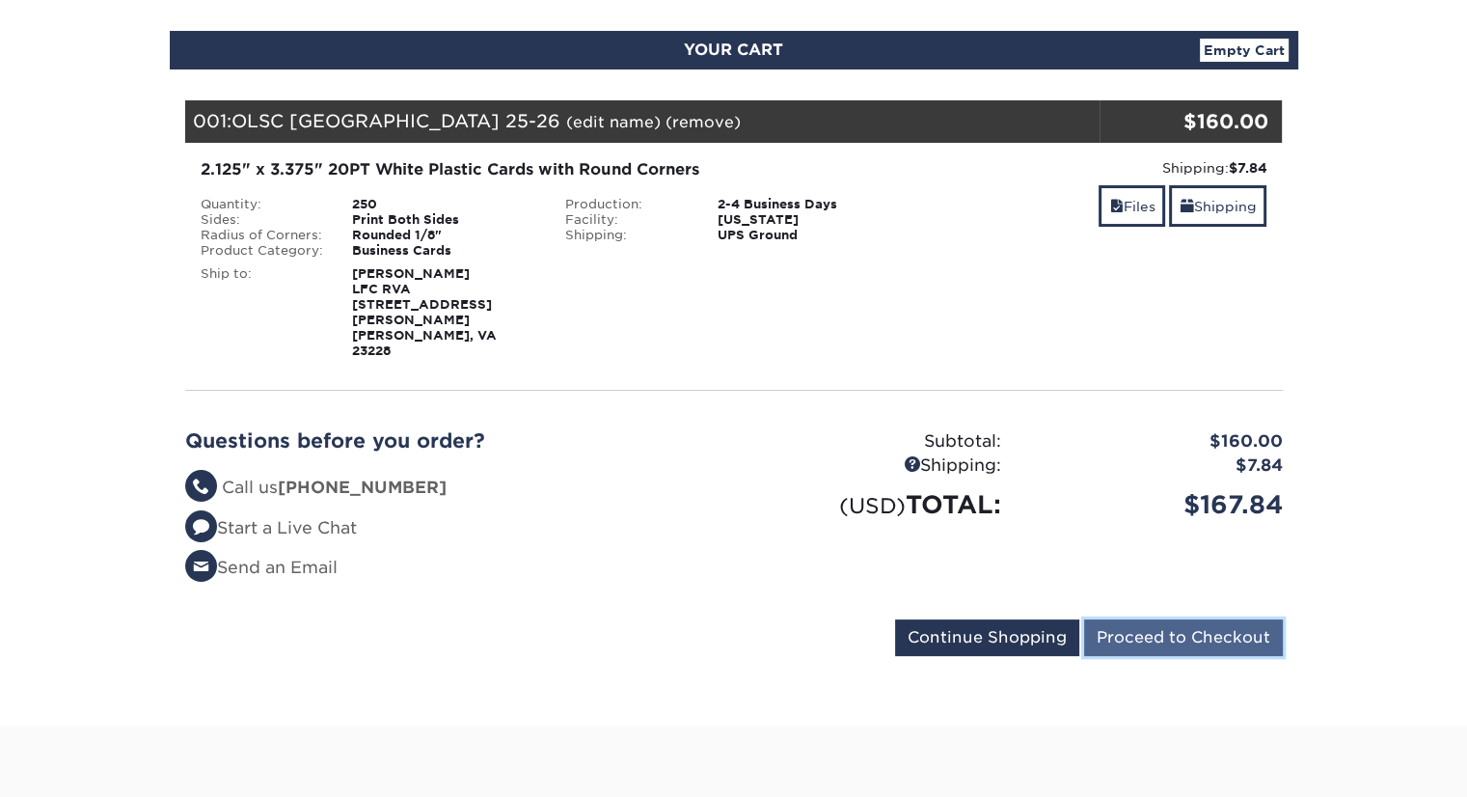
click at [1177, 619] on input "Proceed to Checkout" at bounding box center [1183, 637] width 199 height 37
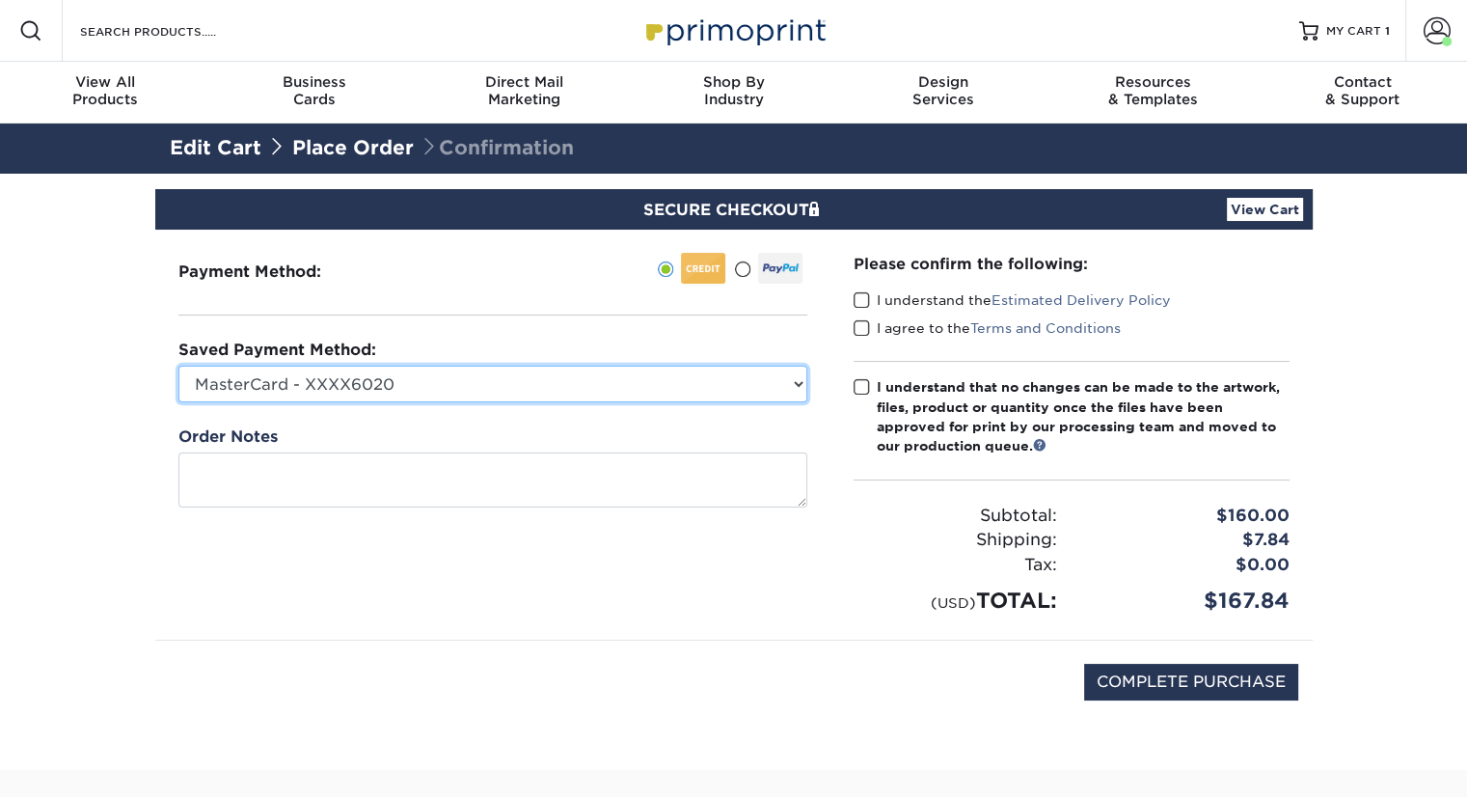
click at [693, 394] on select "MasterCard - XXXX6020 MasterCard - XXXX1842 New Credit Card" at bounding box center [492, 384] width 629 height 37
select select
click at [178, 366] on select "MasterCard - XXXX6020 MasterCard - XXXX1842 New Credit Card" at bounding box center [492, 384] width 629 height 37
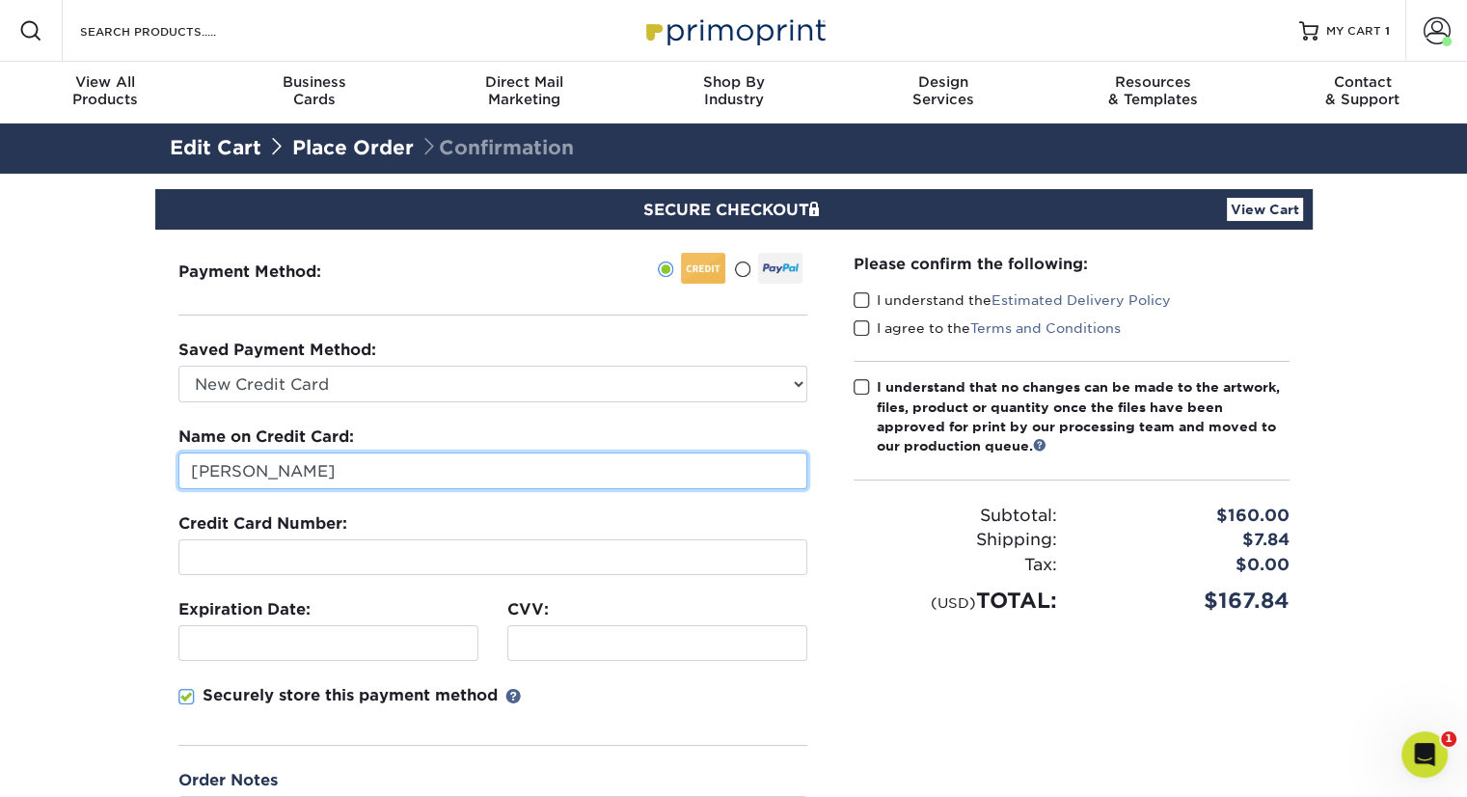
click at [394, 452] on input "[PERSON_NAME]" at bounding box center [492, 470] width 629 height 37
click at [395, 452] on input "[PERSON_NAME]" at bounding box center [492, 470] width 629 height 37
click at [396, 452] on input "[PERSON_NAME]" at bounding box center [492, 470] width 629 height 37
type input "[PERSON_NAME]"
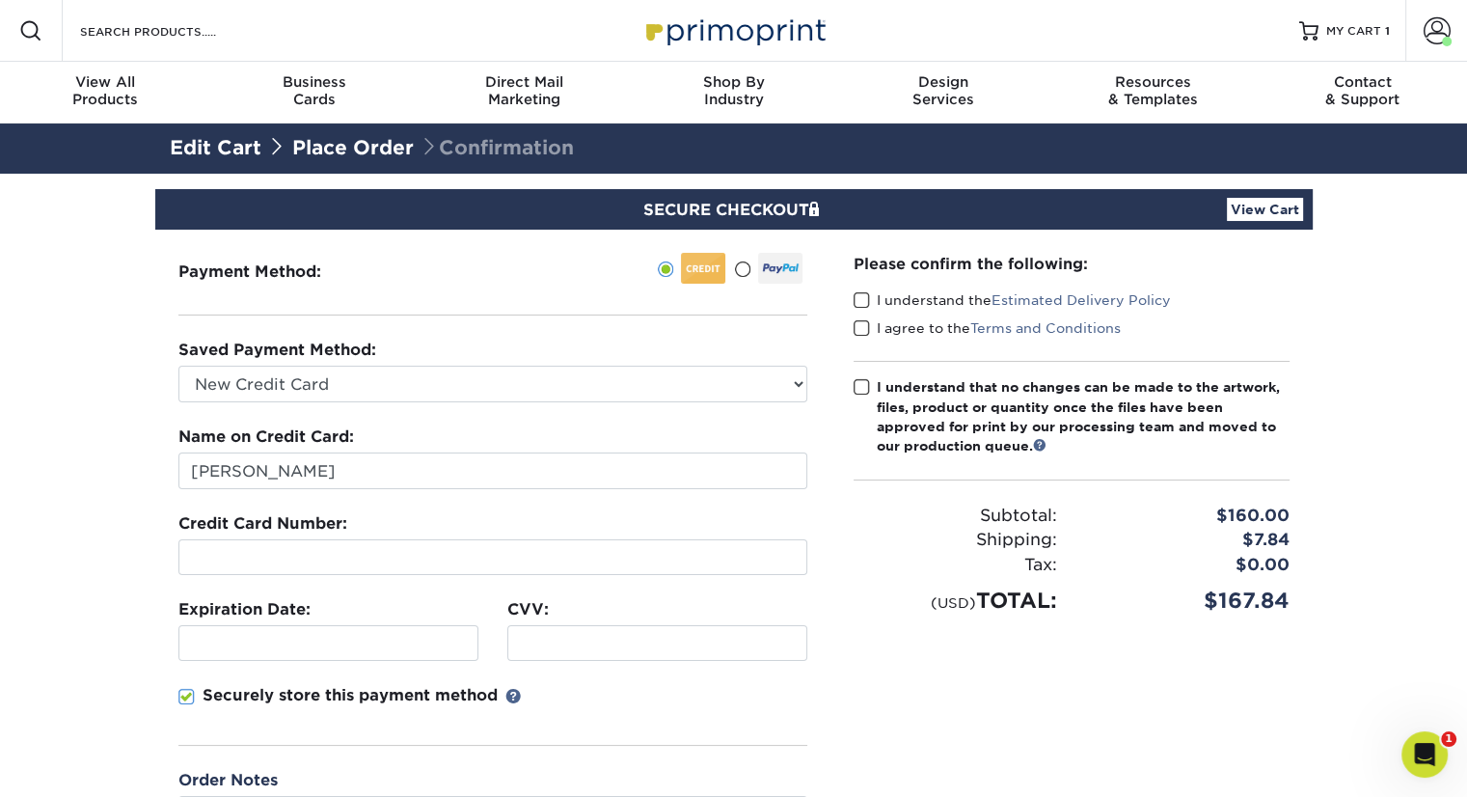
click at [347, 634] on iframe at bounding box center [328, 643] width 283 height 18
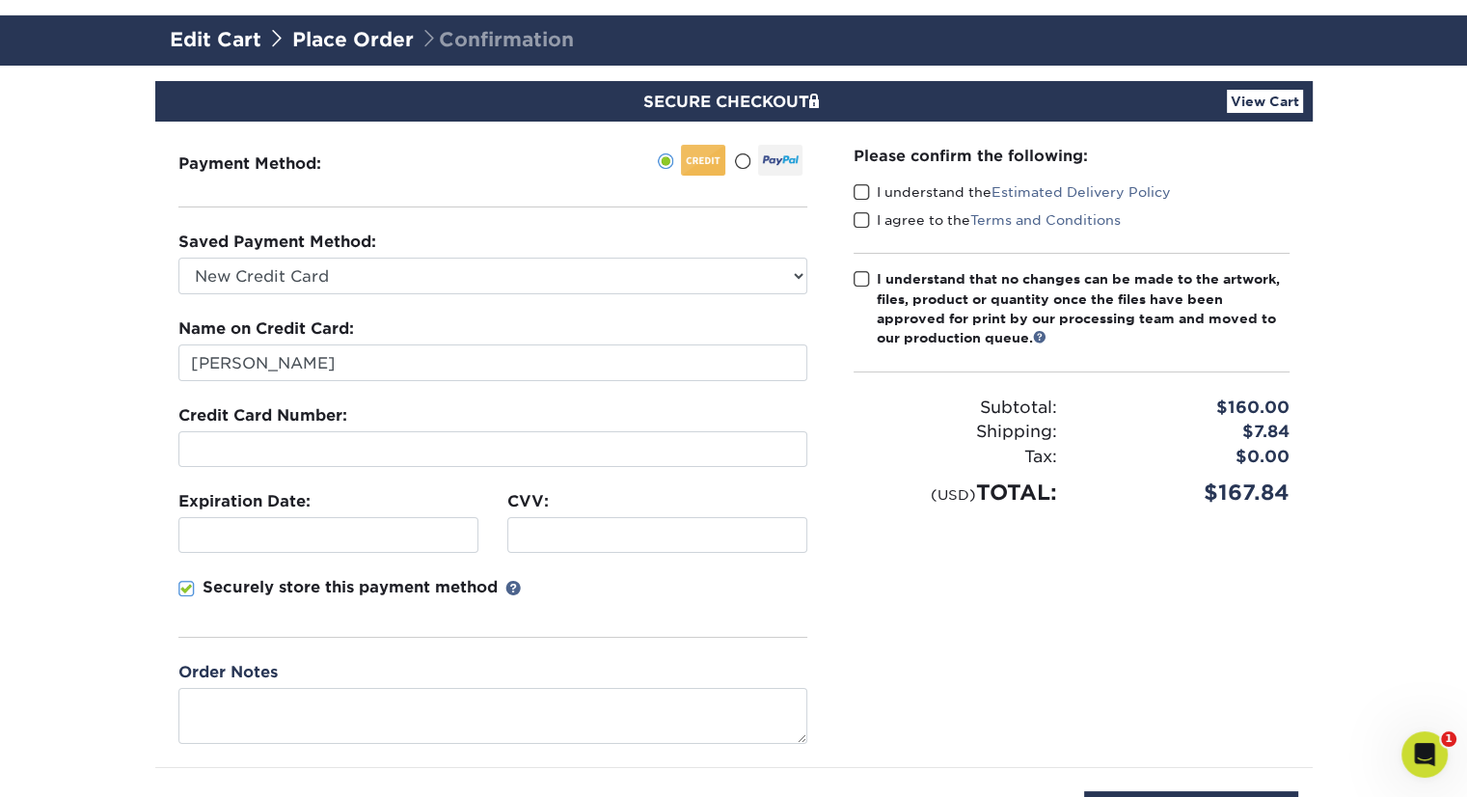
scroll to position [96, 0]
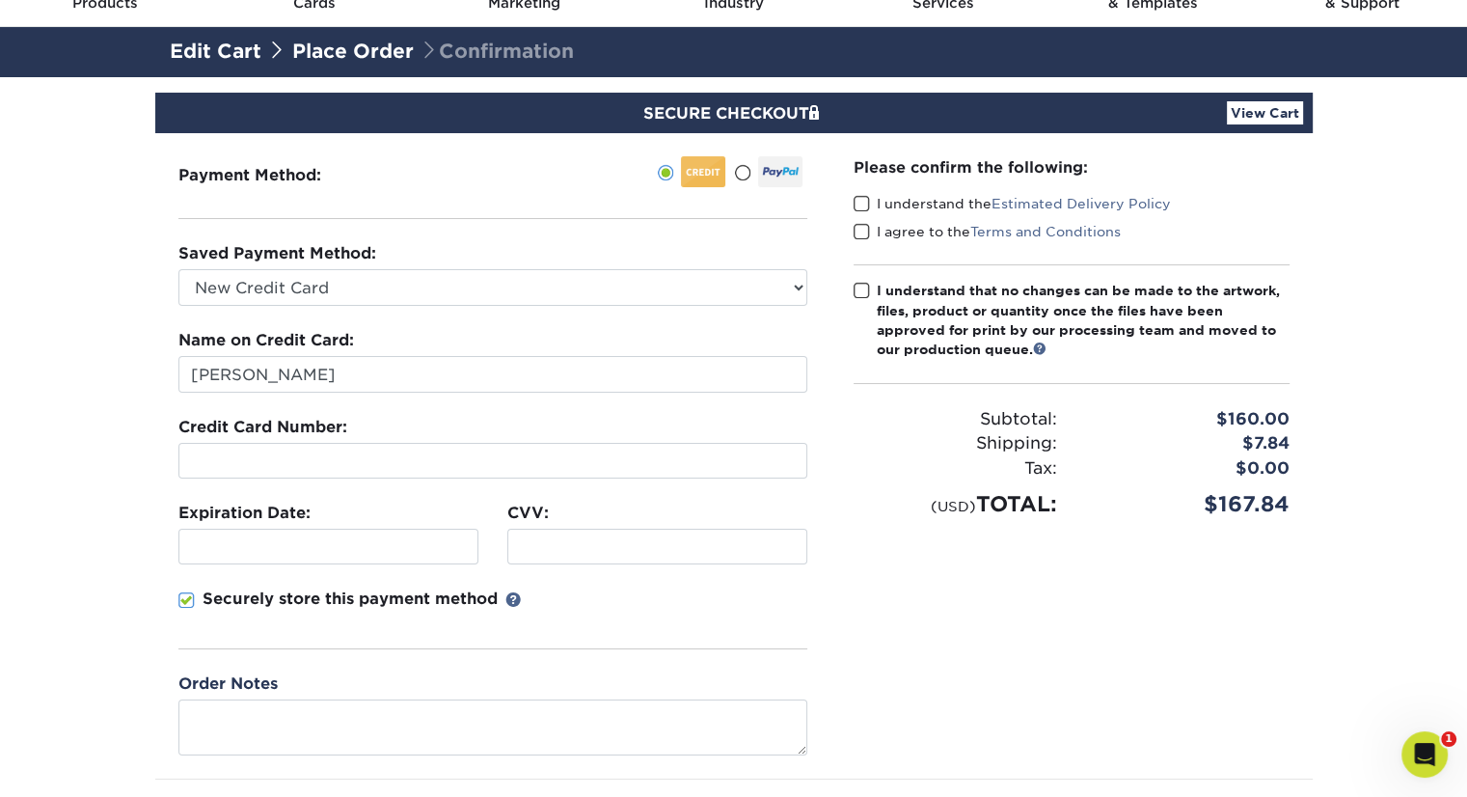
click at [858, 290] on span at bounding box center [862, 291] width 16 height 18
click at [0, 0] on input "I understand that no changes can be made to the artwork, files, product or quan…" at bounding box center [0, 0] width 0 height 0
click at [868, 209] on span at bounding box center [862, 204] width 16 height 18
click at [0, 0] on input "I understand the Estimated Delivery Policy" at bounding box center [0, 0] width 0 height 0
click at [864, 231] on span at bounding box center [862, 232] width 16 height 18
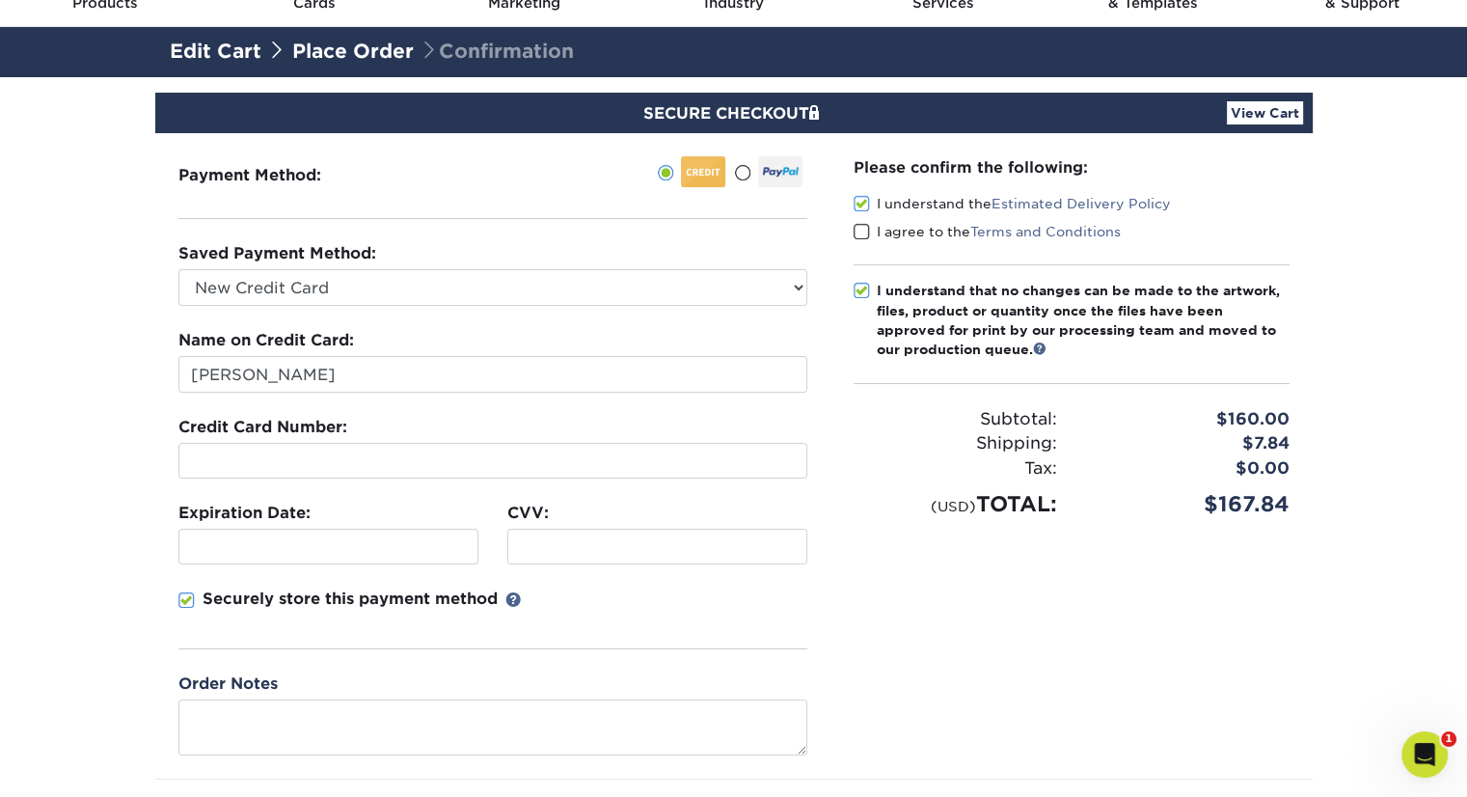
click at [0, 0] on input "I agree to the Terms and Conditions" at bounding box center [0, 0] width 0 height 0
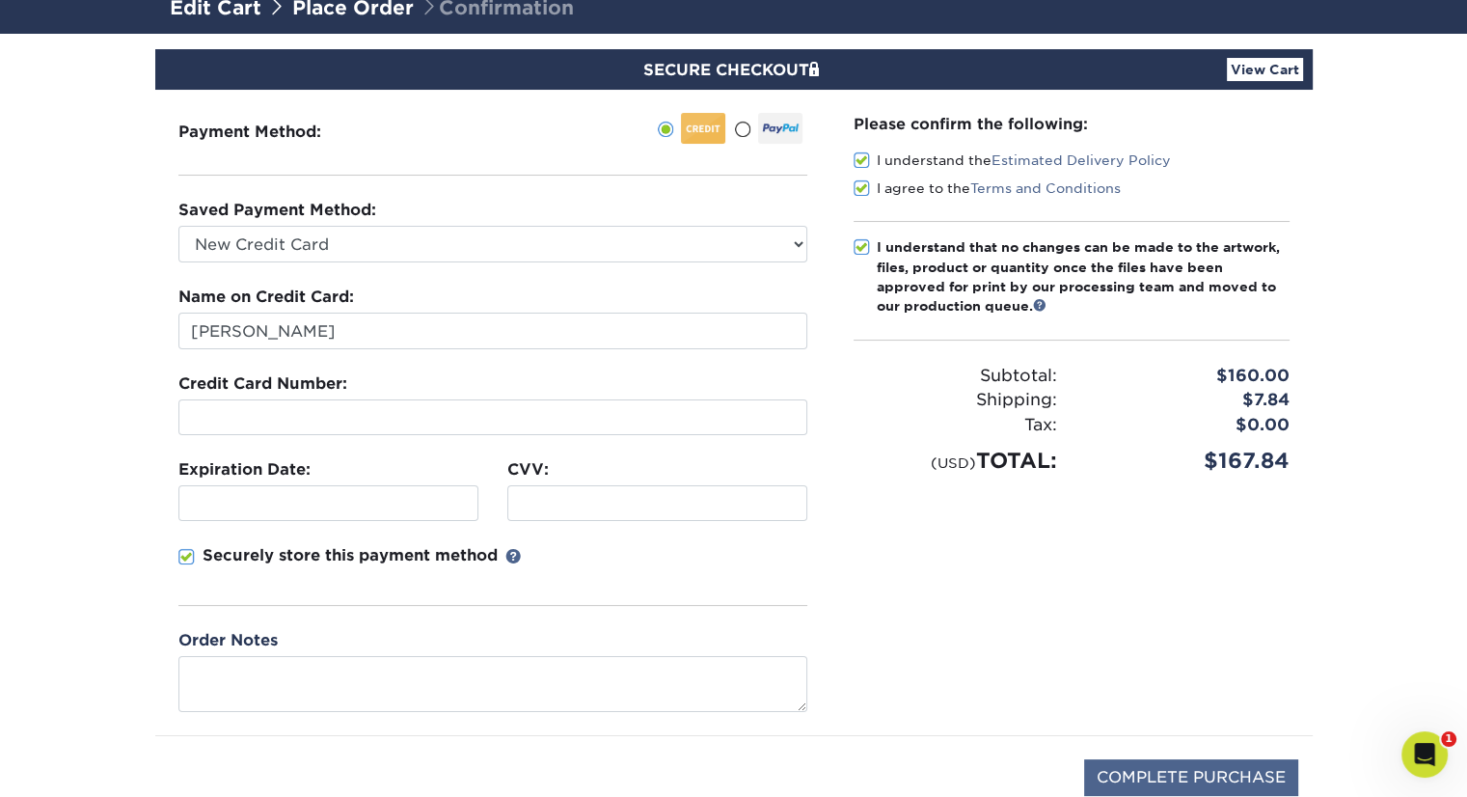
scroll to position [386, 0]
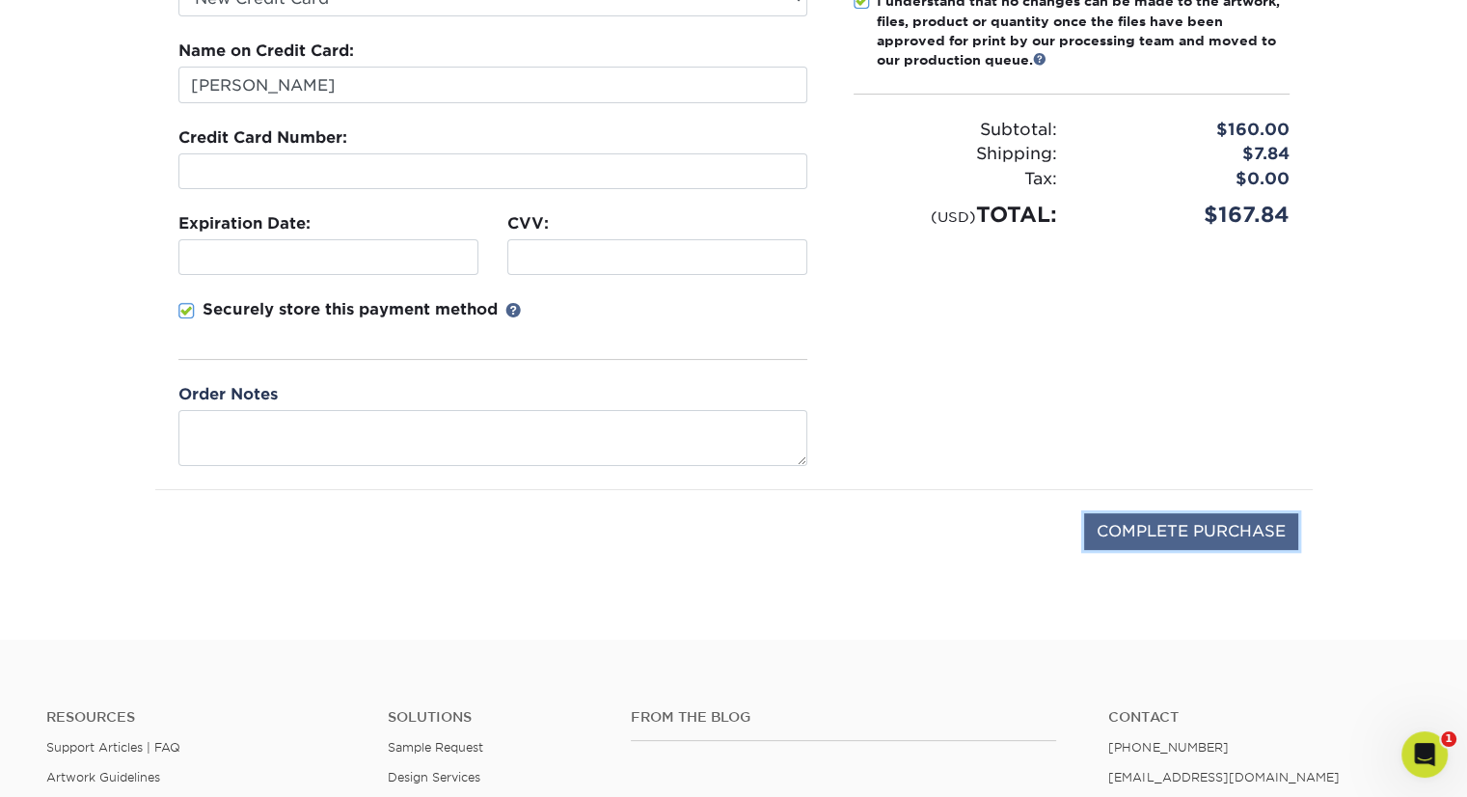
click at [1195, 522] on input "COMPLETE PURCHASE" at bounding box center [1191, 531] width 214 height 37
type input "PROCESSING, PLEASE WAIT..."
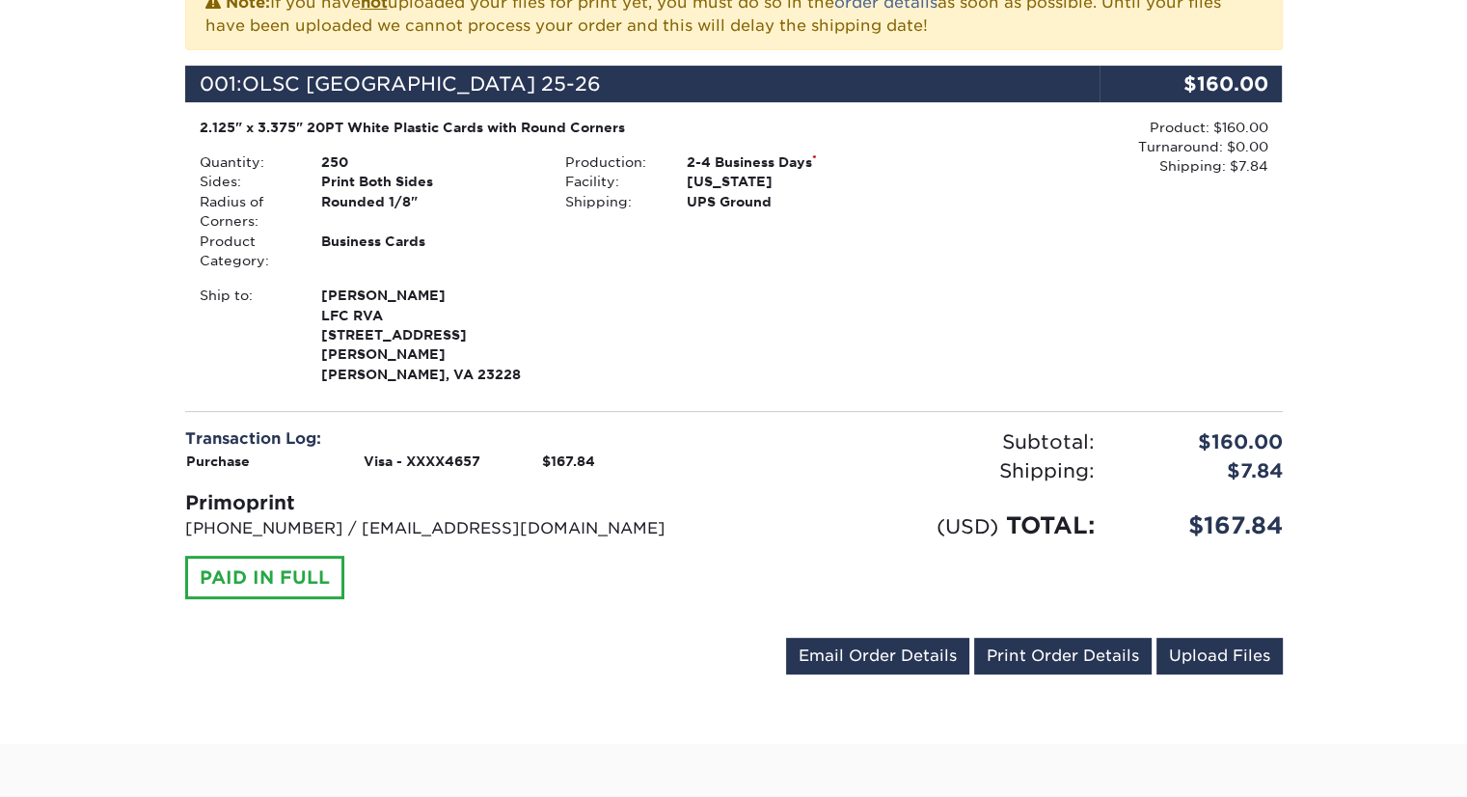
scroll to position [482, 0]
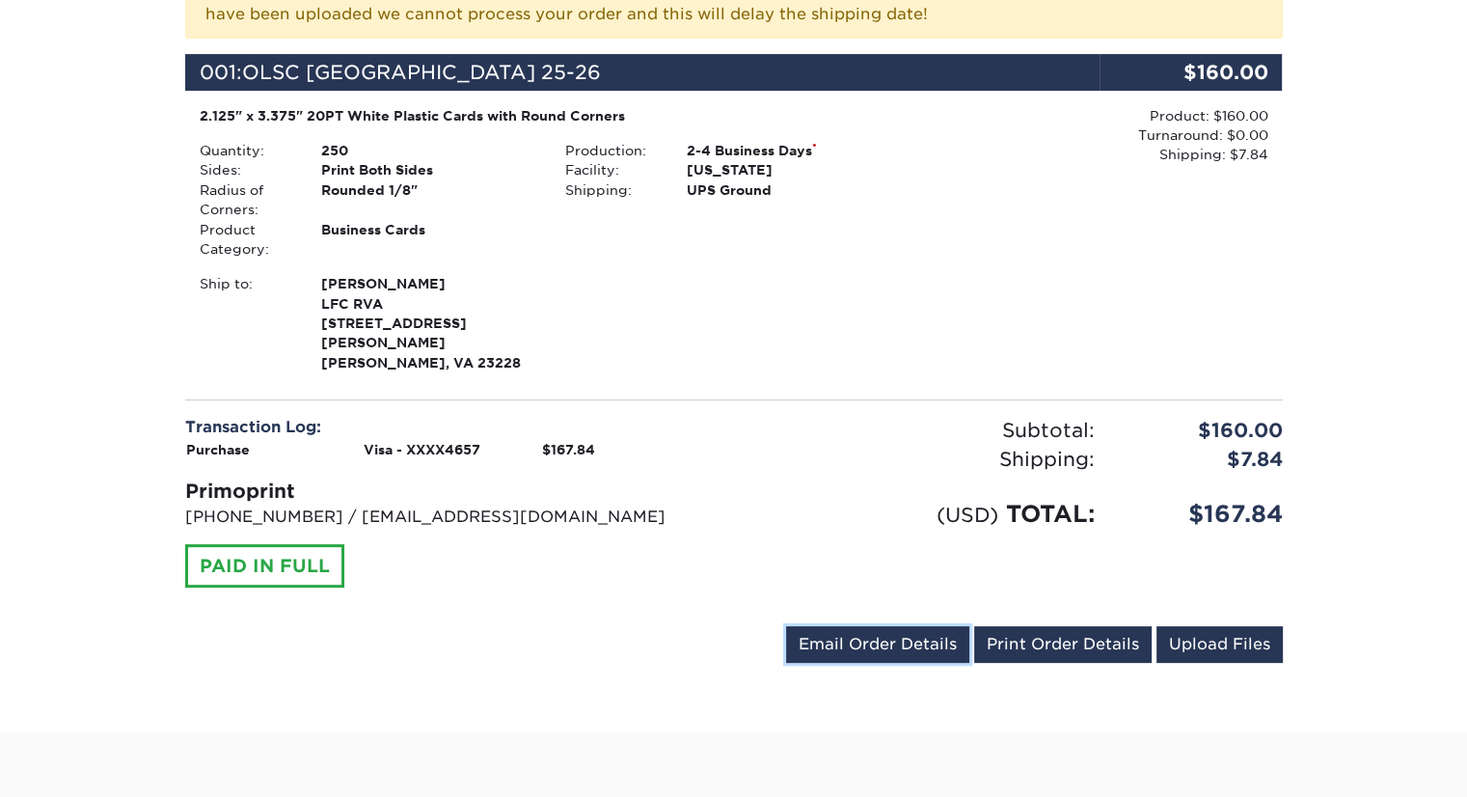
click at [861, 626] on link "Email Order Details" at bounding box center [877, 644] width 183 height 37
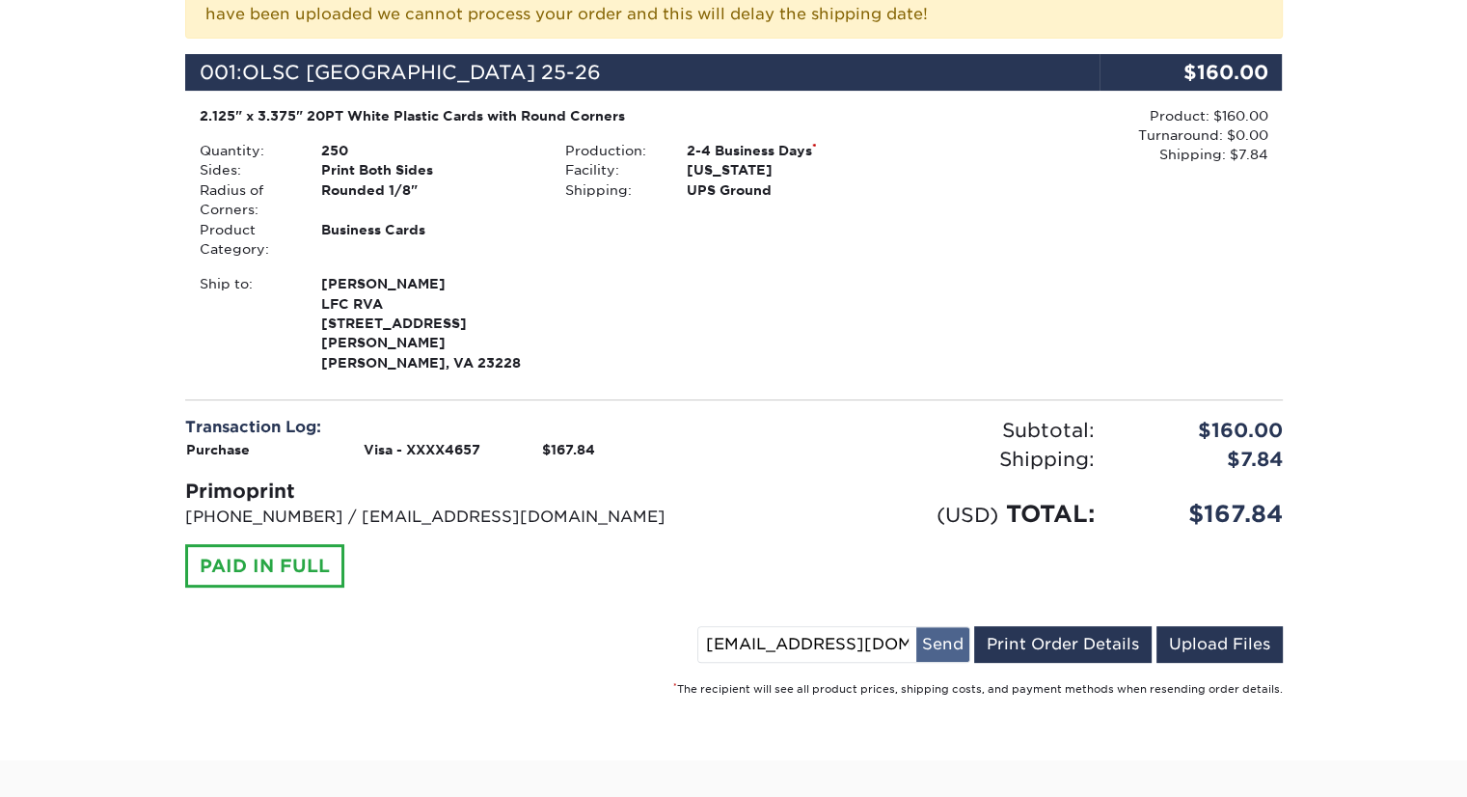
click at [938, 627] on button "Send" at bounding box center [942, 644] width 53 height 35
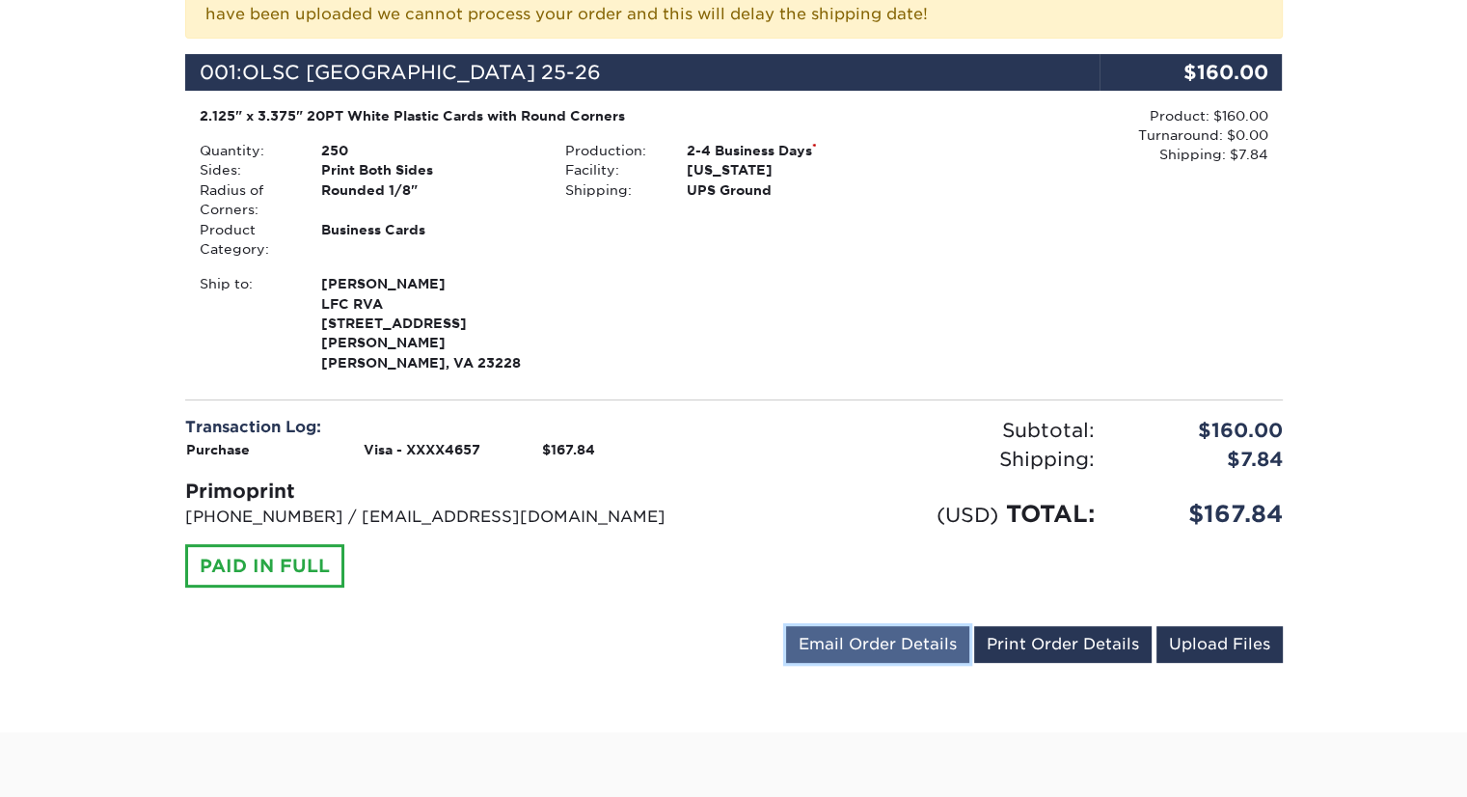
click at [880, 626] on link "Email Order Details" at bounding box center [877, 644] width 183 height 37
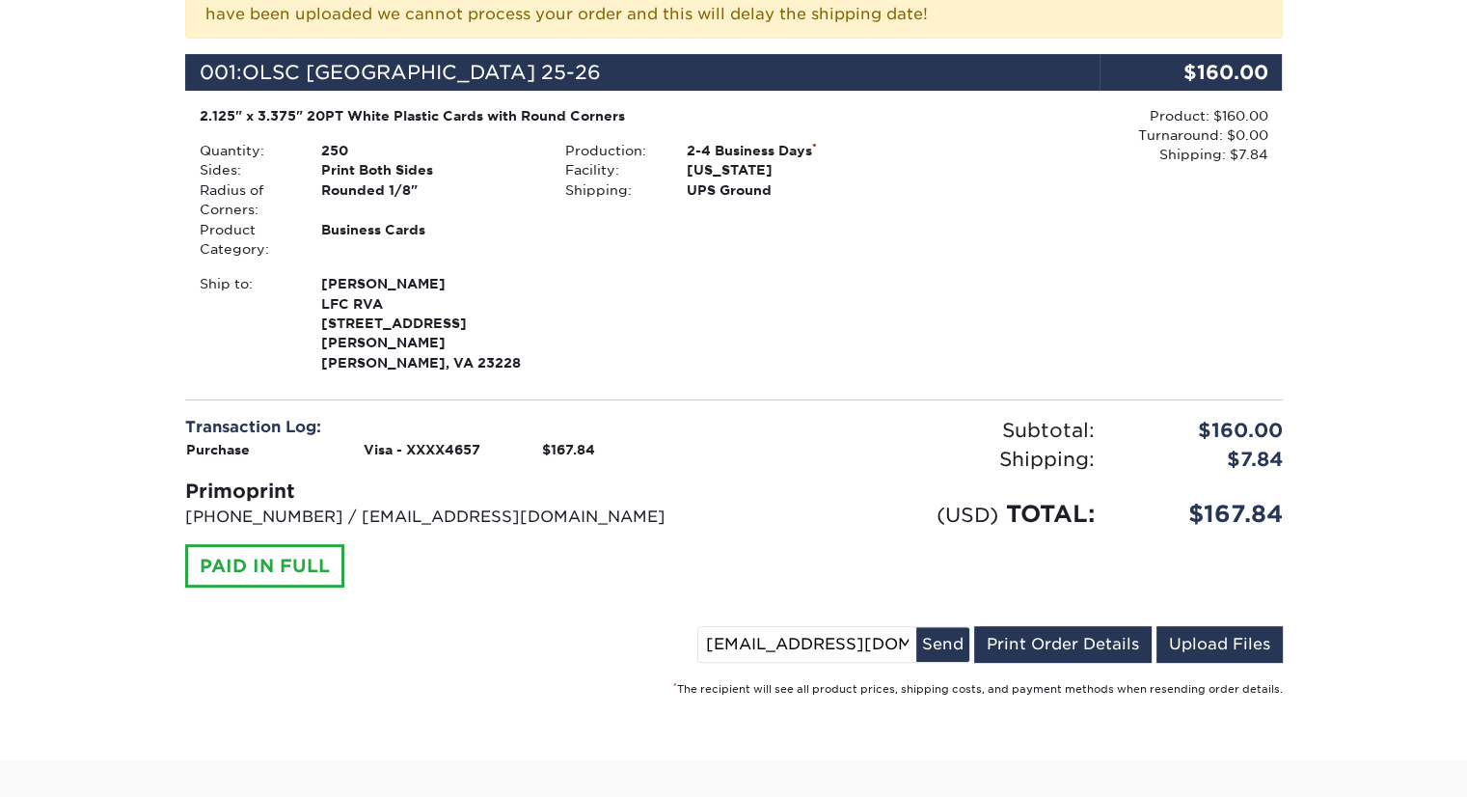
click at [828, 627] on input "[EMAIL_ADDRESS][DOMAIN_NAME]" at bounding box center [807, 644] width 218 height 35
click at [829, 627] on input "[EMAIL_ADDRESS][DOMAIN_NAME]" at bounding box center [807, 644] width 218 height 35
type input "jbry"
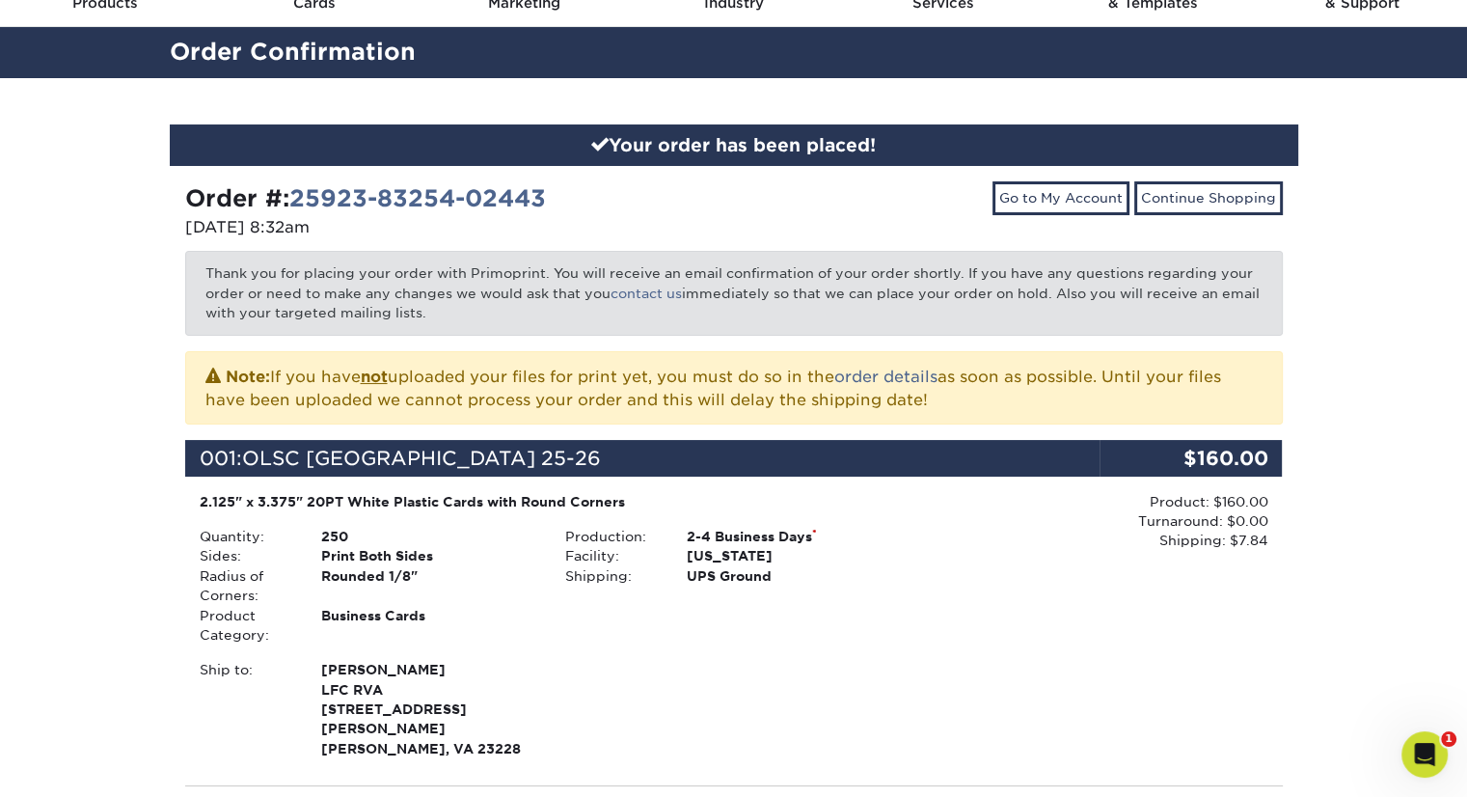
scroll to position [0, 0]
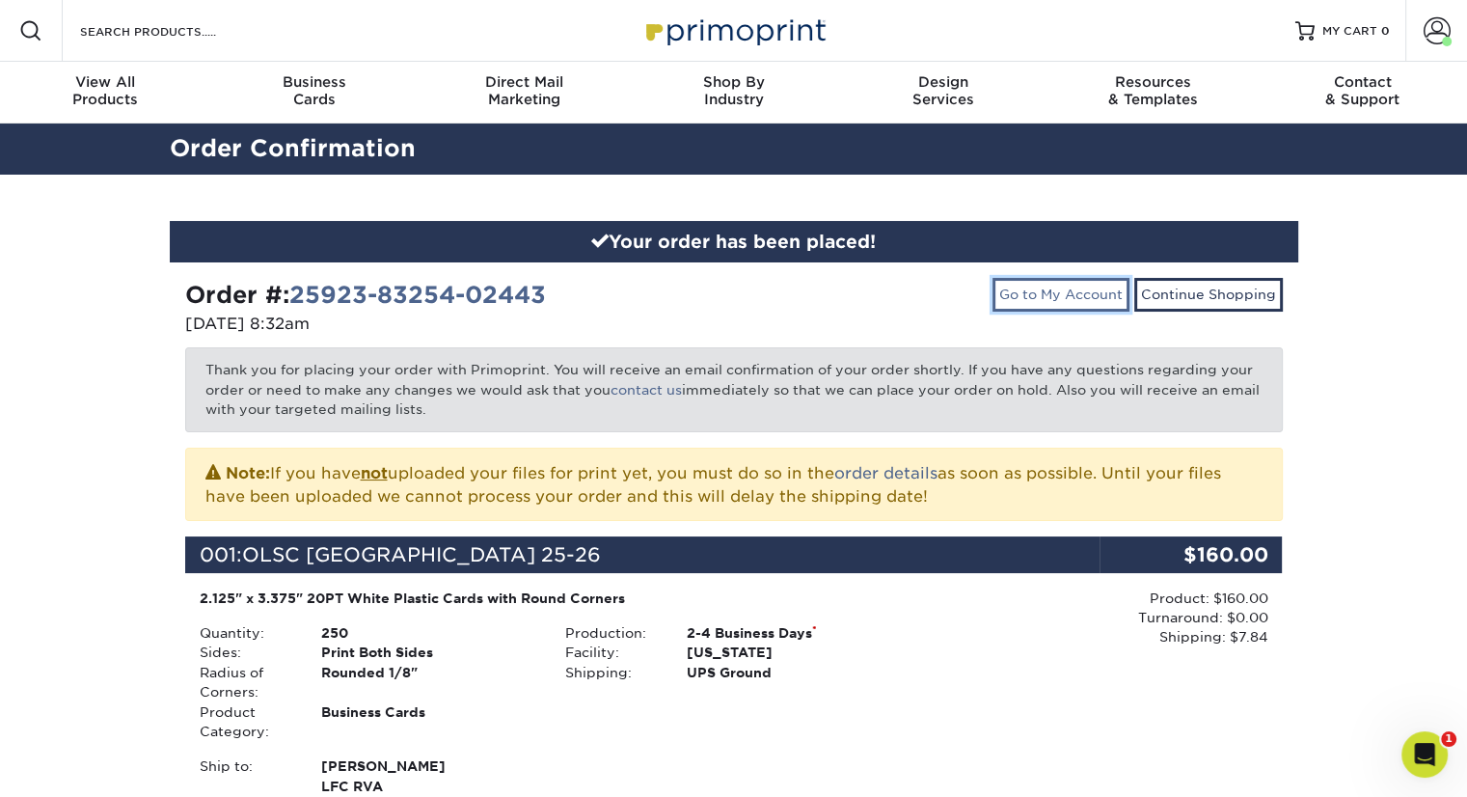
click at [1038, 285] on link "Go to My Account" at bounding box center [1060, 294] width 137 height 33
